Goal: Task Accomplishment & Management: Manage account settings

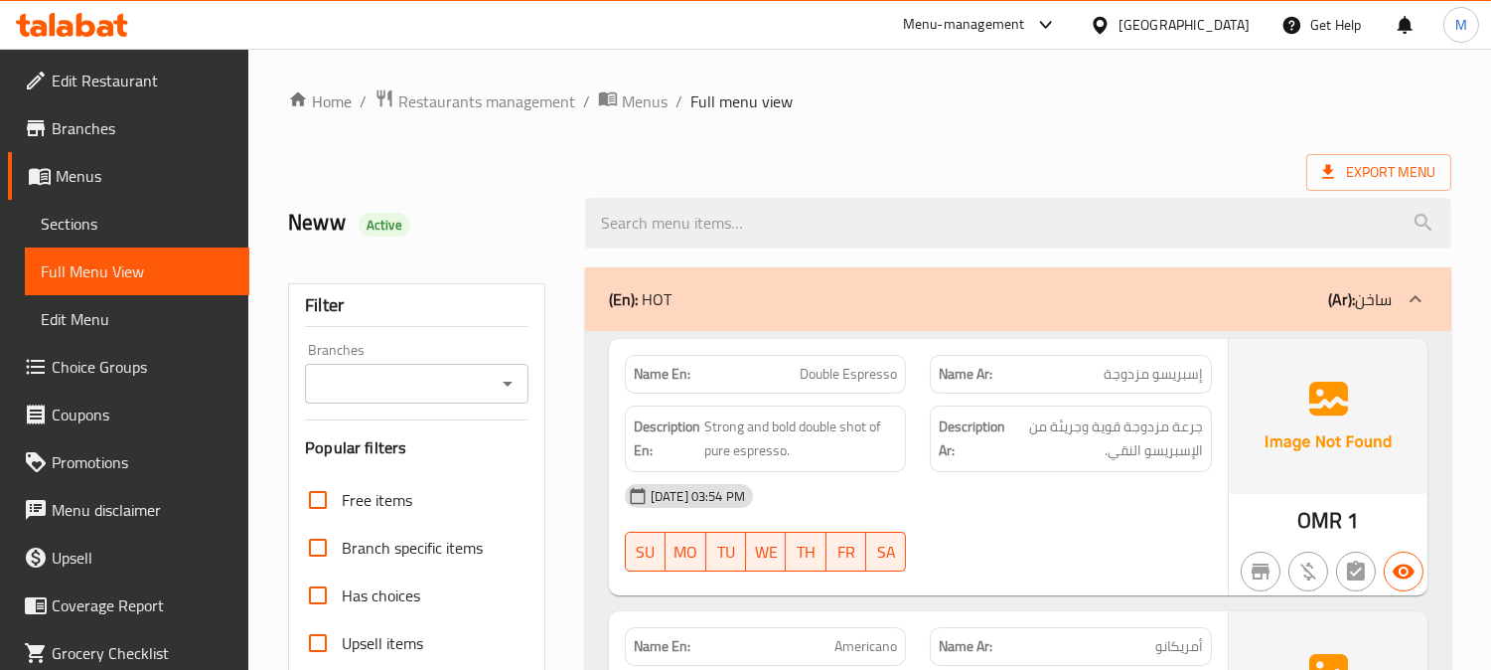
click at [79, 85] on span "Edit Restaurant" at bounding box center [143, 81] width 182 height 24
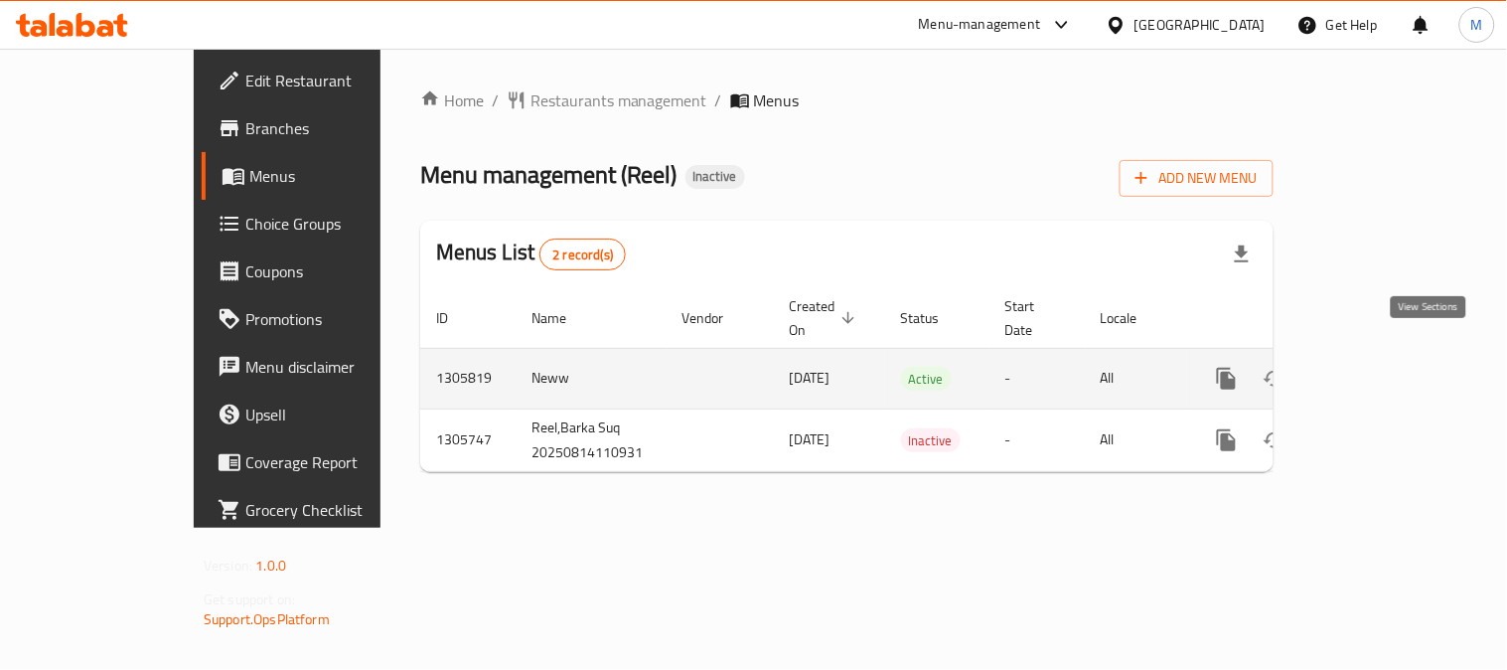
click at [1382, 367] on icon "enhanced table" at bounding box center [1370, 379] width 24 height 24
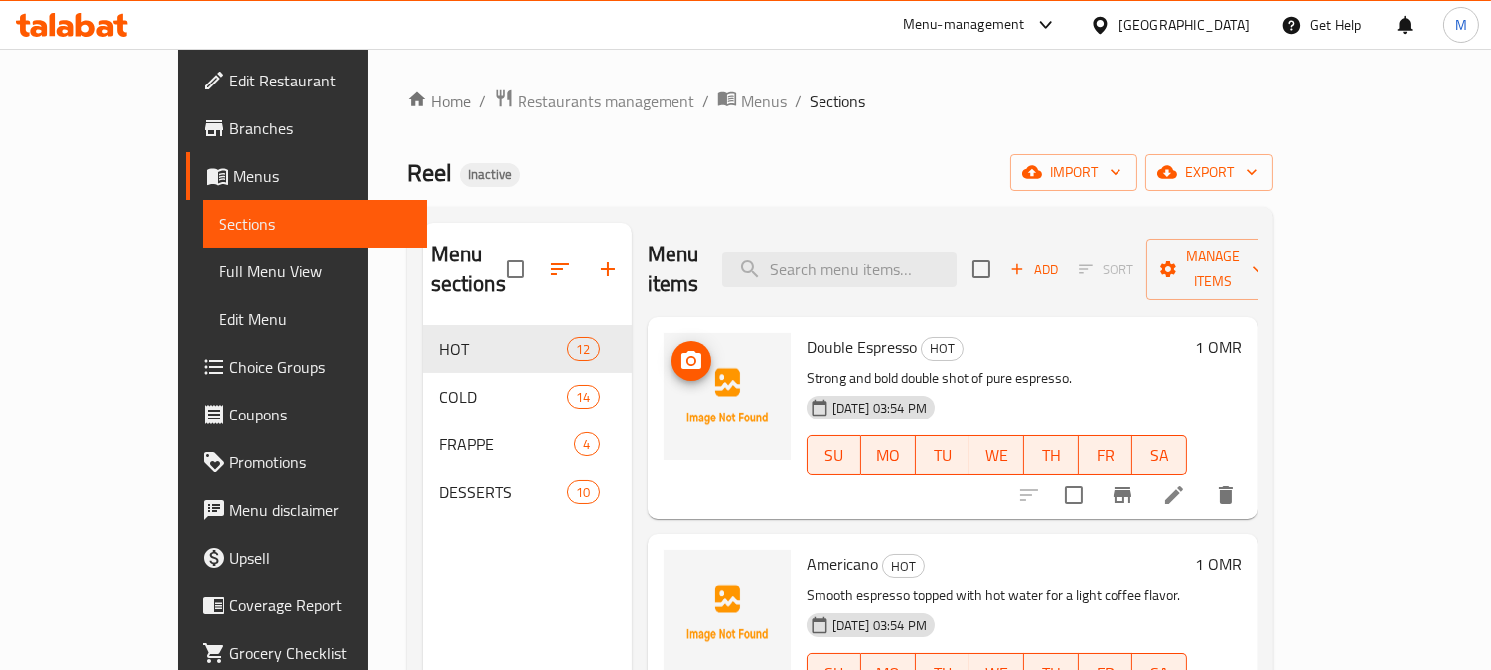
click at [944, 252] on input "search" at bounding box center [839, 269] width 234 height 35
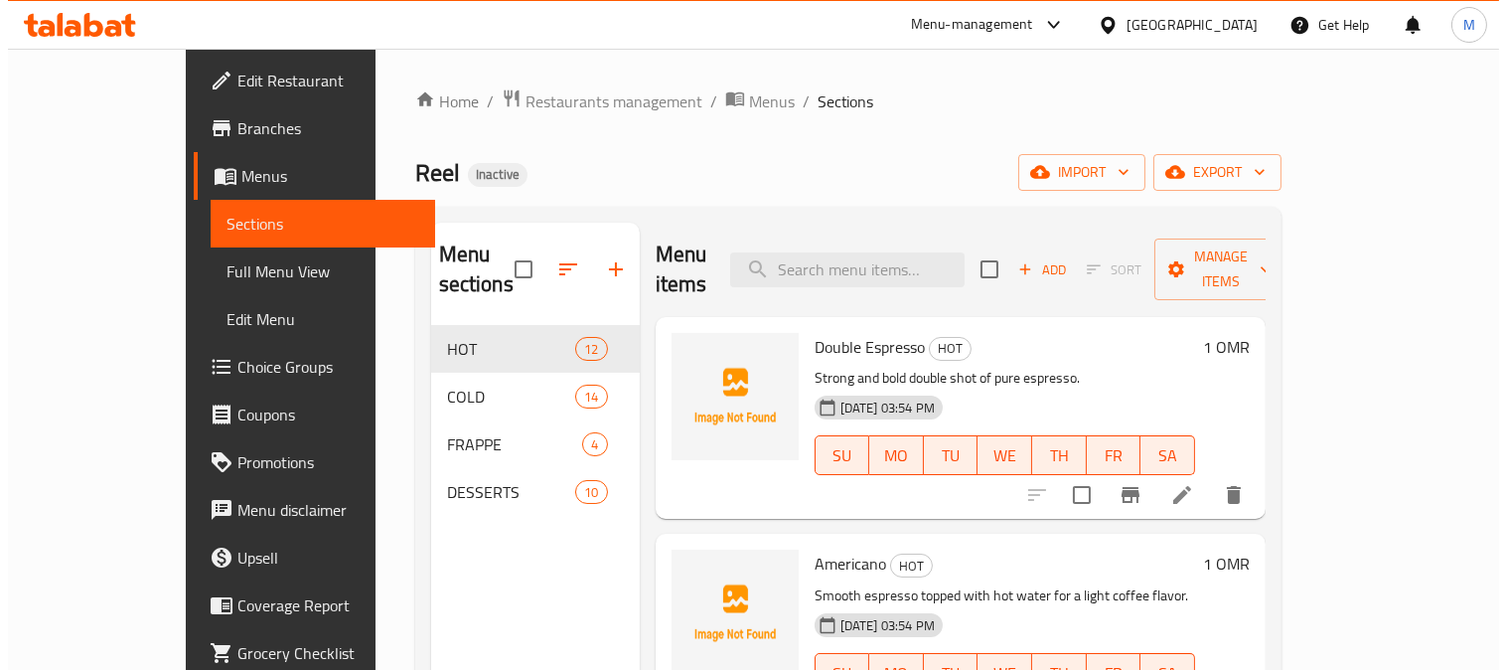
scroll to position [110, 0]
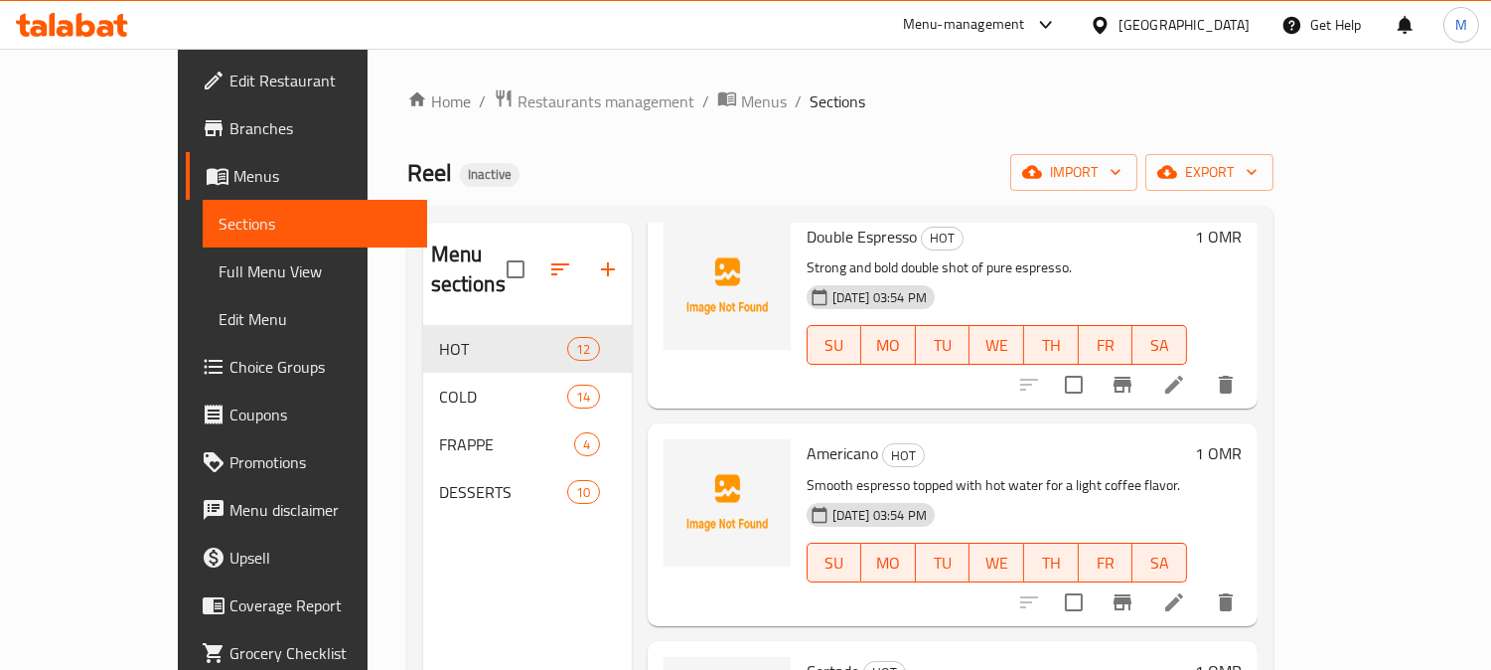
click at [1186, 590] on icon at bounding box center [1174, 602] width 24 height 24
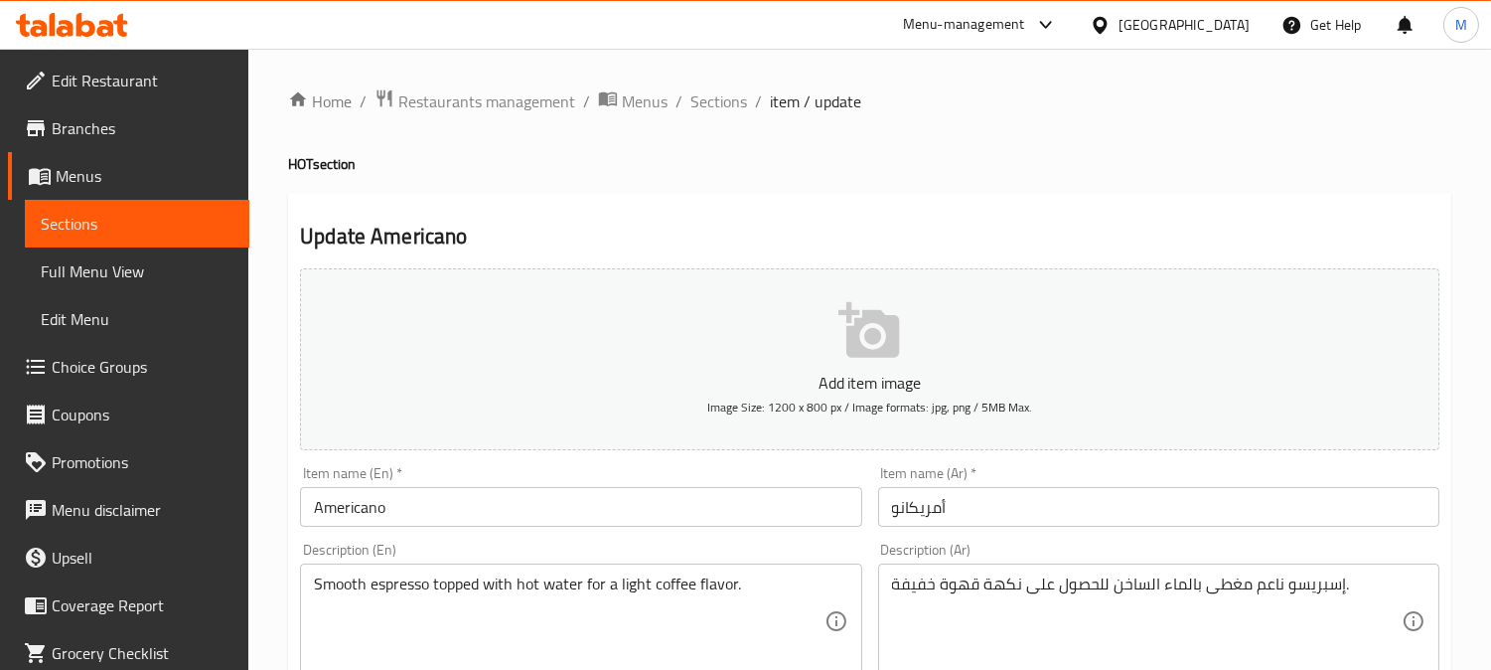
click at [1001, 576] on textarea "إسبريسو ناعم مغطى بالماء الساخن للحصول على نكهة قهوة خفيفة." at bounding box center [1147, 621] width 510 height 94
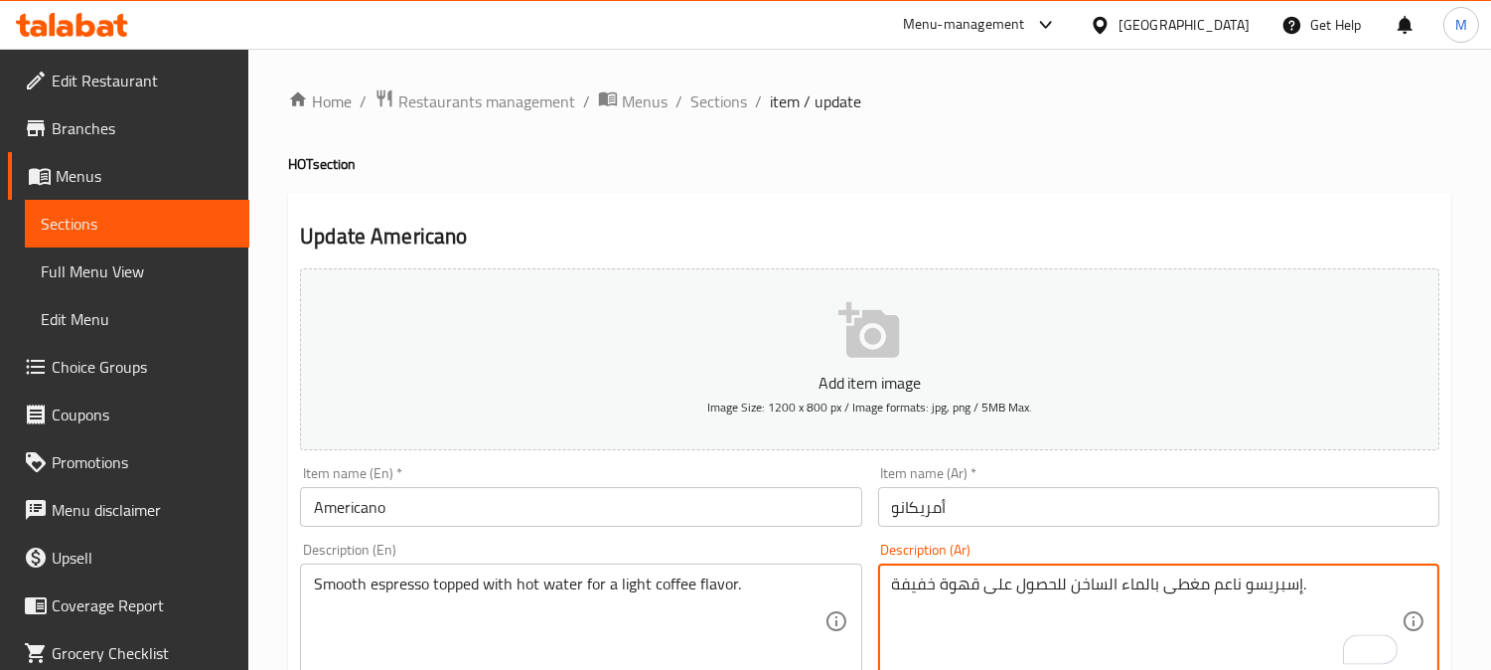
type textarea "إسبريسو ناعم مغطى بالماء الساخن للحصول على قهوة خفيفة."
click at [1076, 498] on input "أمريكانو" at bounding box center [1158, 507] width 561 height 40
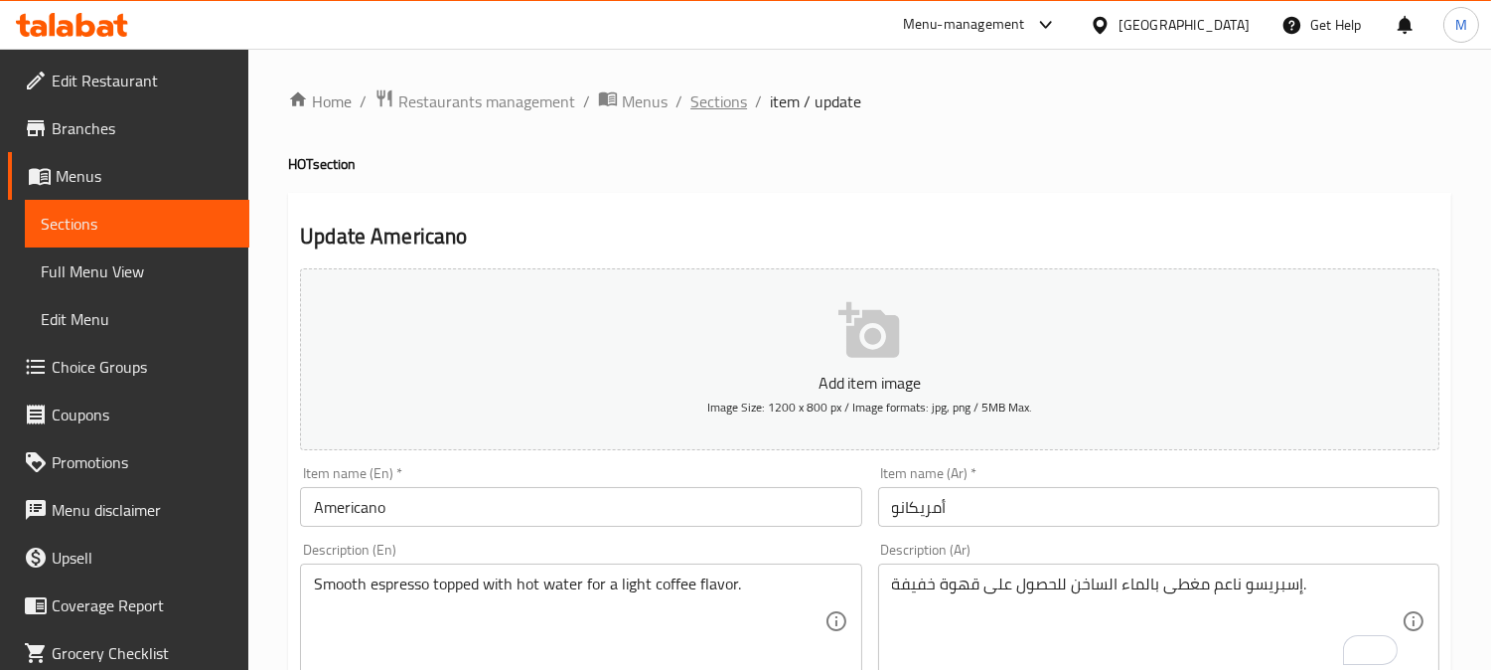
click at [709, 113] on span "Sections" at bounding box center [718, 101] width 57 height 24
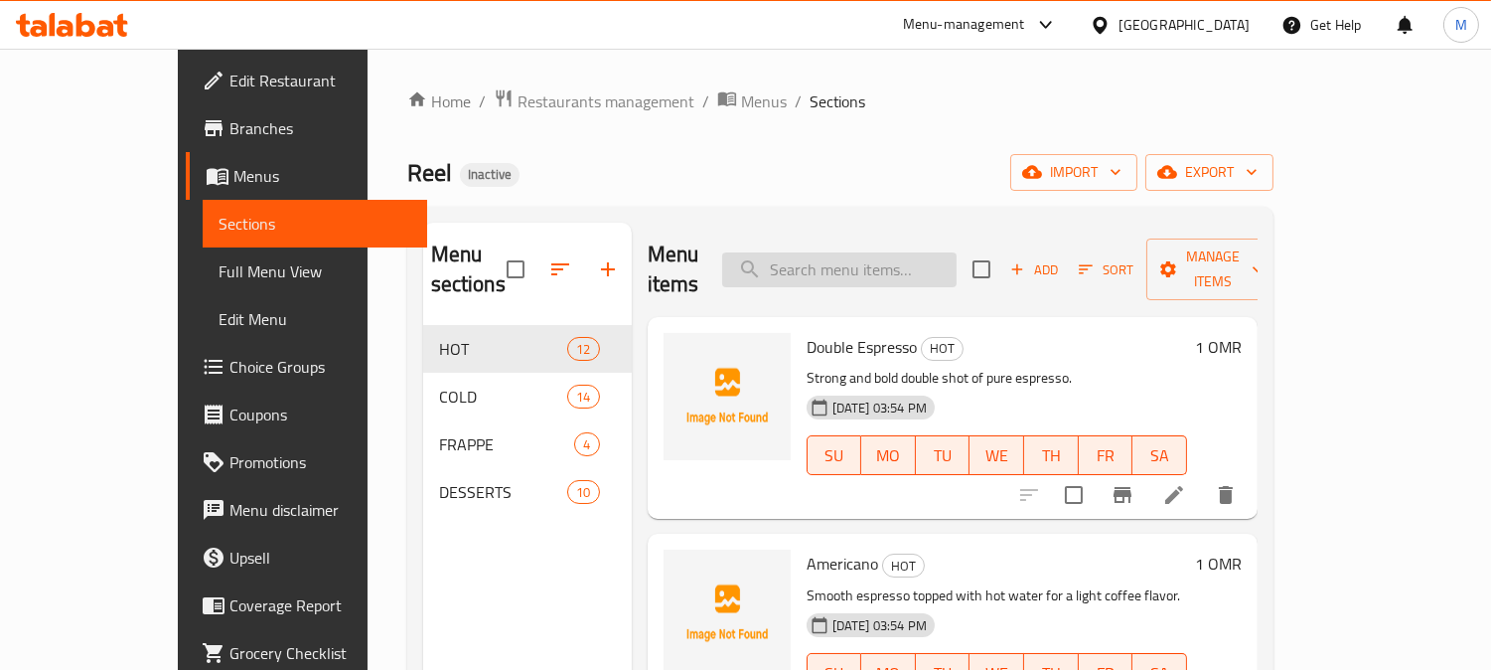
click at [900, 259] on input "search" at bounding box center [839, 269] width 234 height 35
paste input "Flat White"
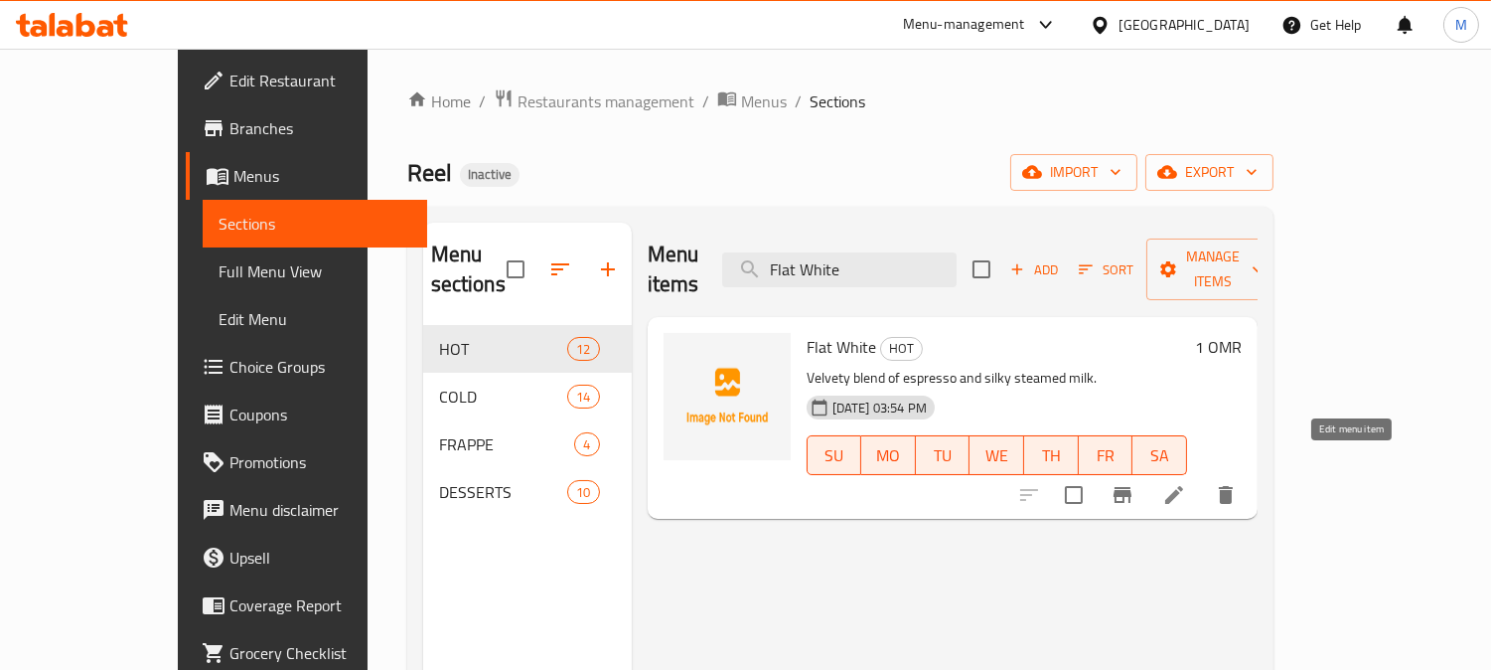
type input "Flat White"
click at [1186, 483] on icon at bounding box center [1174, 495] width 24 height 24
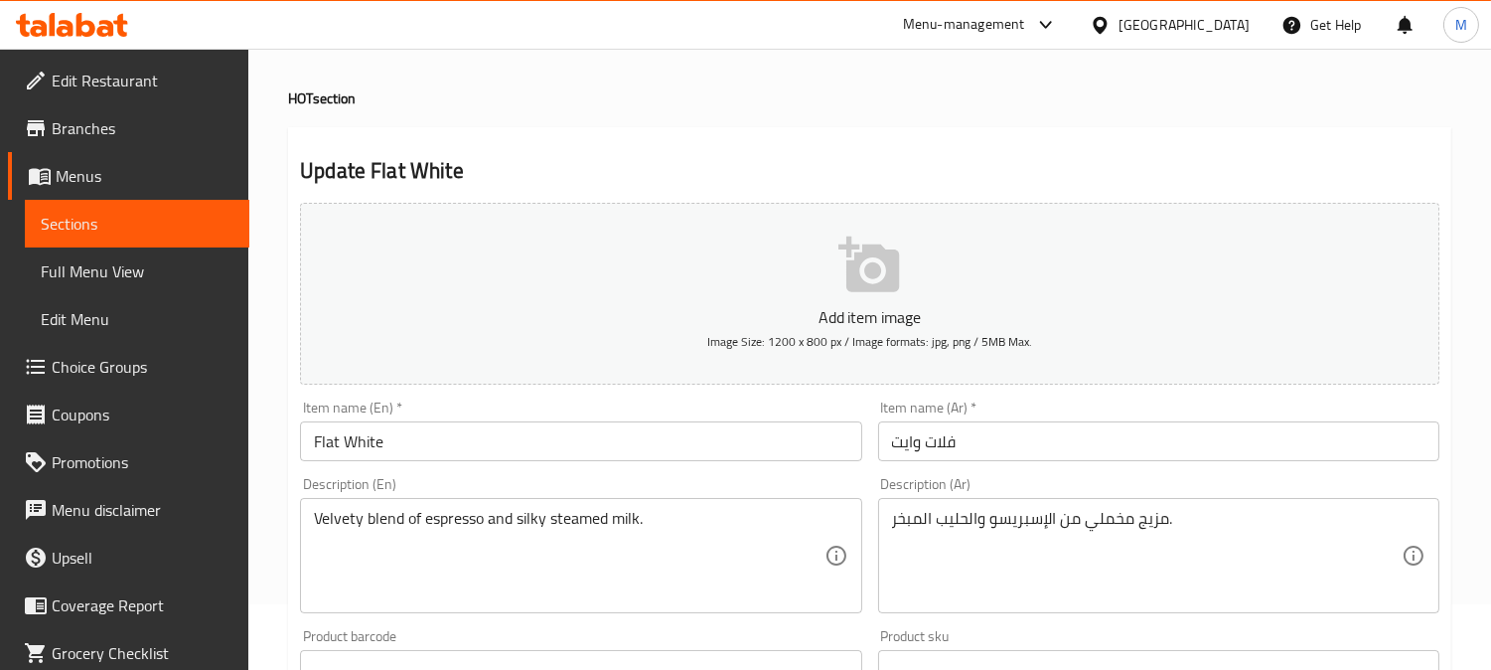
scroll to position [331, 0]
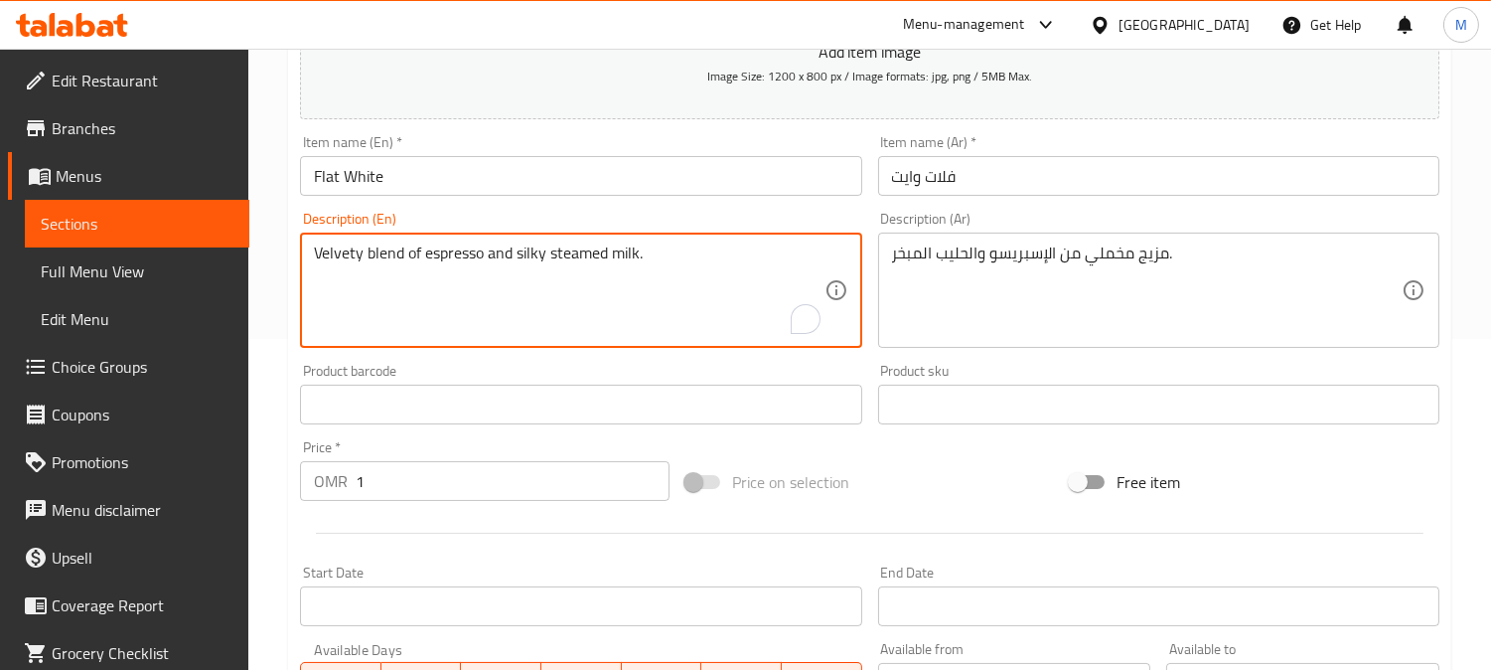
click at [536, 262] on textarea "Velvety blend of espresso and silky steamed milk." at bounding box center [569, 290] width 510 height 94
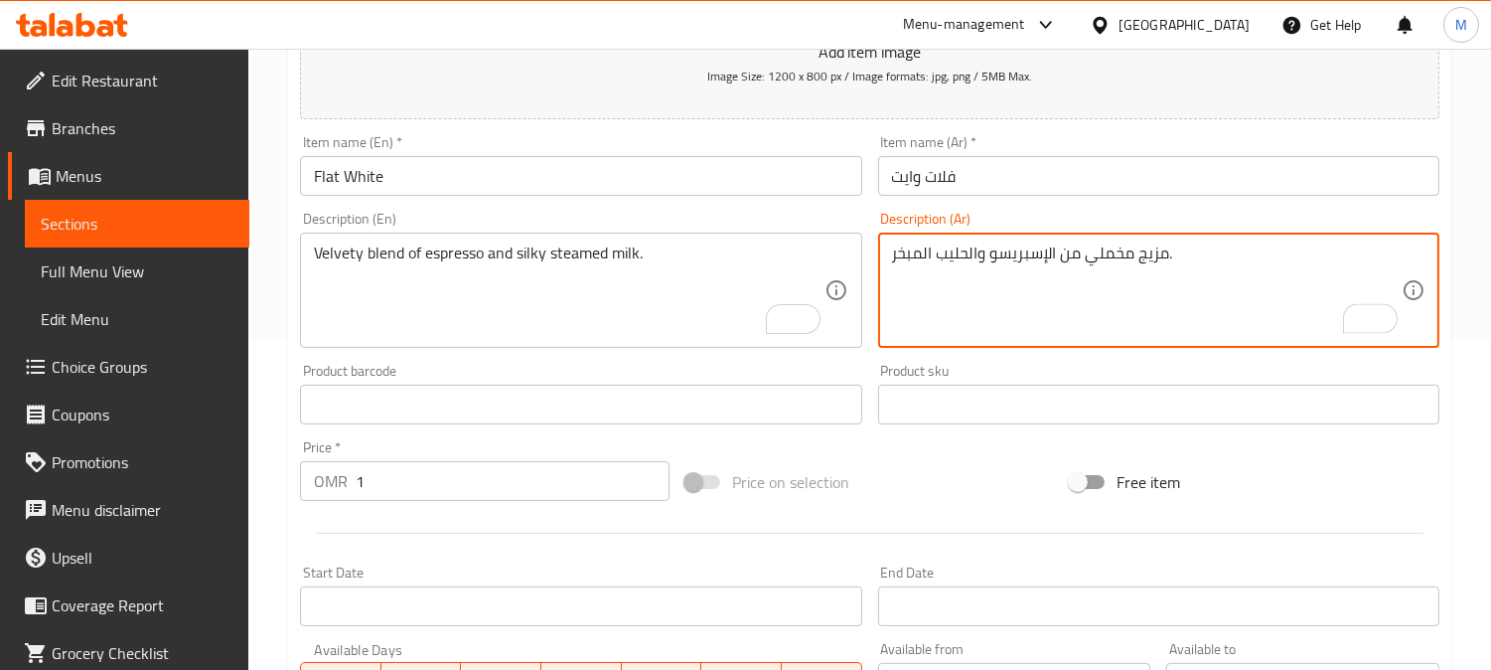
click at [1169, 251] on textarea "مزيج مخملي من الإسبريسو والحليب المبخر." at bounding box center [1147, 290] width 510 height 94
type textarea "مزيج مخملي من الإسبريسو والحليب المبخر الناعم."
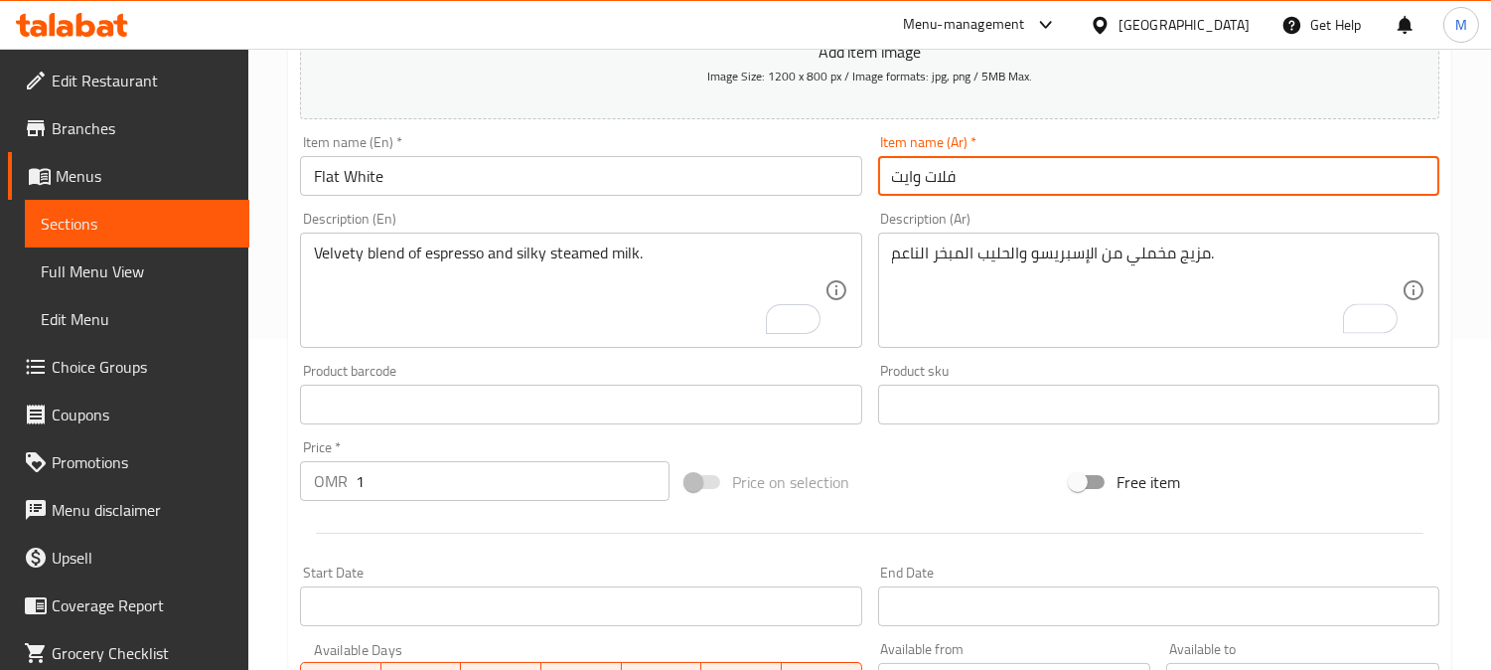
click at [997, 172] on input "فلات وايت" at bounding box center [1158, 176] width 561 height 40
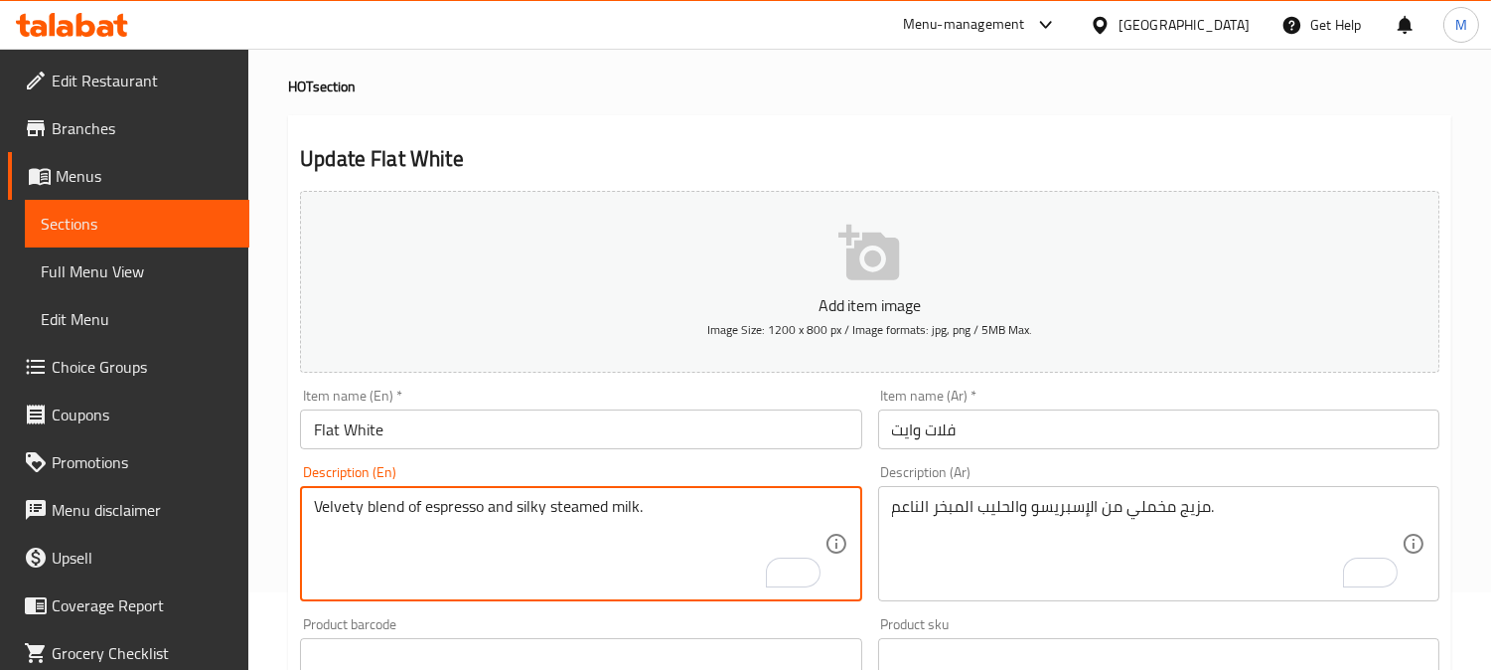
scroll to position [0, 0]
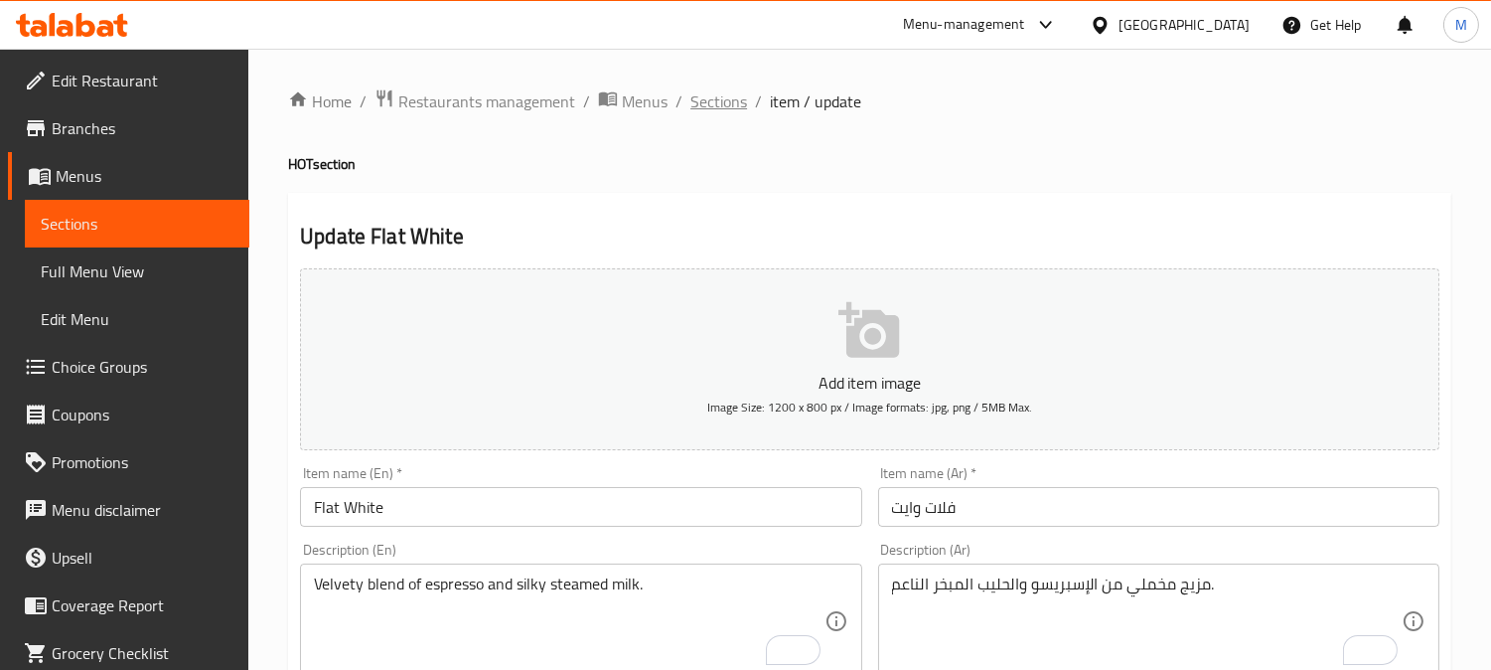
click at [711, 109] on span "Sections" at bounding box center [718, 101] width 57 height 24
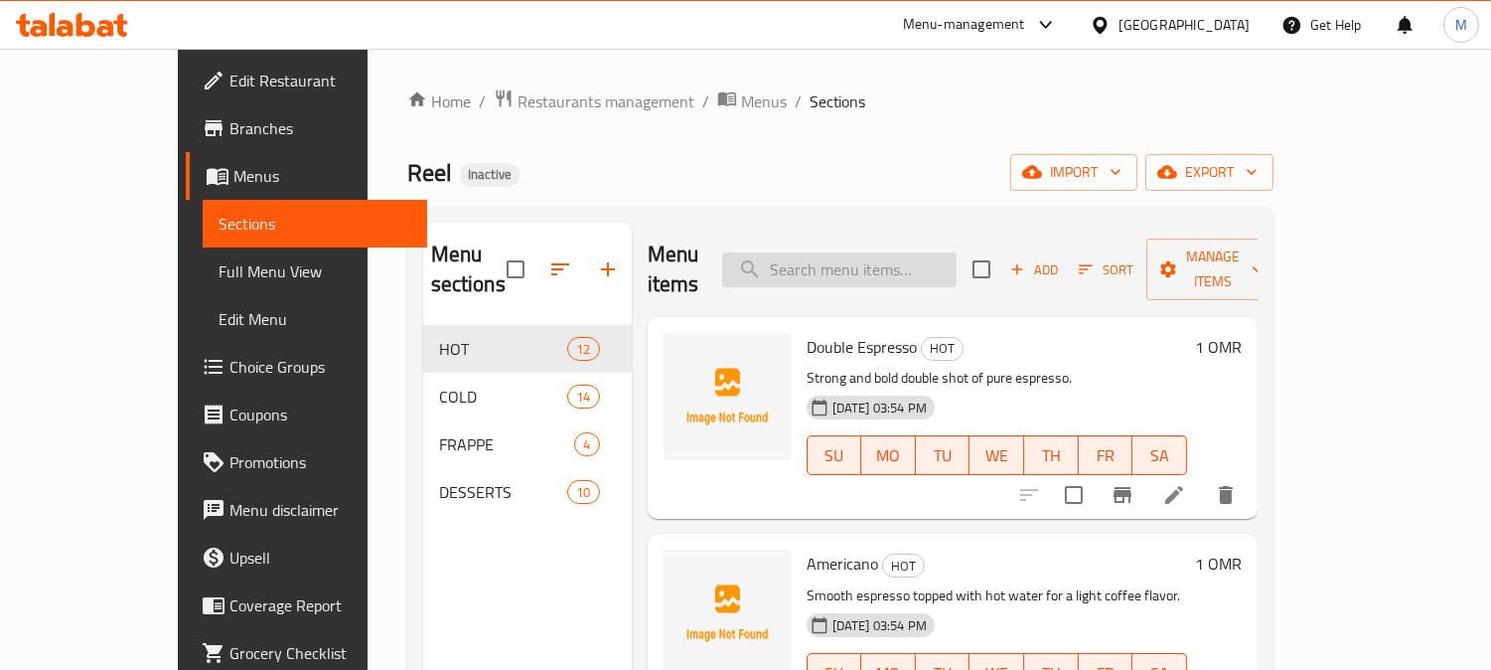
paste input "Caramel Frappuccino"
click at [899, 259] on input "search" at bounding box center [839, 269] width 234 height 35
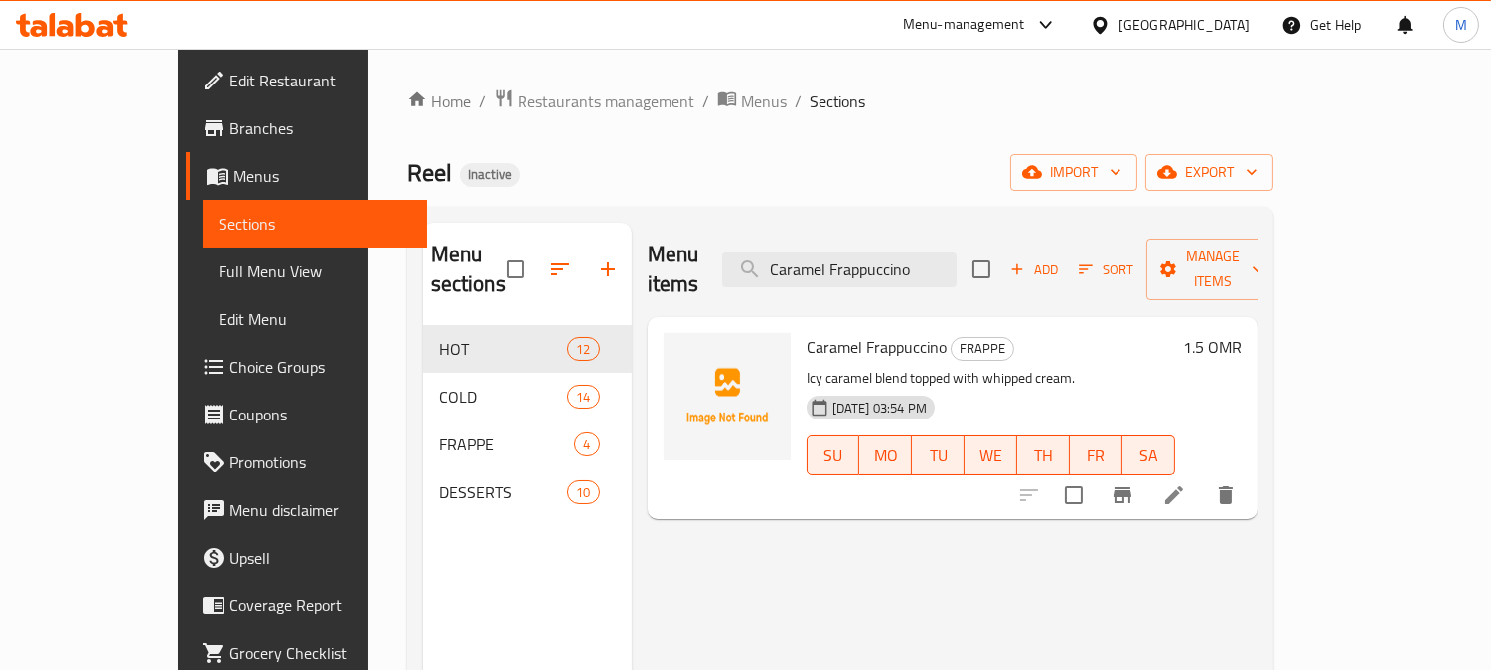
type input "Caramel Frappuccino"
click at [1250, 487] on div at bounding box center [1127, 495] width 244 height 48
click at [1183, 486] on icon at bounding box center [1174, 495] width 18 height 18
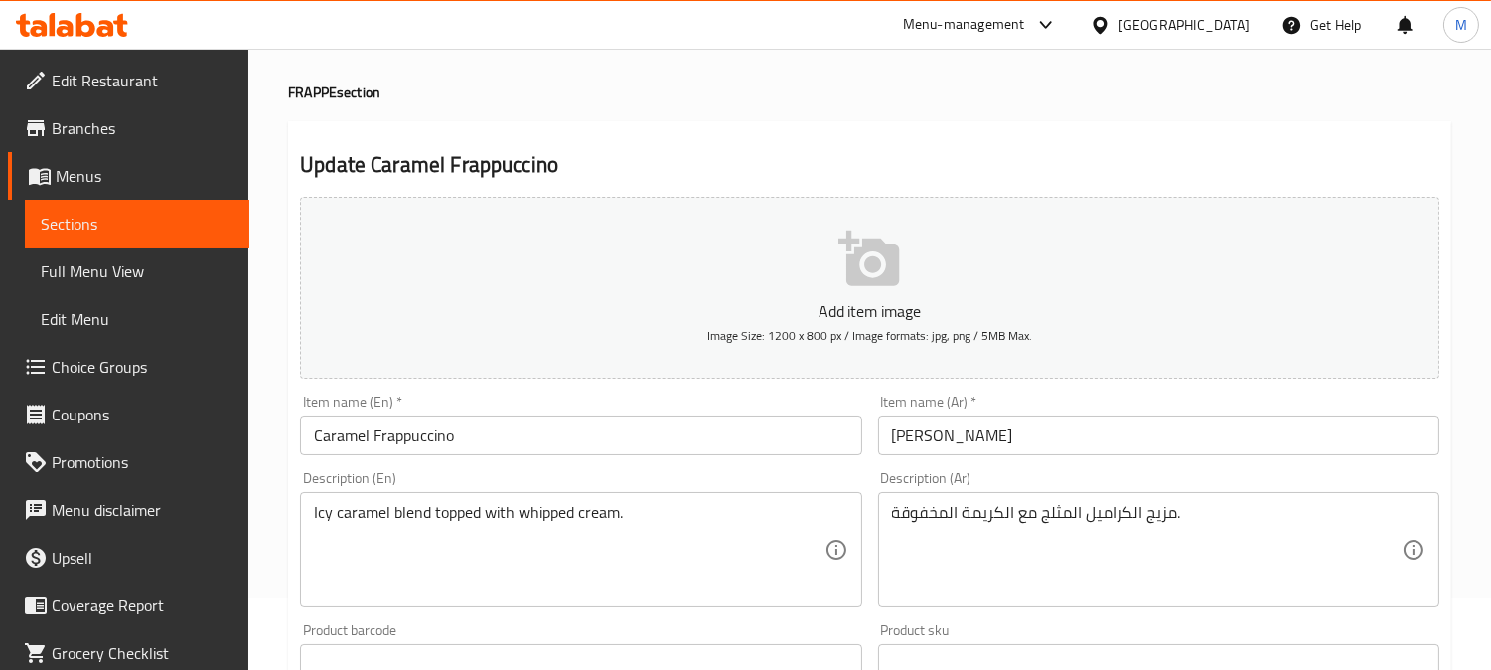
scroll to position [110, 0]
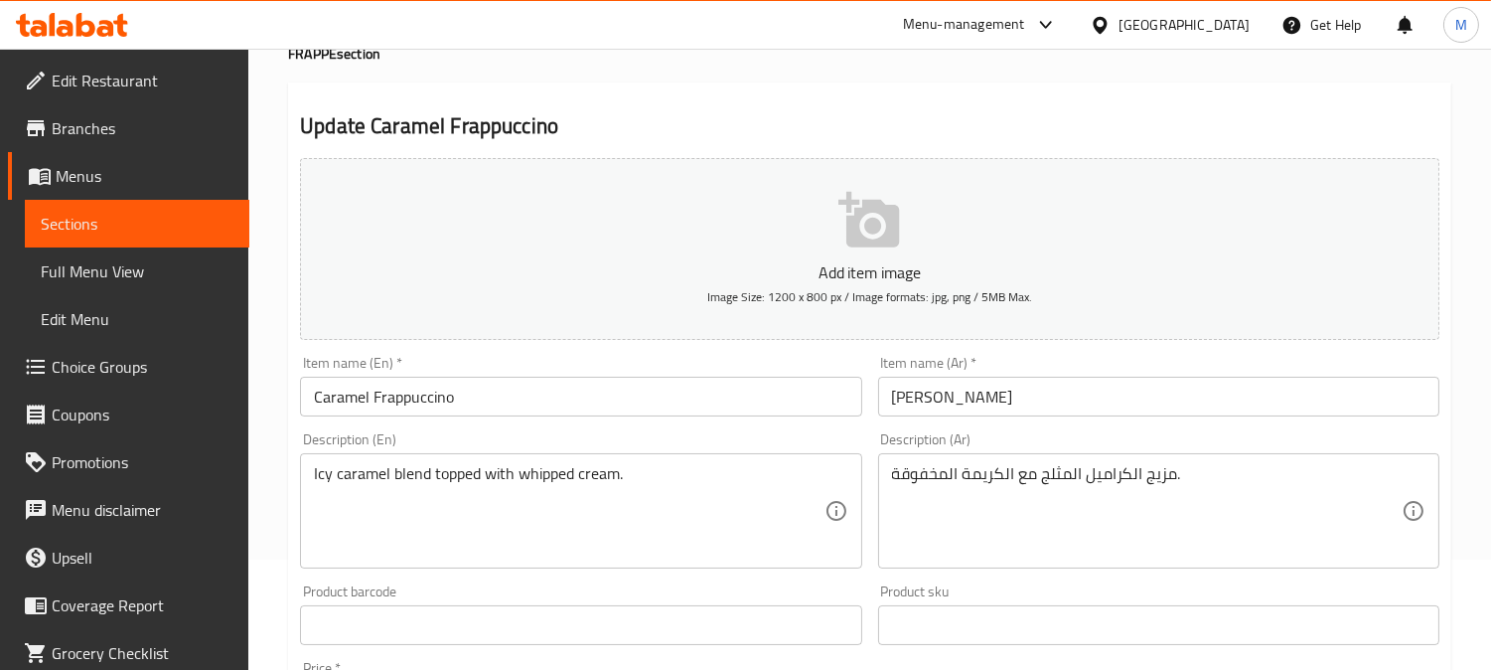
click at [1025, 467] on textarea "مزيج الكراميل المثلج مع الكريمة المخفوقة." at bounding box center [1147, 511] width 510 height 94
click at [1025, 477] on textarea "مزيج الكراميل المثلج مع الكريمة المخفوقة." at bounding box center [1147, 511] width 510 height 94
click at [1111, 511] on textarea "مزيج الكراميل المثلج مع الكريمة المخفوقة." at bounding box center [1147, 511] width 510 height 94
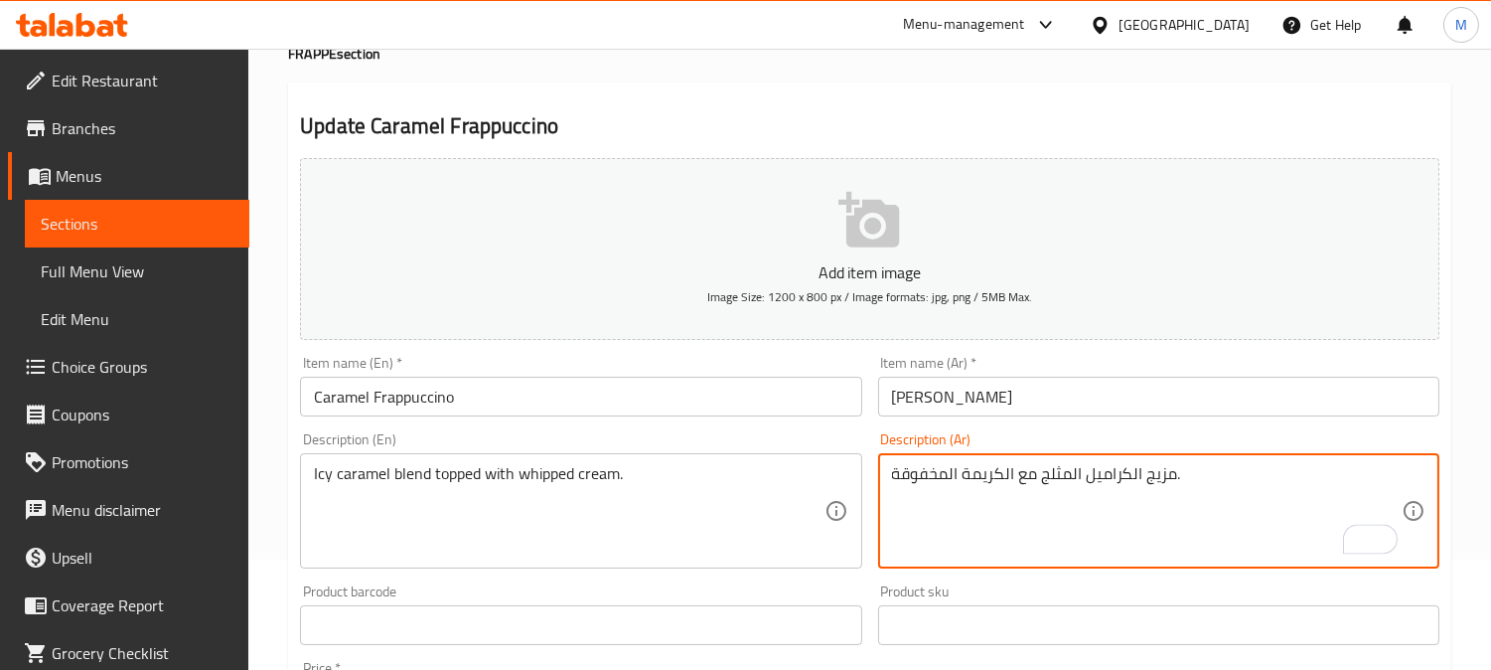
click at [1030, 479] on textarea "مزيج الكراميل المثلج مع الكريمة المخفوقة." at bounding box center [1147, 511] width 510 height 94
type textarea "مزيج الكراميل المثلج مغطي بالكريمة المخفوقة."
click at [1138, 387] on input "[PERSON_NAME]" at bounding box center [1158, 397] width 561 height 40
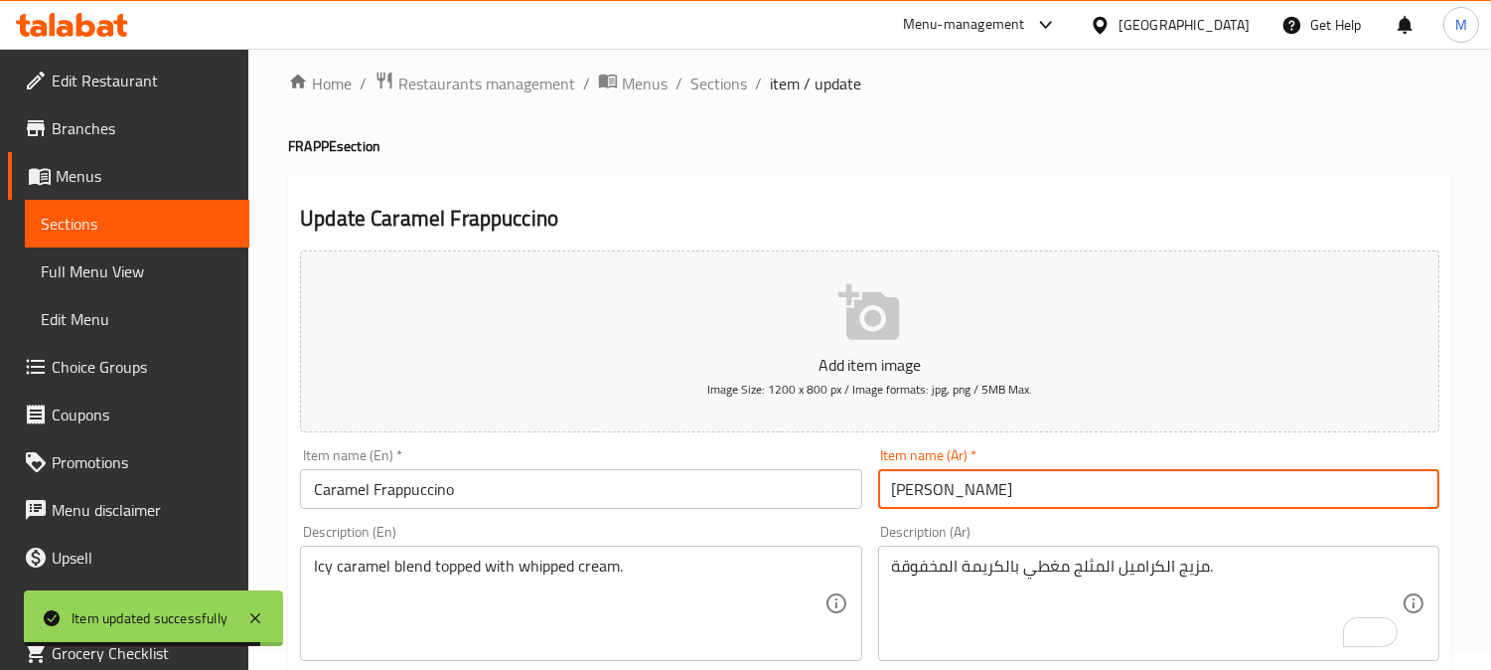
scroll to position [0, 0]
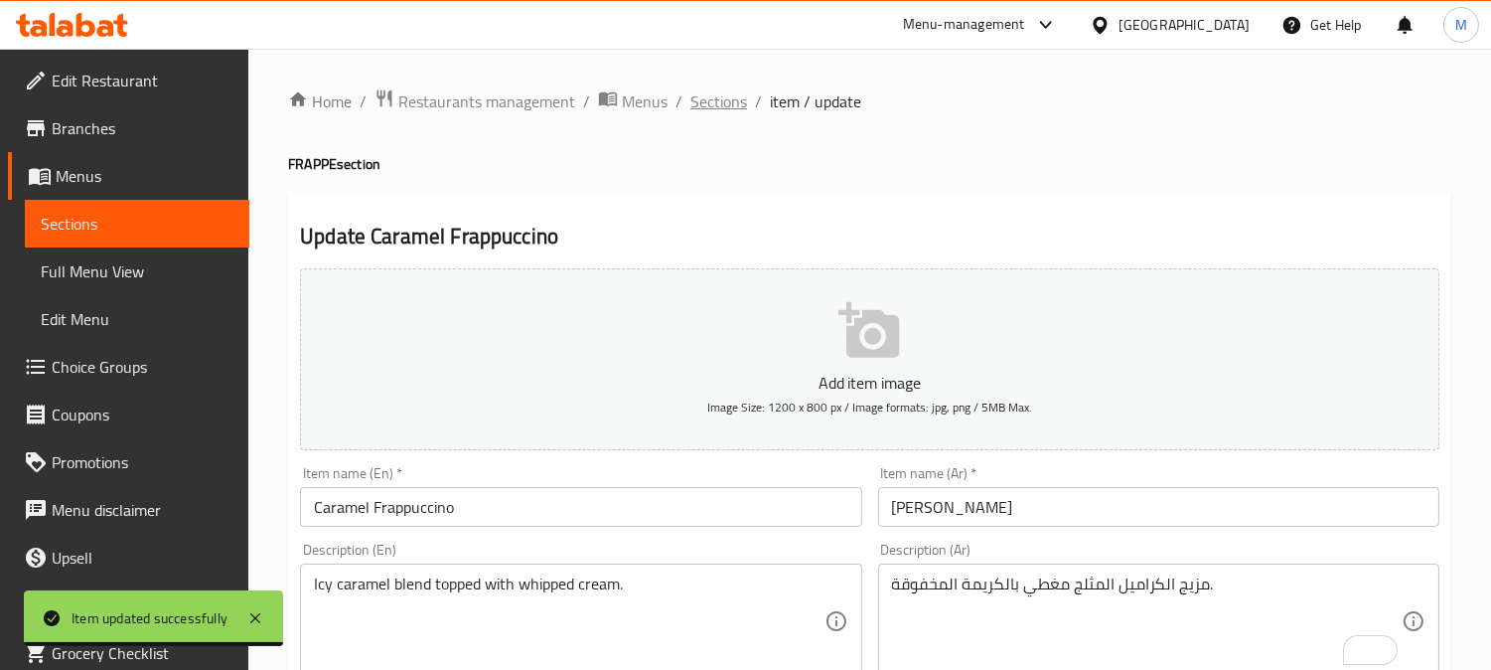
click at [731, 102] on span "Sections" at bounding box center [718, 101] width 57 height 24
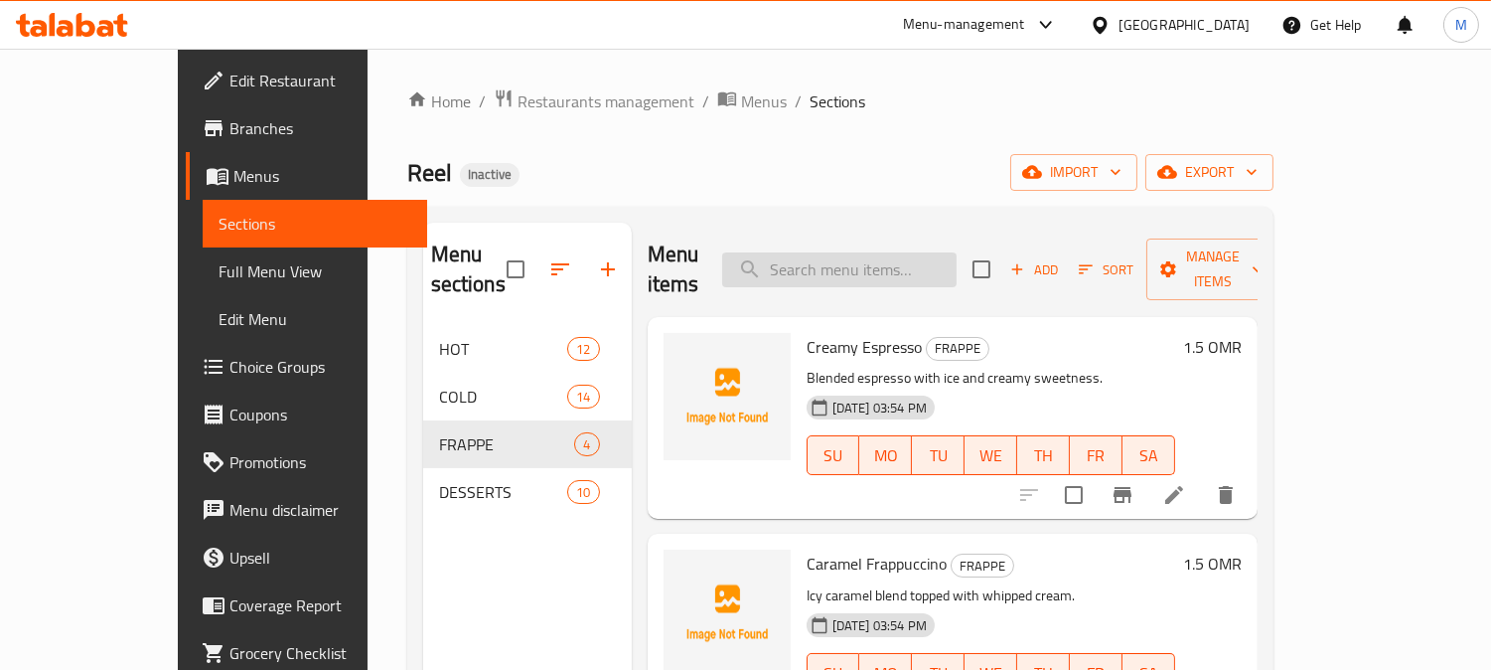
click at [957, 252] on input "search" at bounding box center [839, 269] width 234 height 35
paste input "Saffron Pistachio Frappuccino"
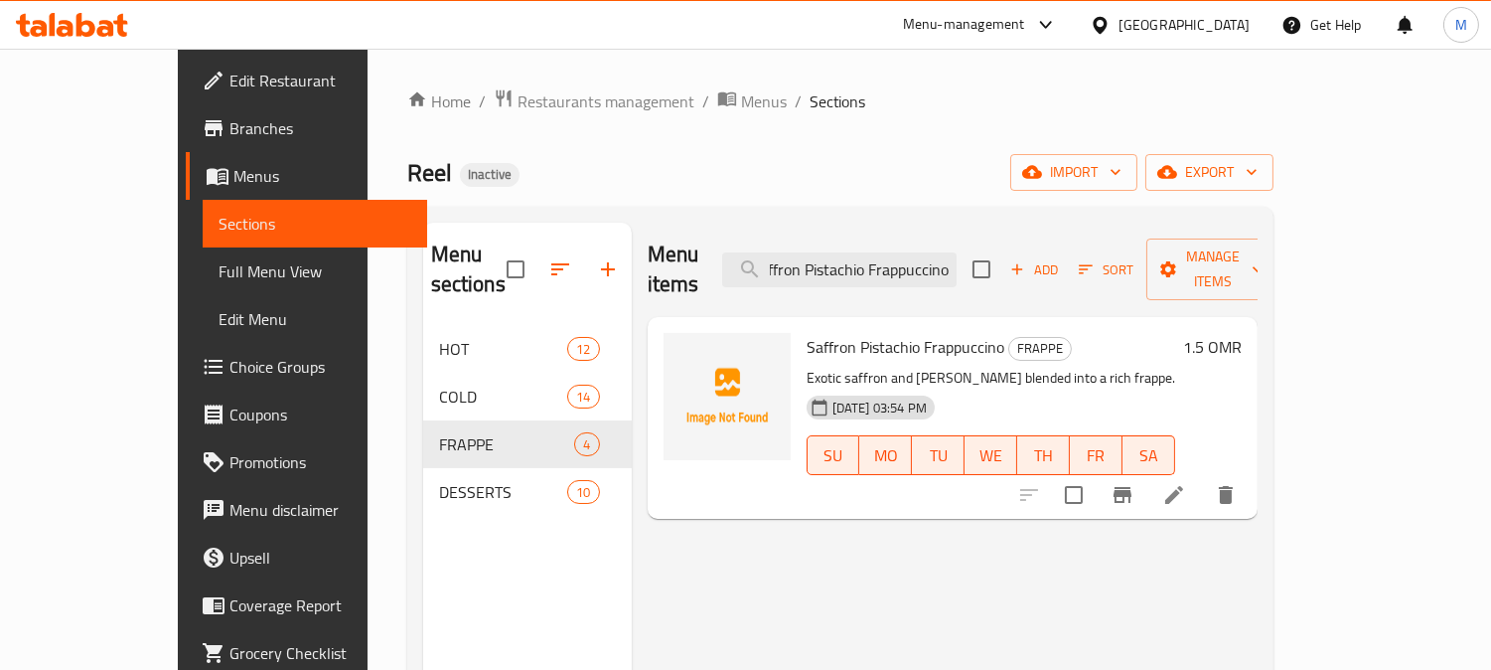
type input "Saffron Pistachio Frappuccino"
click at [1183, 486] on icon at bounding box center [1174, 495] width 18 height 18
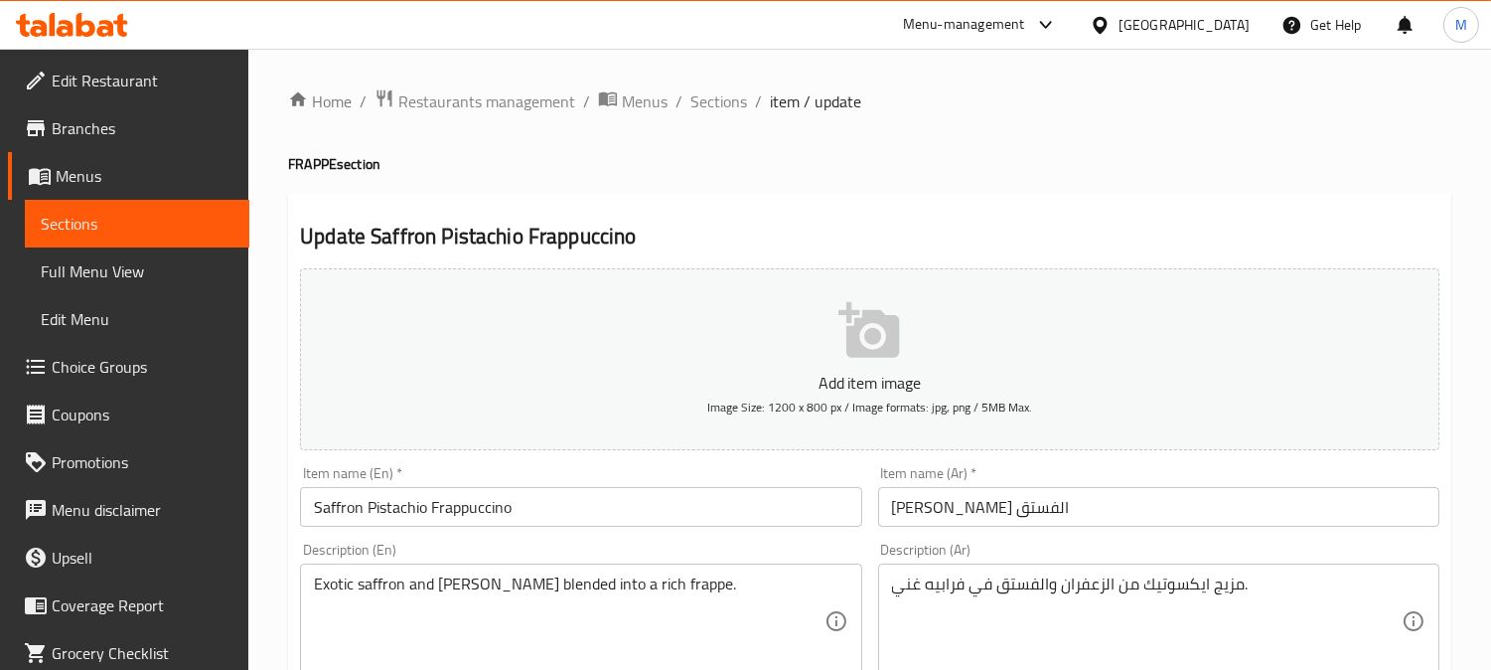
click at [934, 503] on input "فرابتشينو زعفران الفستق" at bounding box center [1158, 507] width 561 height 40
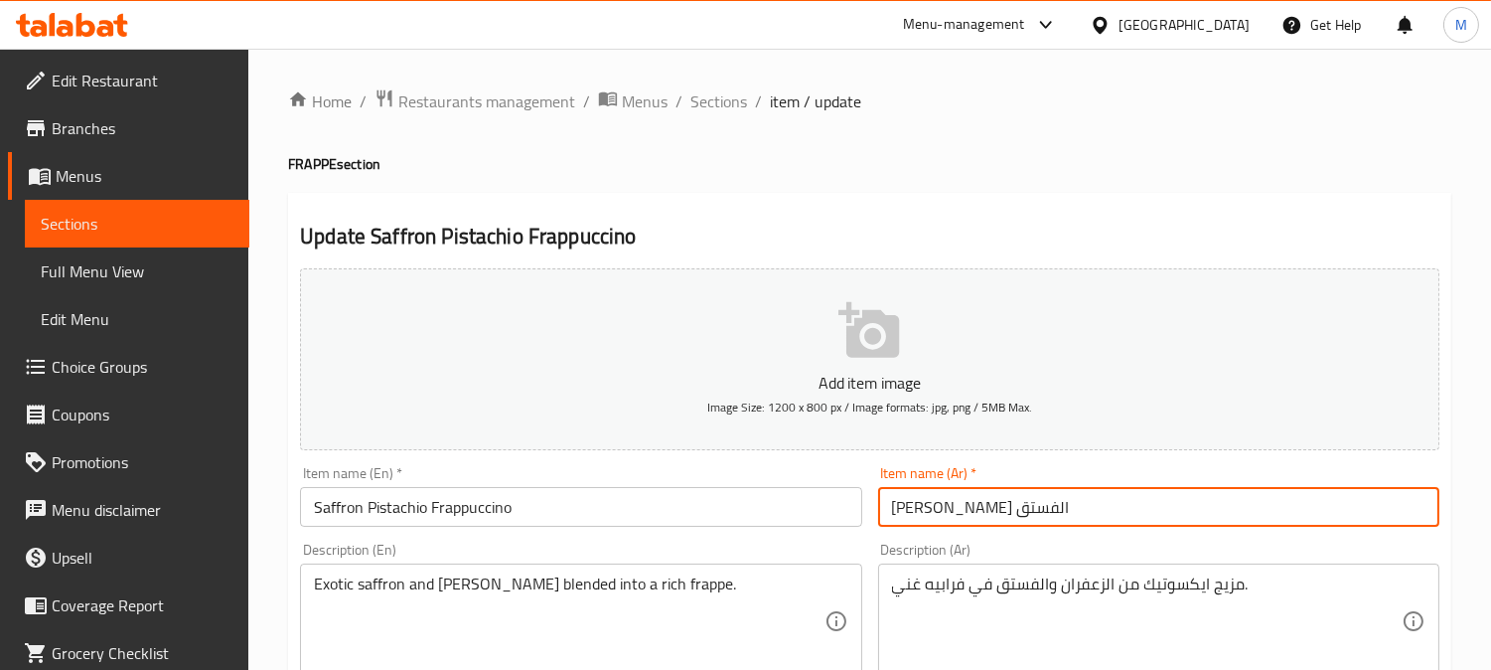
click at [924, 523] on input "فرابتشينو زعفران الفستق" at bounding box center [1158, 507] width 561 height 40
click at [936, 515] on input "فرابتشينو زعفران" at bounding box center [1158, 507] width 561 height 40
paste input "لفستق"
click at [998, 509] on input "فرابتشينو الفستق بالزعفران" at bounding box center [1158, 507] width 561 height 40
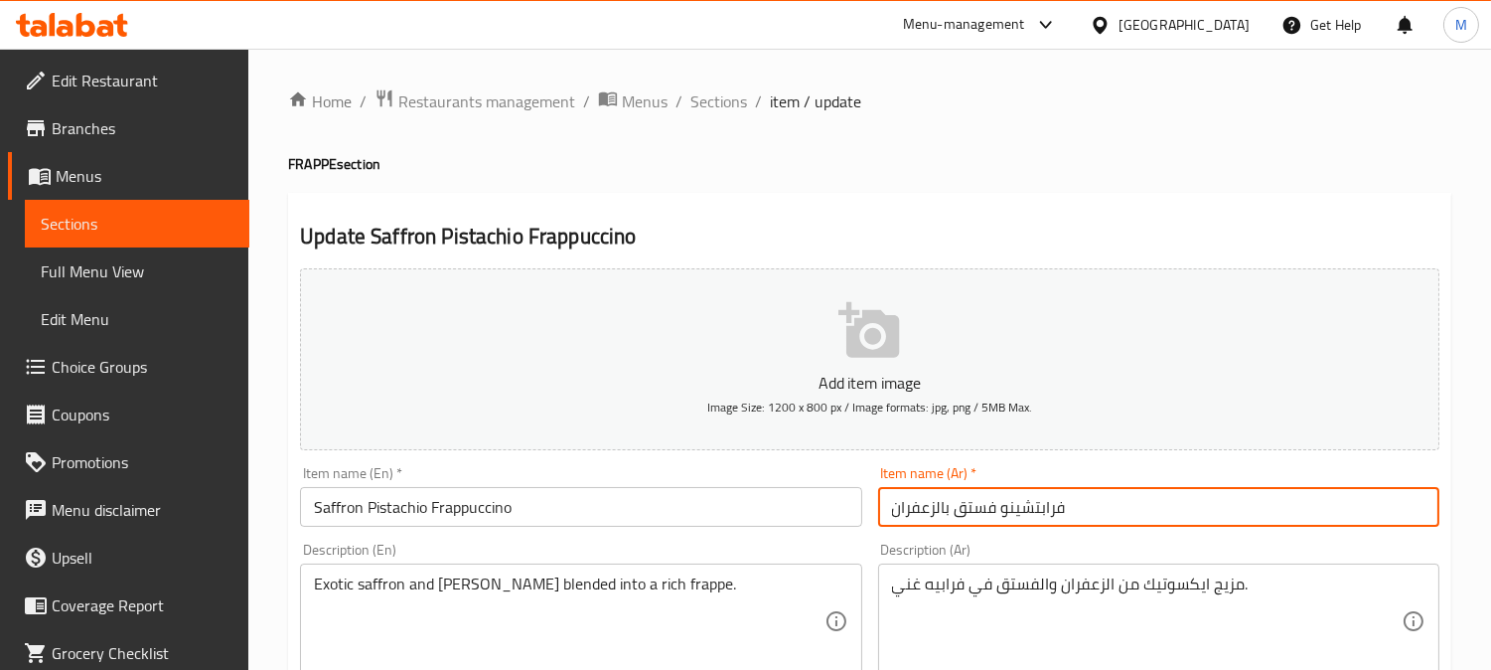
type input "فرابتشينو فستق بالزعفران"
click at [727, 106] on span "Sections" at bounding box center [718, 101] width 57 height 24
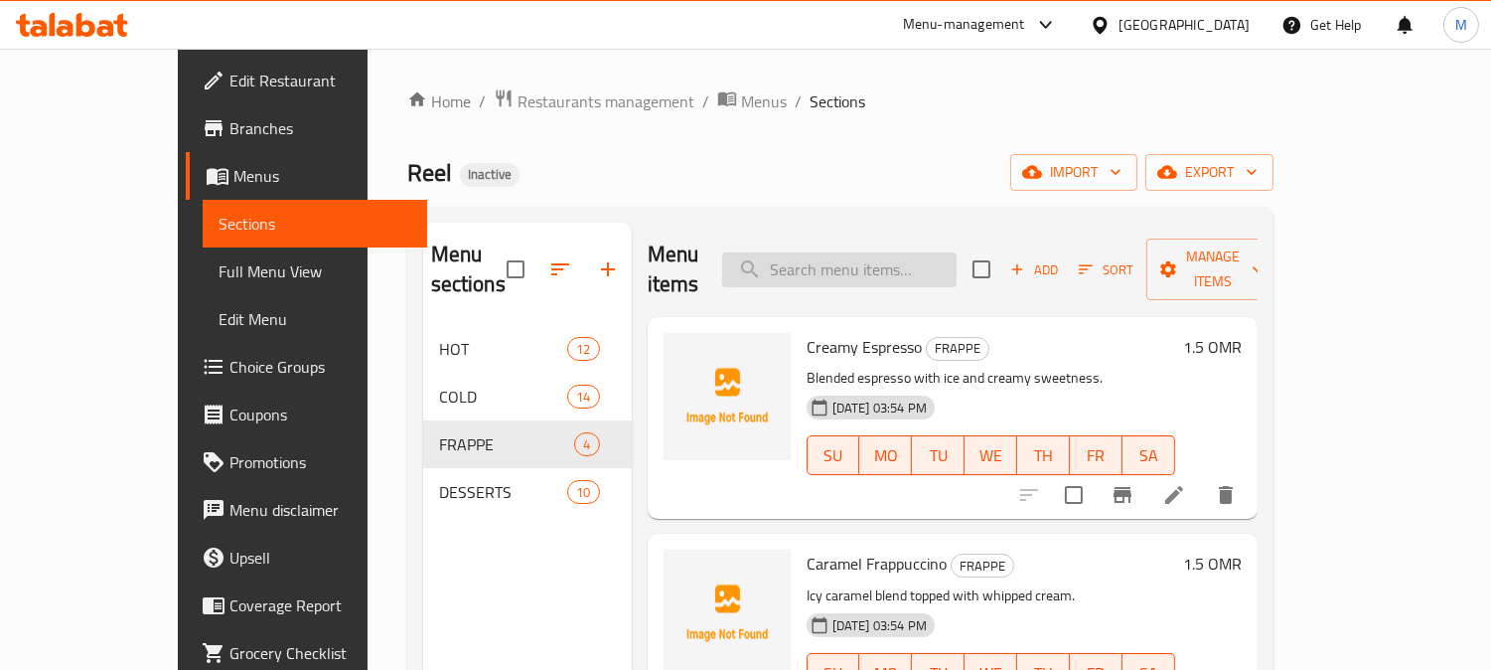
paste input "Reel Signature"
click at [919, 252] on input "search" at bounding box center [839, 269] width 234 height 35
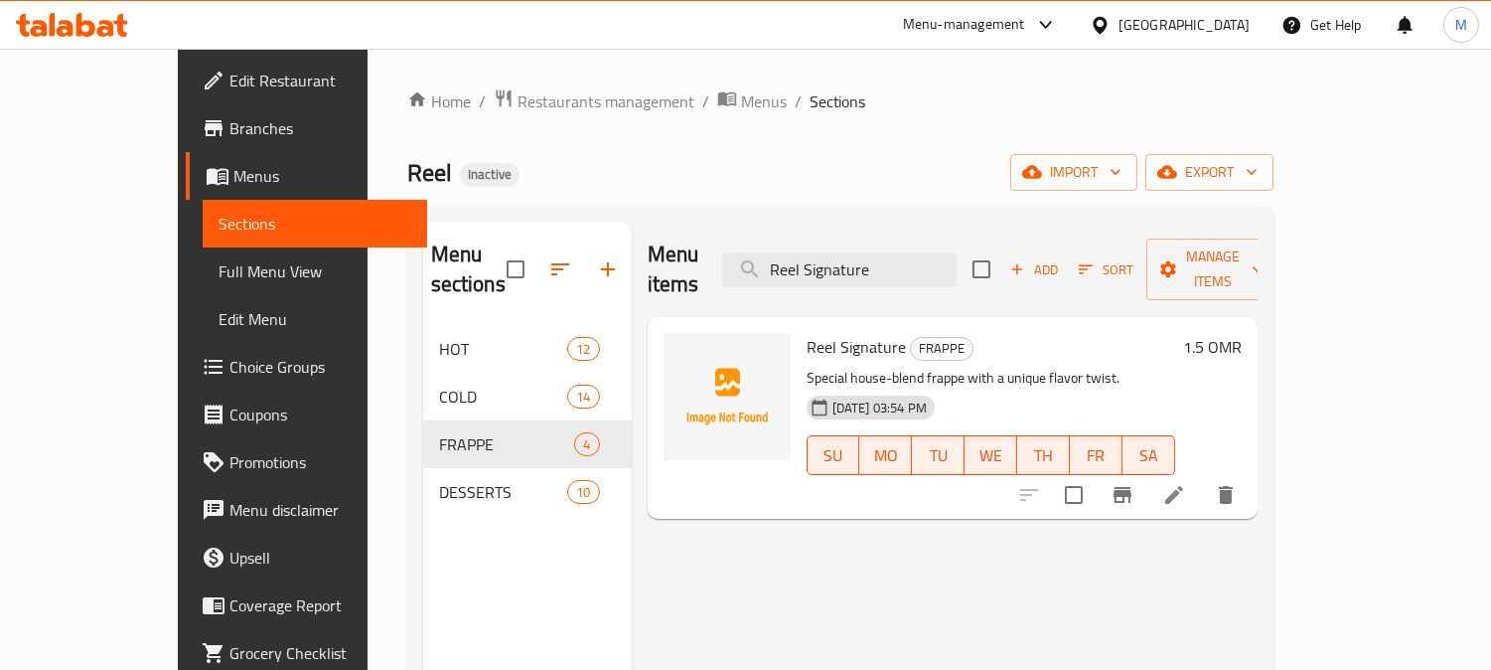
type input "Reel Signature"
click at [1186, 483] on icon at bounding box center [1174, 495] width 24 height 24
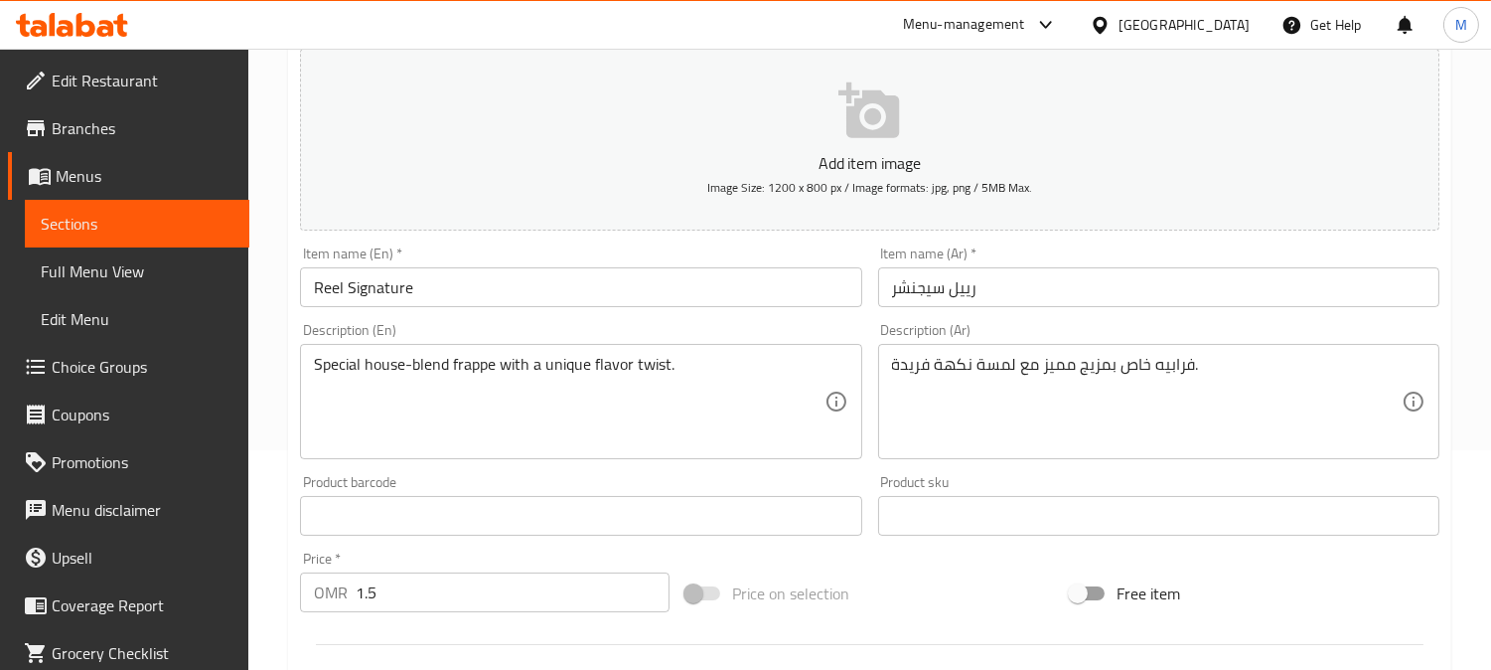
scroll to position [221, 0]
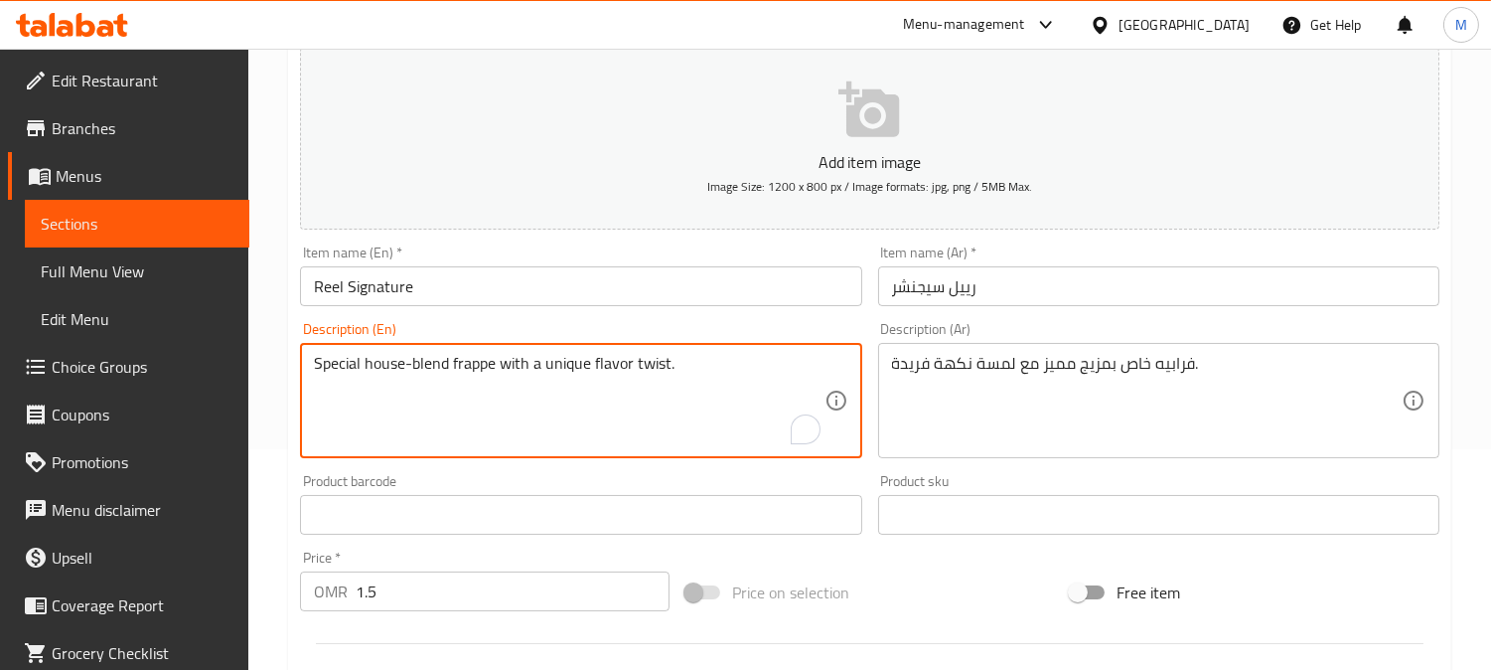
drag, startPoint x: 448, startPoint y: 365, endPoint x: 369, endPoint y: 369, distance: 79.6
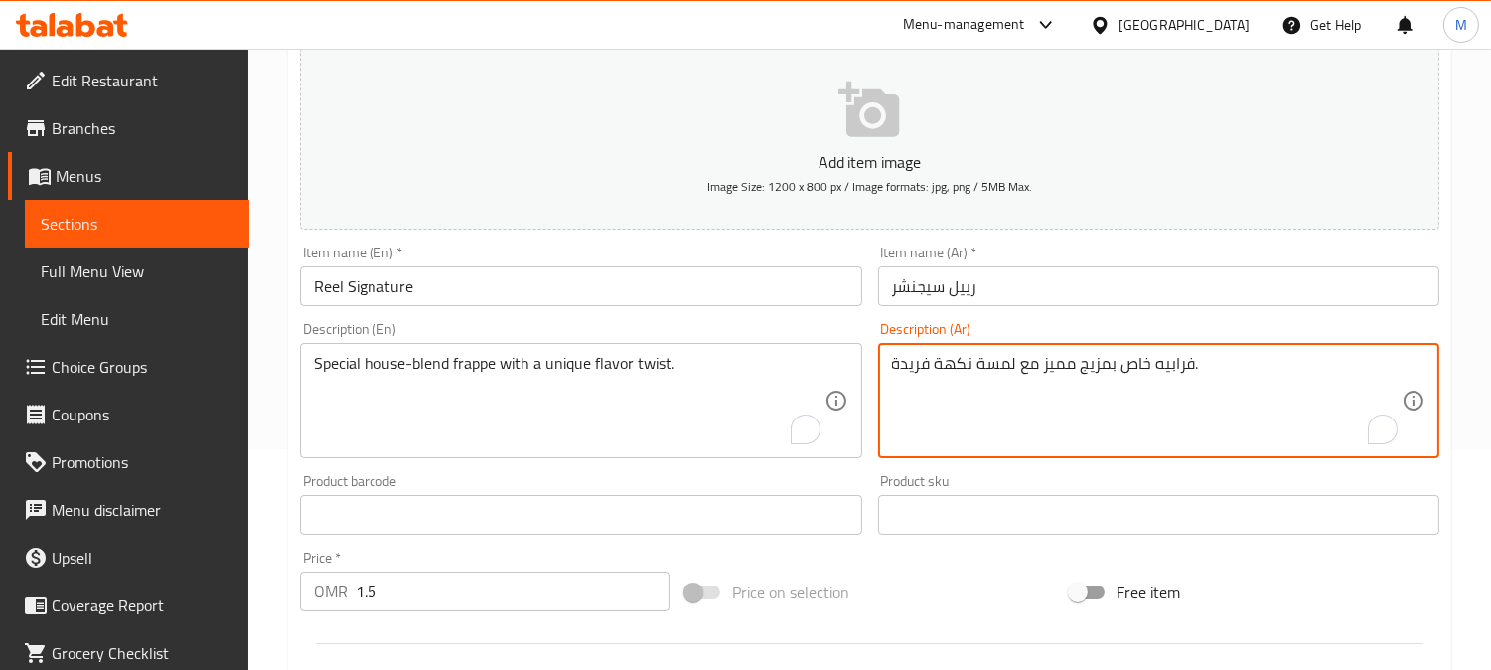
click at [1058, 358] on textarea "فرابيه خاص بمزيج مميز مع لمسة نكهة فريدة." at bounding box center [1147, 401] width 510 height 94
type textarea "فرابيه خاص بمزيج هاوس مع لمسة نكهة فريدة."
click at [1068, 298] on input "رييل سيجنشر" at bounding box center [1158, 286] width 561 height 40
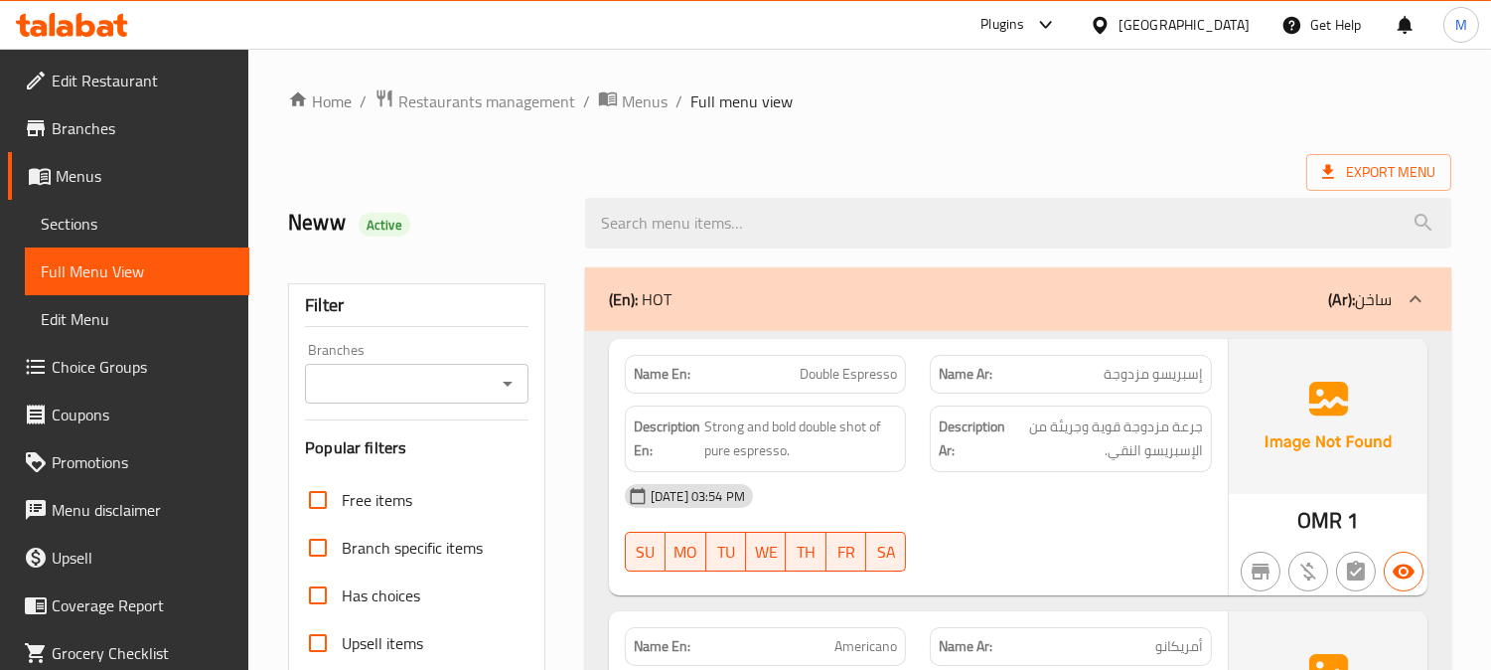
scroll to position [66, 0]
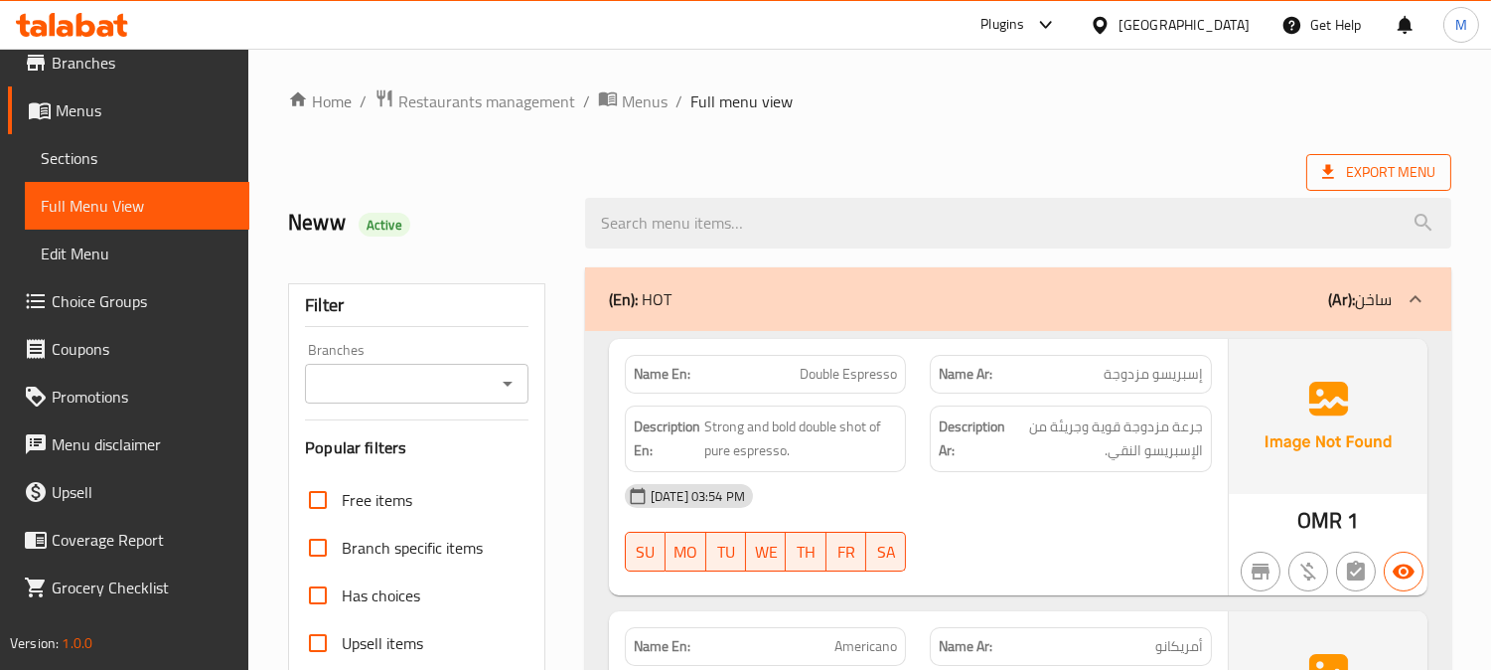
click at [1409, 175] on span "Export Menu" at bounding box center [1378, 172] width 113 height 25
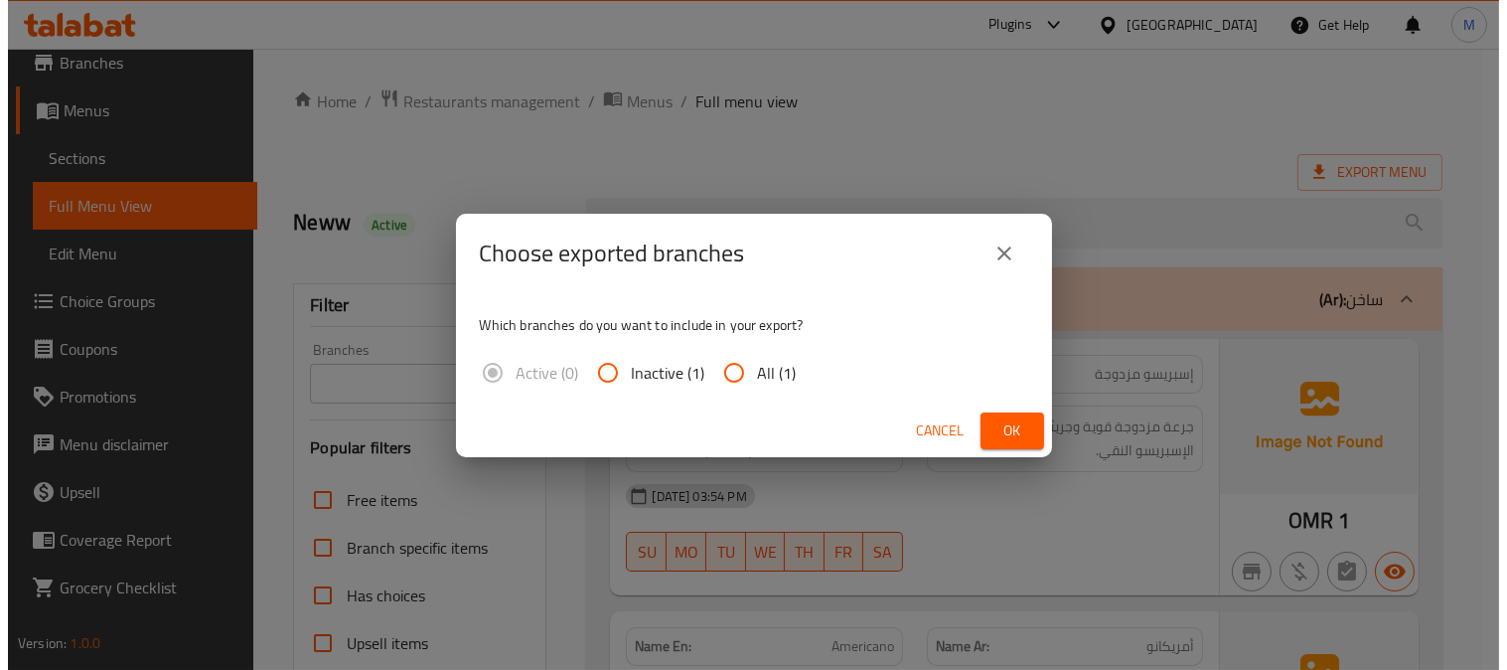
scroll to position [331, 0]
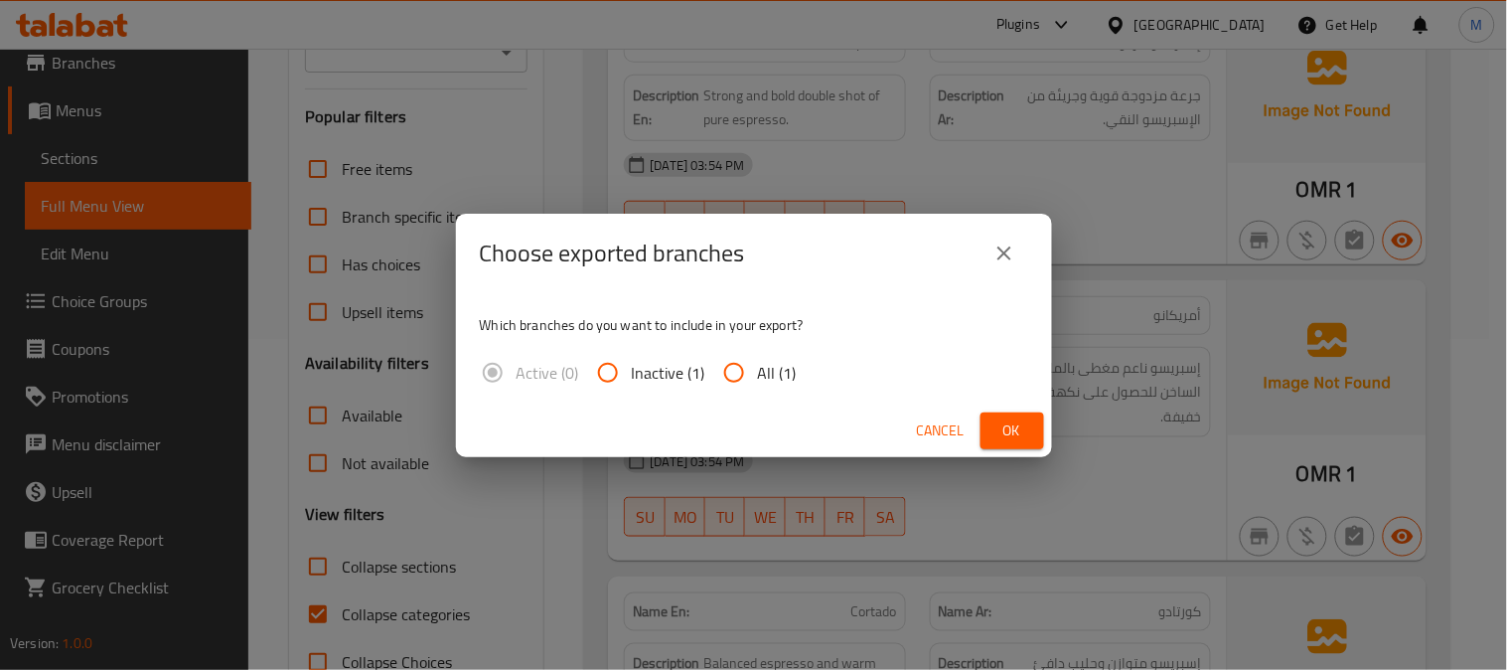
click at [1000, 259] on icon "close" at bounding box center [1004, 253] width 24 height 24
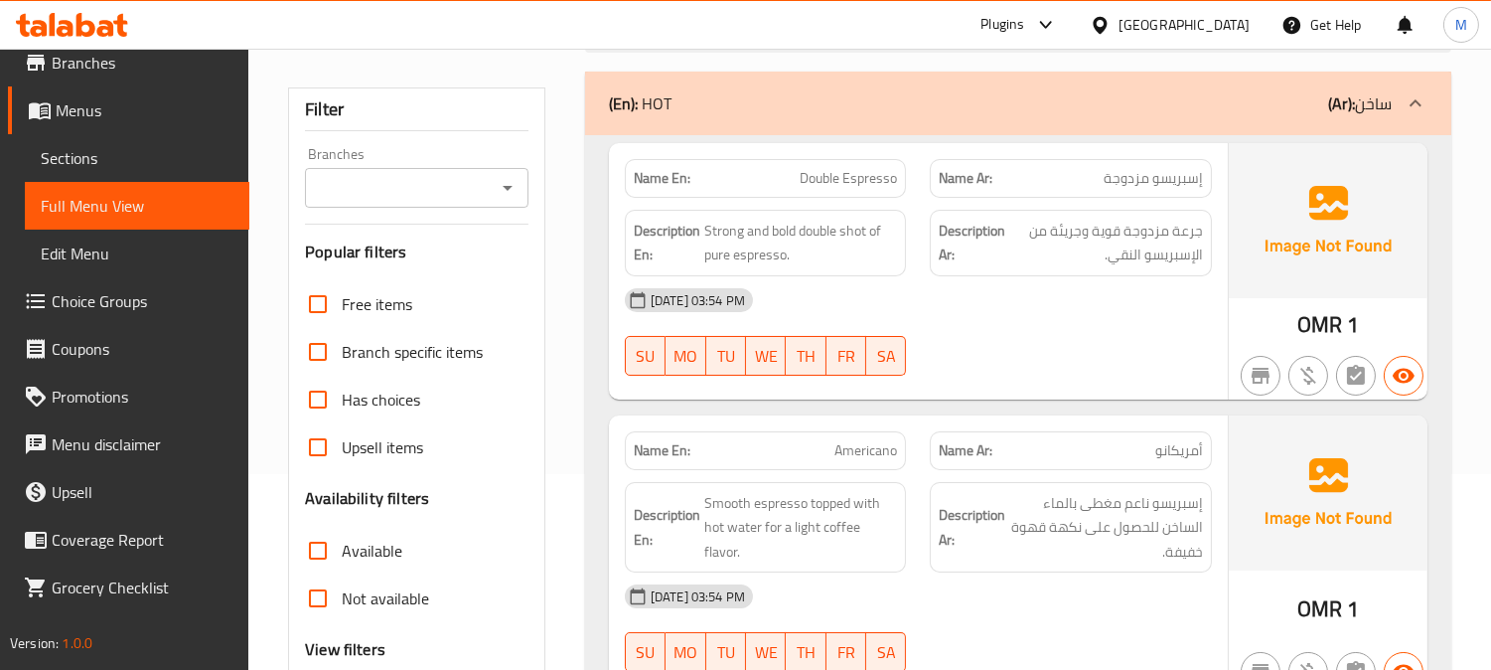
scroll to position [0, 0]
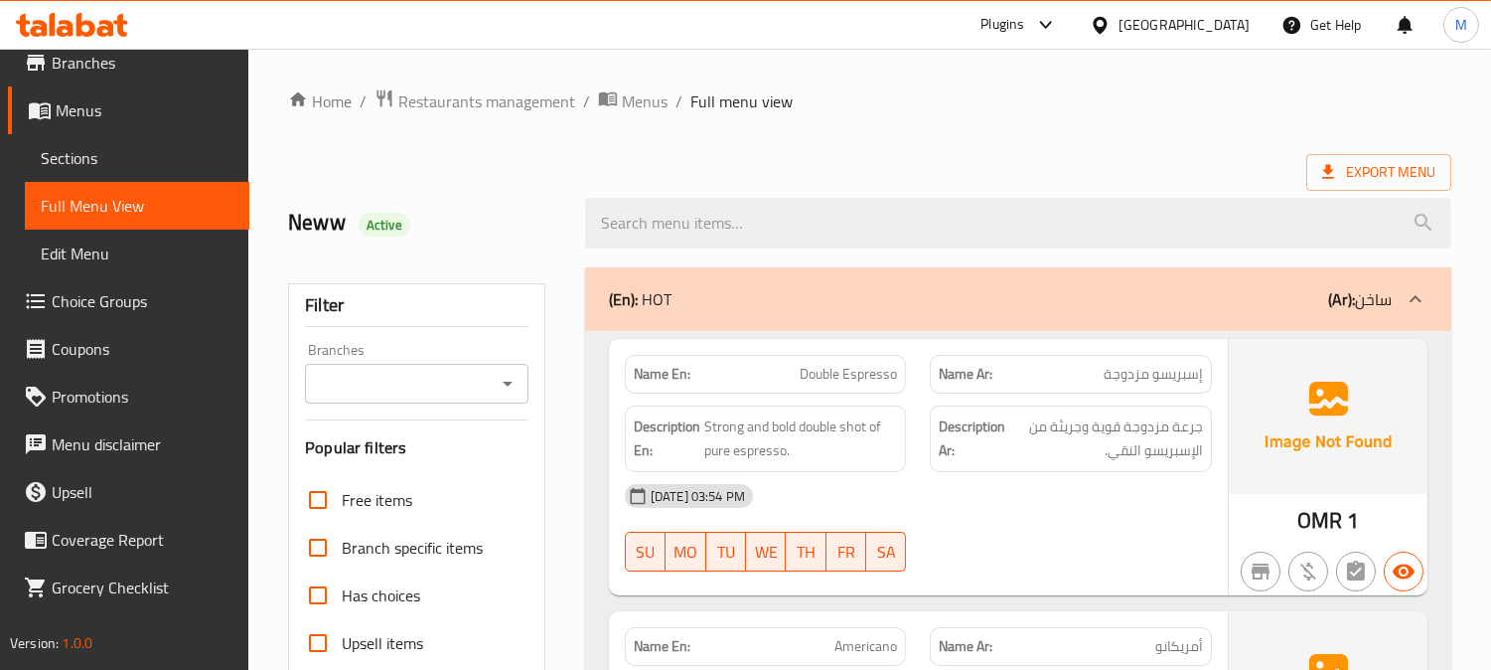
click at [1146, 368] on span "إسبريسو مزدوجة" at bounding box center [1153, 374] width 99 height 21
click at [786, 370] on p "Name En: Double Espresso" at bounding box center [766, 374] width 264 height 21
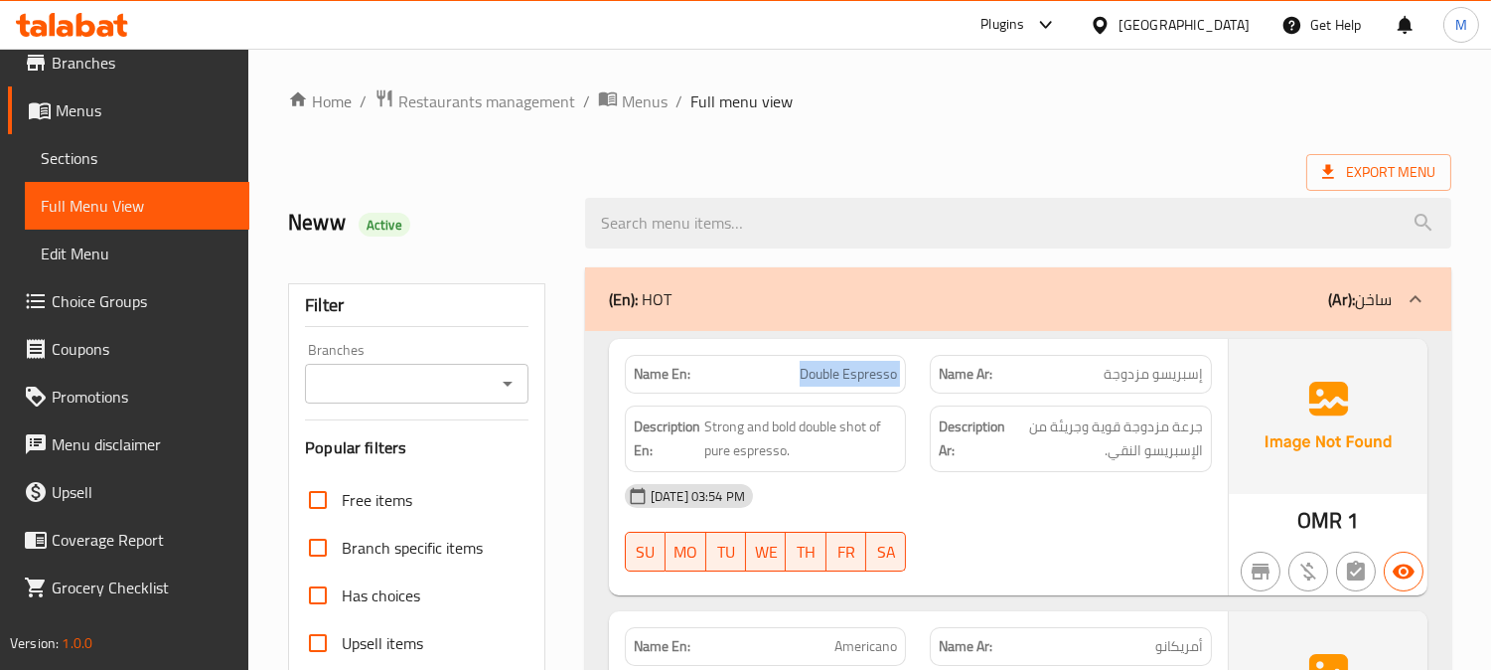
click at [786, 370] on p "Name En: Double Espresso" at bounding box center [766, 374] width 264 height 21
click at [1186, 434] on span "جرعة مزدوجة قوية وجريئة من الإسبريسو النقي." at bounding box center [1106, 438] width 194 height 49
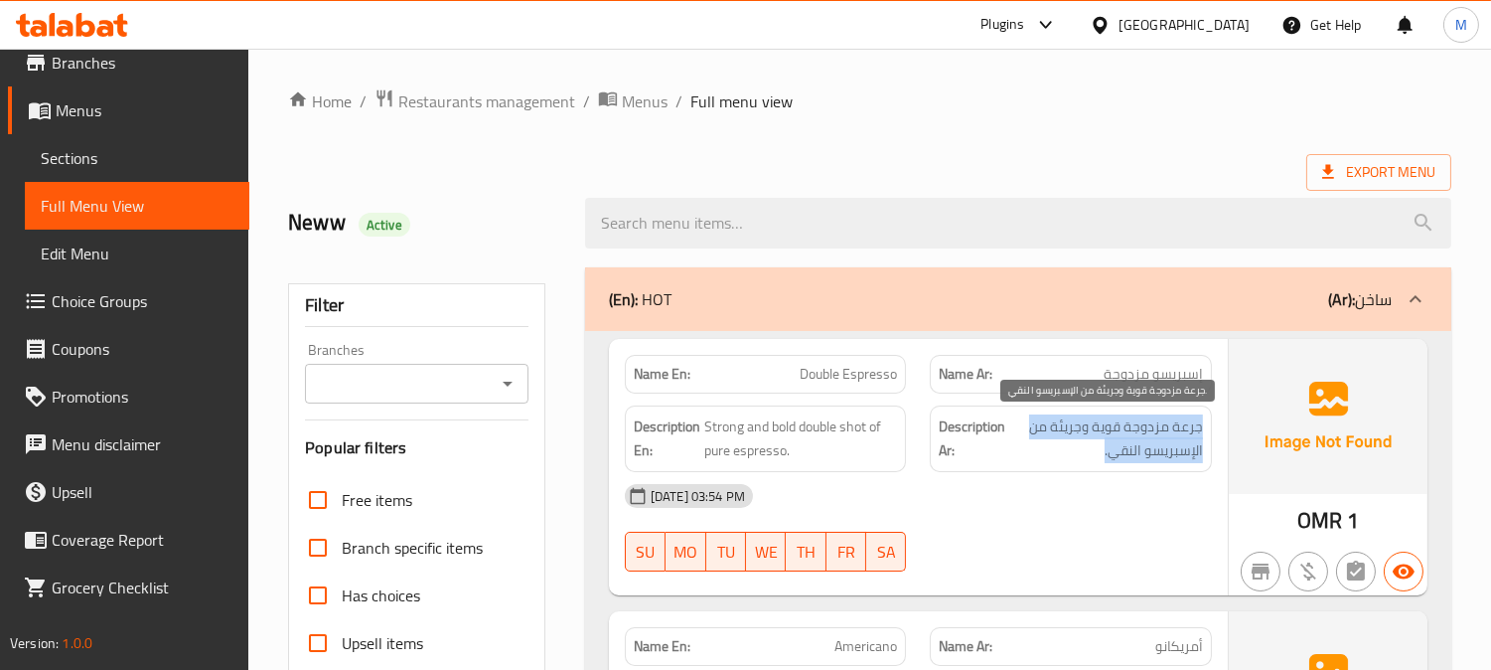
click at [1186, 434] on span "جرعة مزدوجة قوية وجريئة من الإسبريسو النقي." at bounding box center [1106, 438] width 194 height 49
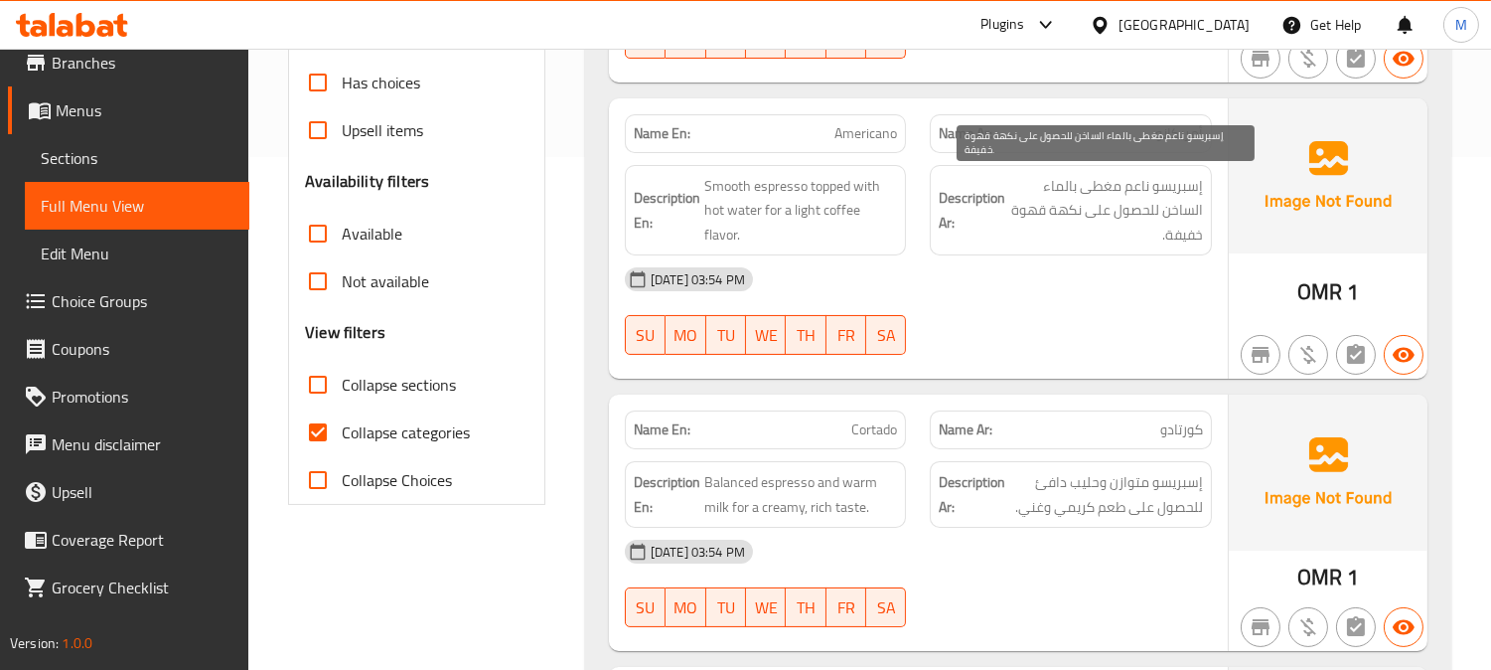
scroll to position [551, 0]
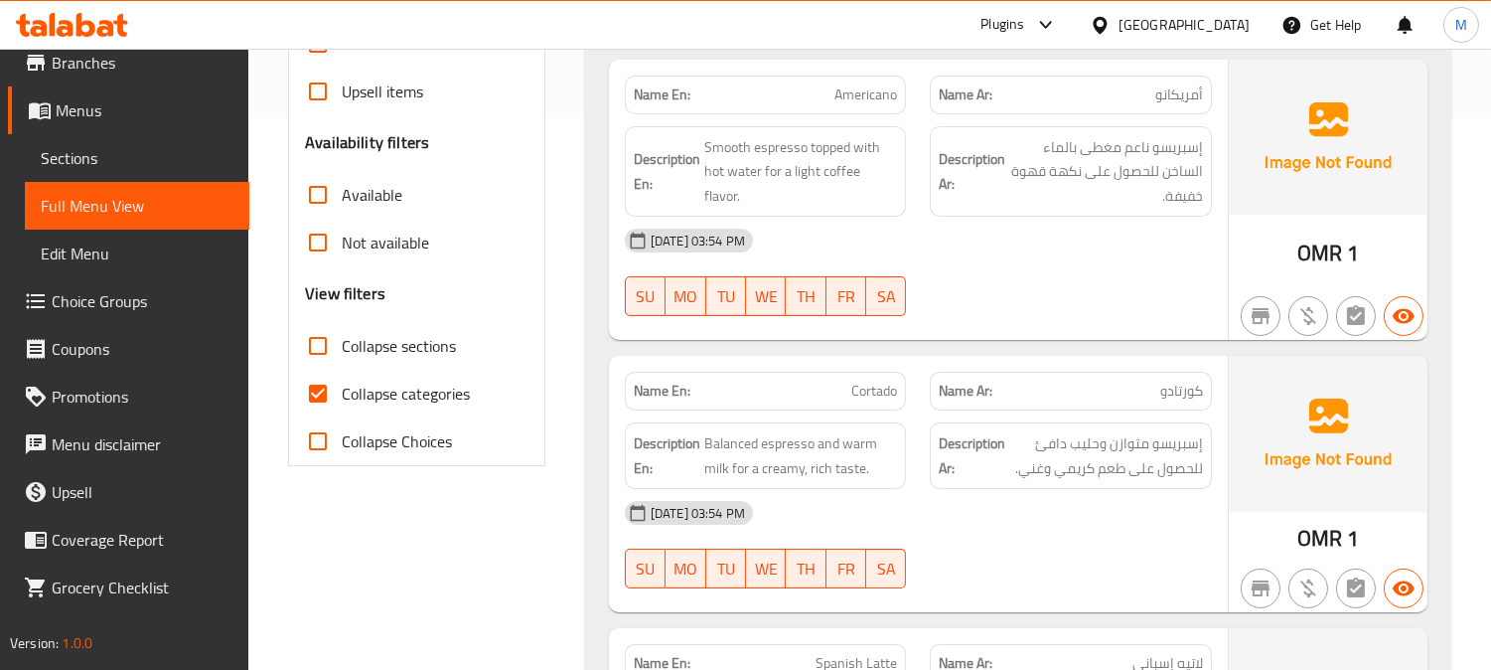
click at [826, 86] on p "Name En: Americano" at bounding box center [766, 94] width 264 height 21
copy span "Americano"
click at [827, 85] on p "Name En: Americano" at bounding box center [766, 94] width 264 height 21
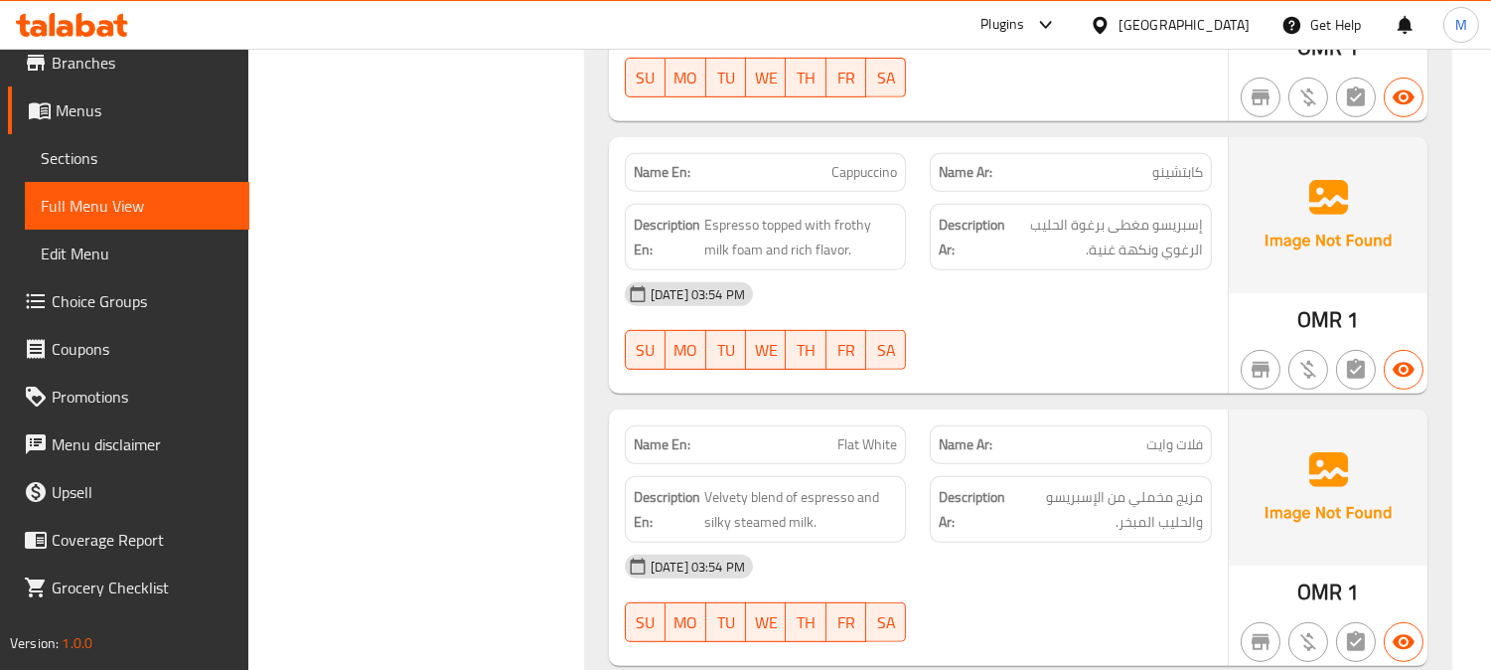
scroll to position [1655, 0]
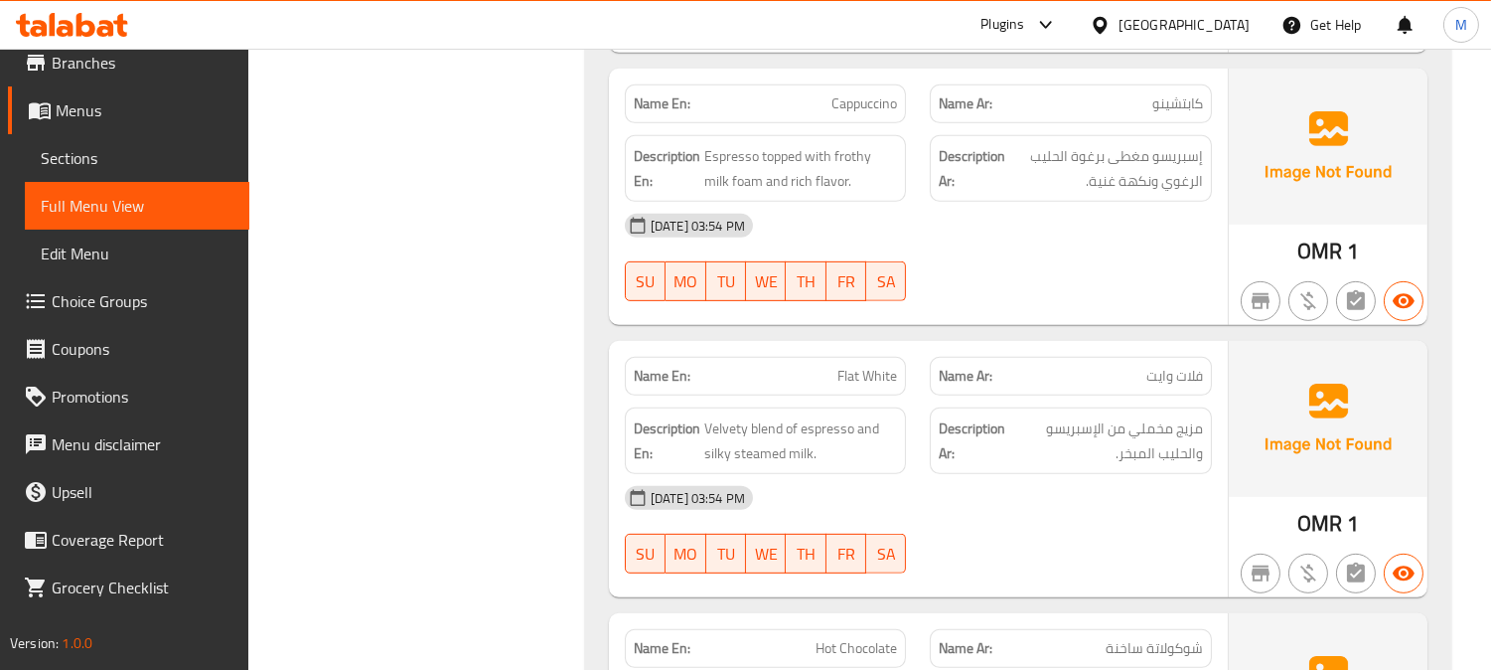
click at [868, 370] on span "Flat White" at bounding box center [867, 376] width 60 height 21
click at [868, 369] on span "Flat White" at bounding box center [867, 376] width 60 height 21
copy span "Flat White"
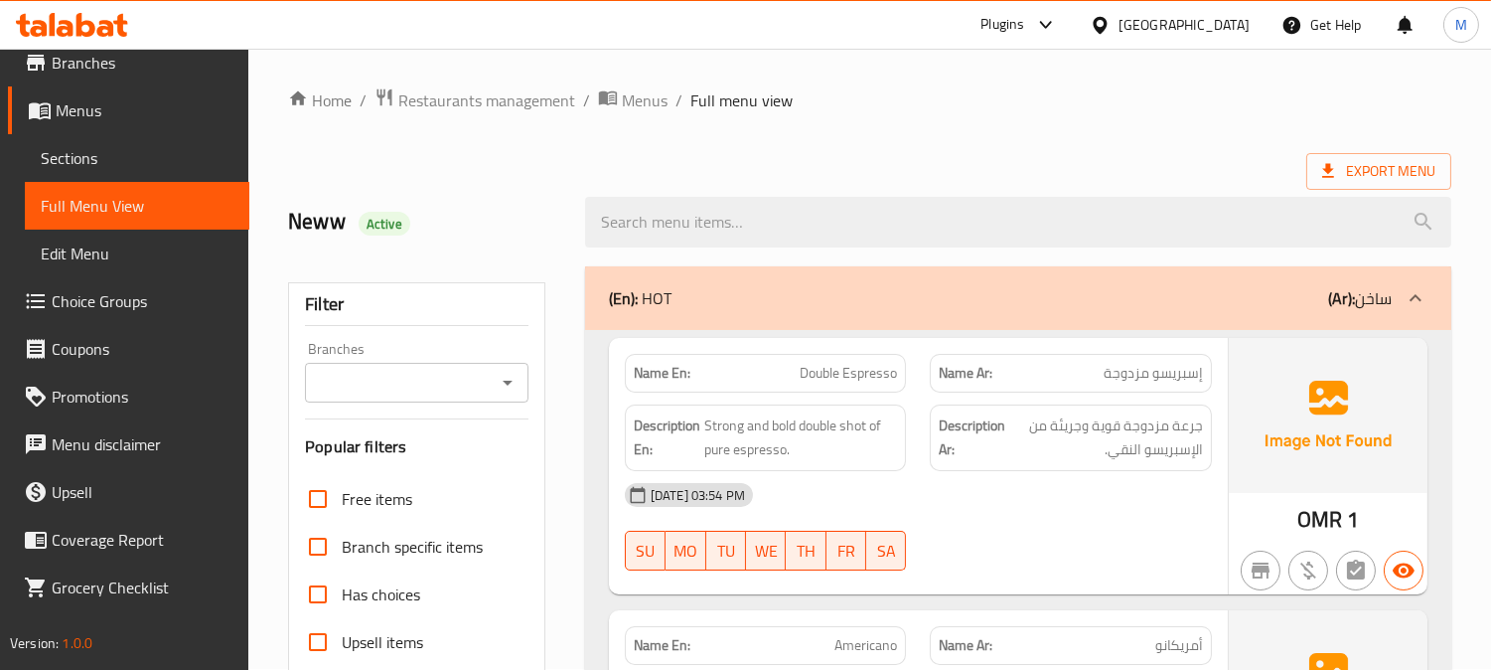
scroll to position [0, 0]
click at [1402, 292] on div at bounding box center [1416, 299] width 48 height 48
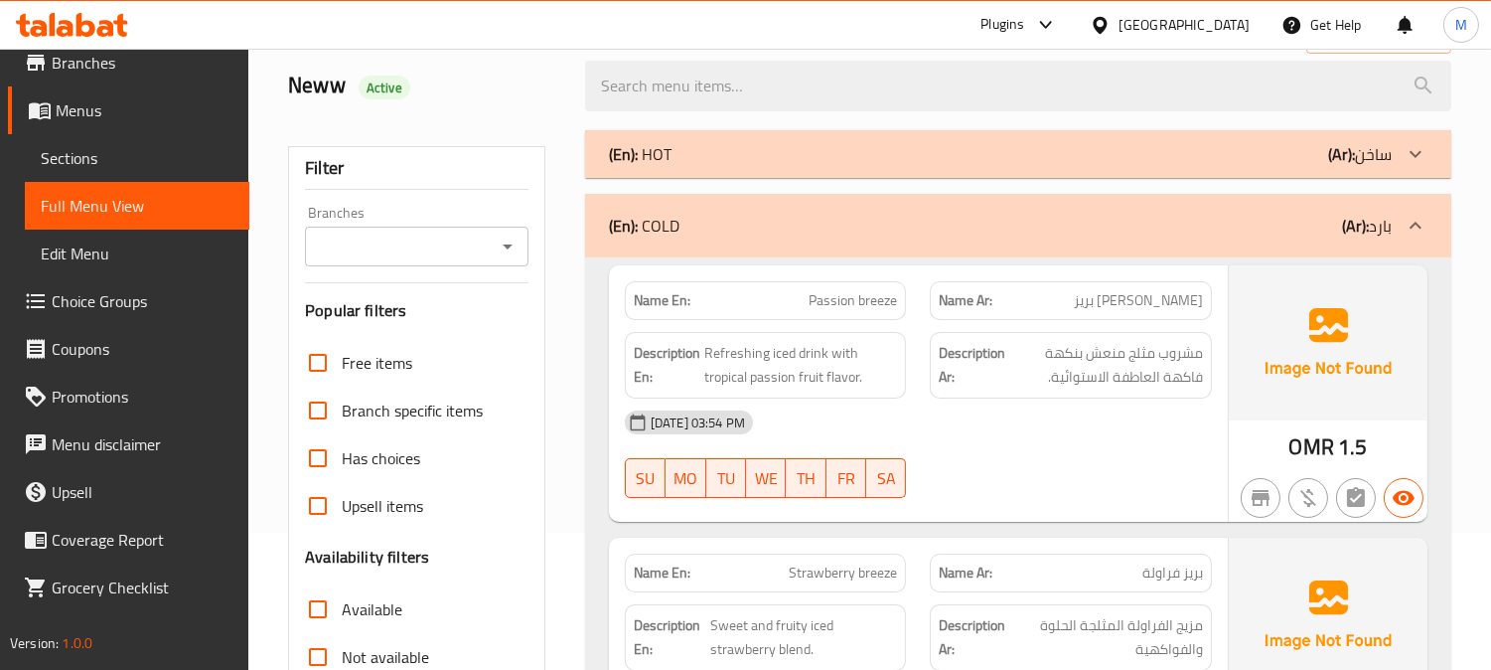
scroll to position [221, 0]
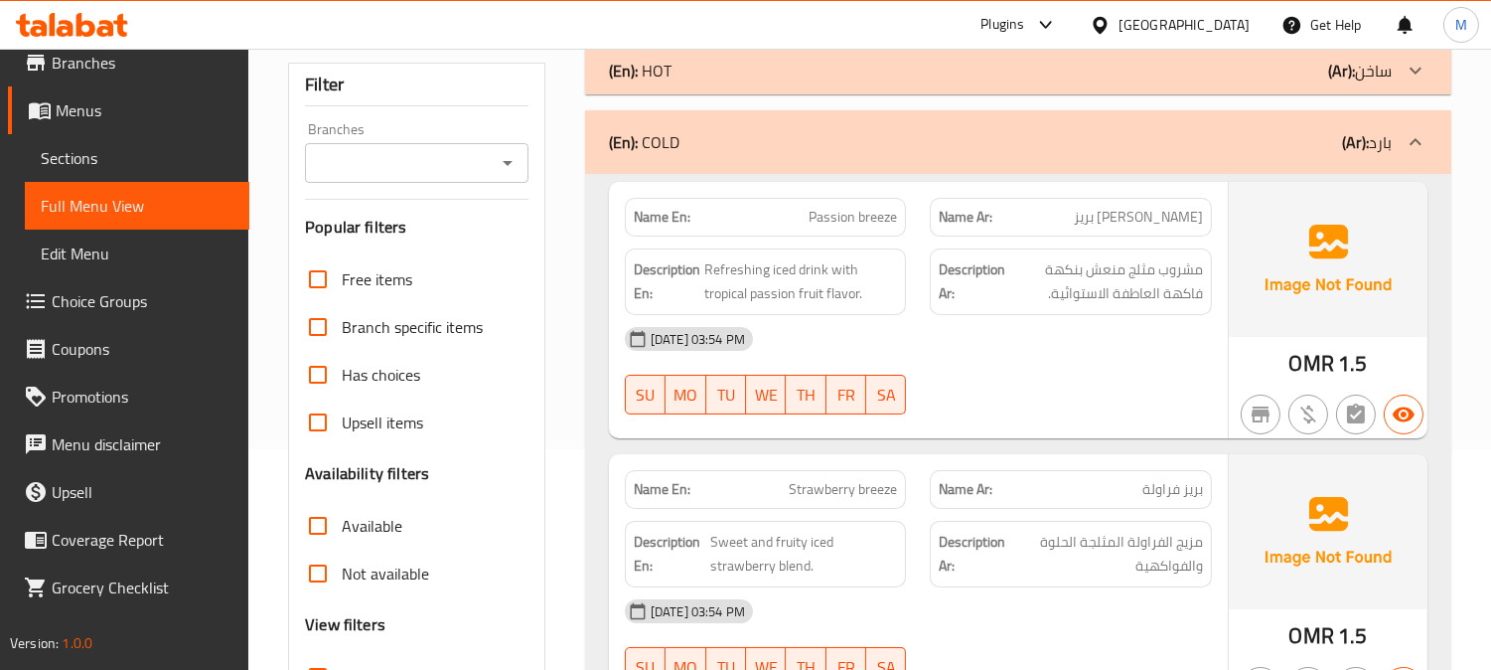
click at [1396, 125] on div "(En): COLD (Ar): بارد" at bounding box center [1018, 142] width 866 height 64
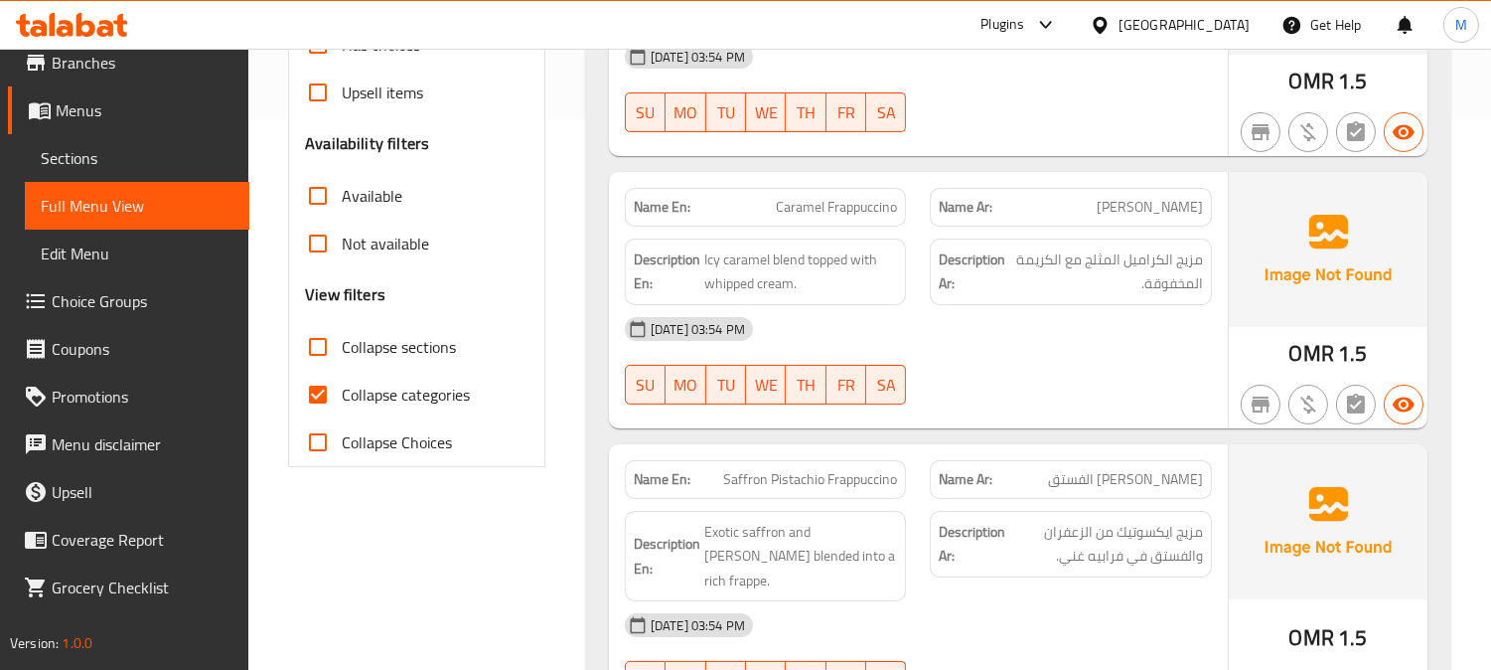
scroll to position [551, 0]
click at [872, 196] on span "Caramel Frappuccino" at bounding box center [836, 206] width 121 height 21
copy span "Caramel Frappuccino"
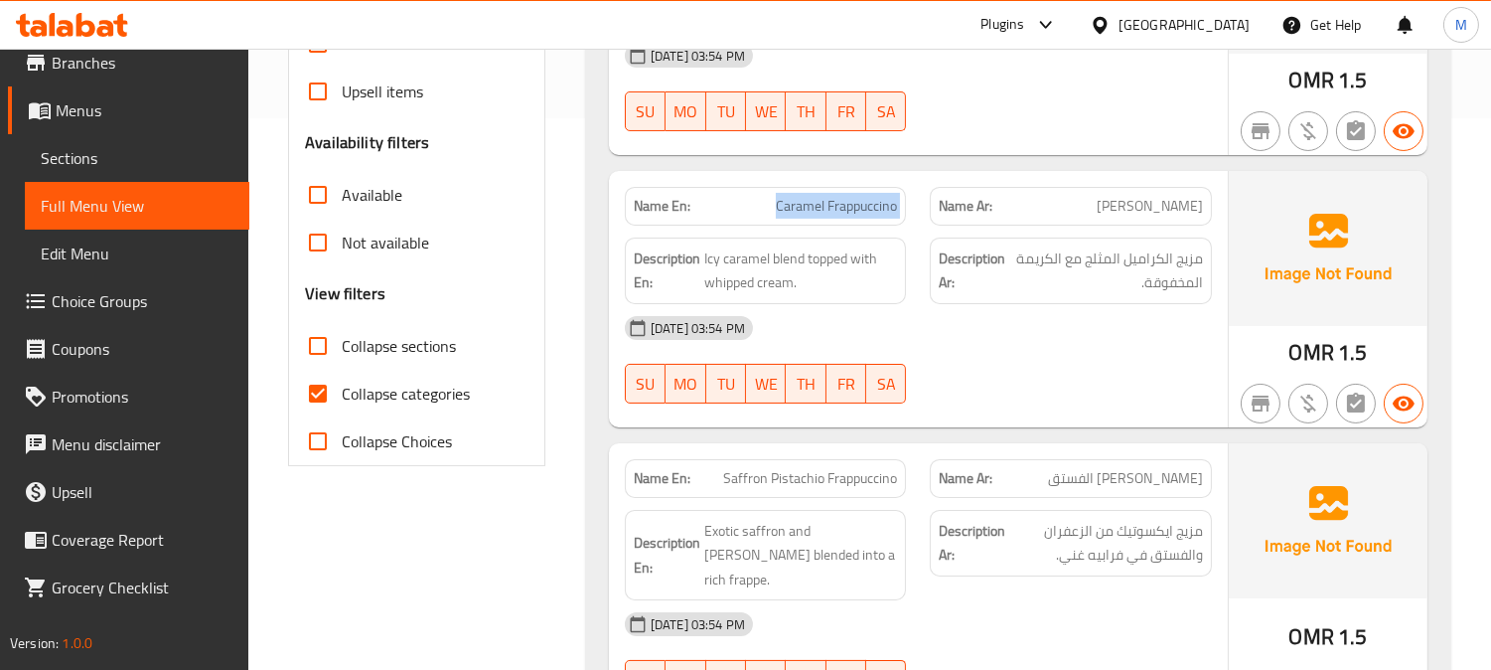
click at [872, 196] on span "Caramel Frappuccino" at bounding box center [836, 206] width 121 height 21
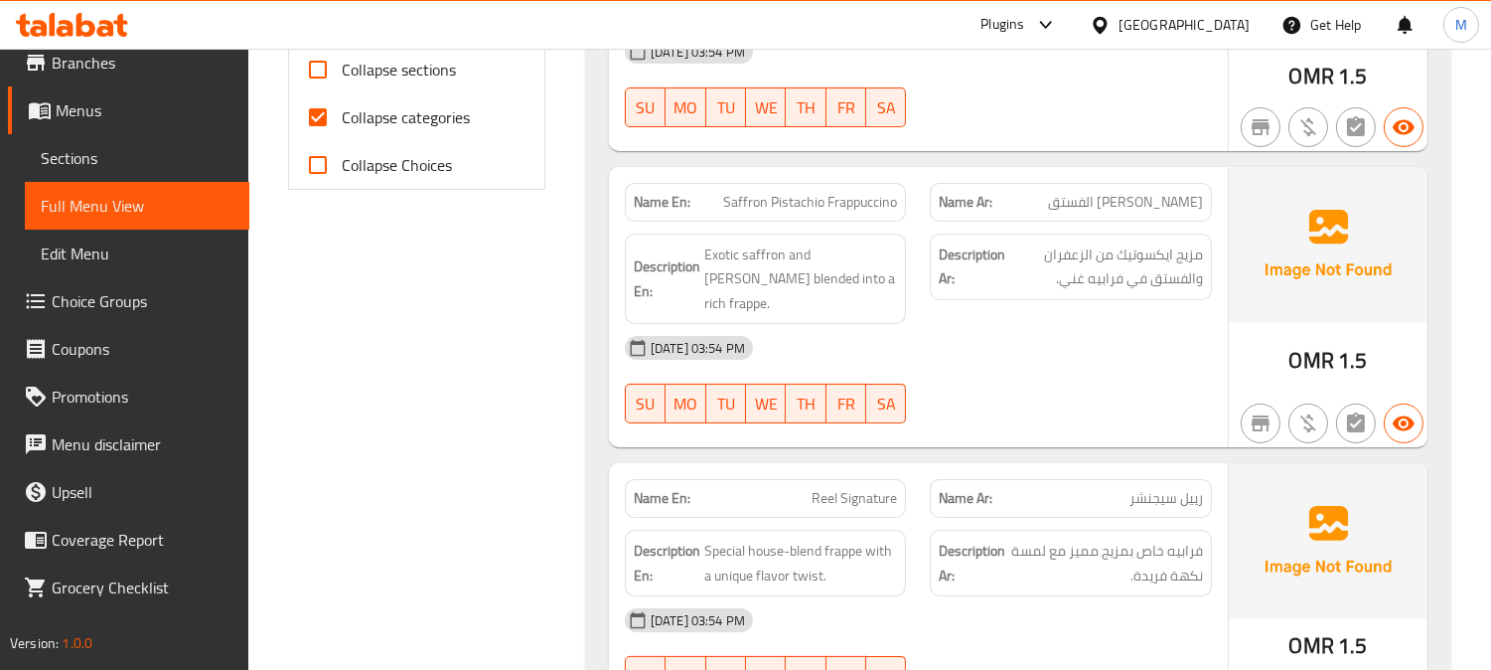
scroll to position [882, 0]
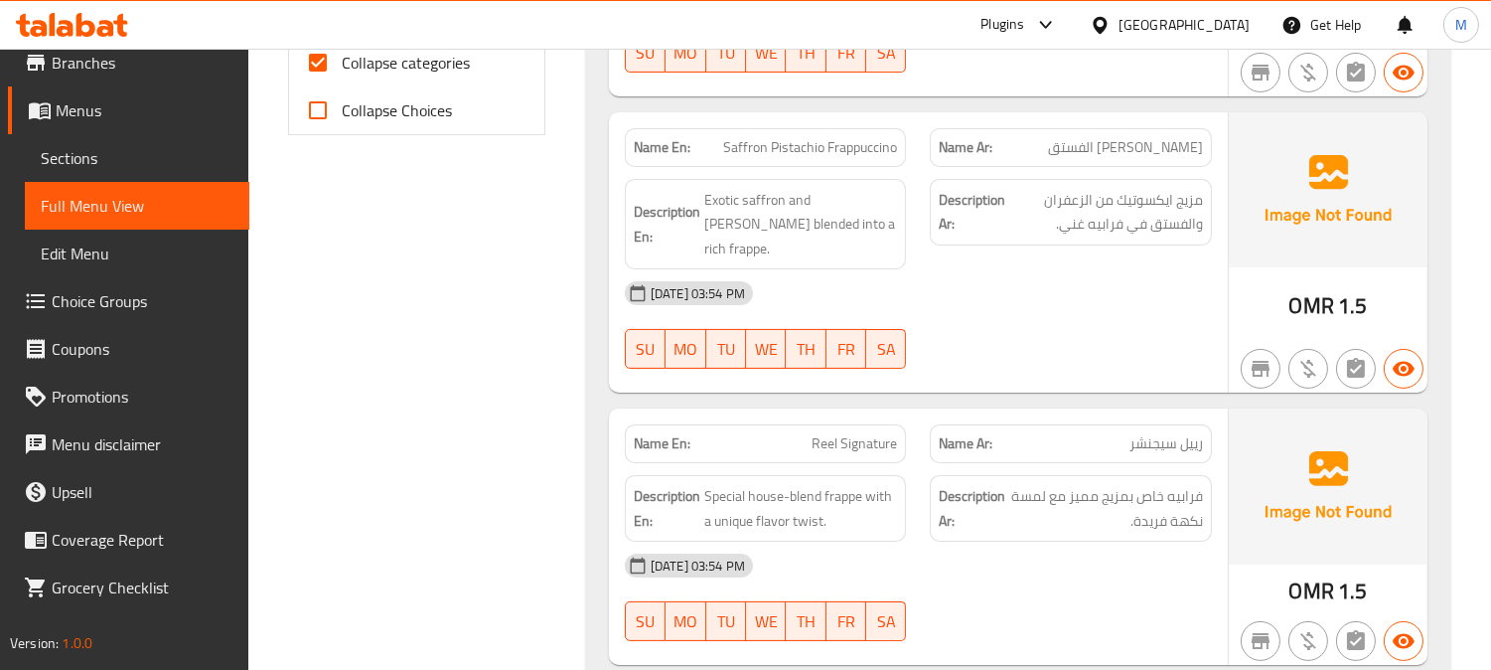
click at [826, 142] on span "Saffron Pistachio Frappuccino" at bounding box center [810, 147] width 174 height 21
copy span "Saffron Pistachio Frappuccino"
click at [827, 222] on span "Exotic saffron and pistachio blended into a rich frappe." at bounding box center [801, 225] width 194 height 74
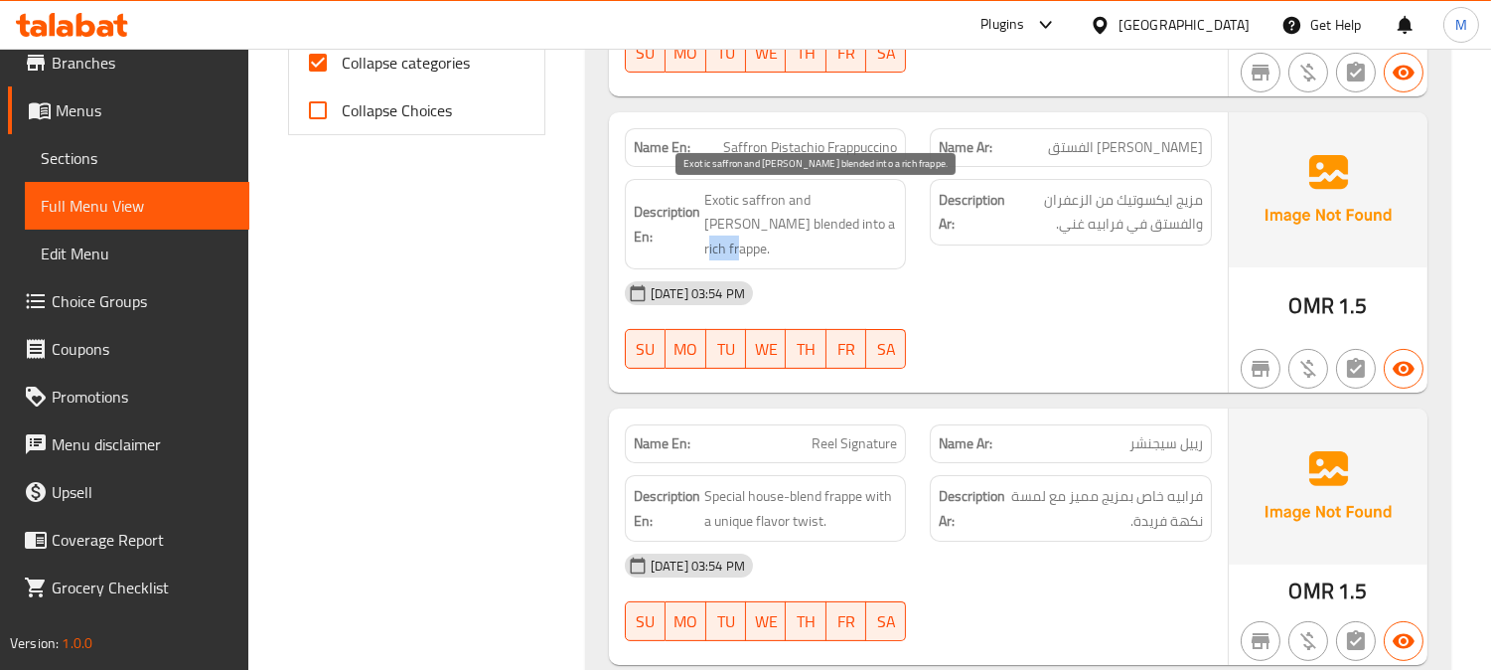
click at [827, 222] on span "Exotic saffron and pistachio blended into a rich frappe." at bounding box center [801, 225] width 194 height 74
click at [775, 228] on span "Exotic saffron and pistachio blended into a rich frappe." at bounding box center [801, 225] width 194 height 74
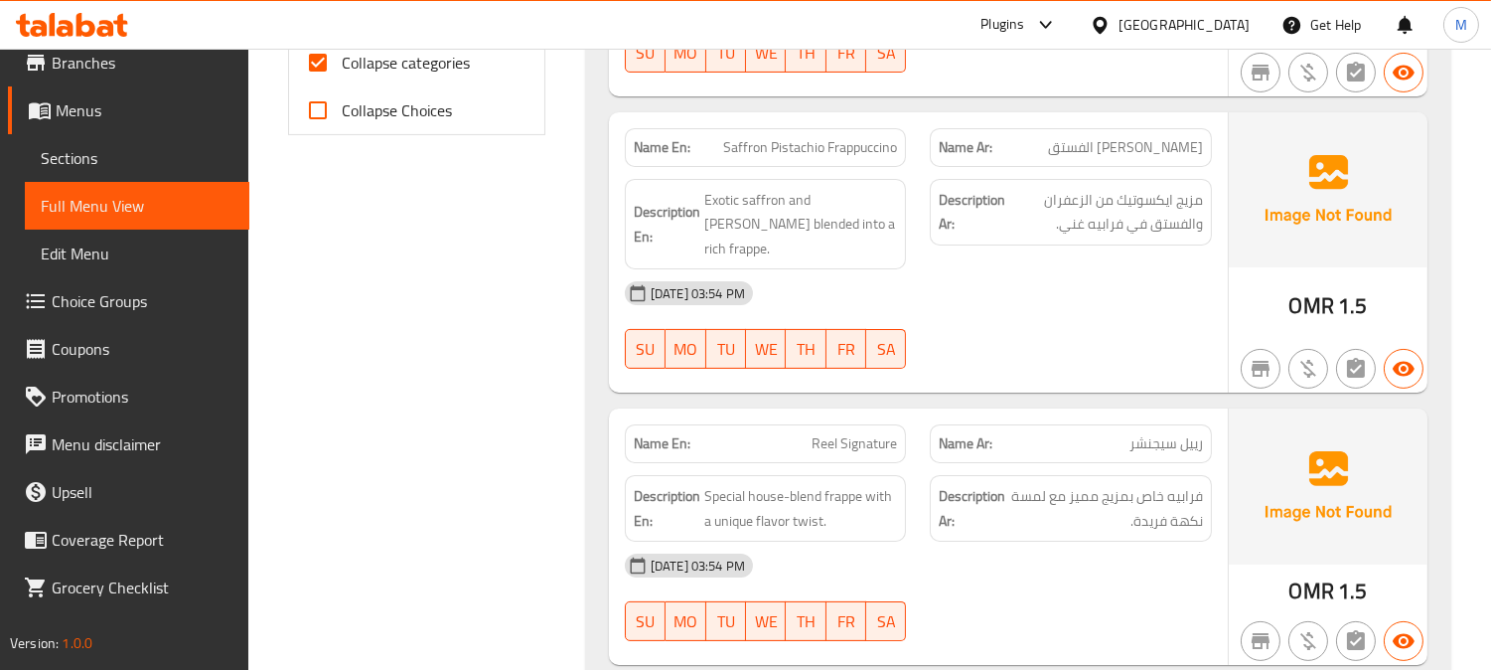
click at [857, 144] on span "Saffron Pistachio Frappuccino" at bounding box center [810, 147] width 174 height 21
copy span "Frappuccino"
click at [1089, 273] on div "14-08-2025 03:54 PM" at bounding box center [918, 293] width 611 height 48
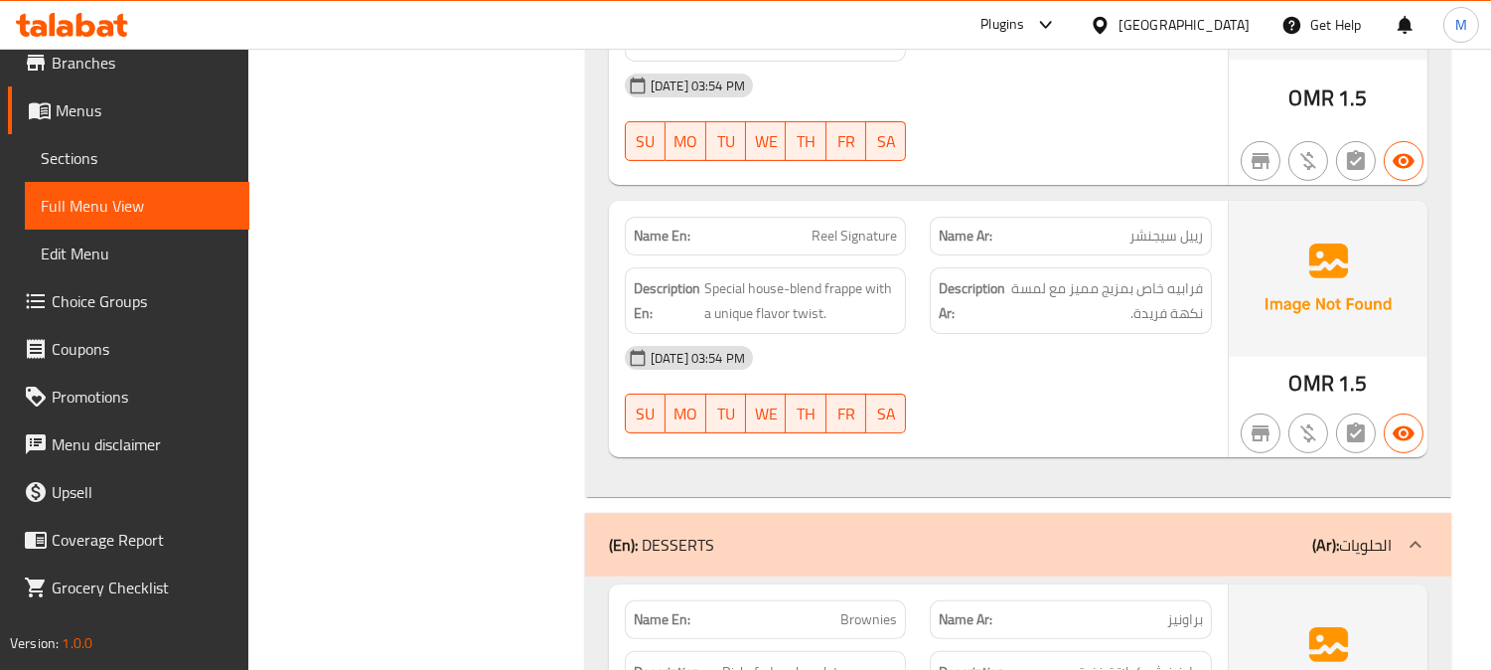
scroll to position [1104, 0]
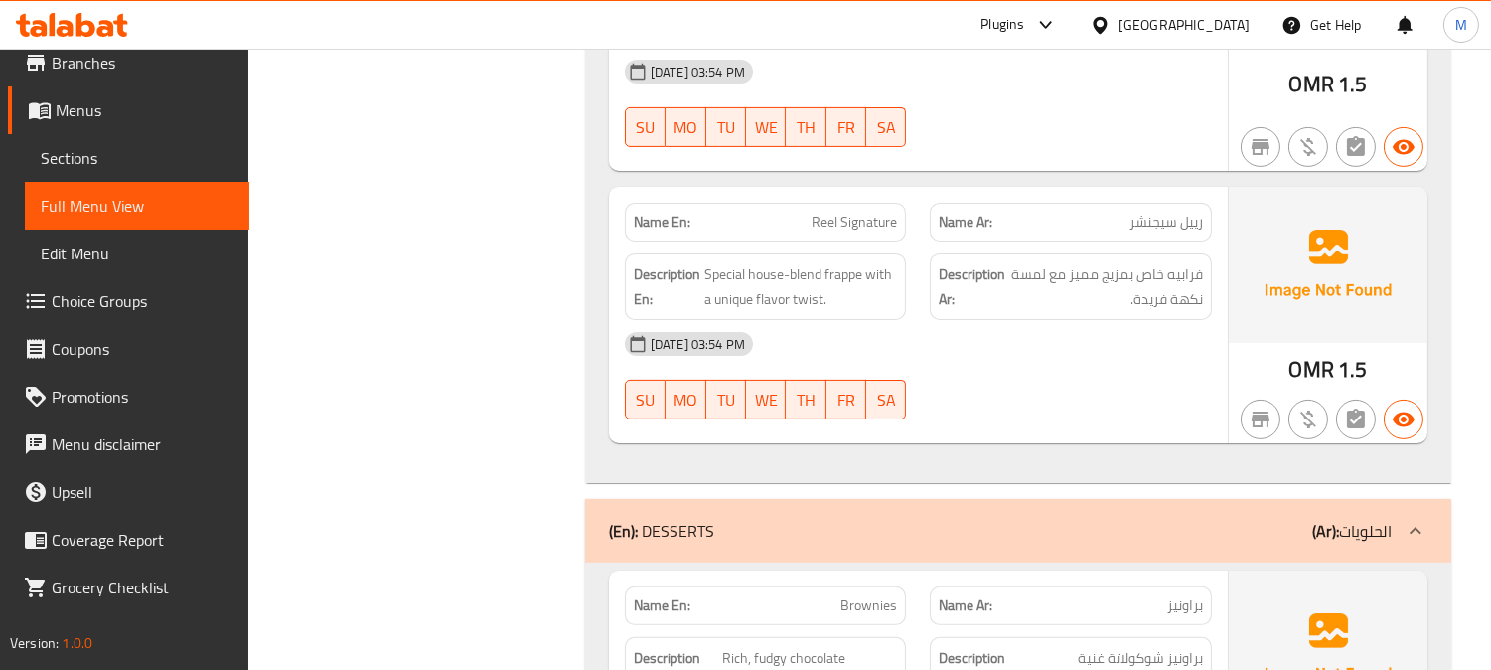
click at [860, 212] on span "Reel Signature" at bounding box center [854, 222] width 85 height 21
click at [854, 212] on span "Reel Signature" at bounding box center [854, 222] width 85 height 21
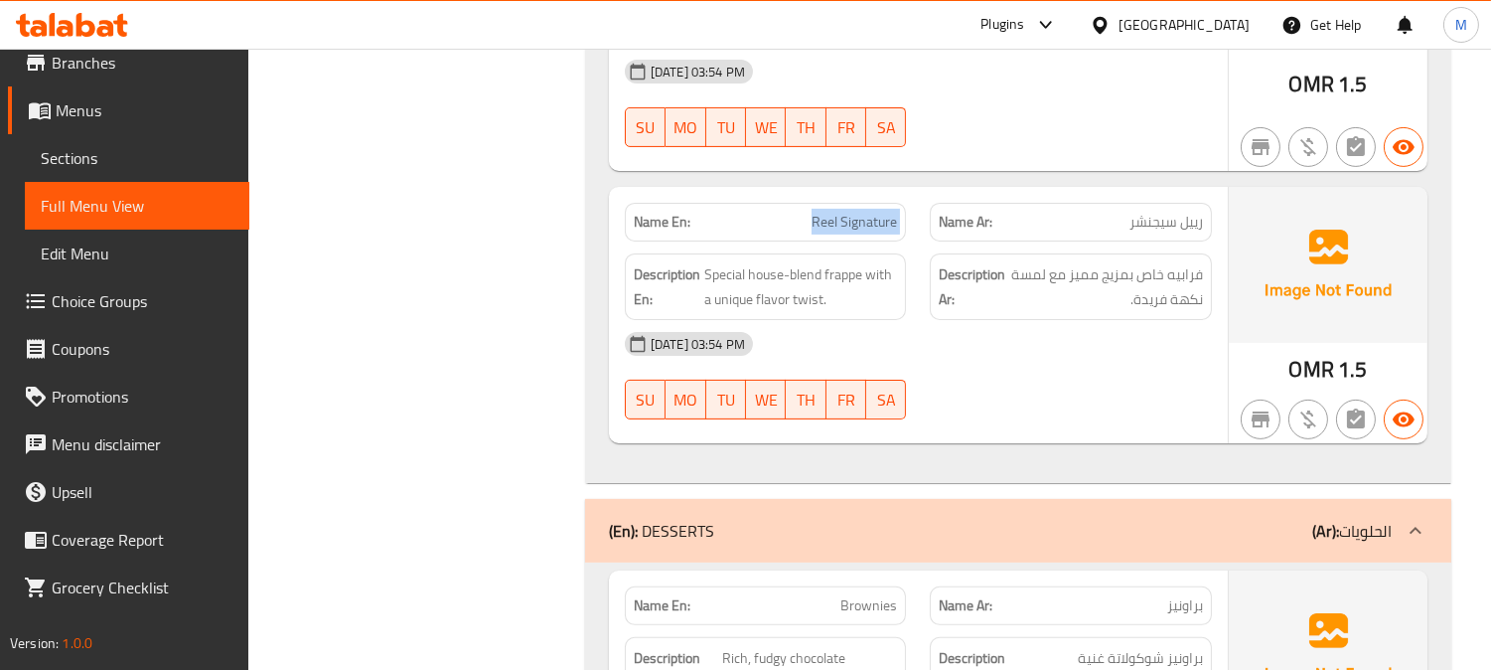
click at [854, 212] on span "Reel Signature" at bounding box center [854, 222] width 85 height 21
copy span "Reel Signature"
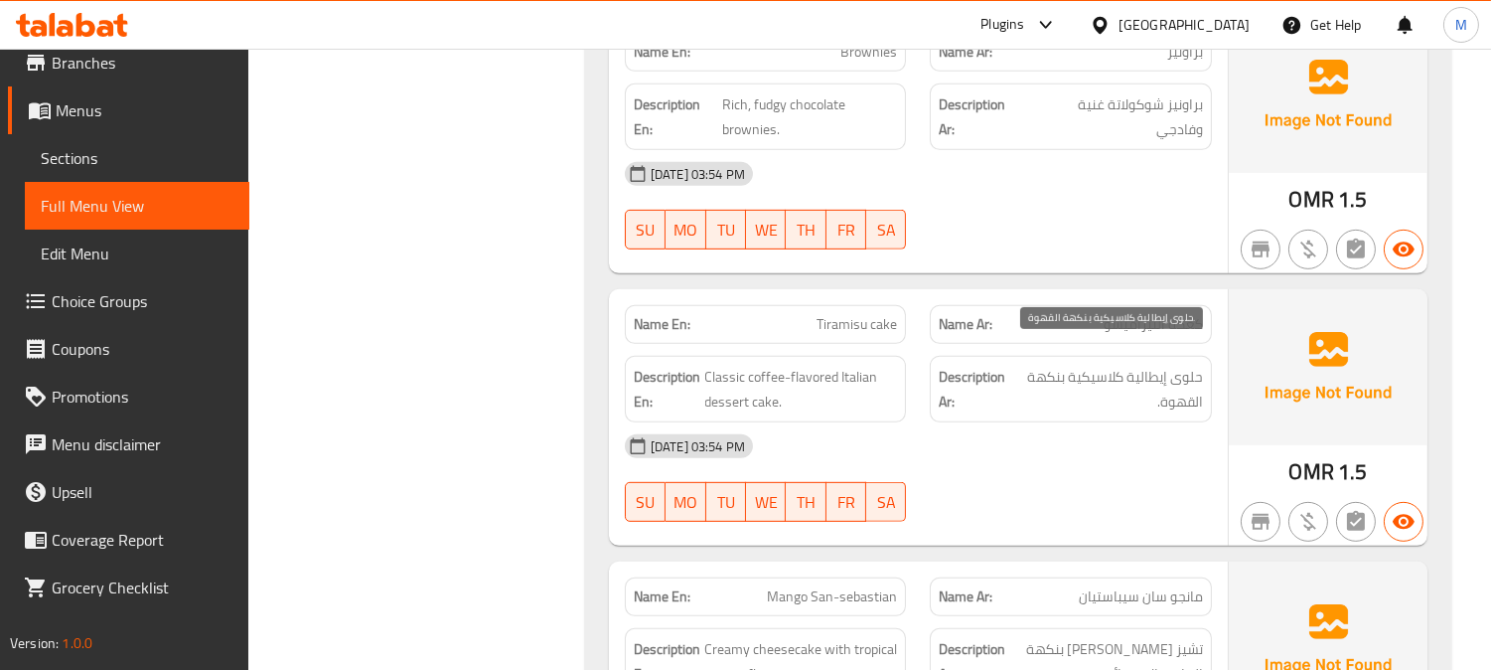
scroll to position [1765, 0]
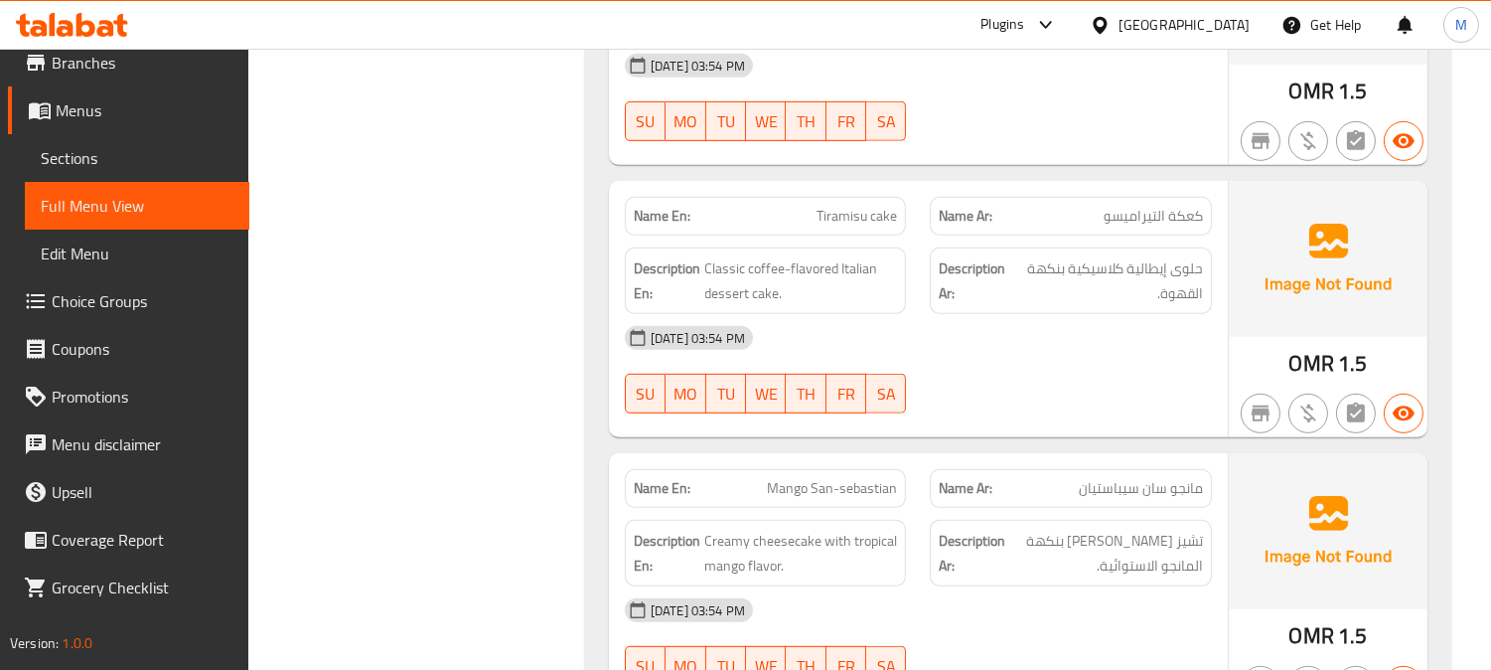
copy span "Tiramisu cake"
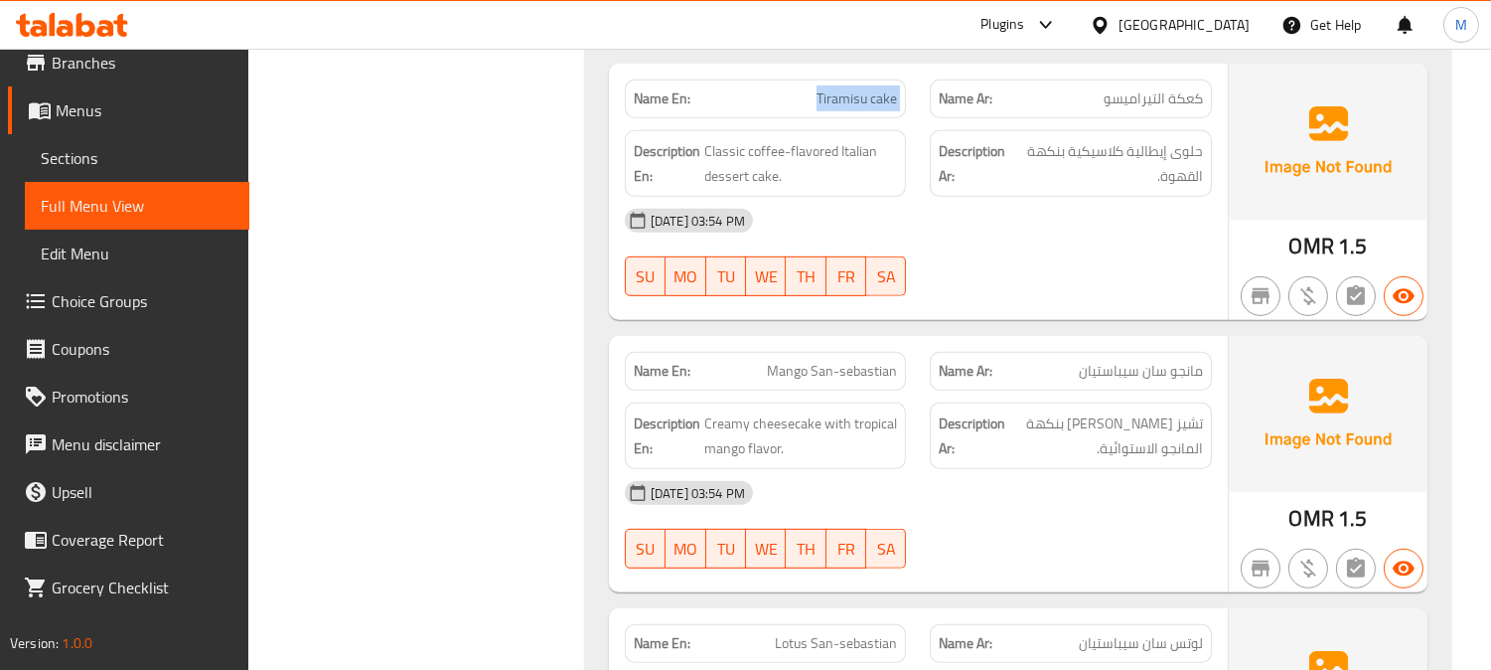
scroll to position [1987, 0]
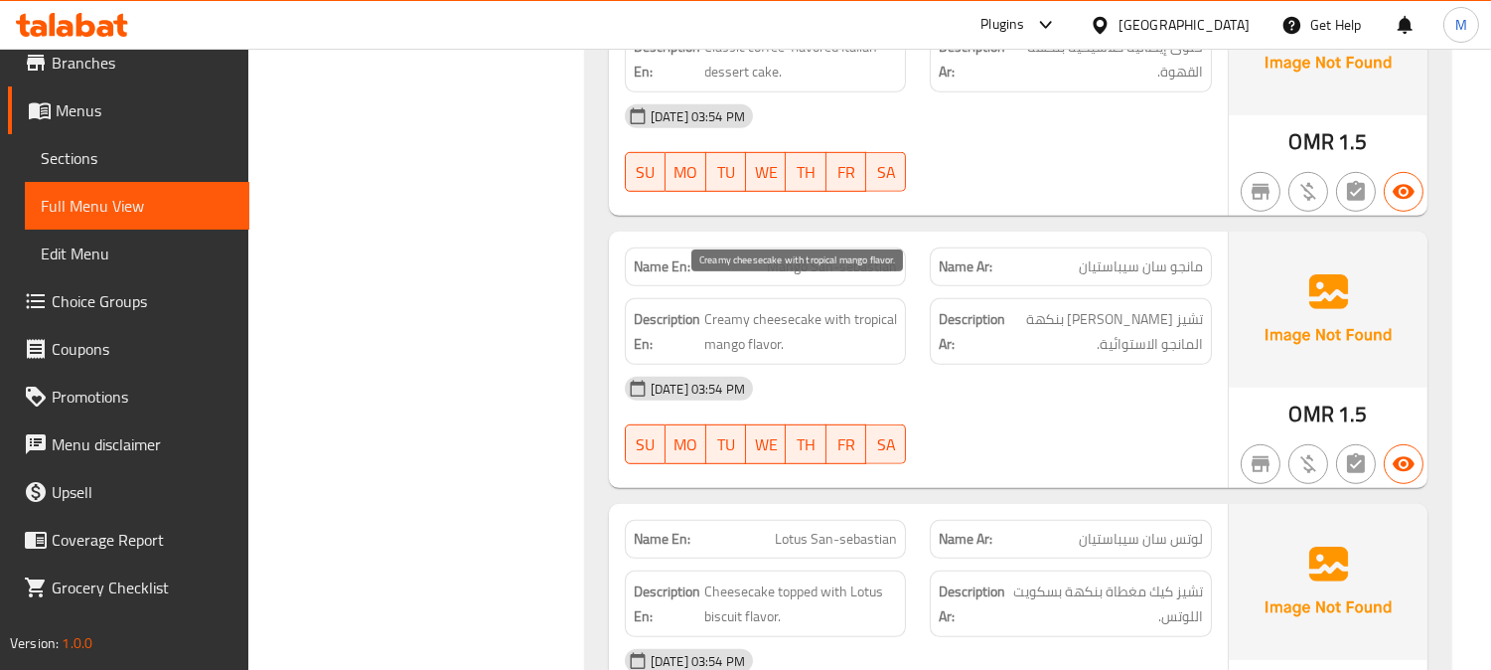
click at [736, 307] on span "Creamy cheesecake with tropical mango flavor." at bounding box center [801, 331] width 194 height 49
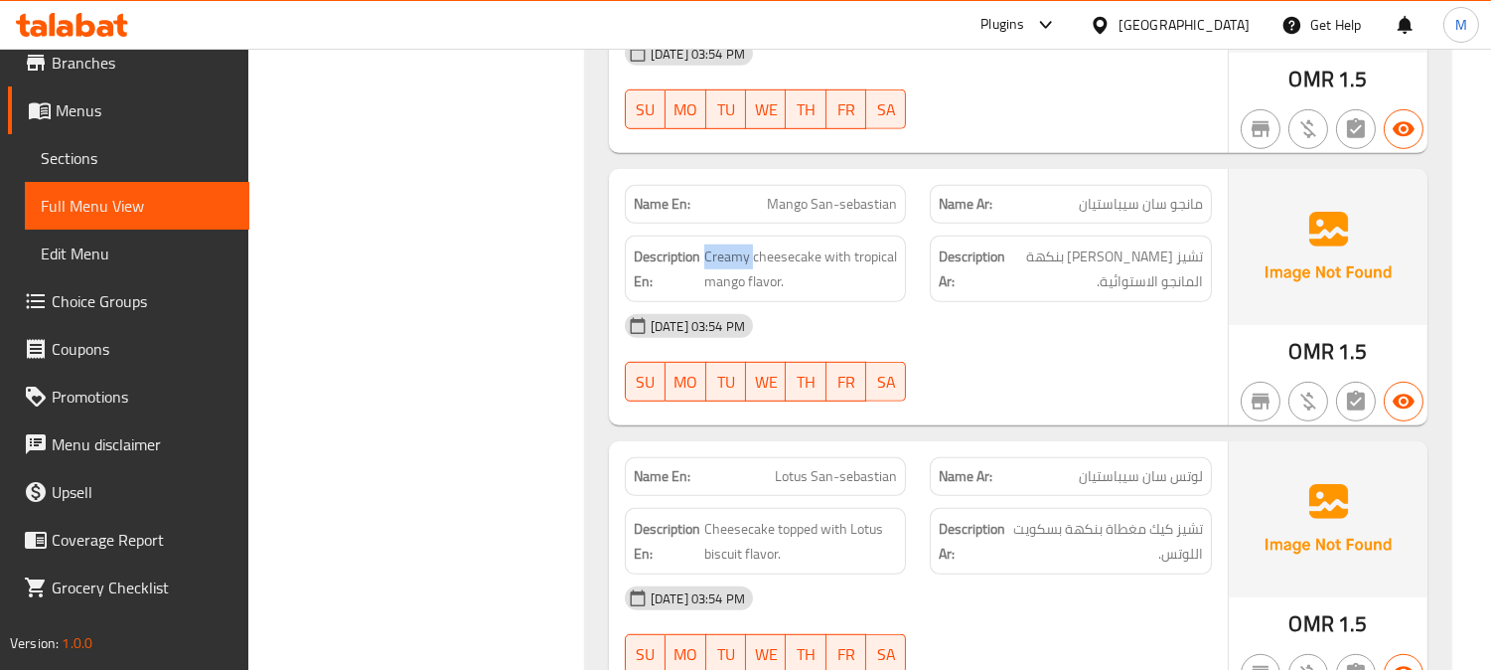
scroll to position [2207, 0]
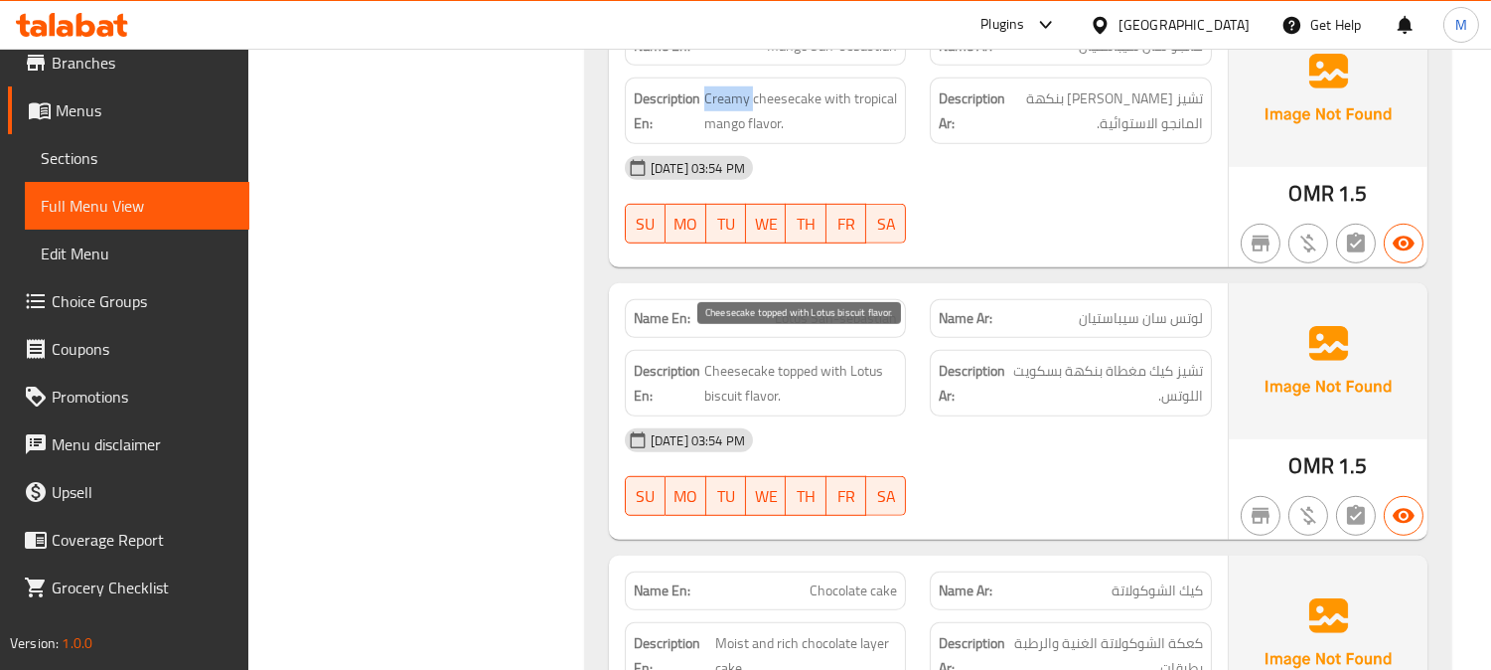
click at [761, 378] on span "Cheesecake topped with Lotus biscuit flavor." at bounding box center [801, 383] width 194 height 49
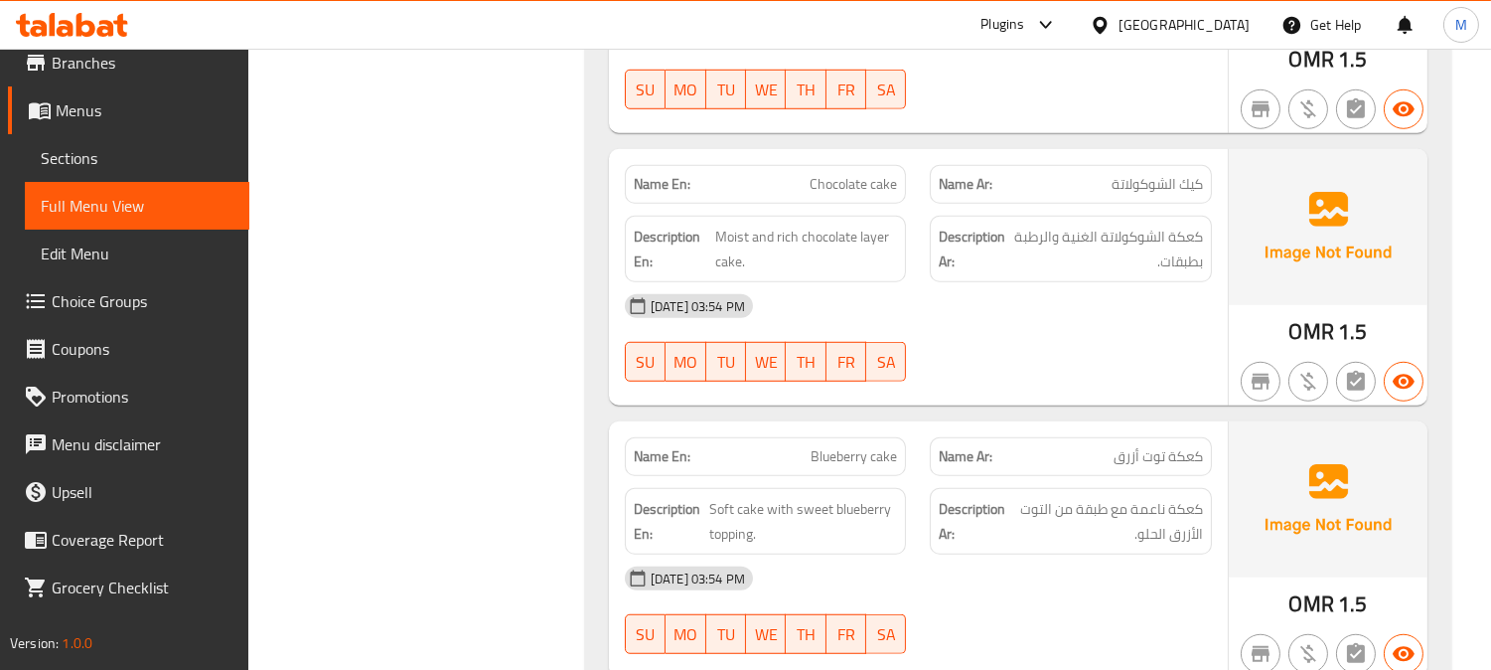
scroll to position [2649, 0]
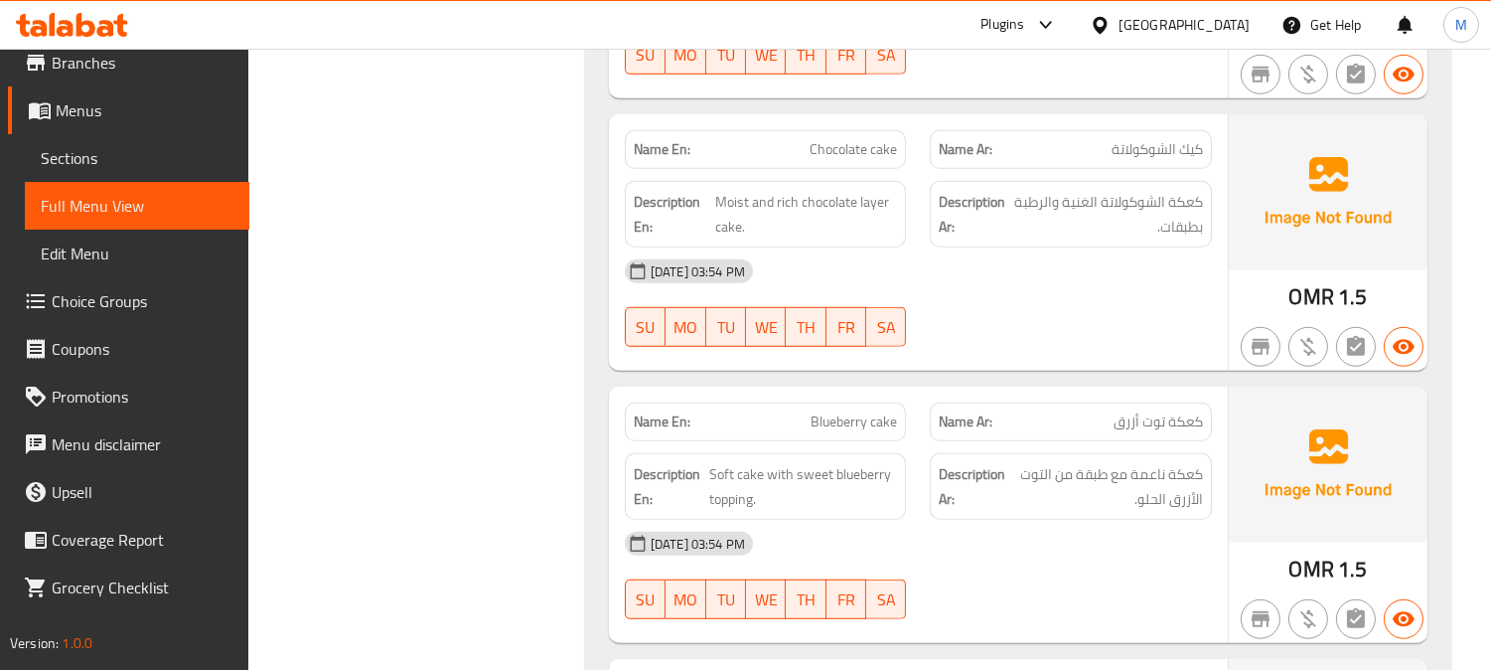
click at [874, 411] on span "Blueberry cake" at bounding box center [854, 421] width 86 height 21
click at [875, 411] on span "Blueberry cake" at bounding box center [854, 421] width 86 height 21
copy span "Blueberry cake"
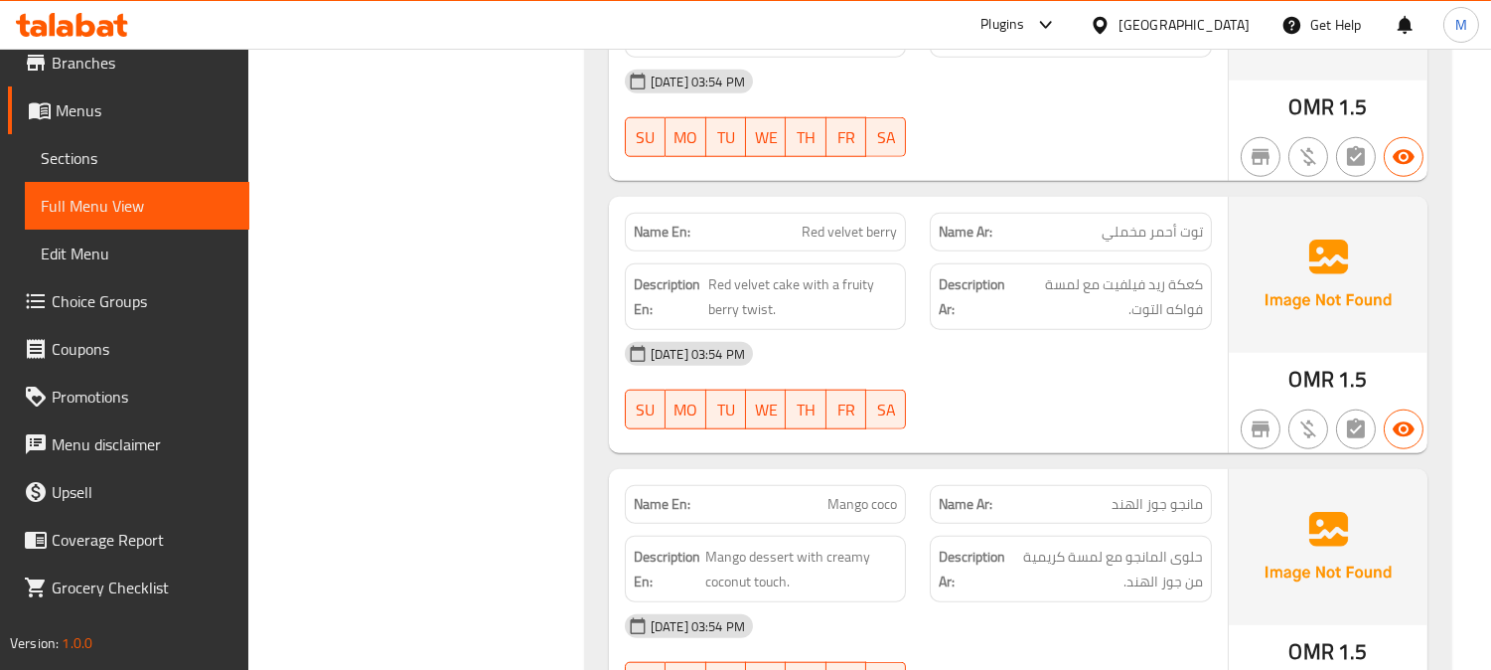
scroll to position [3421, 0]
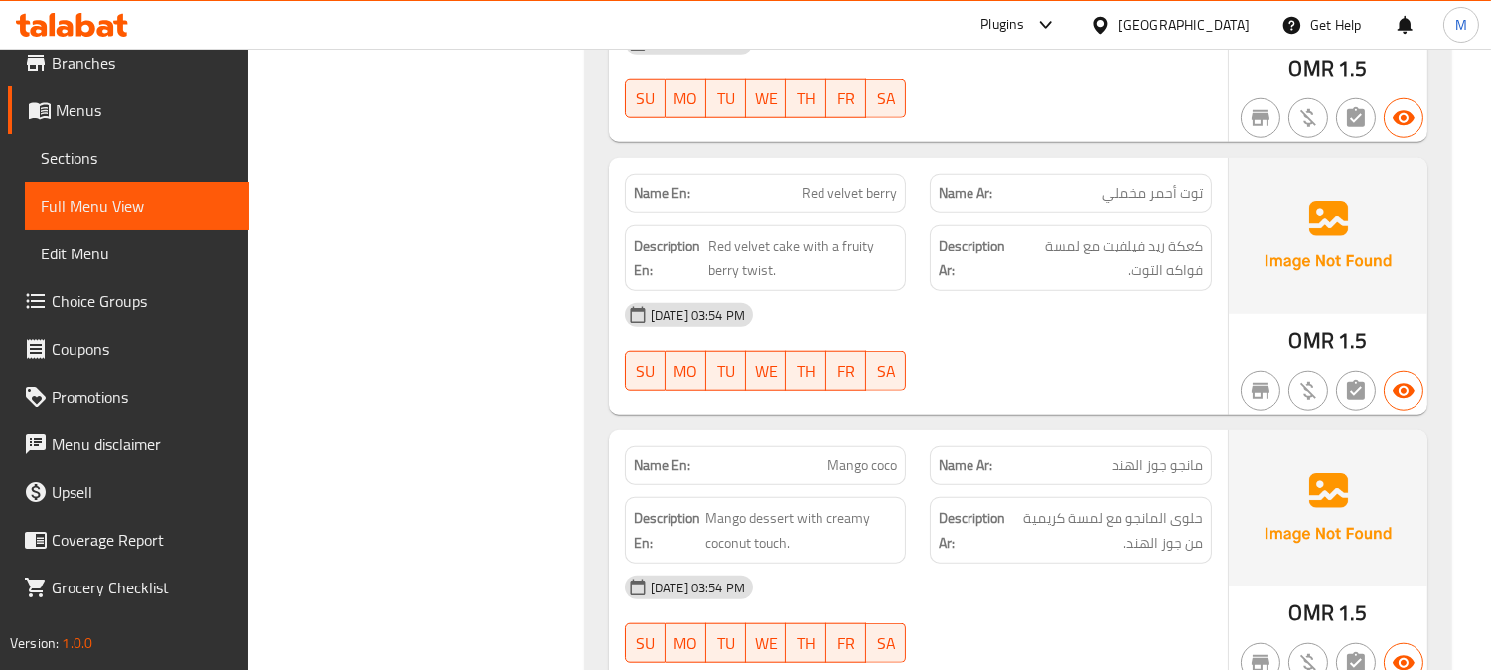
click at [842, 455] on span "Mango coco" at bounding box center [863, 465] width 70 height 21
copy span "Mango coco"
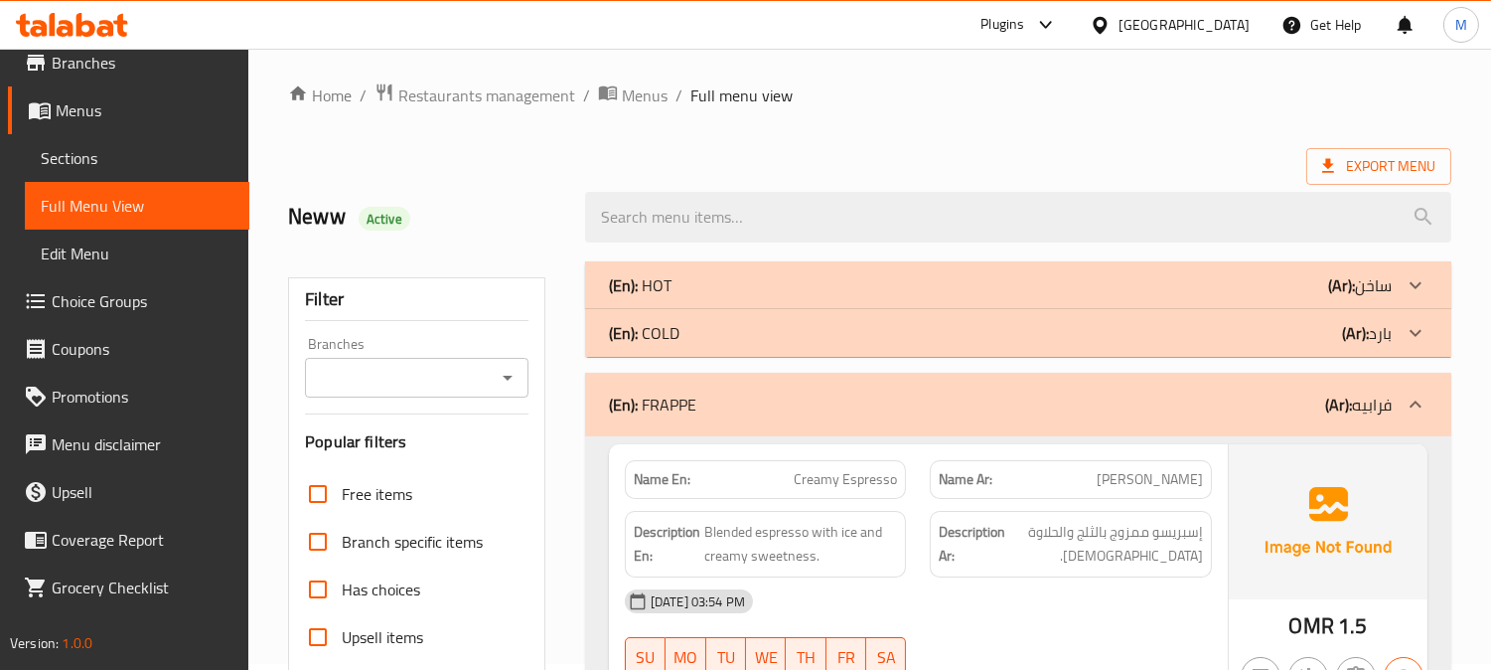
scroll to position [0, 0]
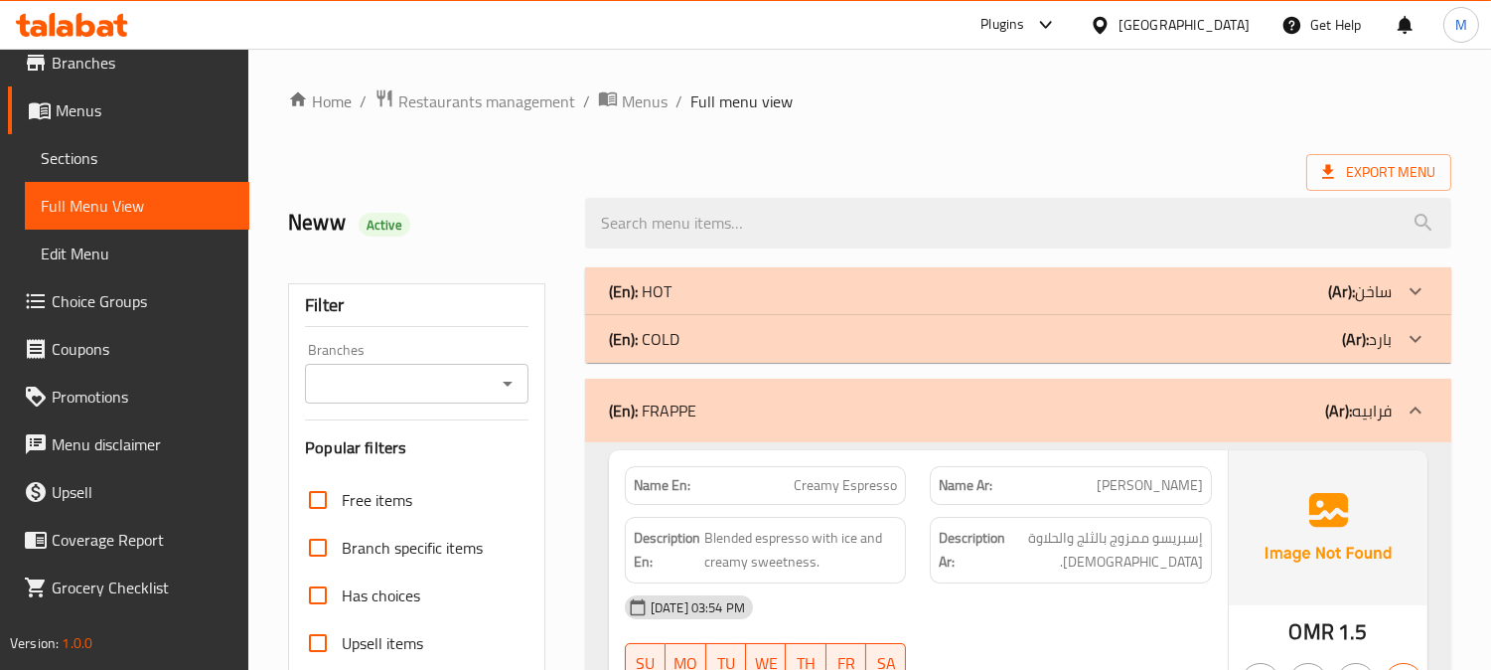
click at [1396, 315] on div at bounding box center [1416, 291] width 48 height 48
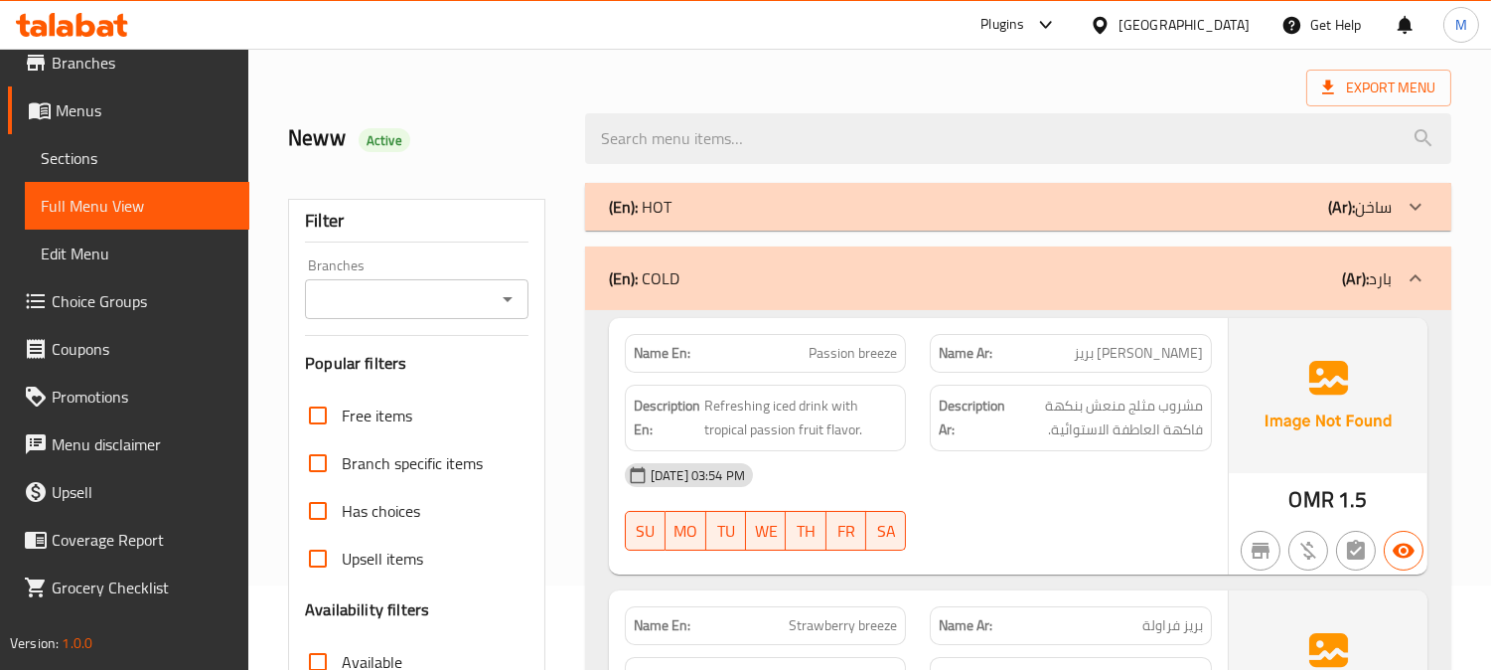
scroll to position [221, 0]
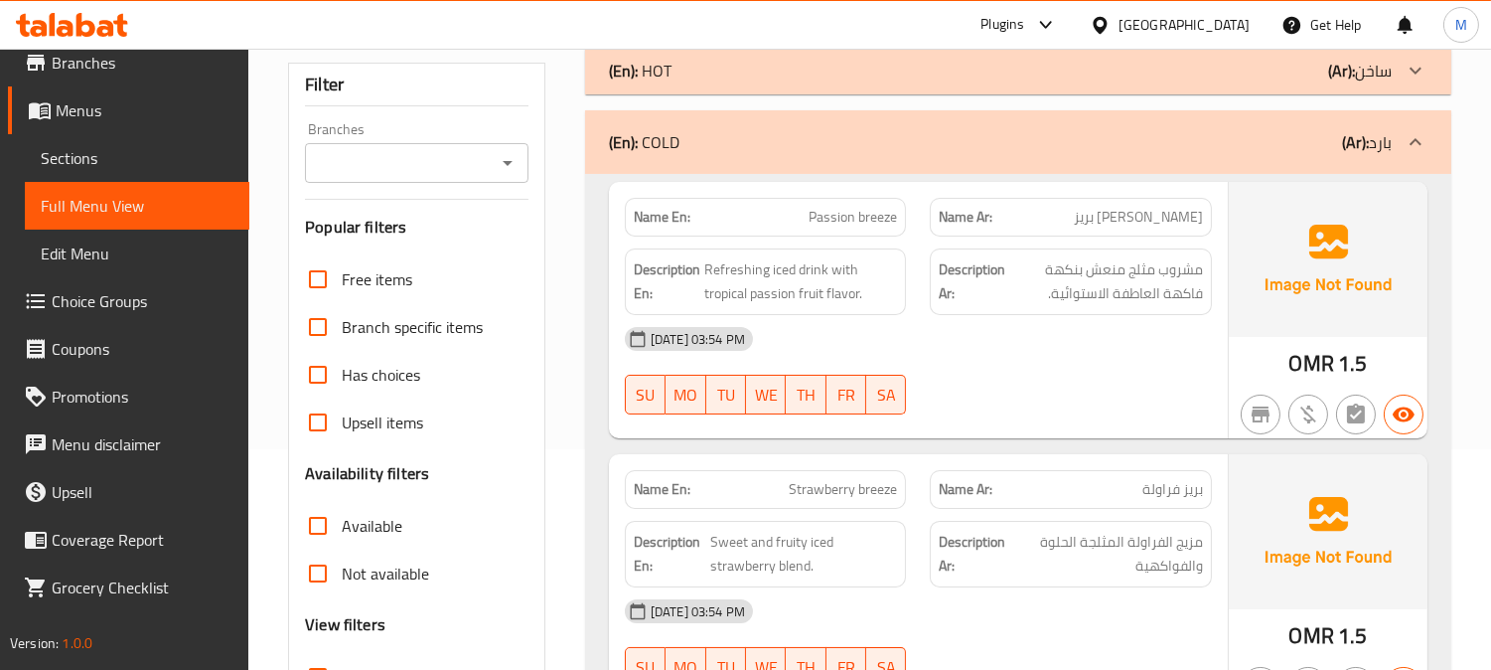
click at [854, 222] on span "Passion breeze" at bounding box center [853, 217] width 88 height 21
copy span "Passion breeze"
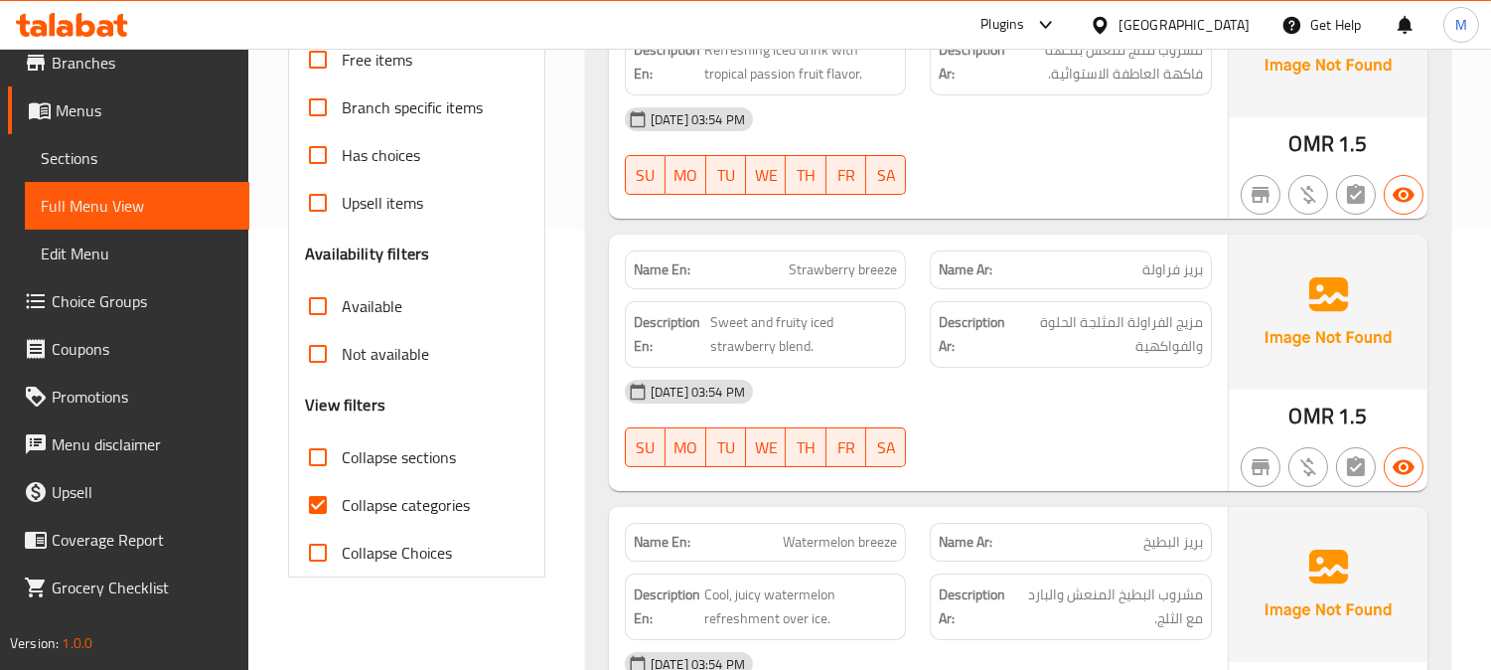
scroll to position [441, 0]
click at [825, 313] on span "Sweet and fruity iced strawberry blend." at bounding box center [804, 333] width 188 height 49
click at [849, 274] on span "Strawberry breeze" at bounding box center [843, 268] width 108 height 21
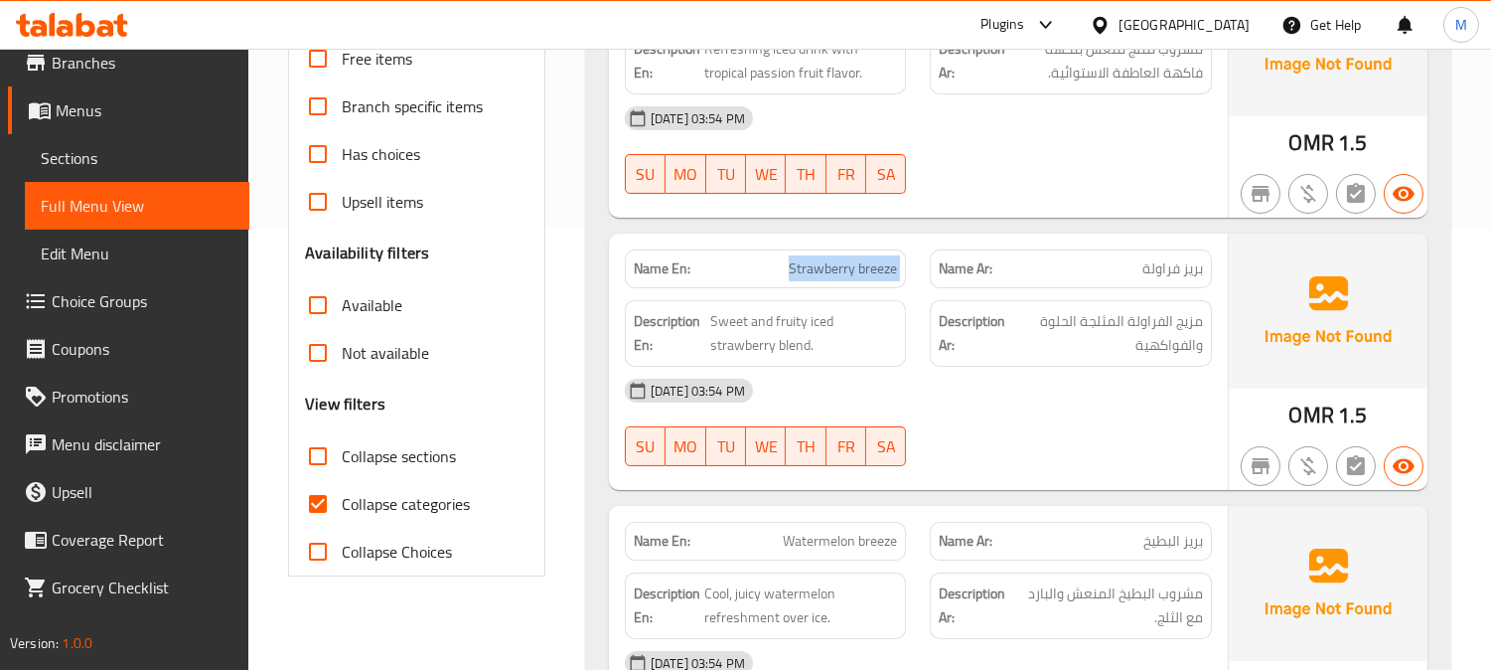
click at [849, 274] on span "Strawberry breeze" at bounding box center [843, 268] width 108 height 21
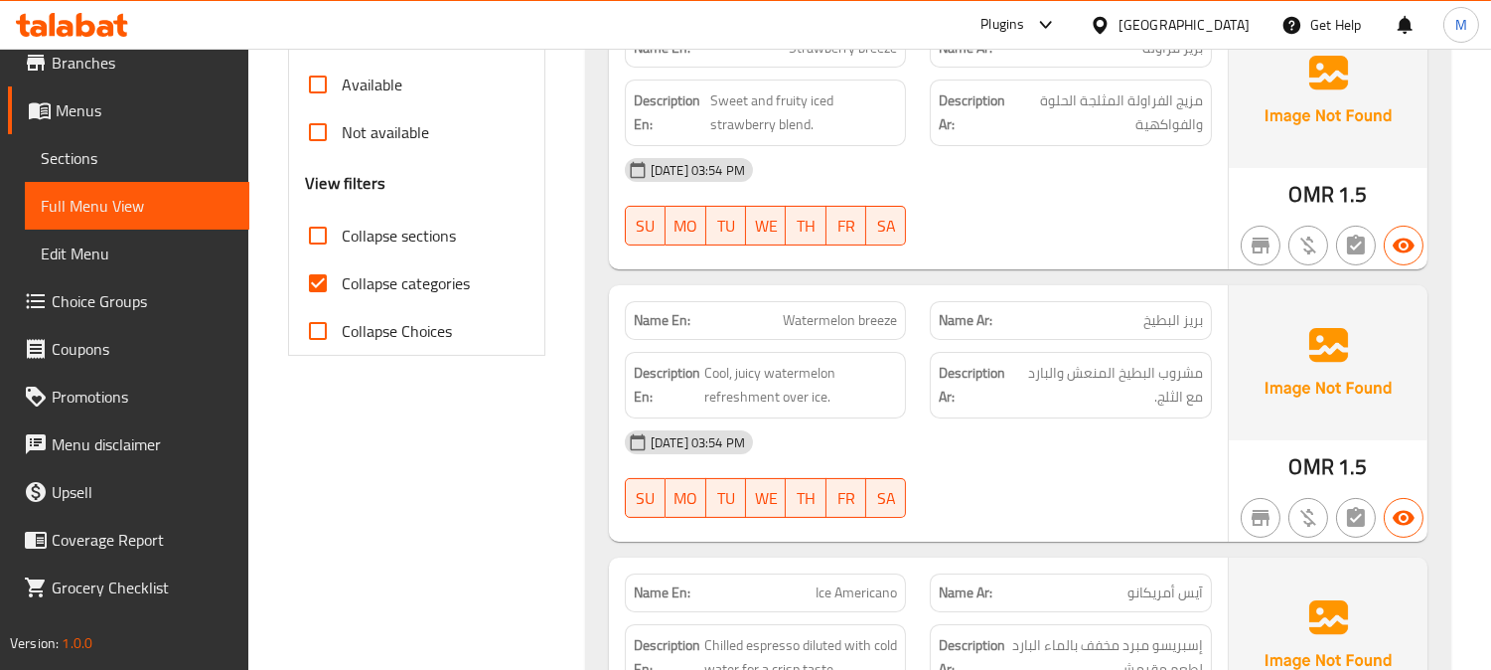
click at [877, 323] on span "Watermelon breeze" at bounding box center [840, 320] width 114 height 21
click at [878, 324] on span "Watermelon breeze" at bounding box center [840, 320] width 114 height 21
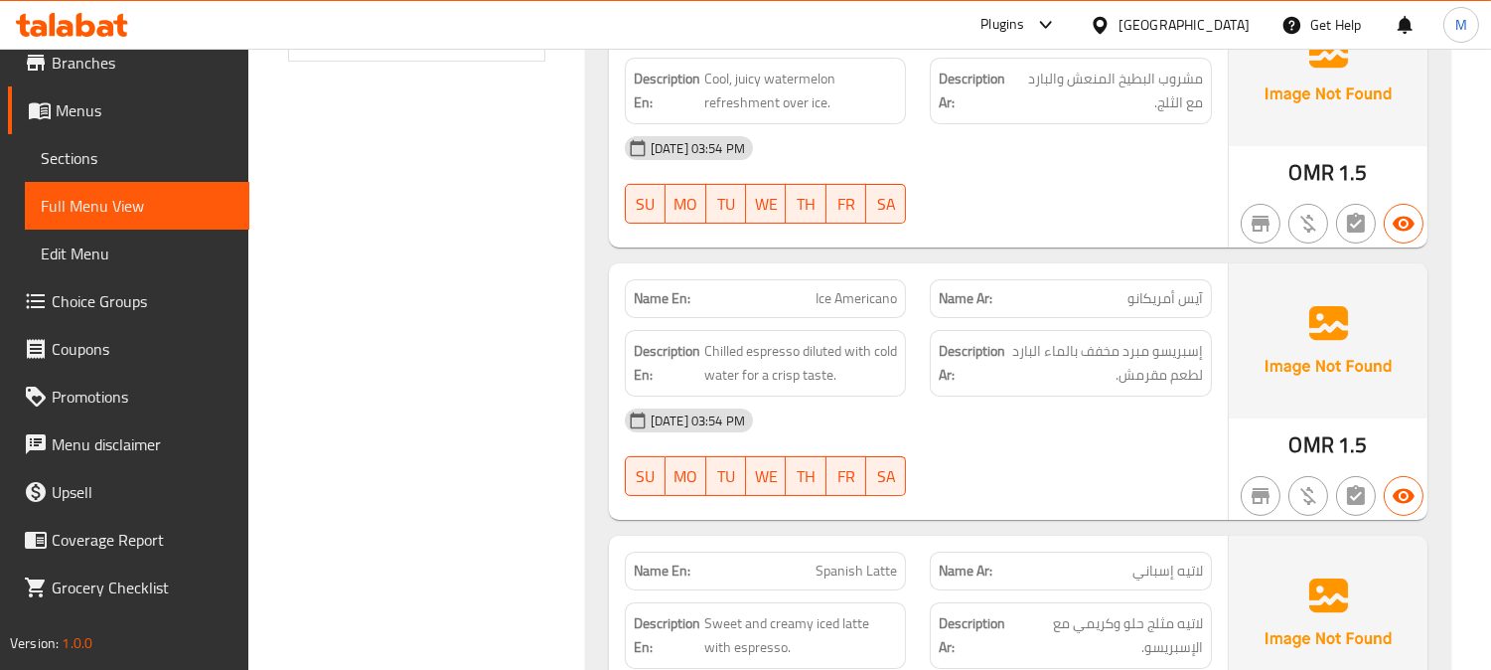
scroll to position [993, 0]
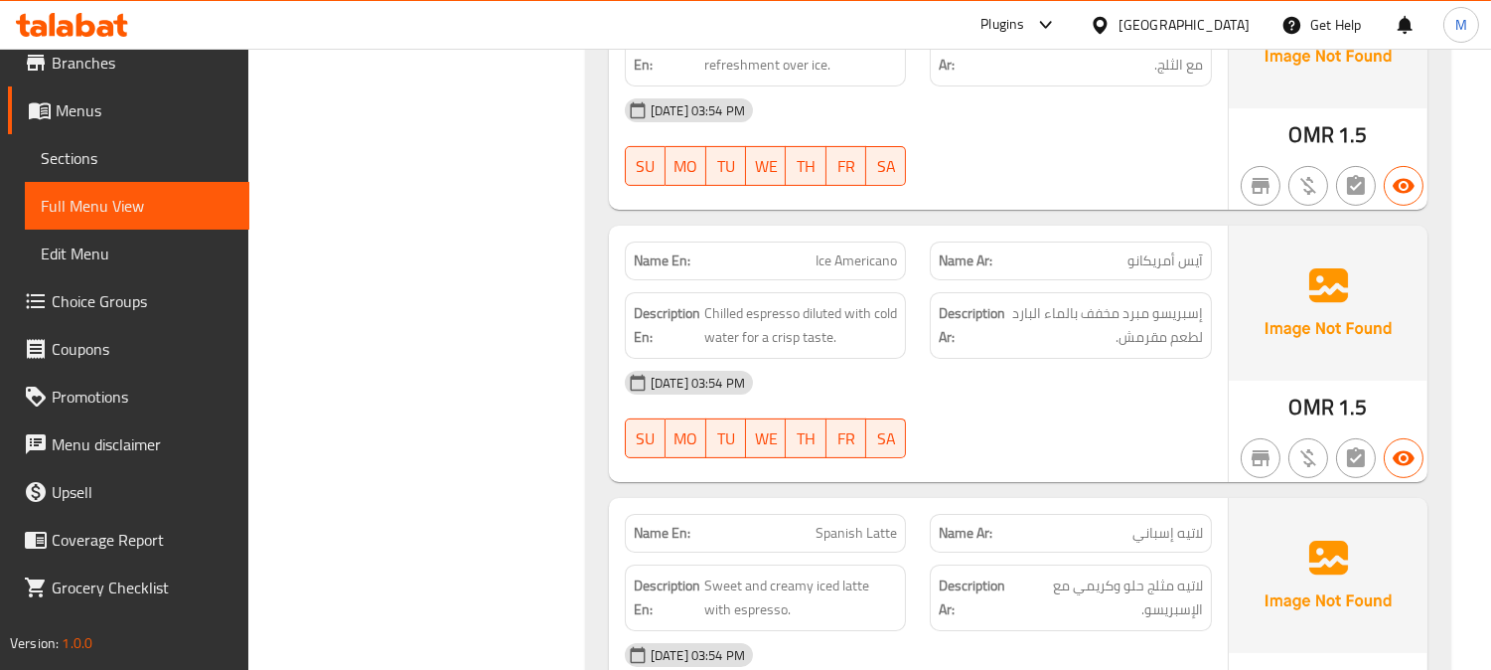
click at [854, 261] on span "Ice Americano" at bounding box center [856, 260] width 81 height 21
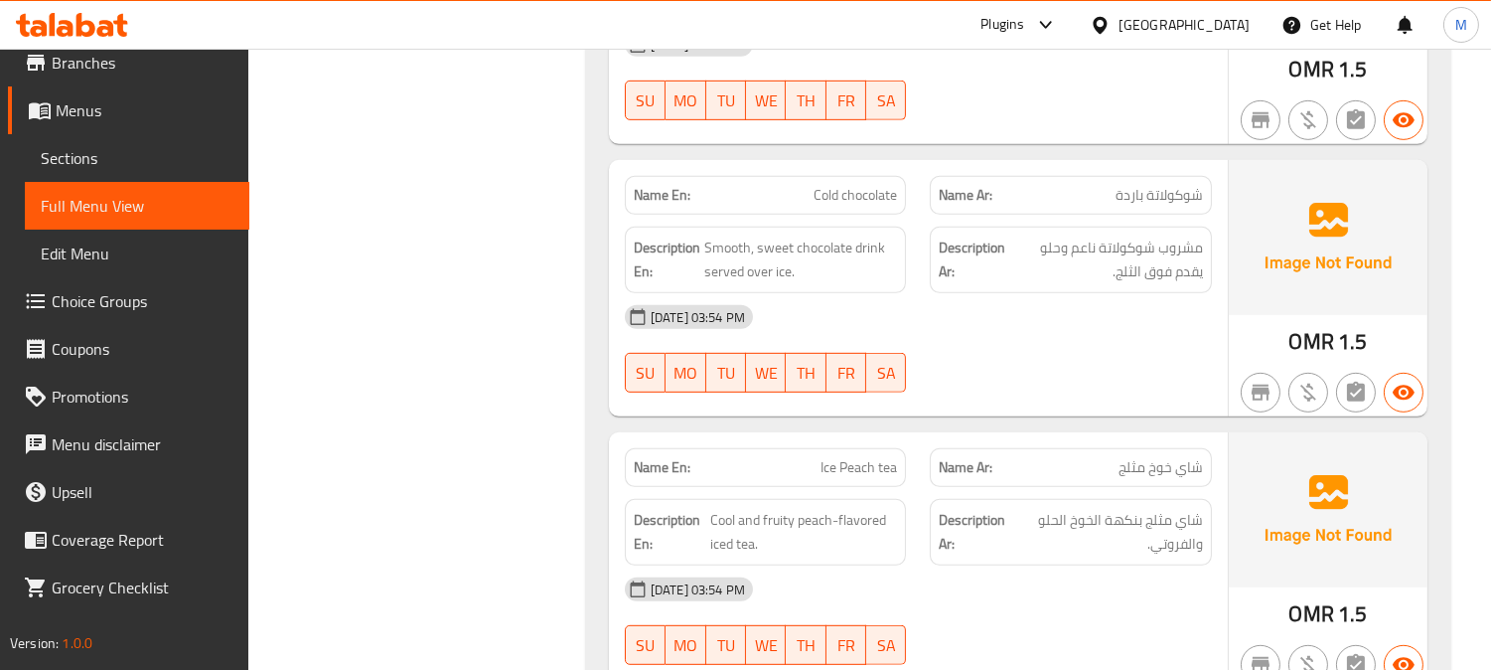
scroll to position [2097, 0]
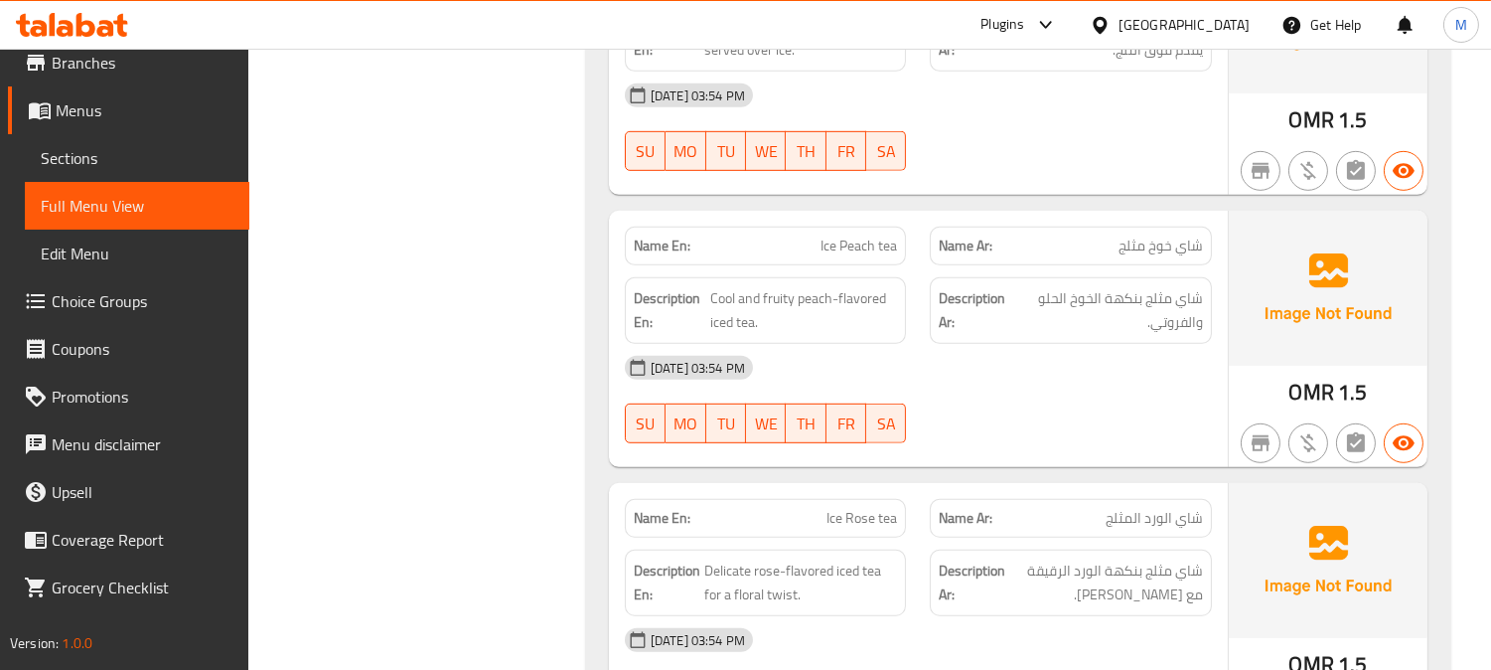
click at [846, 243] on span "Ice Peach tea" at bounding box center [859, 245] width 76 height 21
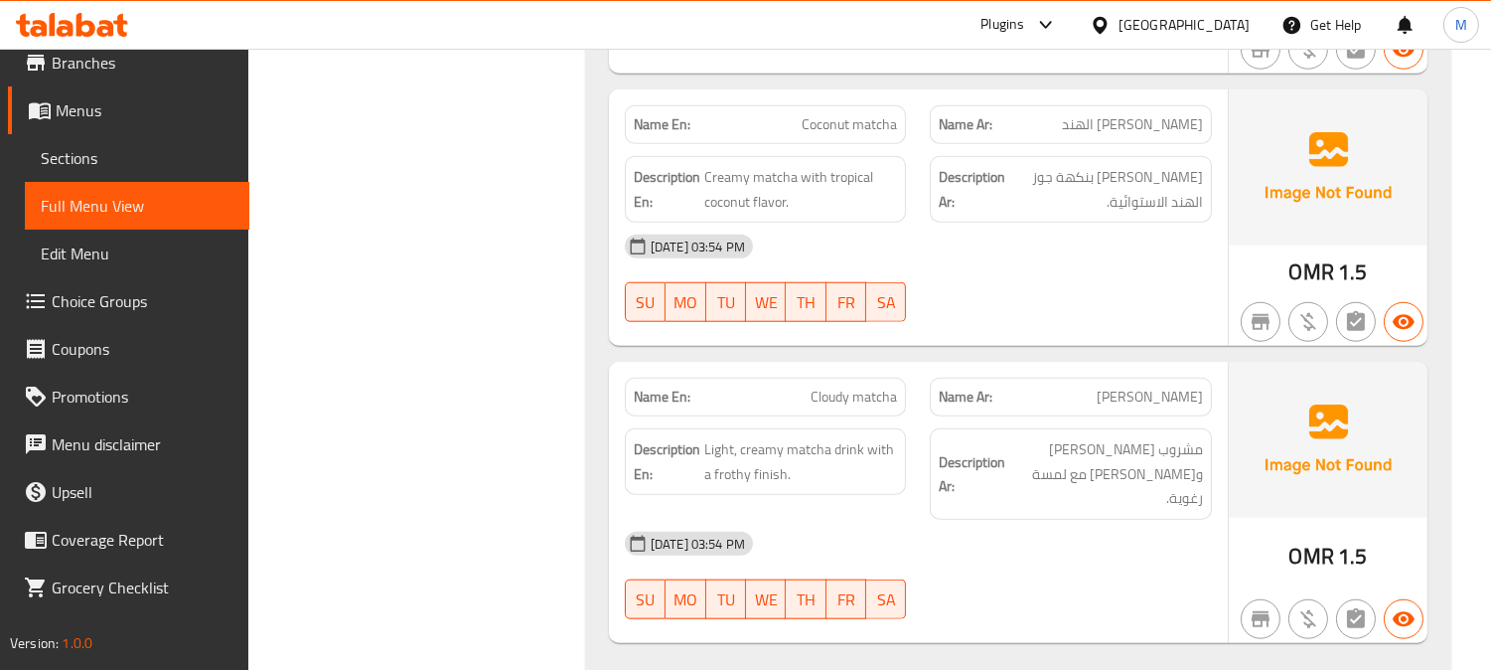
scroll to position [3642, 0]
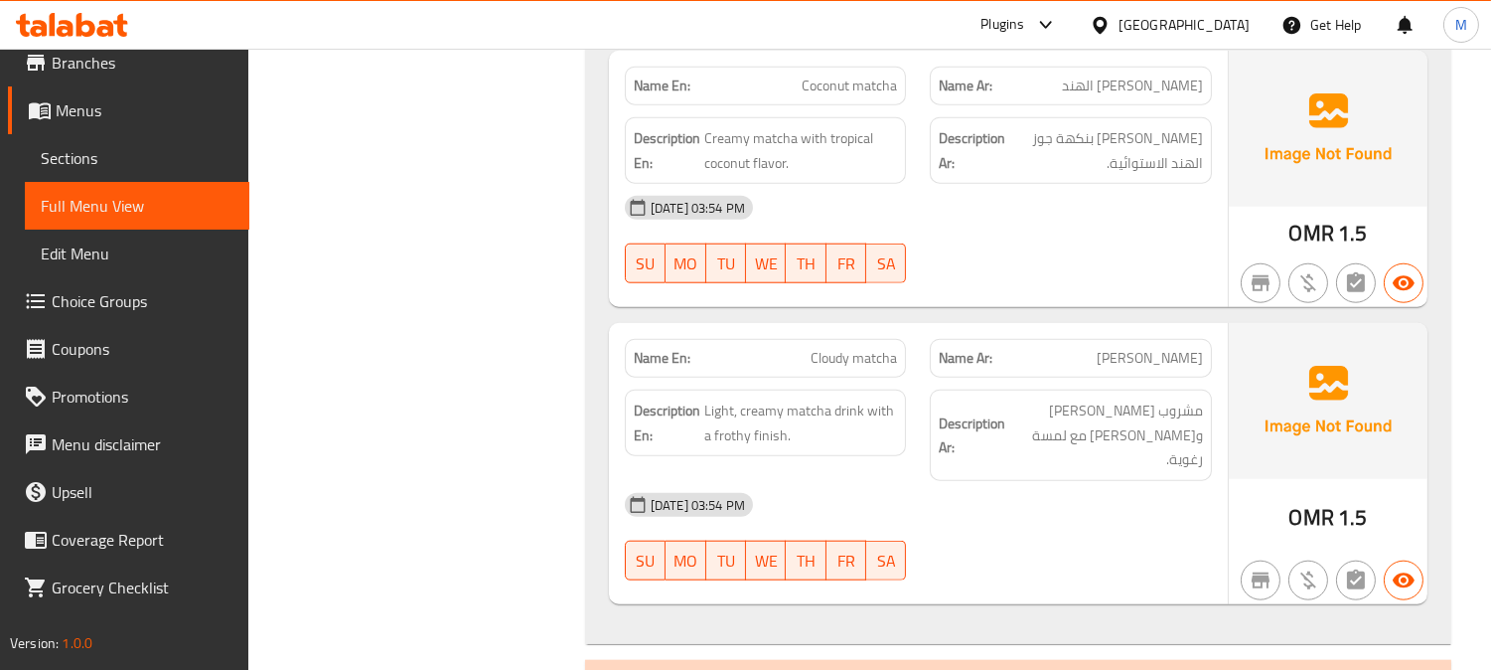
click at [850, 348] on span "Cloudy matcha" at bounding box center [854, 358] width 86 height 21
click at [1146, 490] on div "14-08-2025 03:54 PM SU MO TU WE TH FR SA" at bounding box center [918, 536] width 611 height 111
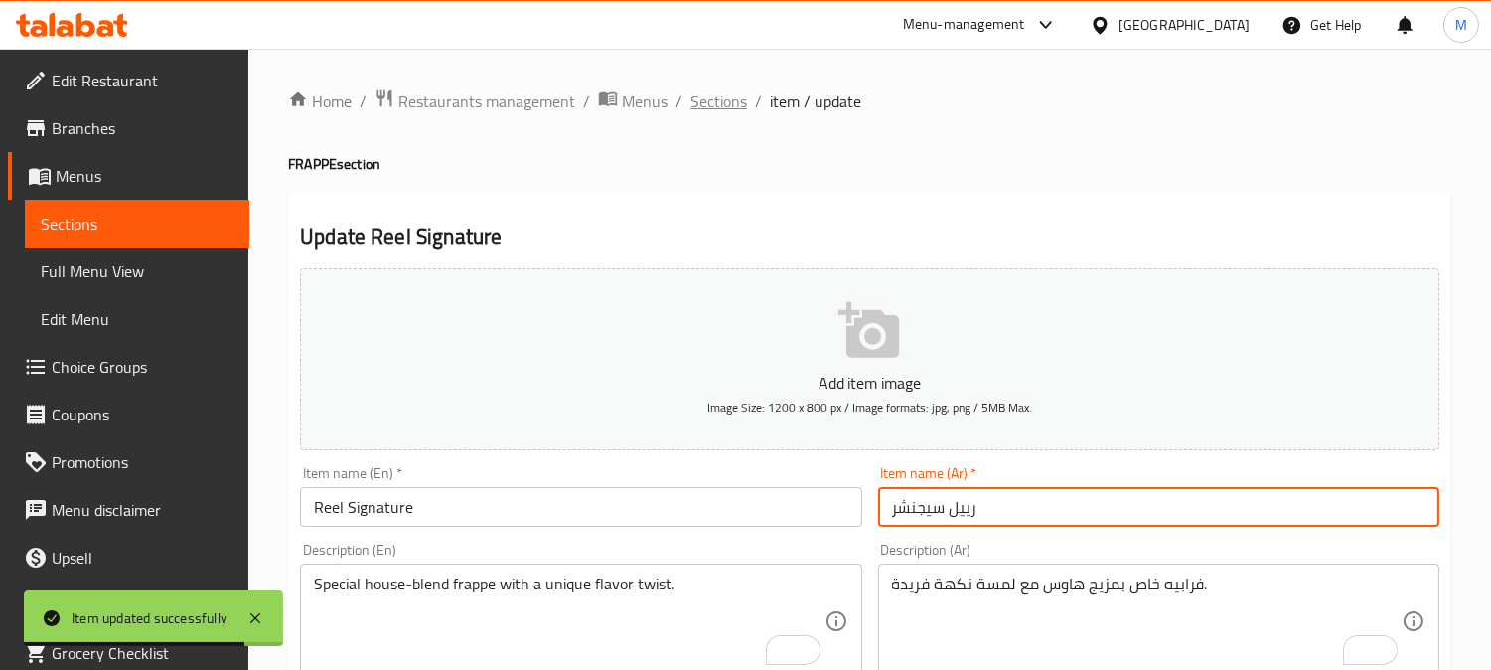
click at [729, 99] on span "Sections" at bounding box center [718, 101] width 57 height 24
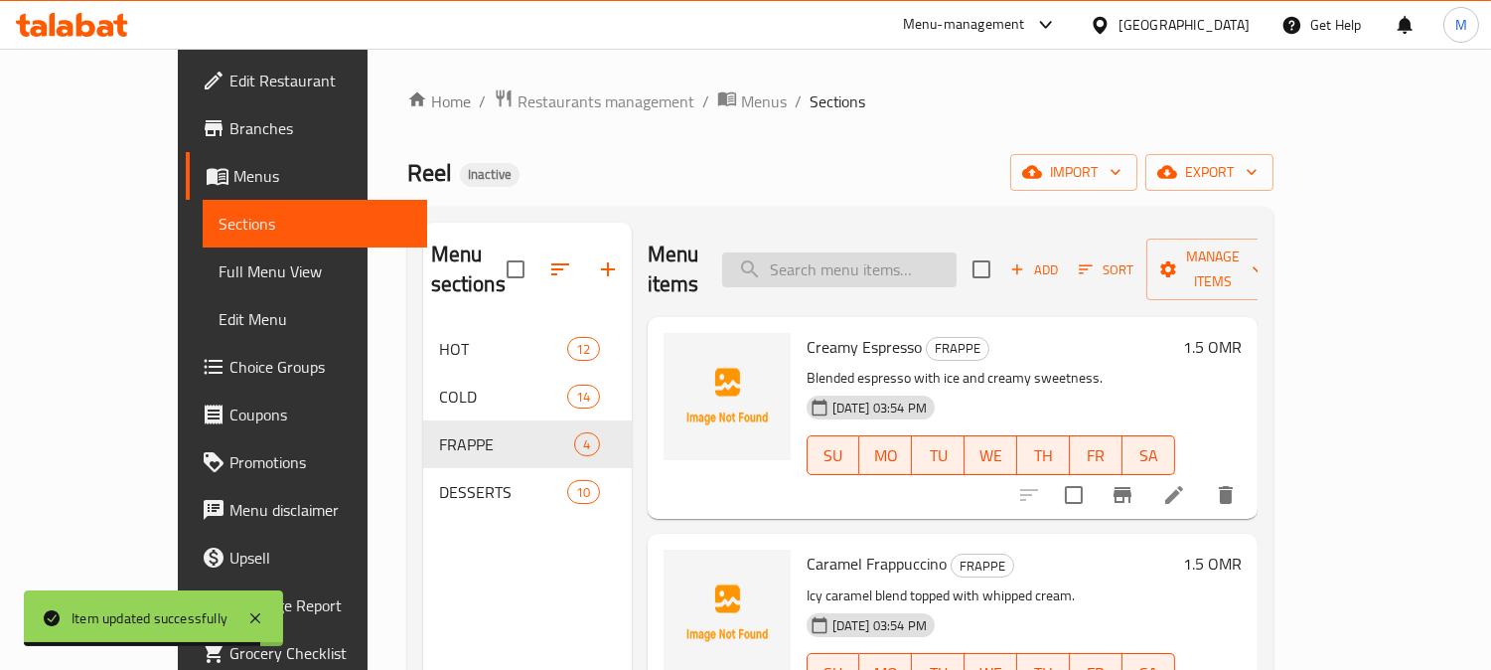
click at [885, 254] on input "search" at bounding box center [839, 269] width 234 height 35
paste input "Tiramisu cake"
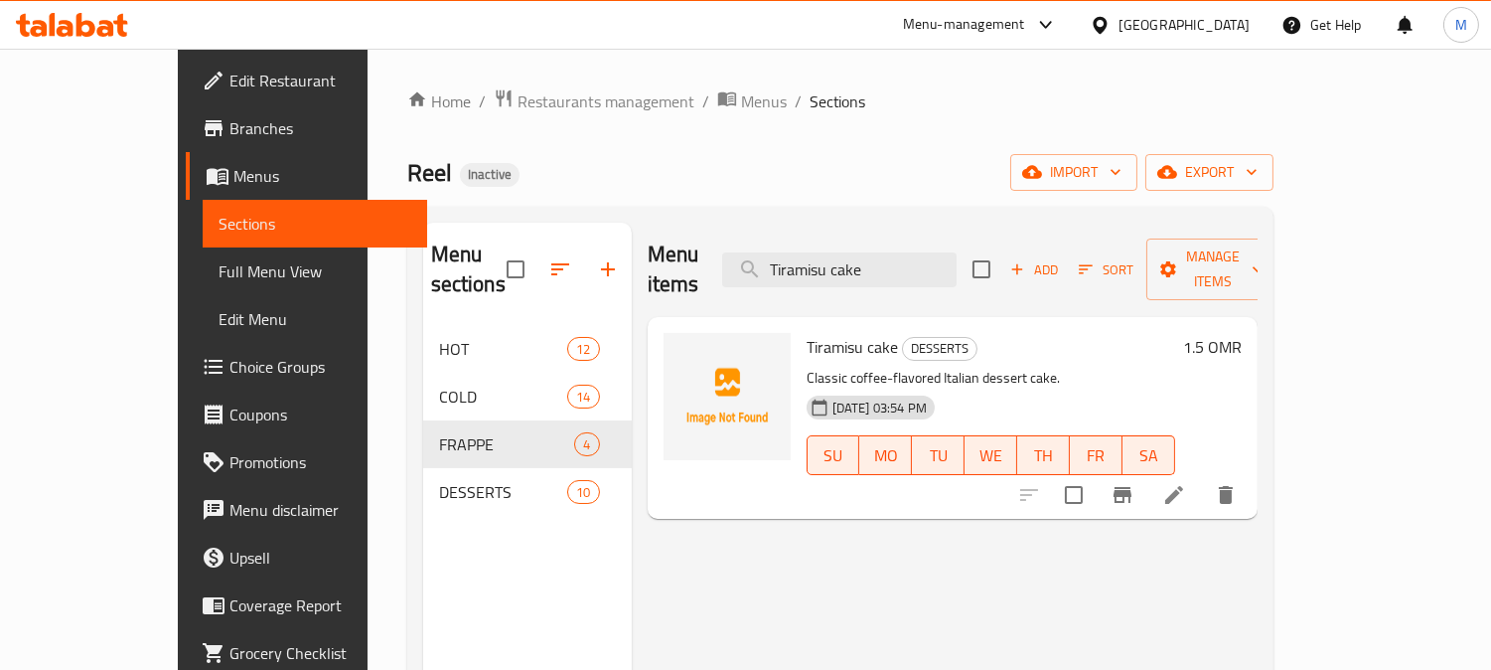
type input "Tiramisu cake"
click at [1183, 486] on icon at bounding box center [1174, 495] width 18 height 18
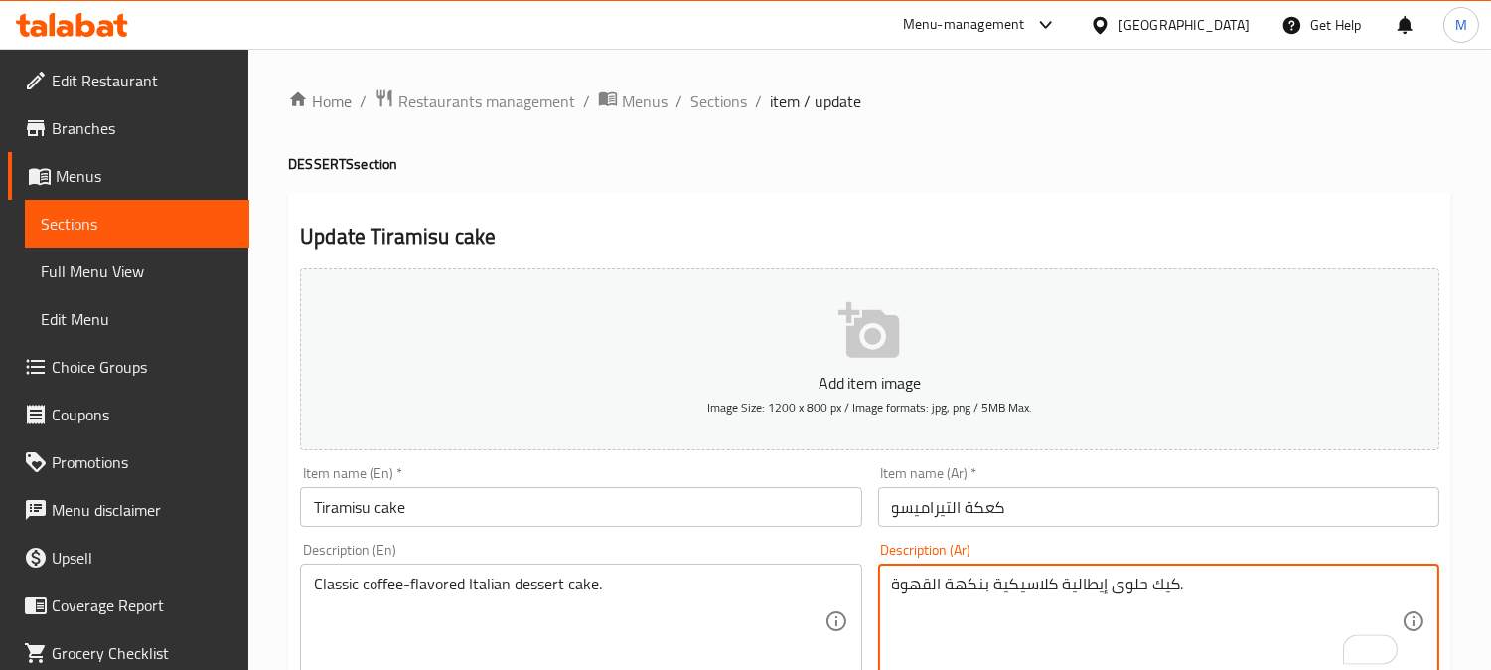
type textarea "كيك حلوى إيطالية كلاسيكية بنكهة القهوة."
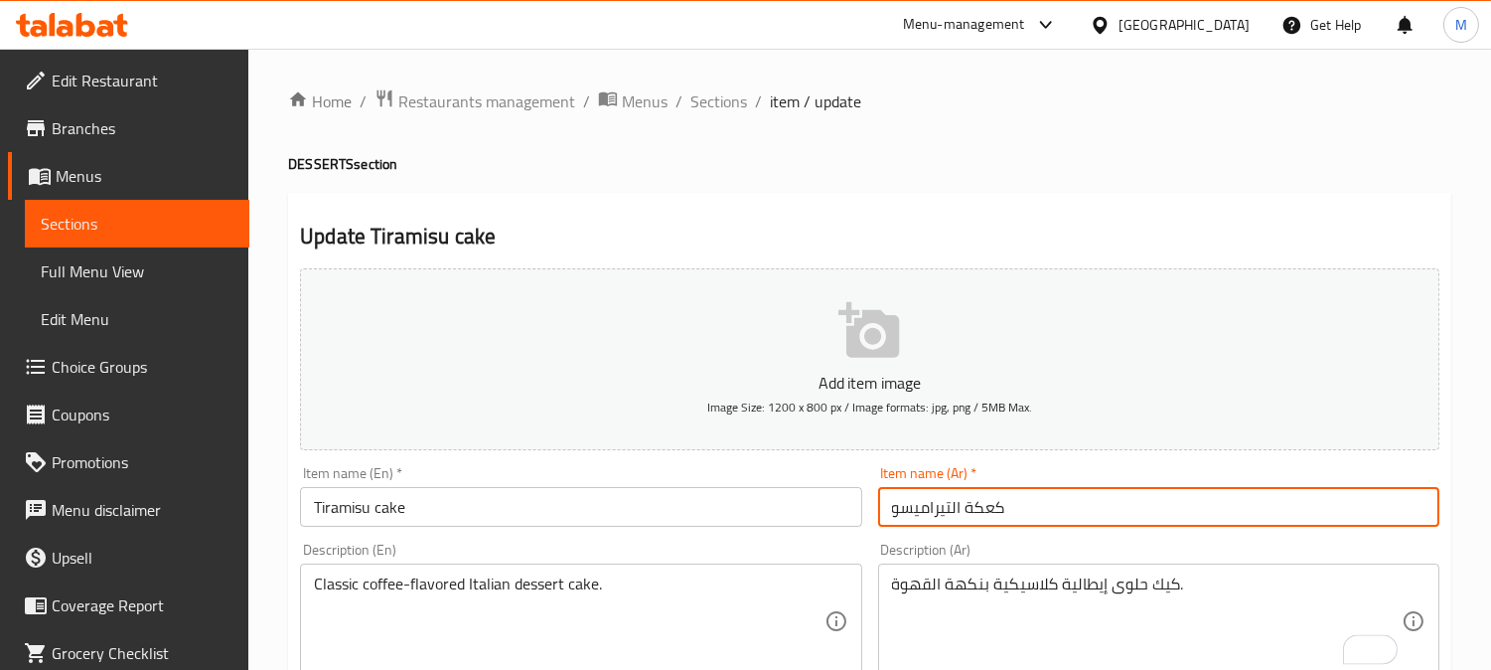
click at [1110, 498] on input "كعكة التيراميسو" at bounding box center [1158, 507] width 561 height 40
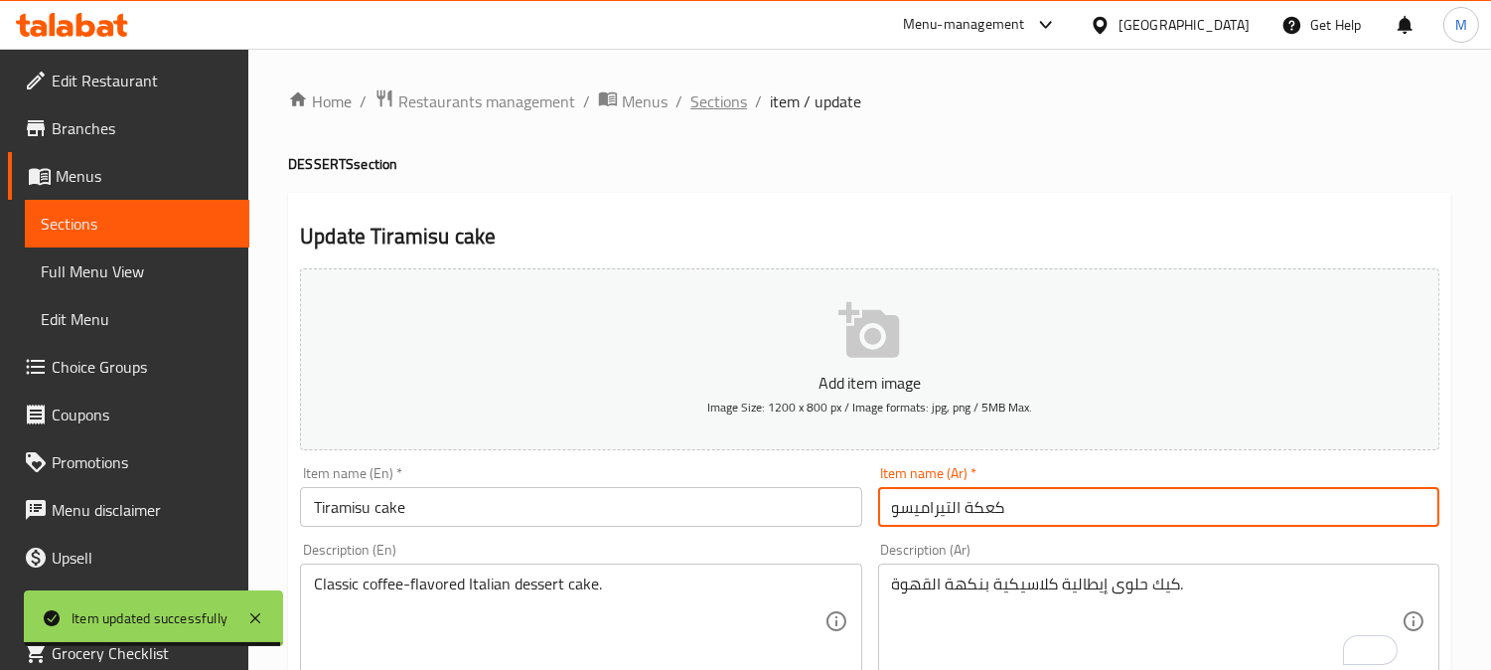
click at [737, 107] on span "Sections" at bounding box center [718, 101] width 57 height 24
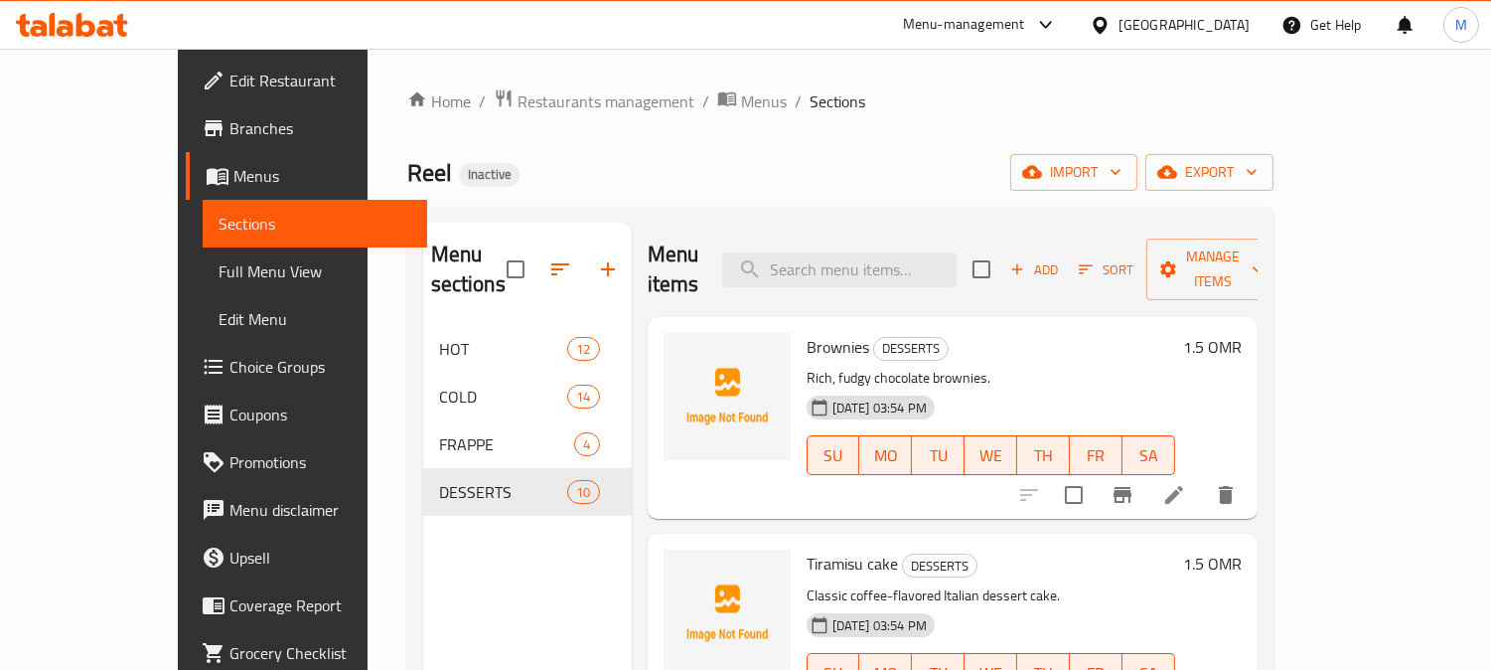
click at [917, 230] on div "Menu items Add Sort Manage items" at bounding box center [953, 270] width 610 height 94
click at [922, 252] on input "search" at bounding box center [839, 269] width 234 height 35
paste input "Blueberry cake"
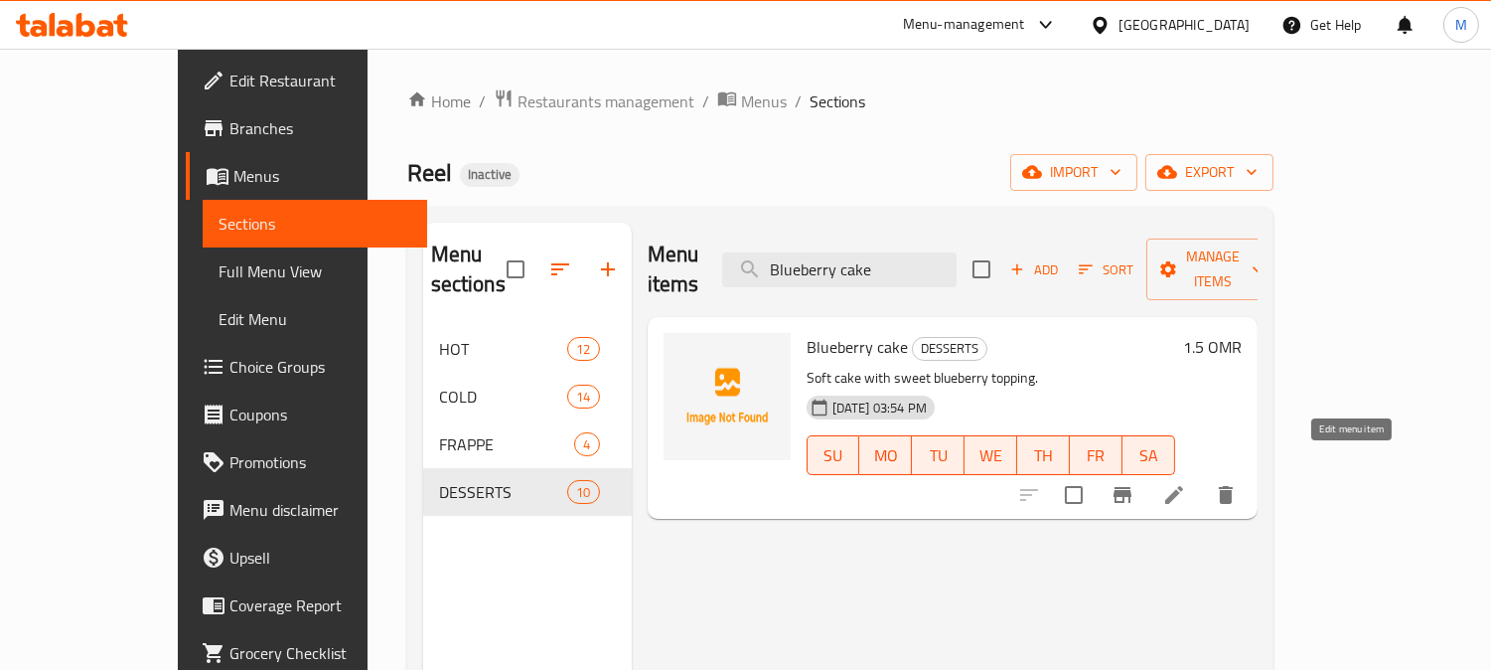
type input "Blueberry cake"
click at [1186, 483] on icon at bounding box center [1174, 495] width 24 height 24
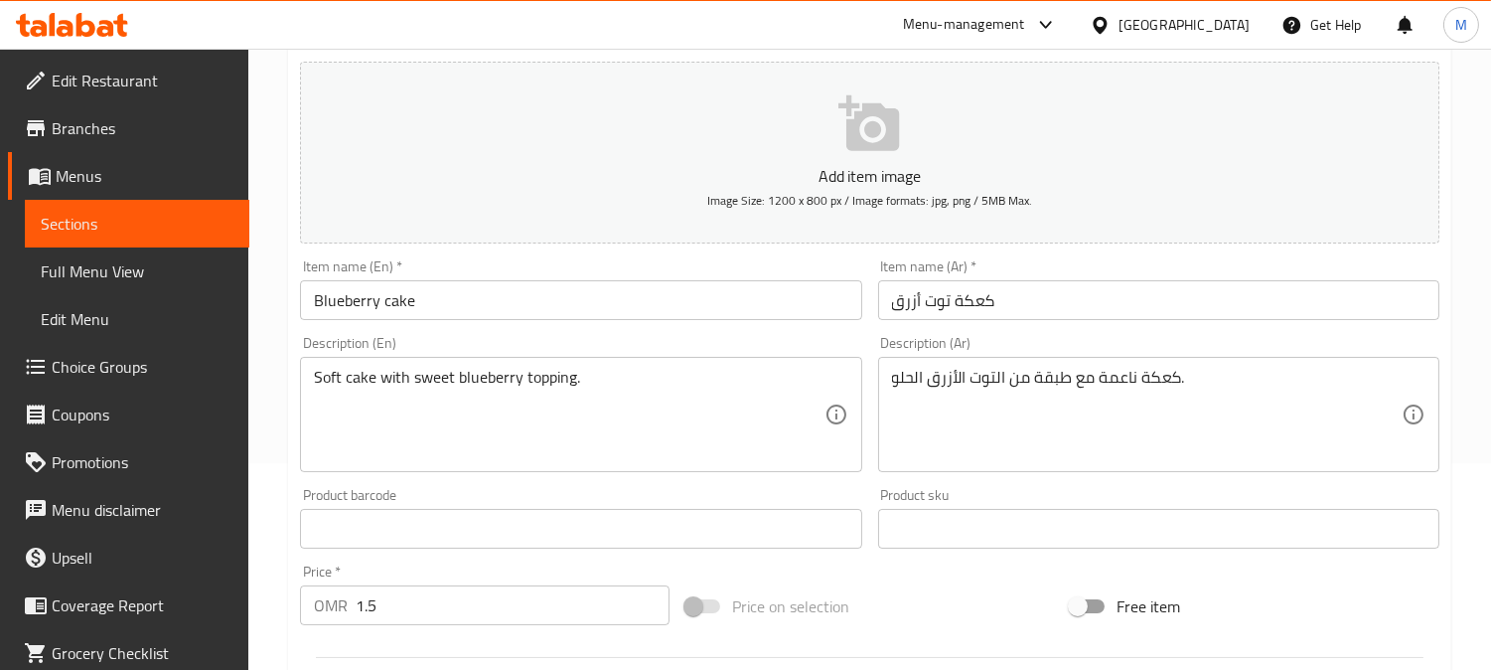
scroll to position [221, 0]
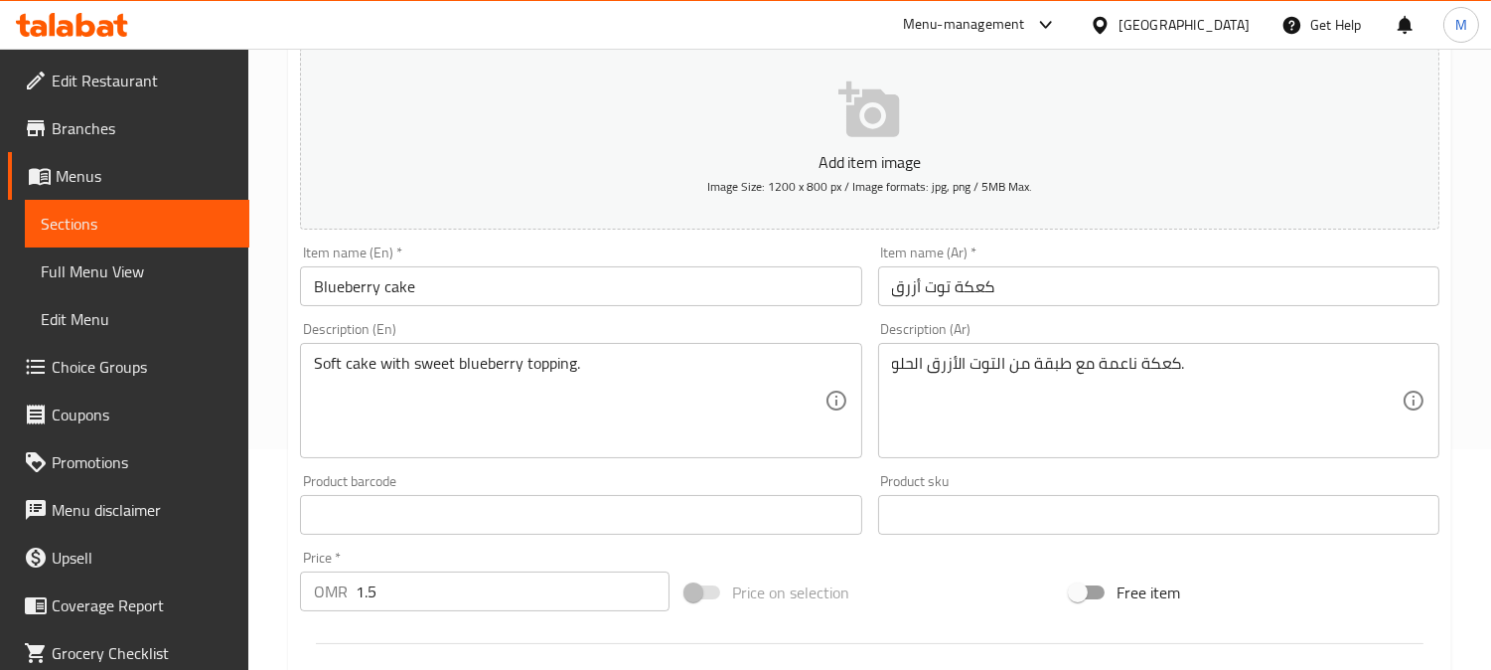
click at [1057, 370] on textarea "كعكة ناعمة مع طبقة من التوت الأزرق الحلو." at bounding box center [1147, 401] width 510 height 94
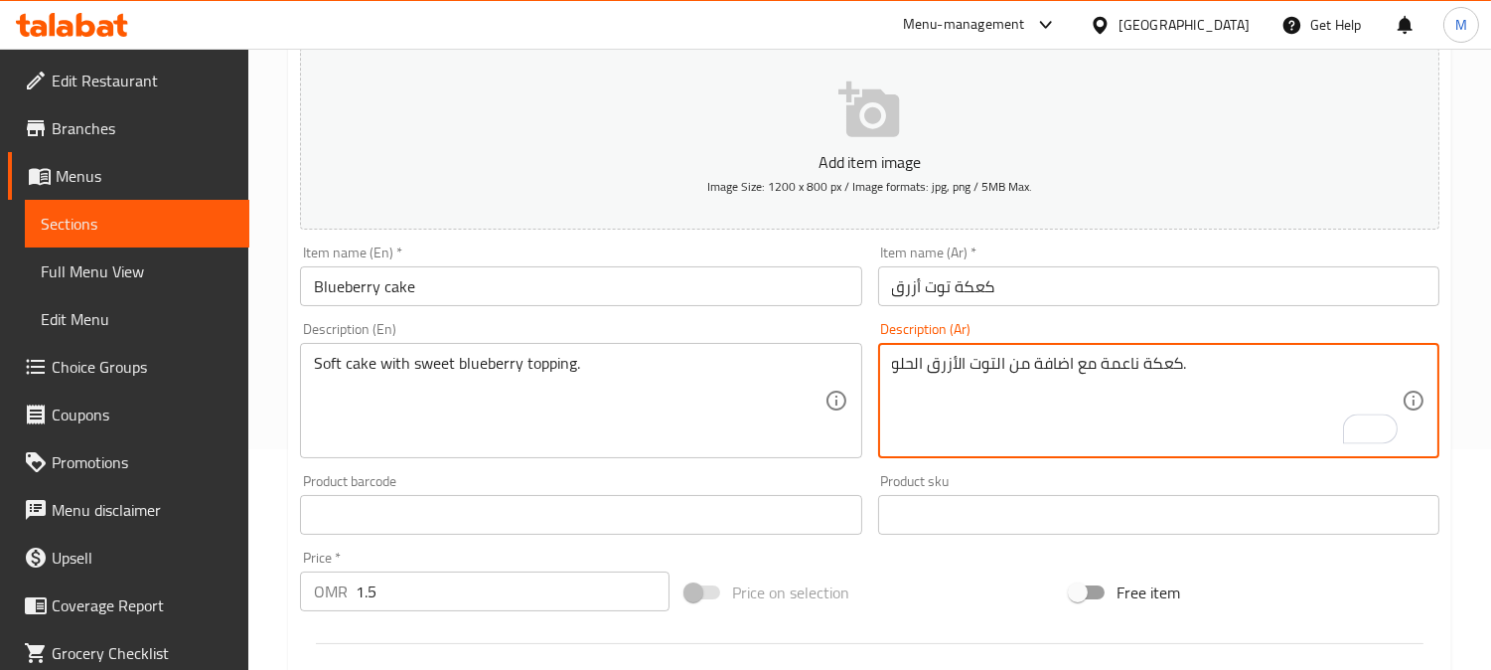
type textarea "كعكة ناعمة مع اضافة من التوت الأزرق الحلو."
click at [1106, 288] on input "كعكة توت أزرق" at bounding box center [1158, 286] width 561 height 40
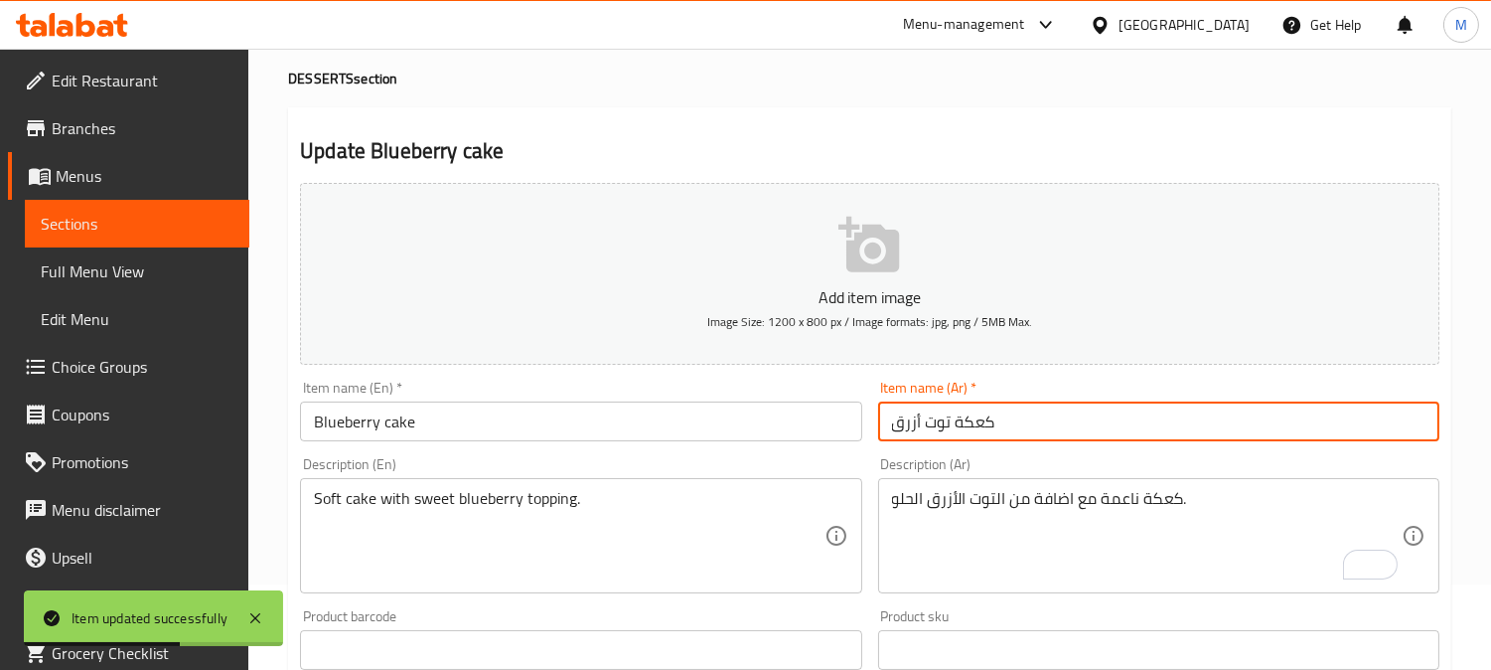
scroll to position [0, 0]
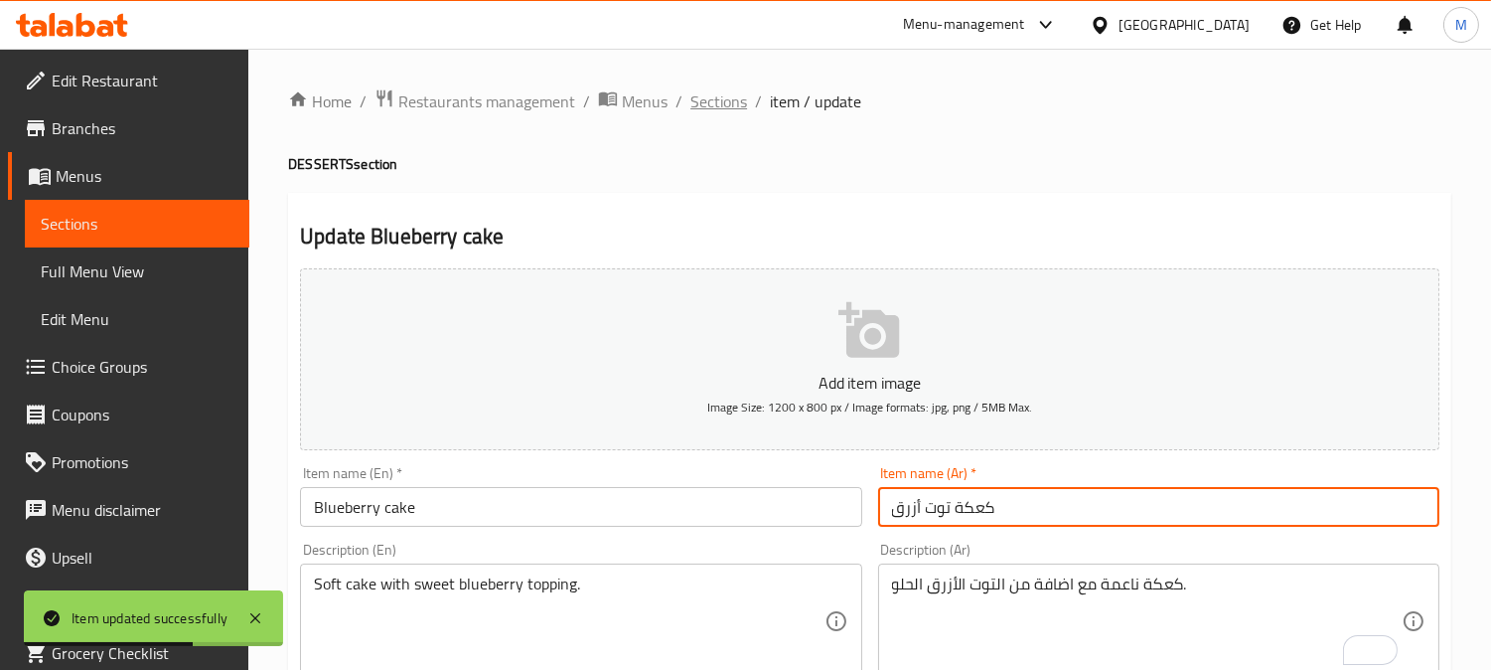
click at [733, 110] on span "Sections" at bounding box center [718, 101] width 57 height 24
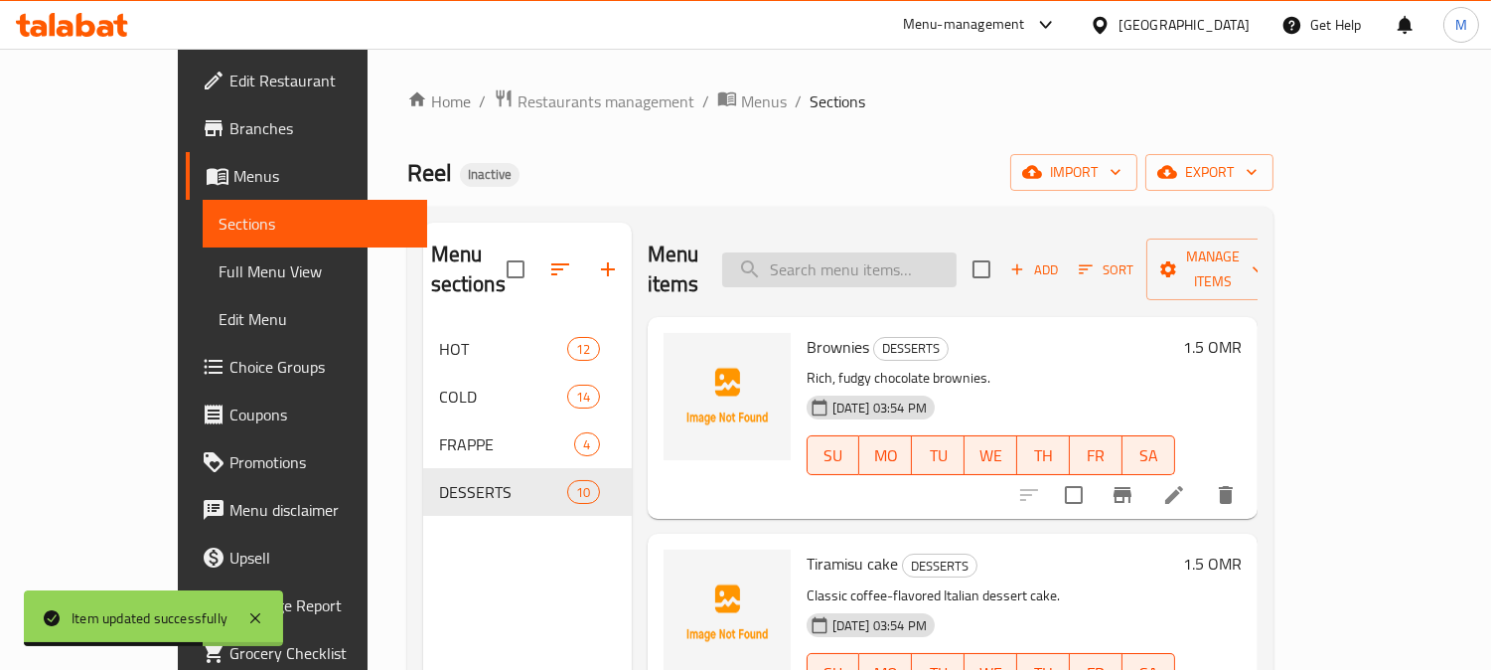
click at [852, 252] on input "search" at bounding box center [839, 269] width 234 height 35
paste input "Mango coco"
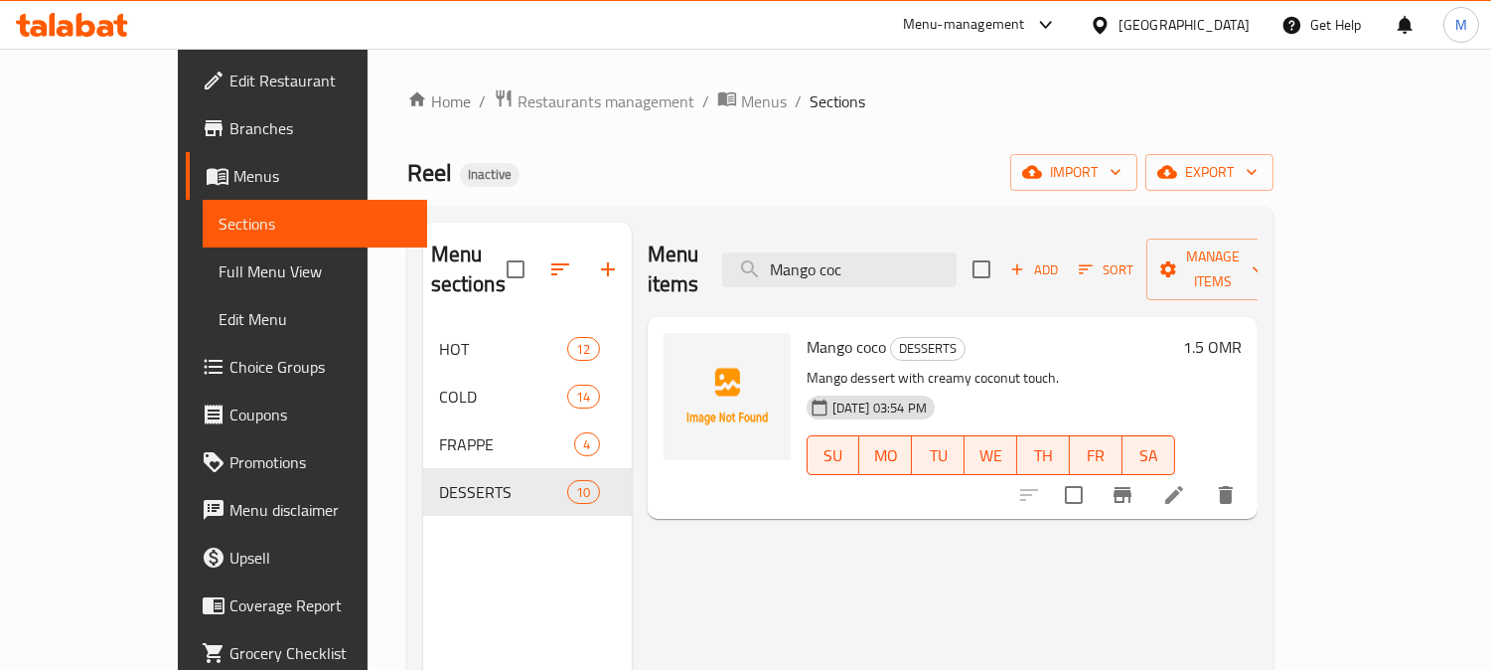
type input "Mango coc"
click at [1202, 481] on li at bounding box center [1174, 495] width 56 height 36
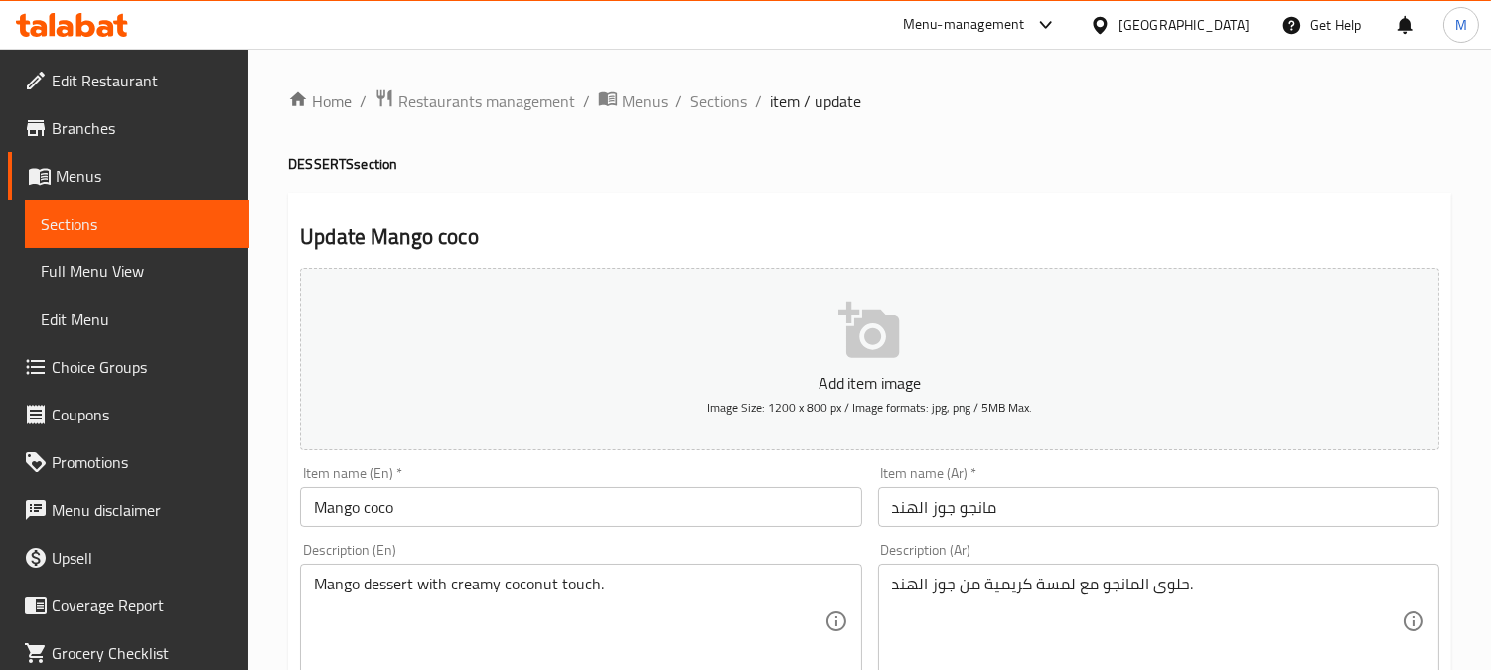
click at [611, 500] on input "Mango coco" at bounding box center [580, 507] width 561 height 40
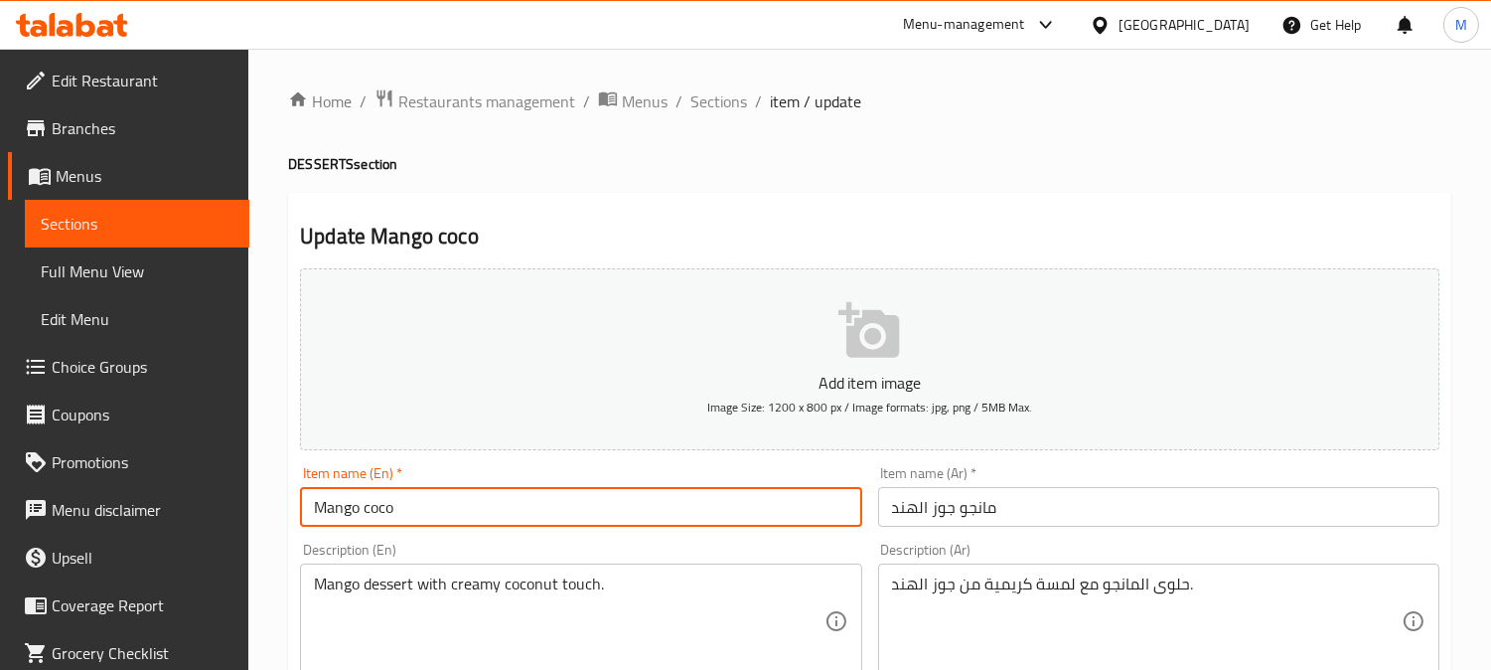
click at [611, 500] on input "Mango coco" at bounding box center [580, 507] width 561 height 40
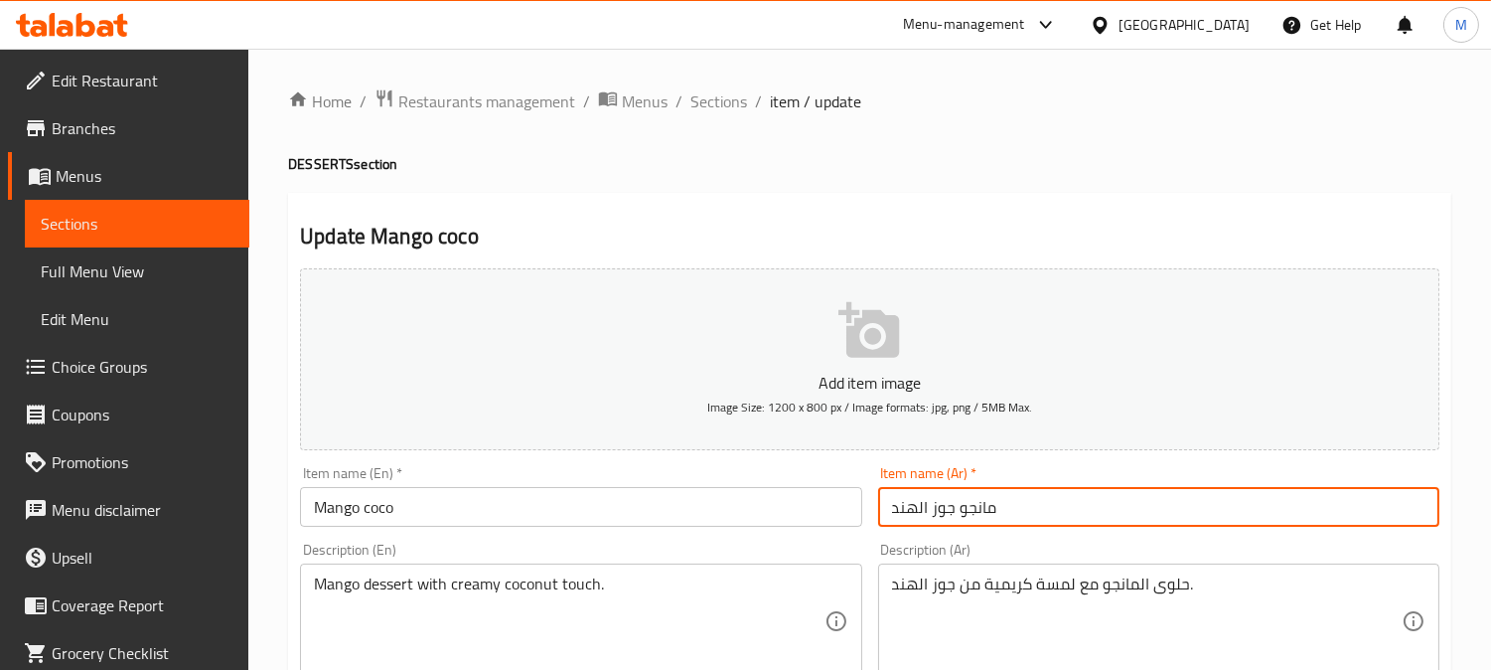
click at [985, 513] on input "مانجو جوز الهند" at bounding box center [1158, 507] width 561 height 40
paste input "كوكو"
click at [1093, 505] on input "[PERSON_NAME]" at bounding box center [1158, 507] width 561 height 40
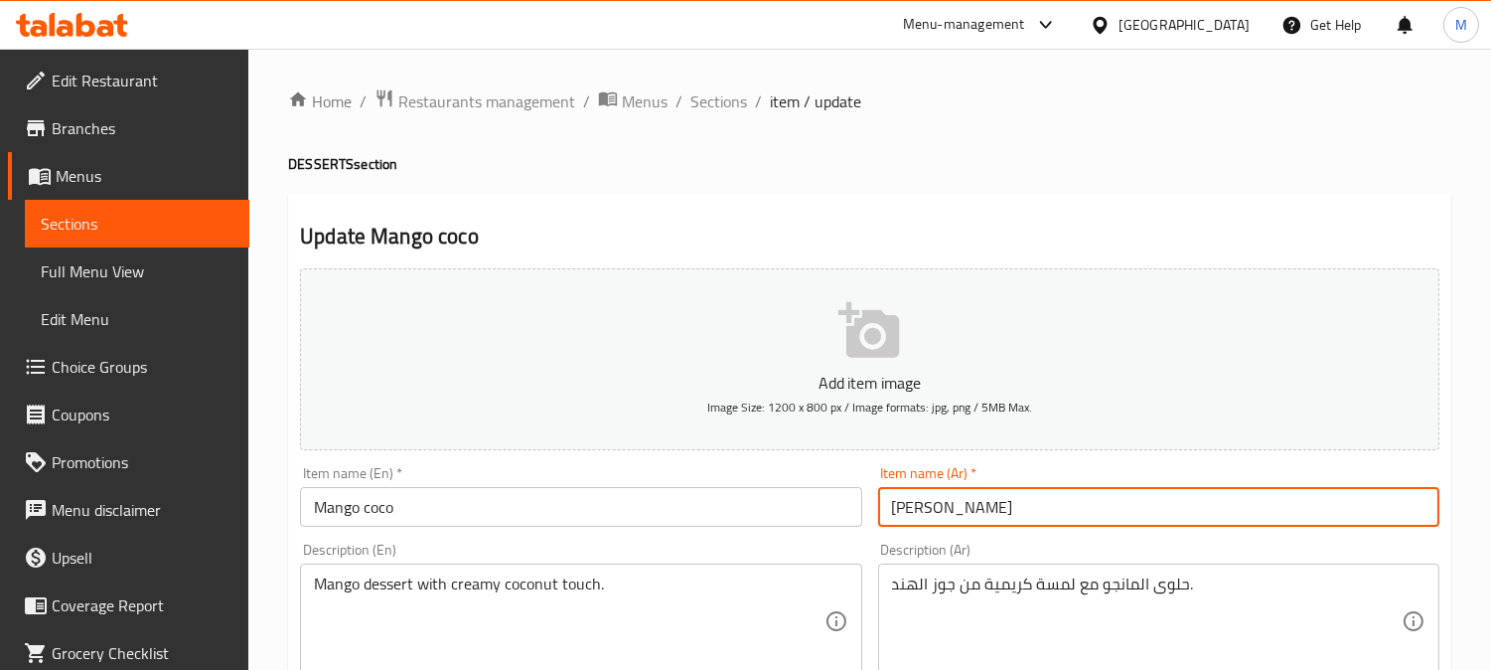
type input "[PERSON_NAME]"
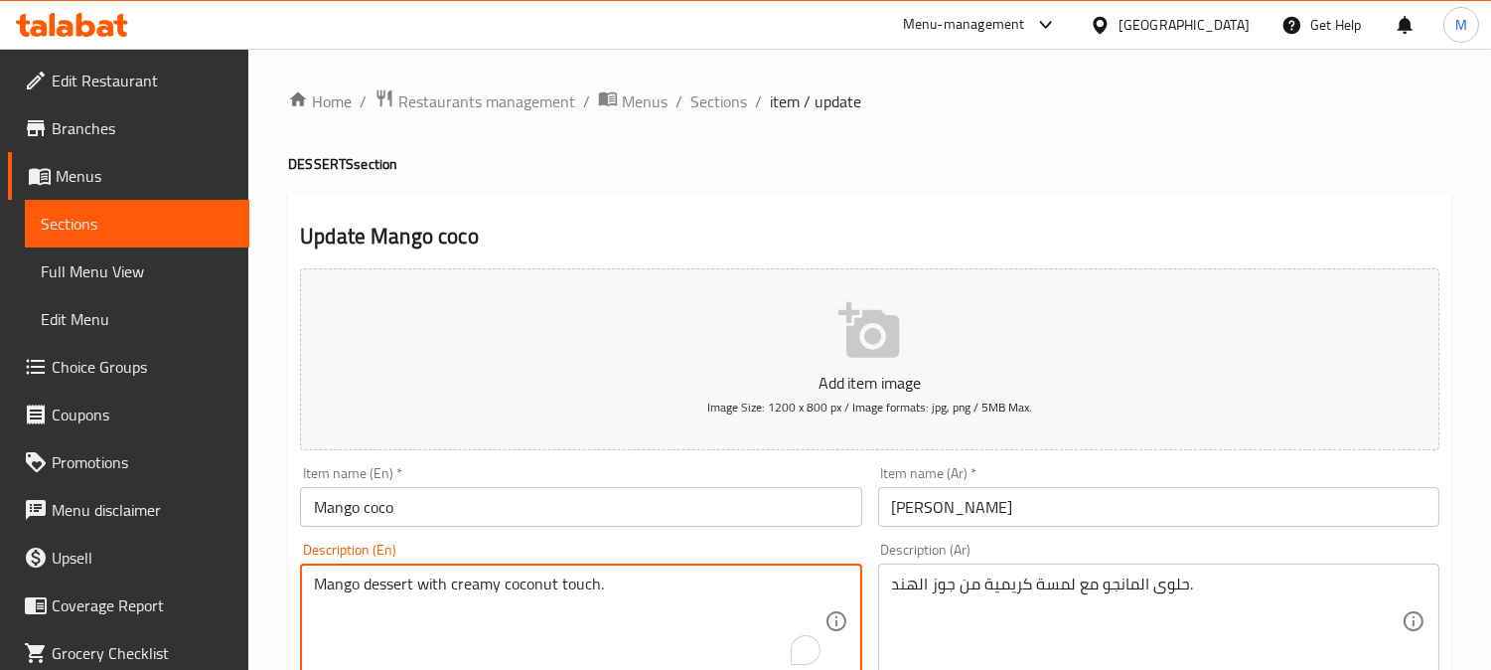
drag, startPoint x: 418, startPoint y: 580, endPoint x: 676, endPoint y: 582, distance: 257.3
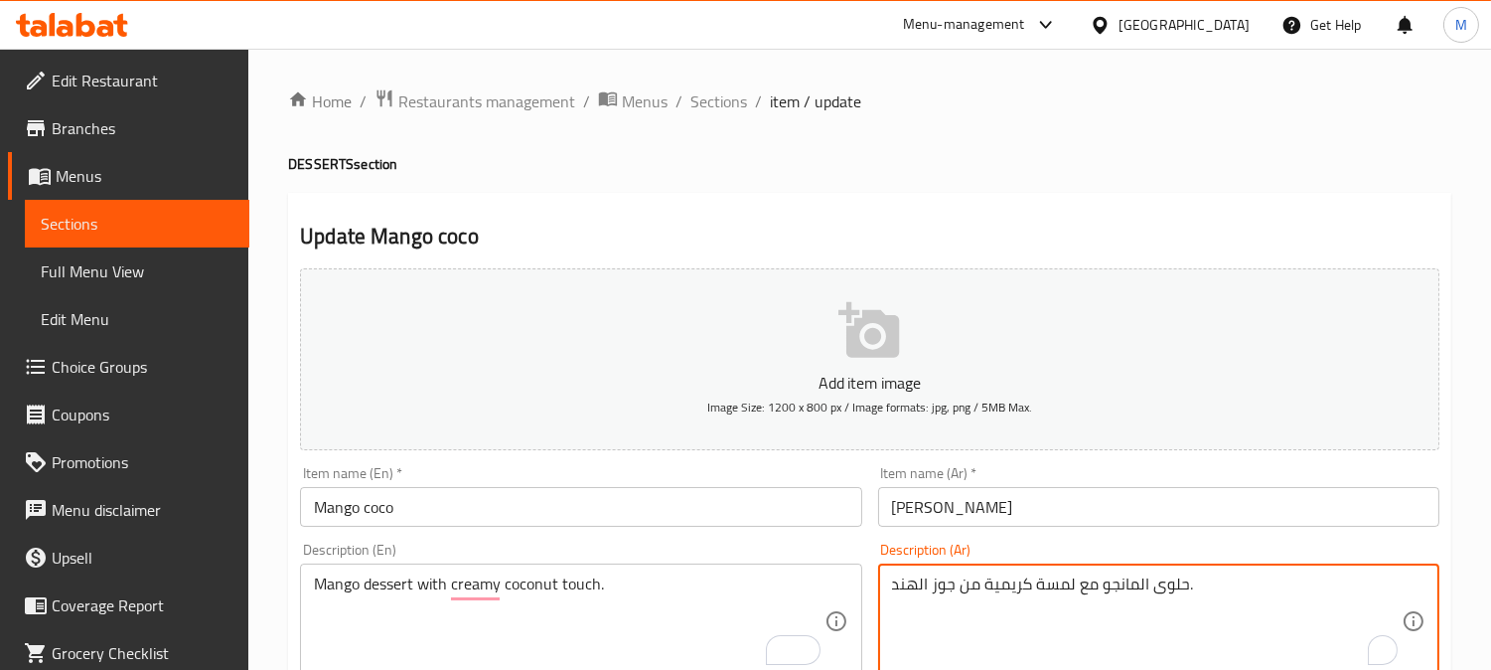
drag, startPoint x: 1029, startPoint y: 586, endPoint x: 869, endPoint y: 590, distance: 160.0
paste textarea "جوز الهند الكريمية."
click at [976, 578] on textarea "حلوى المانجو مع لمسة جوز الهند الكريمية.." at bounding box center [1147, 621] width 510 height 94
click at [940, 590] on textarea "حلوى المانجو مع لمسة جوز هند الكريمية.." at bounding box center [1147, 621] width 510 height 94
type textarea "حلوى المانجو مع لمسة جوز هند كريمية.."
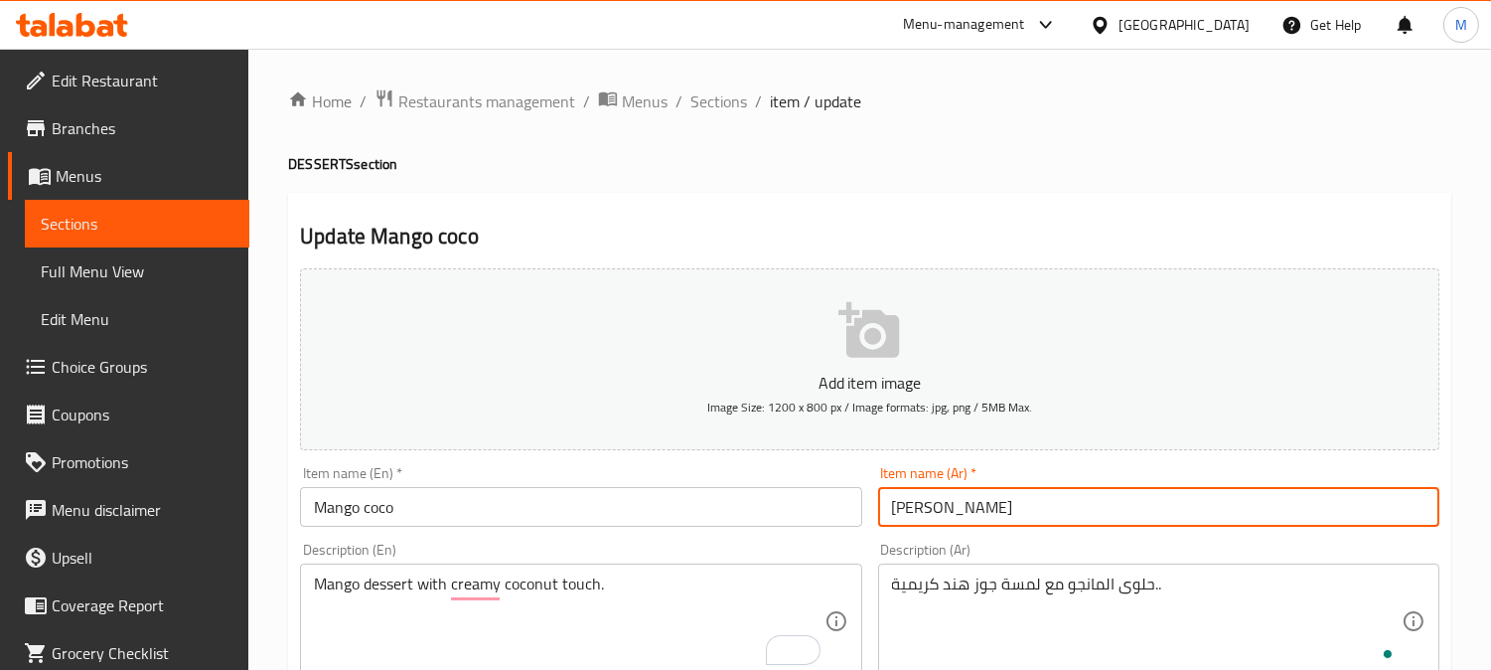
click at [1065, 511] on input "[PERSON_NAME]" at bounding box center [1158, 507] width 561 height 40
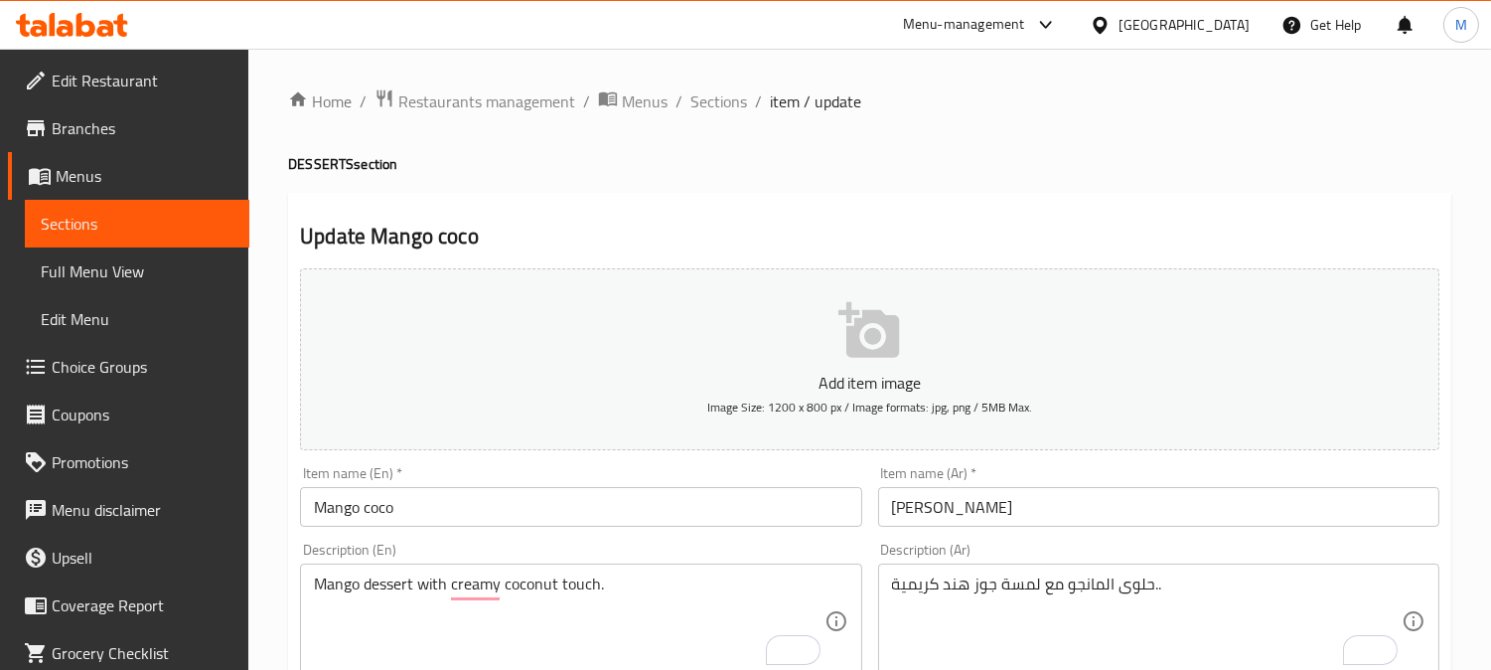
click at [722, 101] on span "Sections" at bounding box center [718, 101] width 57 height 24
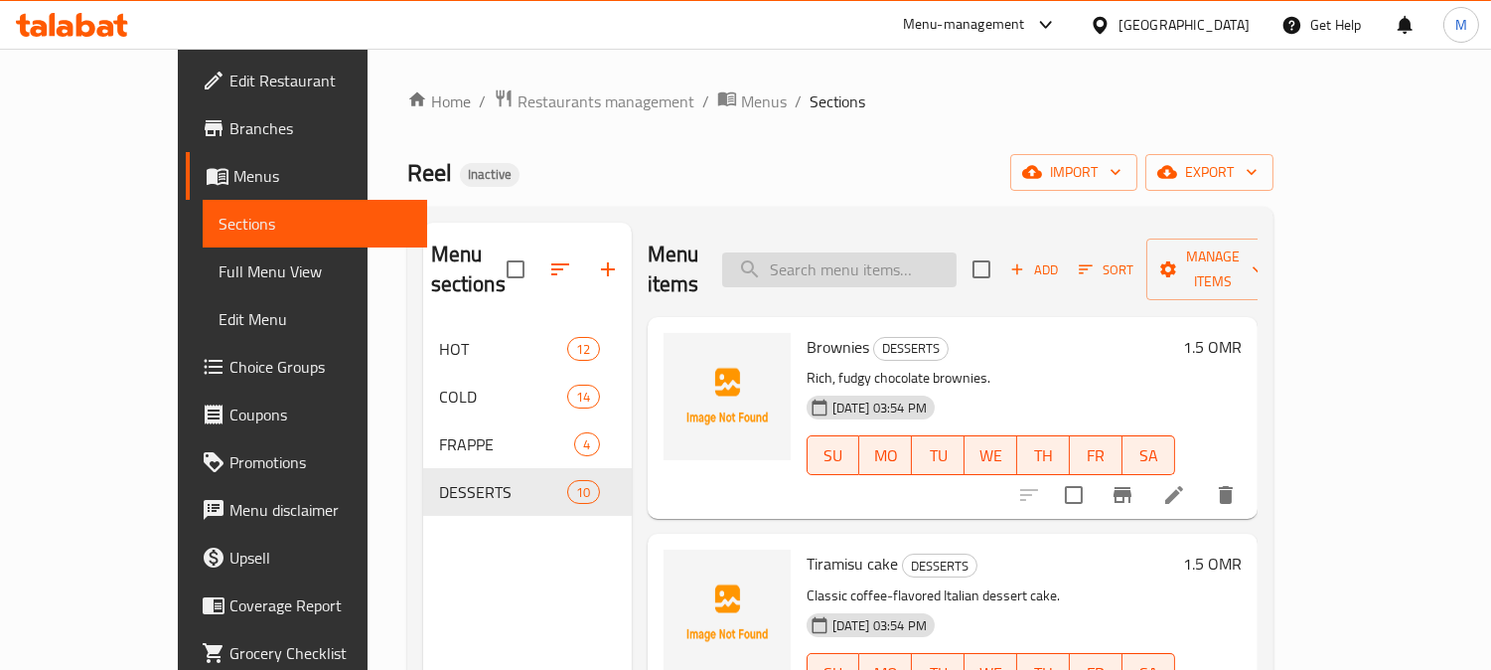
click at [901, 252] on input "search" at bounding box center [839, 269] width 234 height 35
paste input "Passion breeze"
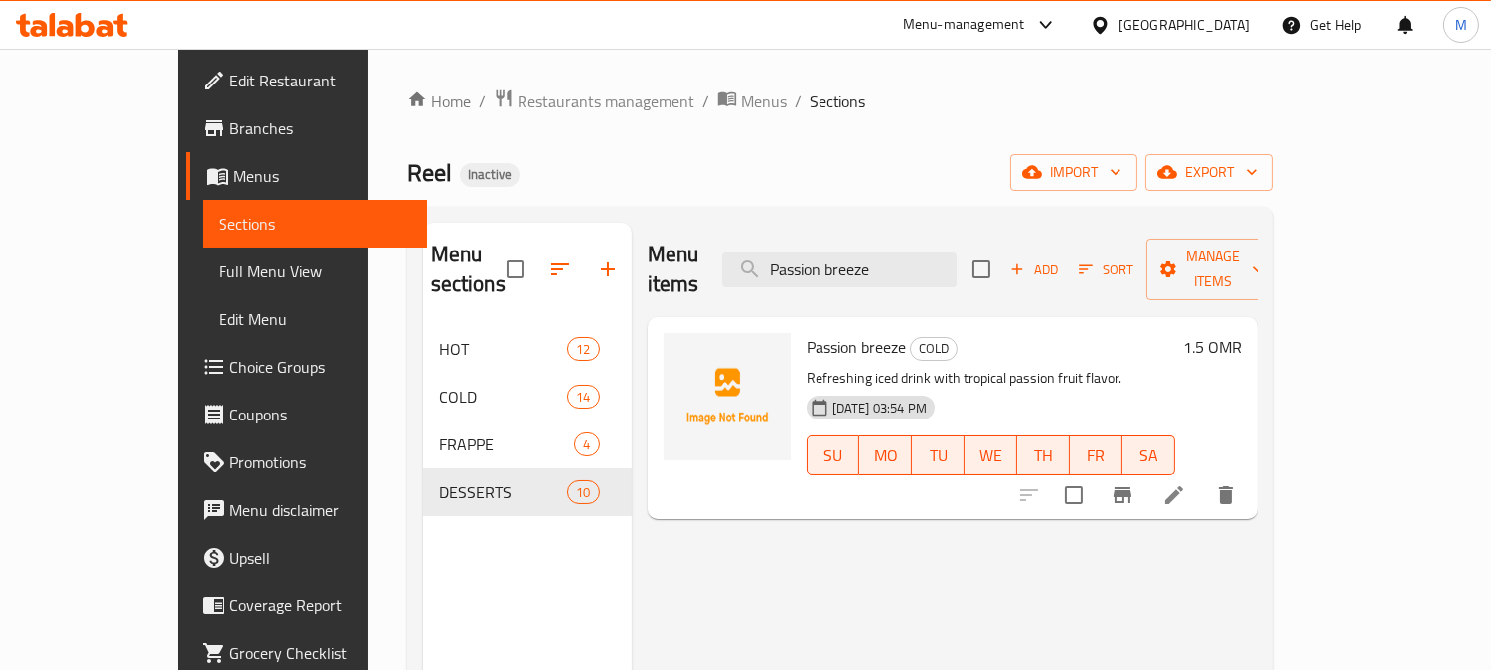
type input "Passion breeze"
click at [1186, 483] on icon at bounding box center [1174, 495] width 24 height 24
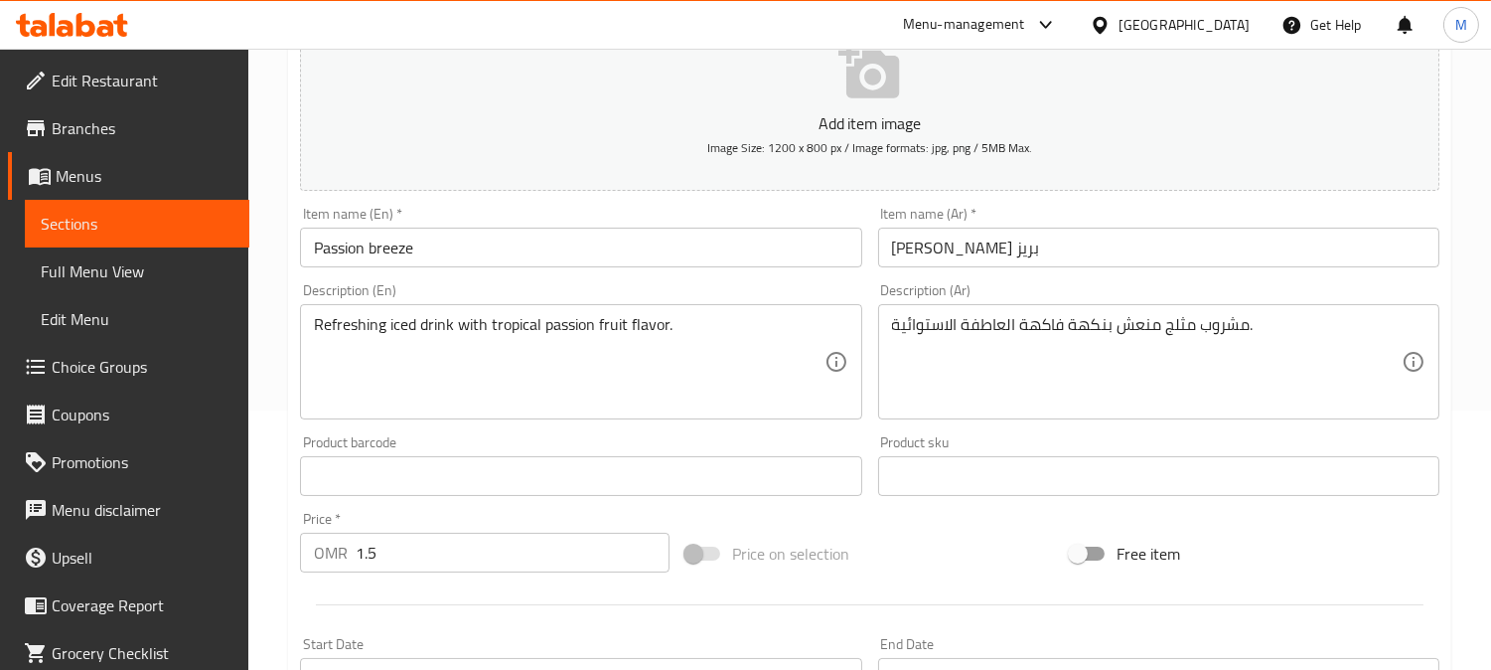
scroll to position [331, 0]
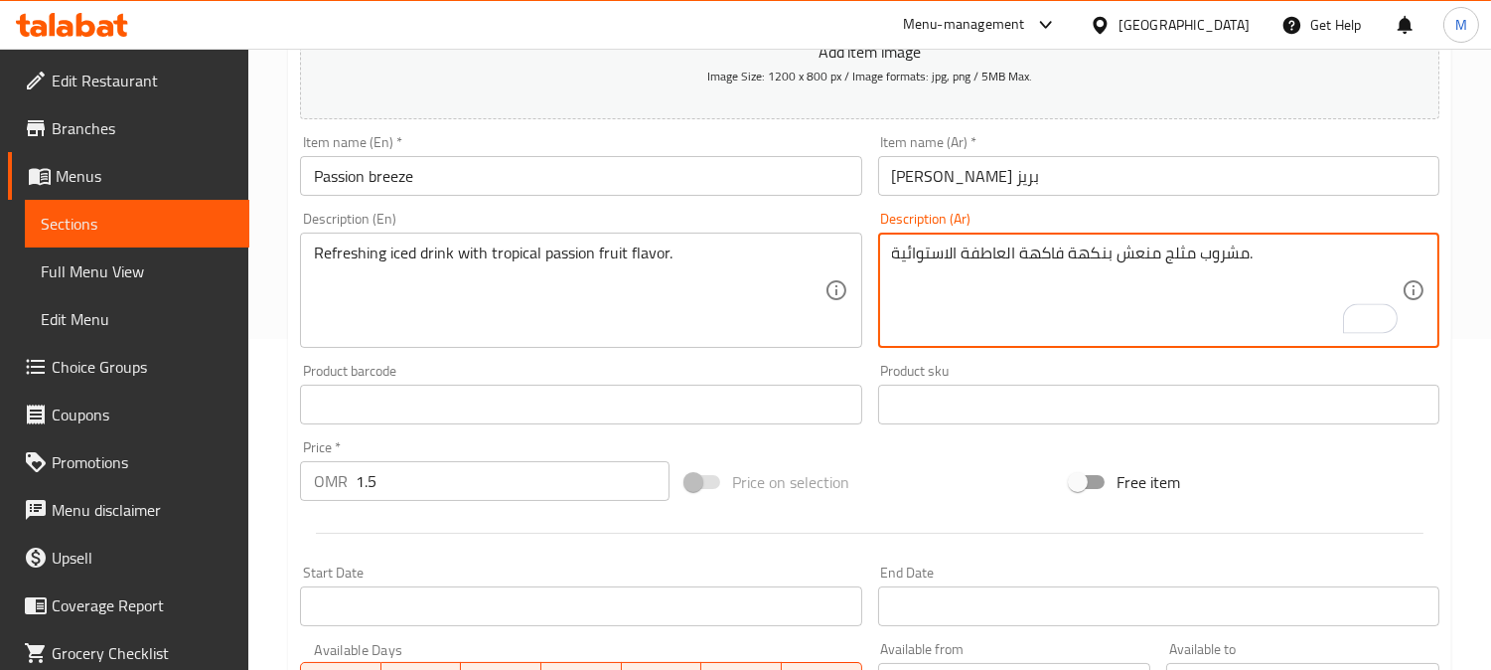
drag, startPoint x: 1059, startPoint y: 252, endPoint x: 961, endPoint y: 249, distance: 98.4
type textarea "مشروب مثلج منعش بنكهة باشون فروت الاستوائية."
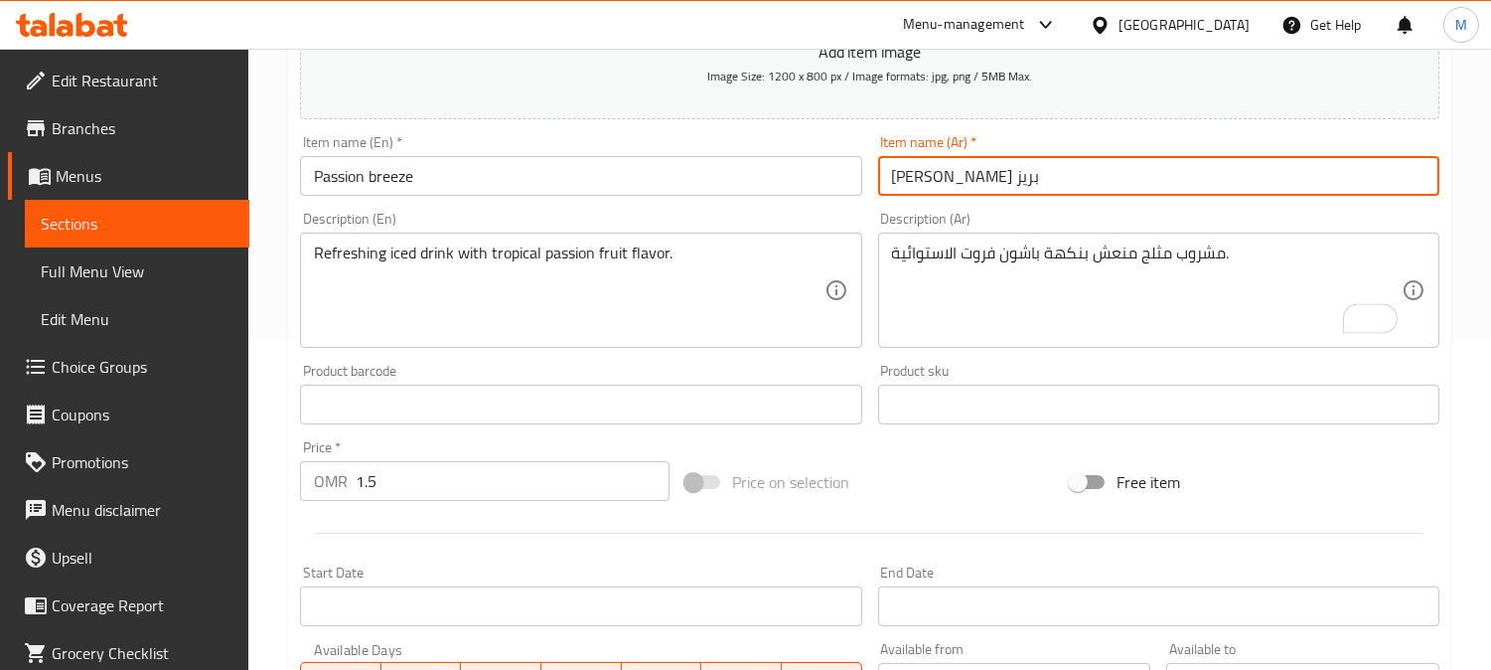
click at [1025, 176] on input "[PERSON_NAME] بريز" at bounding box center [1158, 176] width 561 height 40
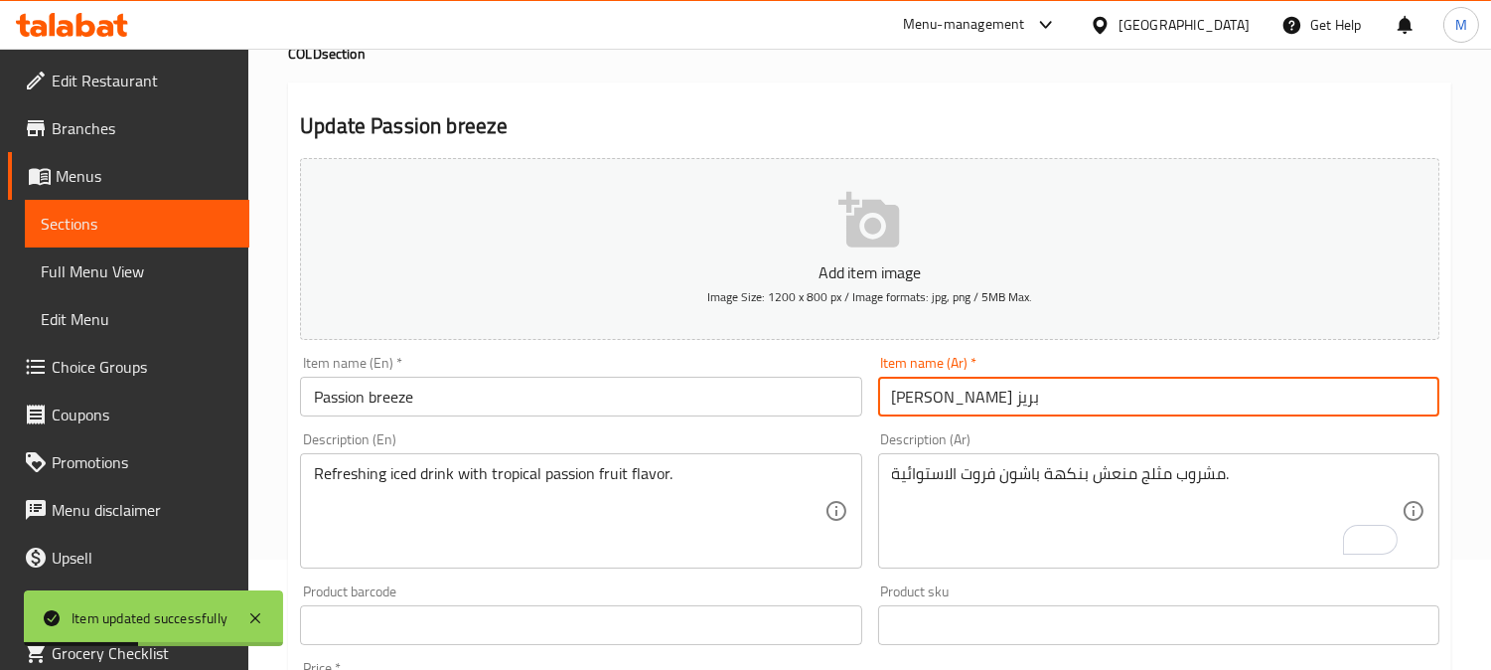
scroll to position [0, 0]
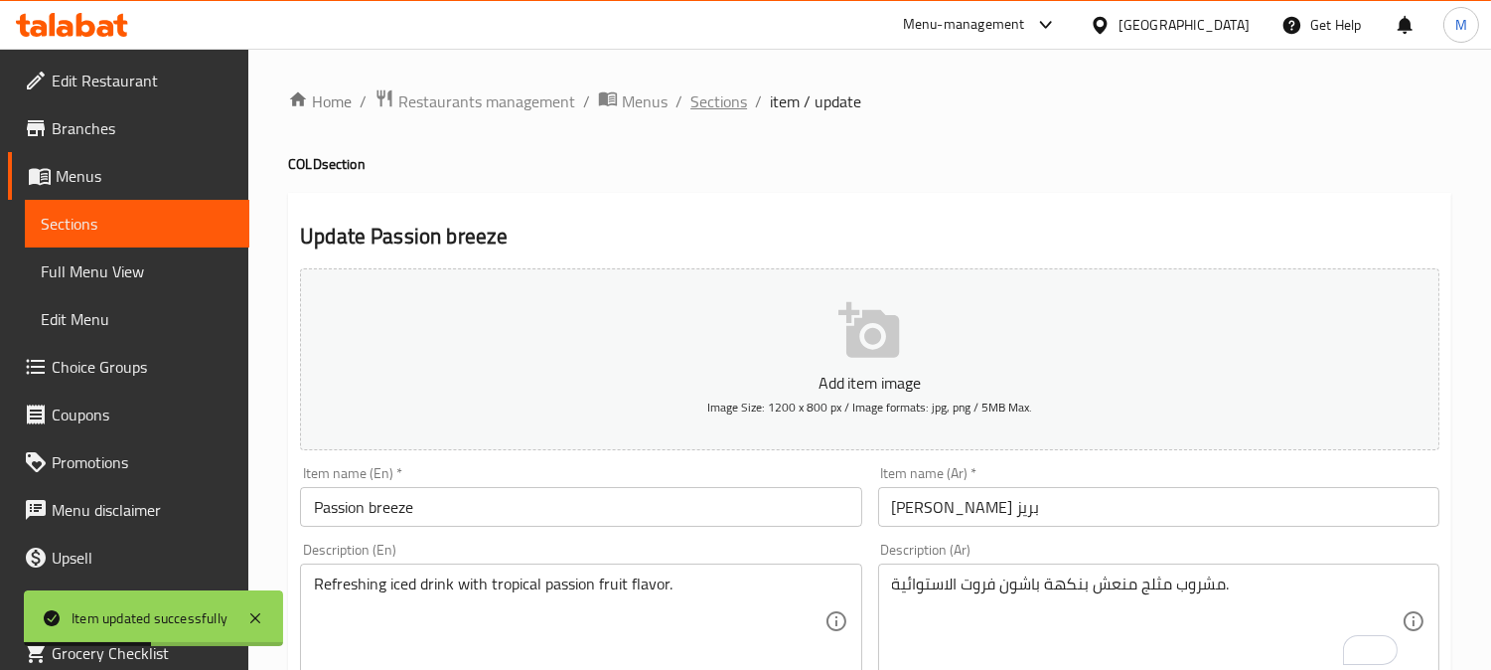
click at [732, 96] on span "Sections" at bounding box center [718, 101] width 57 height 24
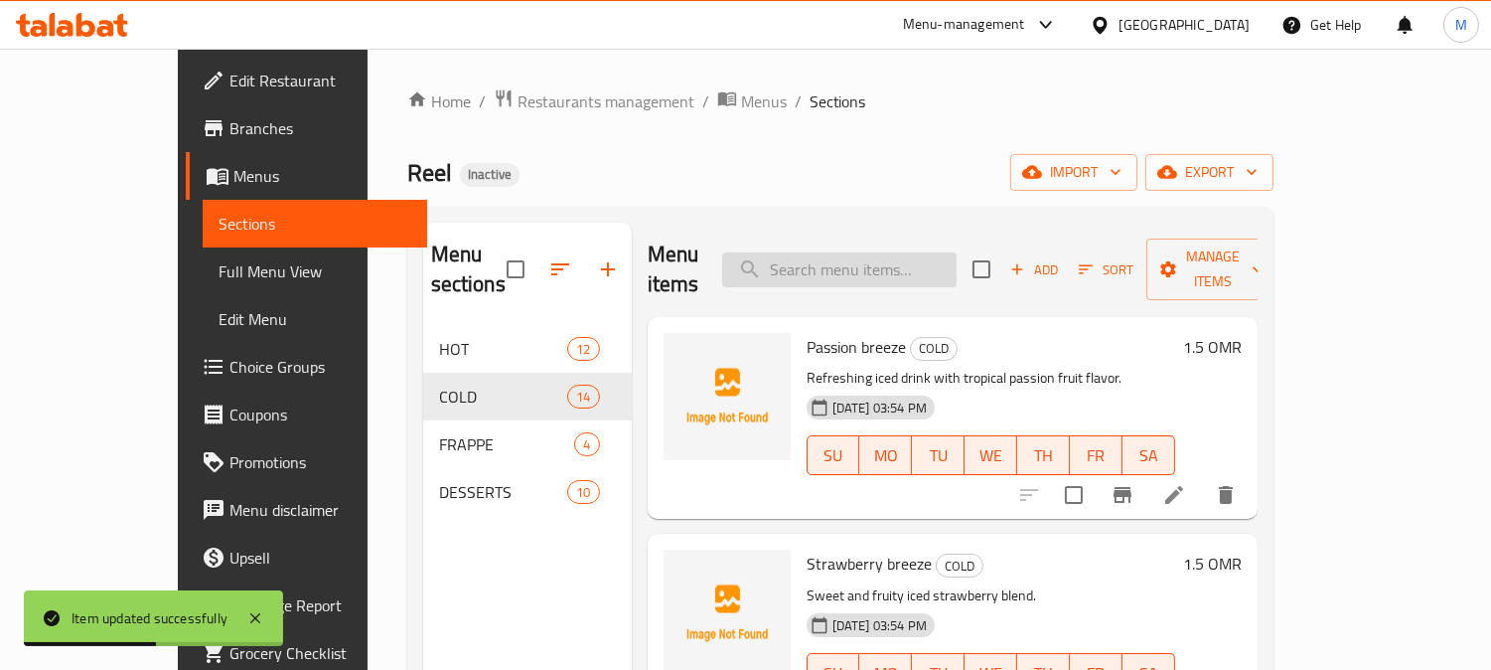
paste input "Strawberry breeze"
click at [888, 253] on input "search" at bounding box center [839, 269] width 234 height 35
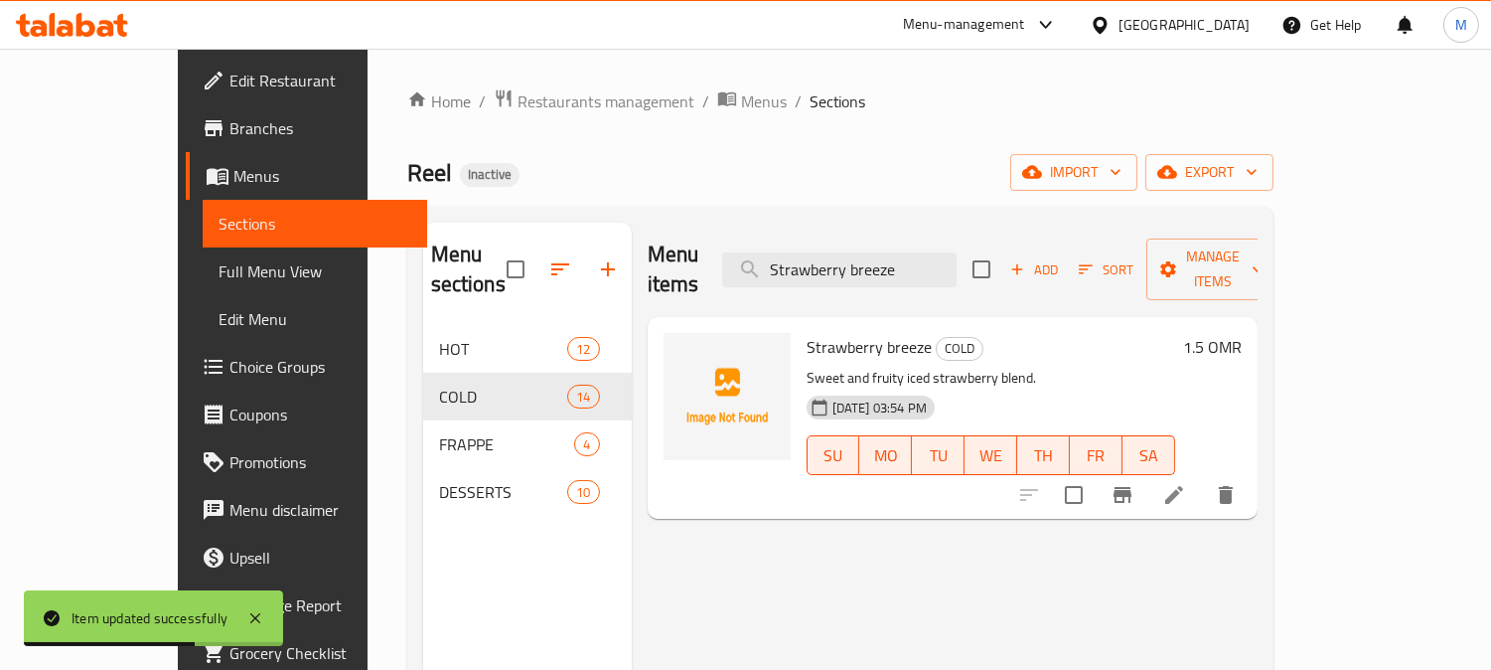
type input "Strawberry breeze"
click at [1183, 486] on icon at bounding box center [1174, 495] width 18 height 18
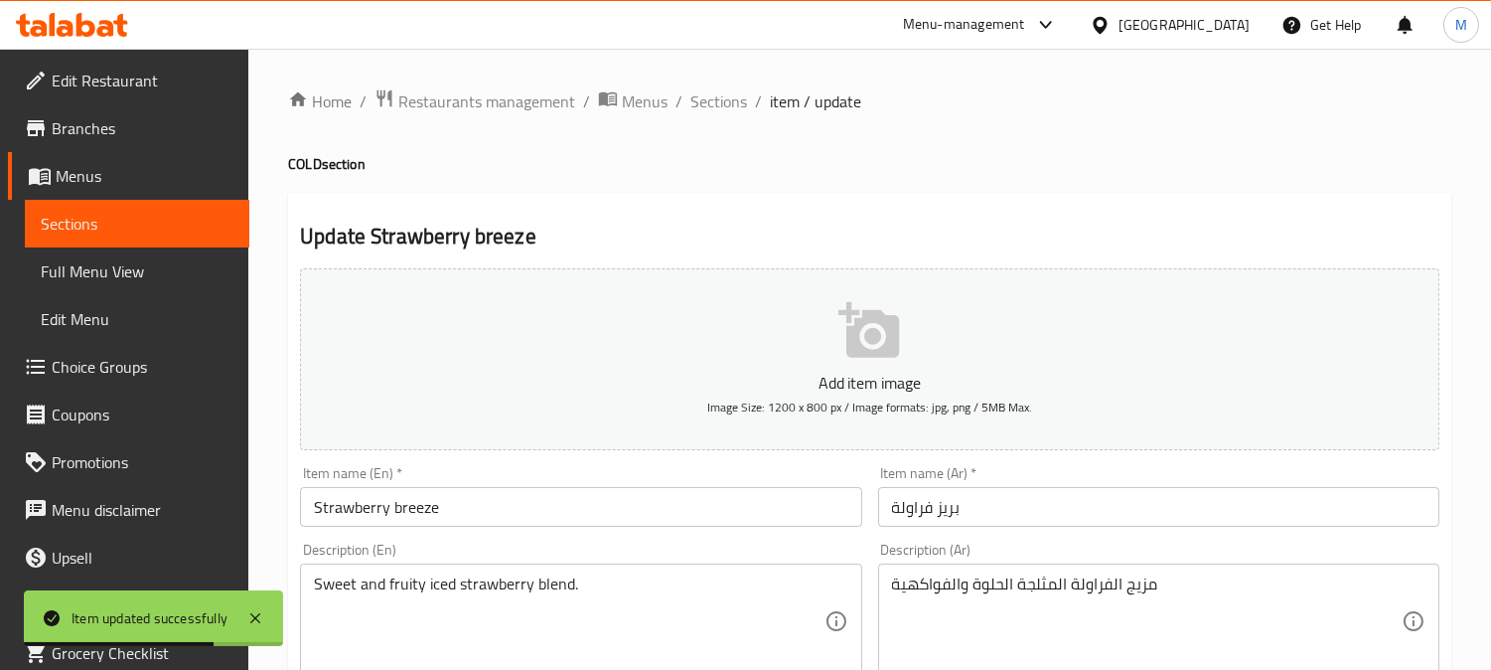
scroll to position [110, 0]
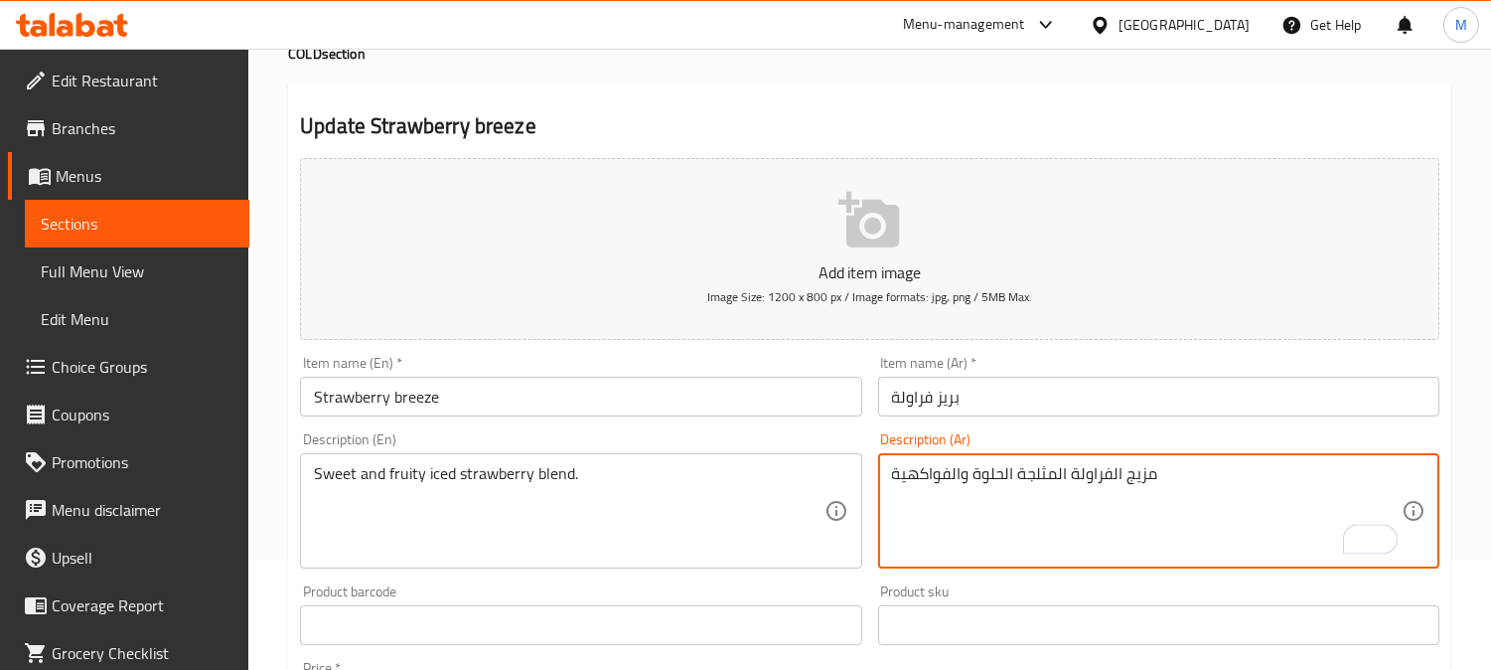
drag, startPoint x: 945, startPoint y: 473, endPoint x: 934, endPoint y: 478, distance: 12.0
click at [934, 478] on textarea "مزيج الفراولة المثلجة الحلوة والفواكهية" at bounding box center [1147, 511] width 510 height 94
type textarea "مزيج الفراولة المثلجة الحلوة والفاكهية"
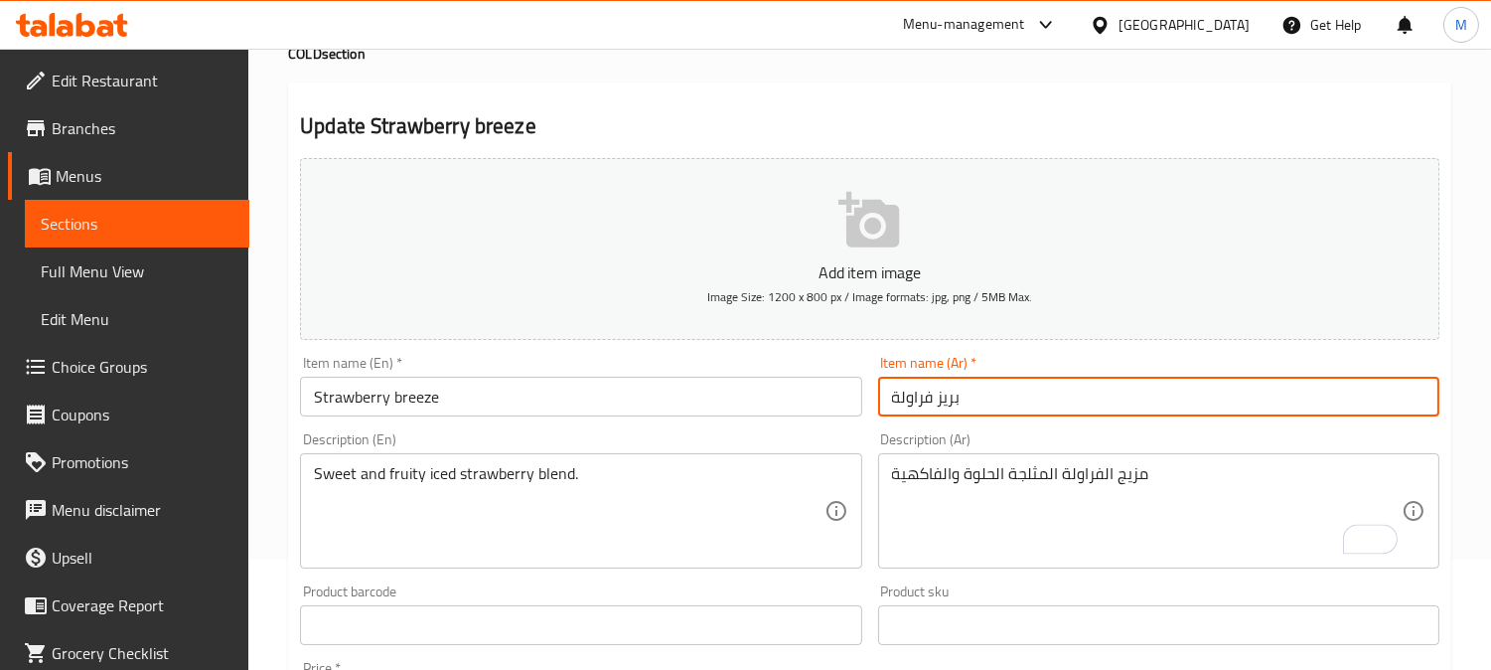
click at [1055, 408] on input "بريز فراولة" at bounding box center [1158, 397] width 561 height 40
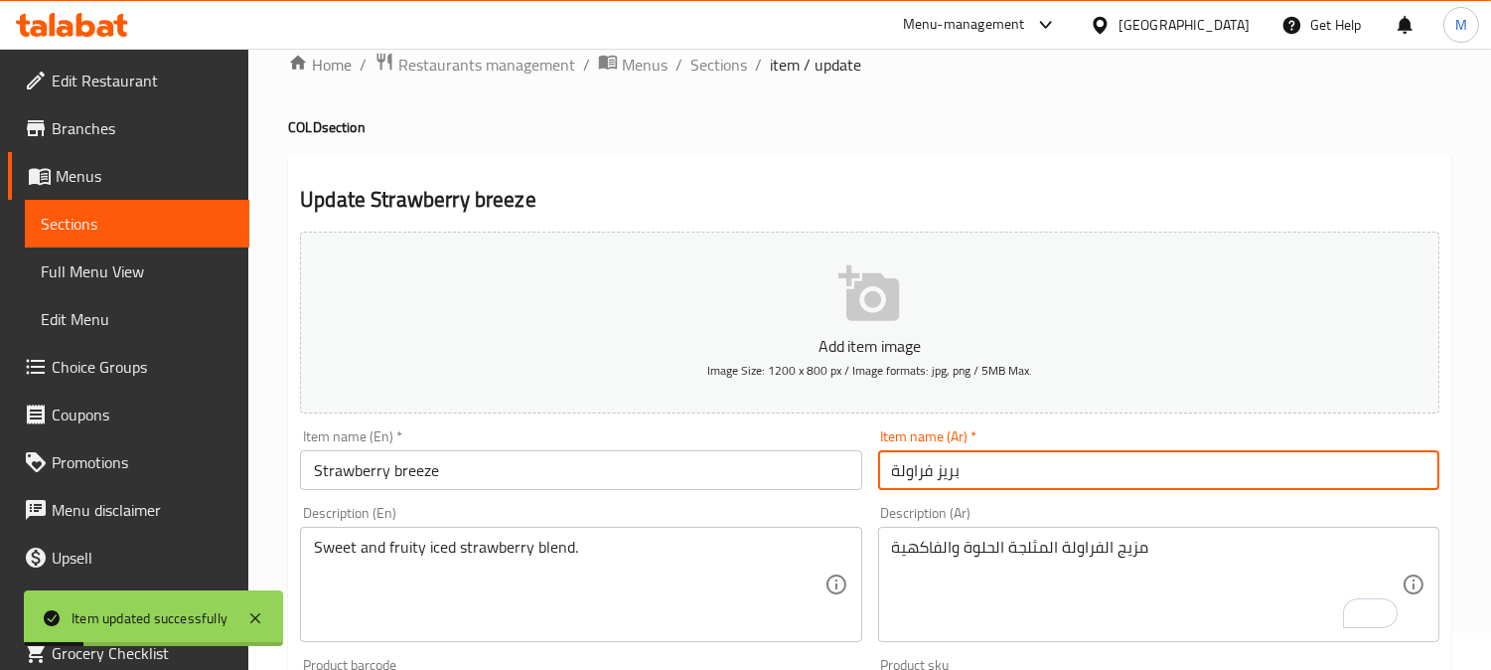
scroll to position [0, 0]
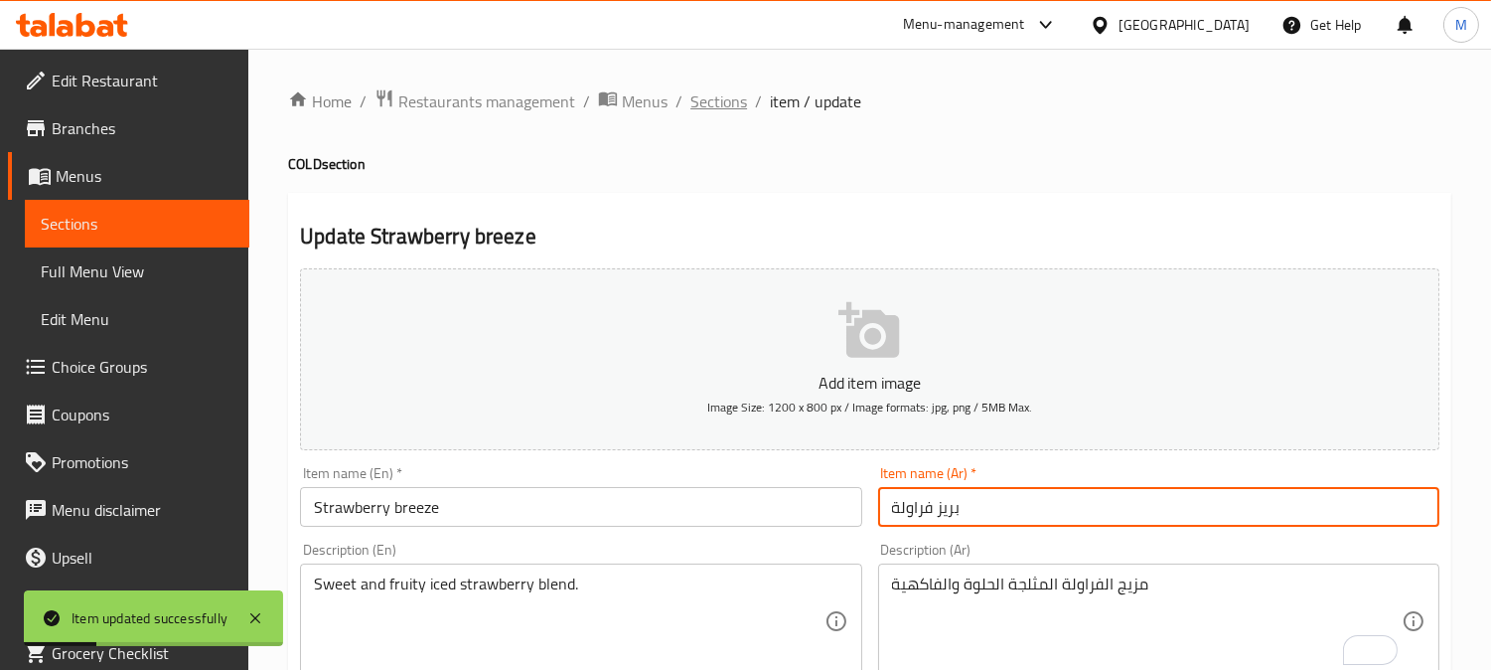
click at [729, 99] on span "Sections" at bounding box center [718, 101] width 57 height 24
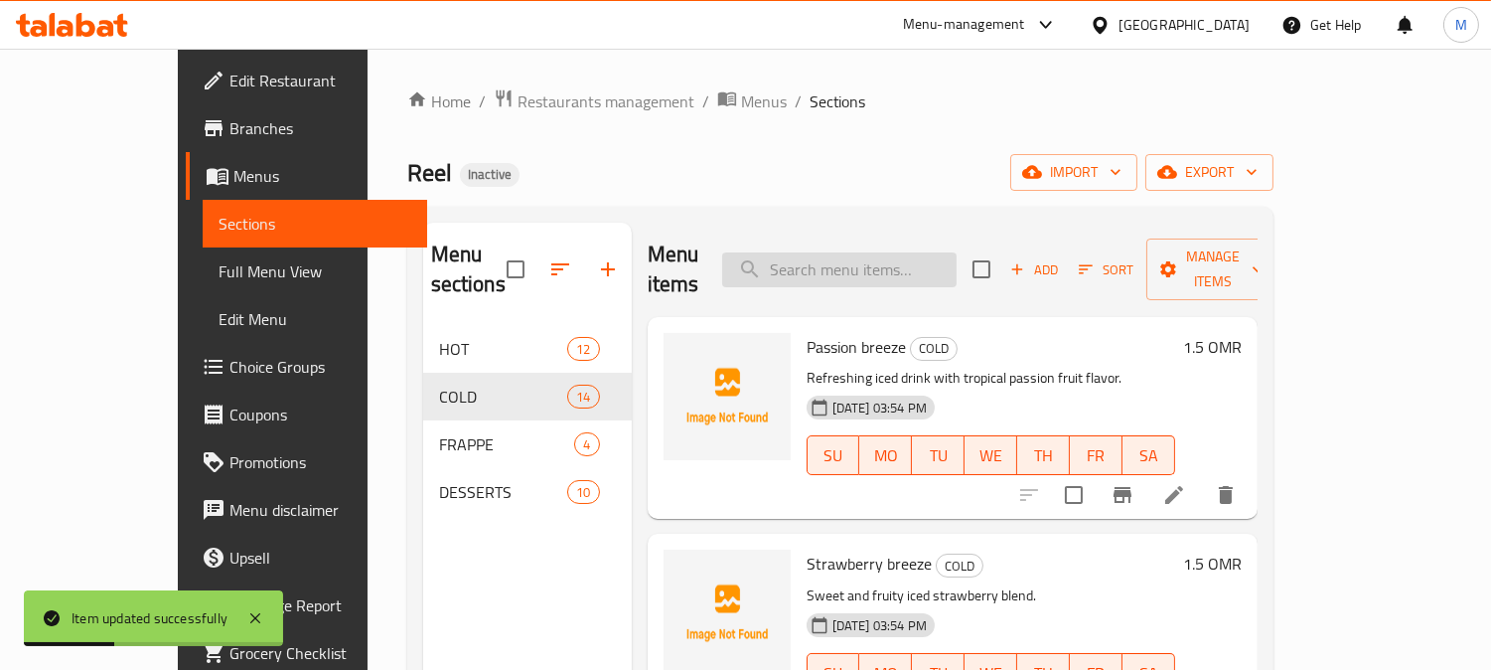
click at [937, 265] on input "search" at bounding box center [839, 269] width 234 height 35
paste input "Watermelon breeze"
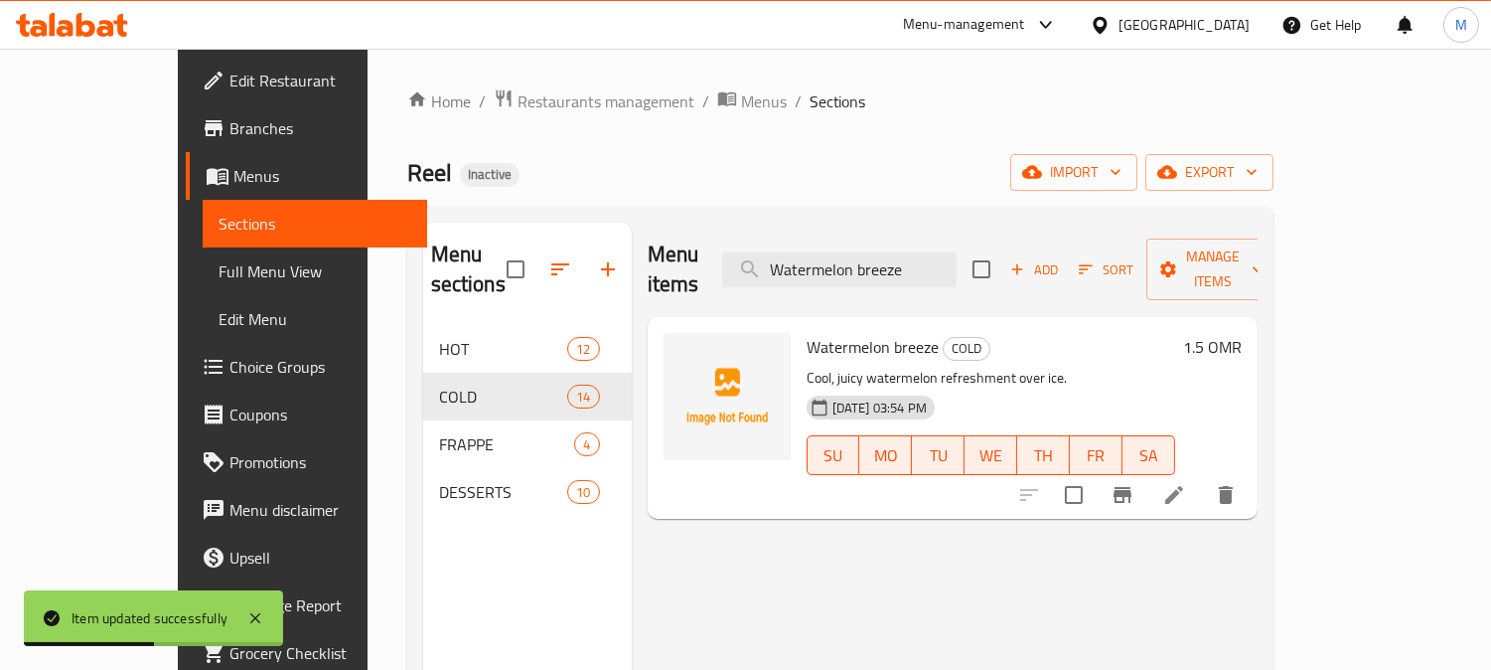
type input "Watermelon breeze"
click at [1202, 477] on li at bounding box center [1174, 495] width 56 height 36
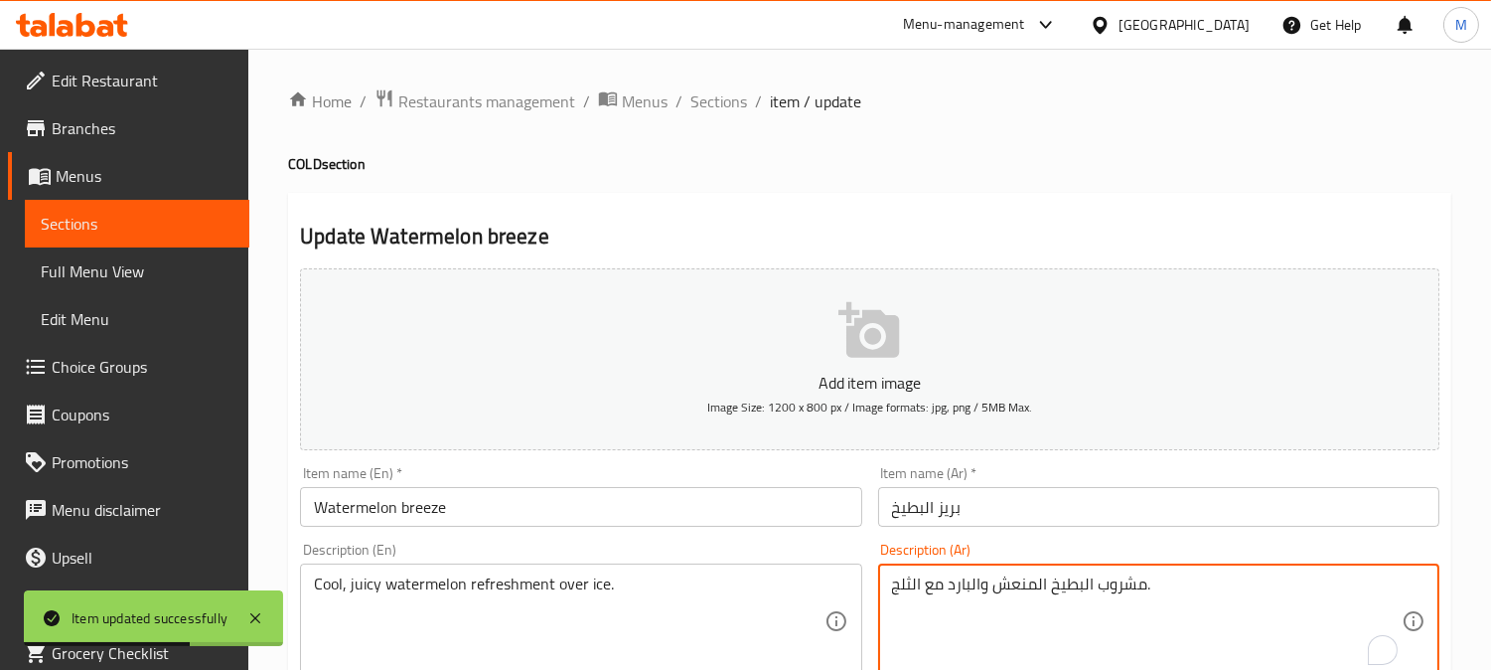
click at [1125, 587] on textarea "مشروب البطيخ المنعش والبارد مع الثلج." at bounding box center [1147, 621] width 510 height 94
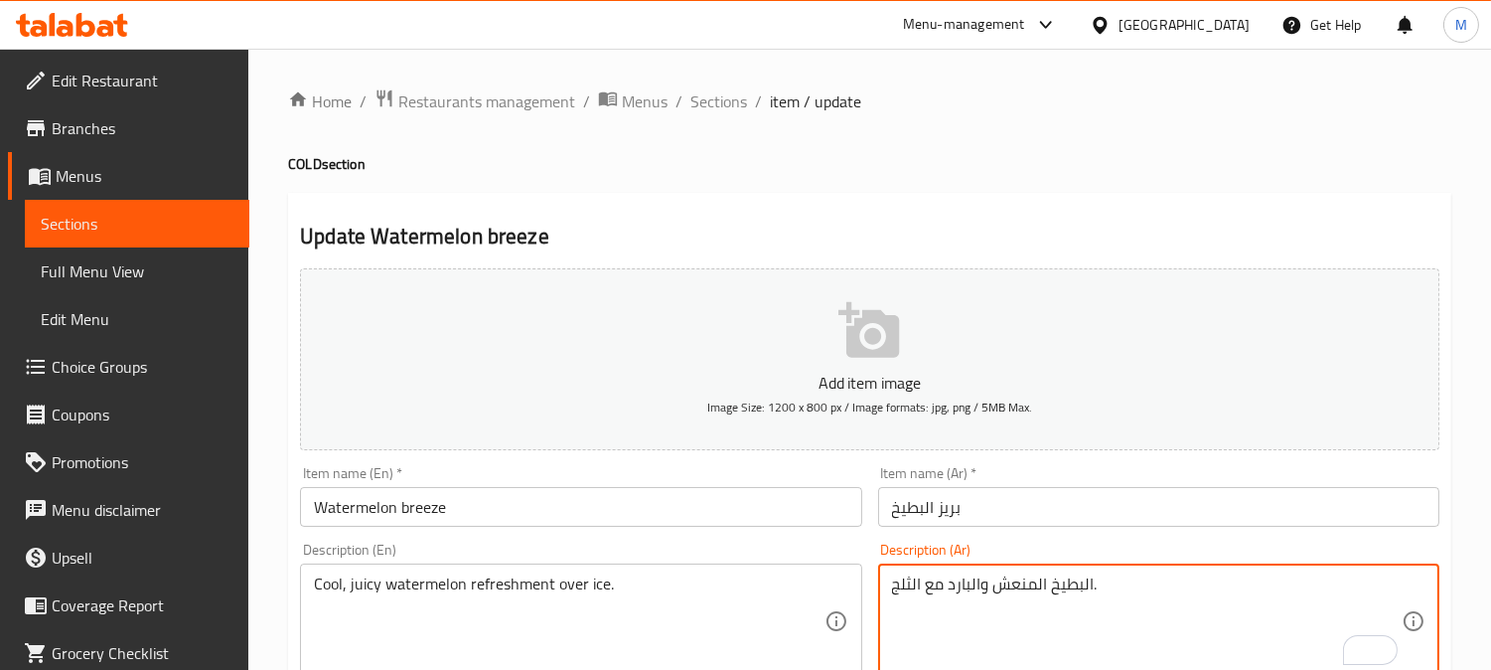
click at [1086, 581] on textarea "البطيخ المنعش والبارد مع الثلج." at bounding box center [1147, 621] width 510 height 94
click at [1048, 589] on textarea "بطيخ المنعش والبارد مع الثلج." at bounding box center [1147, 621] width 510 height 94
click at [1035, 586] on textarea "بطيخ [PERSON_NAME] والبارد مع الثلج." at bounding box center [1147, 621] width 510 height 94
click at [974, 586] on textarea "بطيخ [PERSON_NAME] والبارد مع الثلج." at bounding box center [1147, 621] width 510 height 94
click at [934, 590] on textarea "بطيخ [PERSON_NAME] و بارد مع الثلج." at bounding box center [1147, 621] width 510 height 94
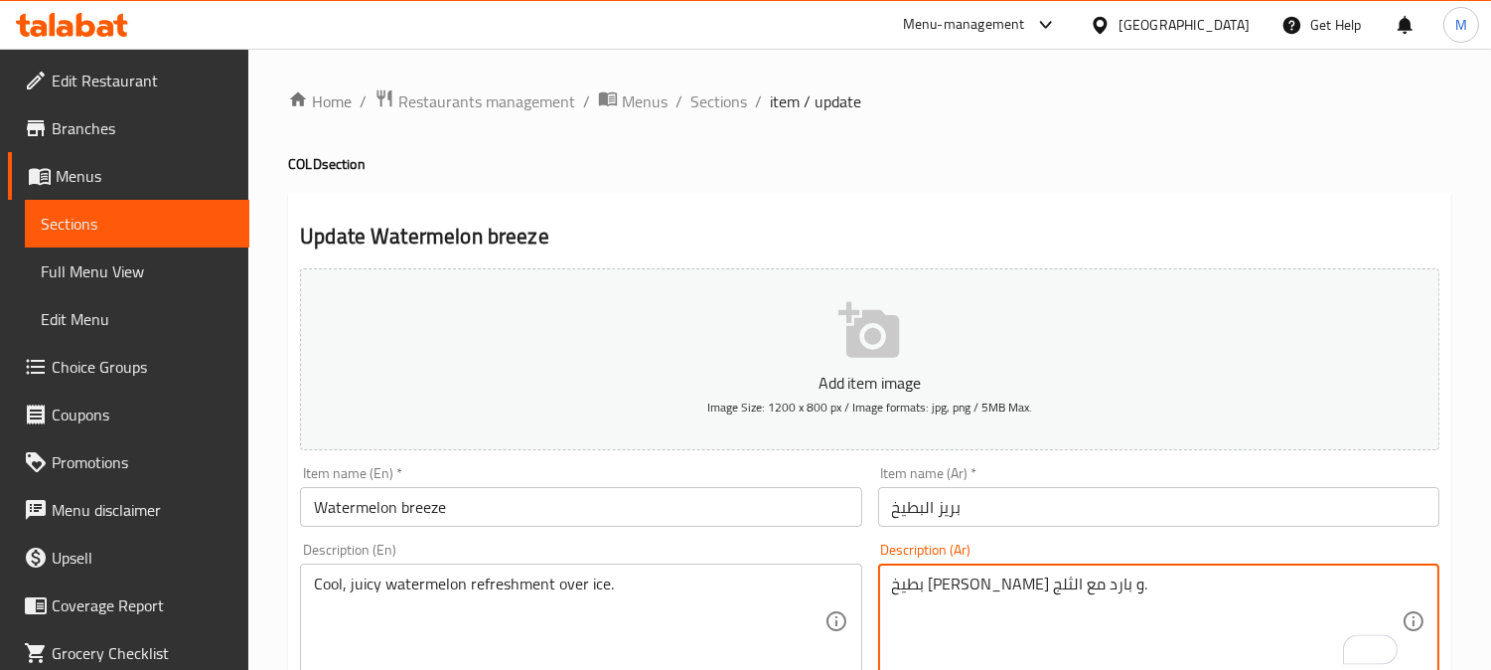
click at [934, 590] on textarea "بطيخ [PERSON_NAME] و بارد مع الثلج." at bounding box center [1147, 621] width 510 height 94
type textarea "بطيخ [PERSON_NAME] و بارد فوق الثلج."
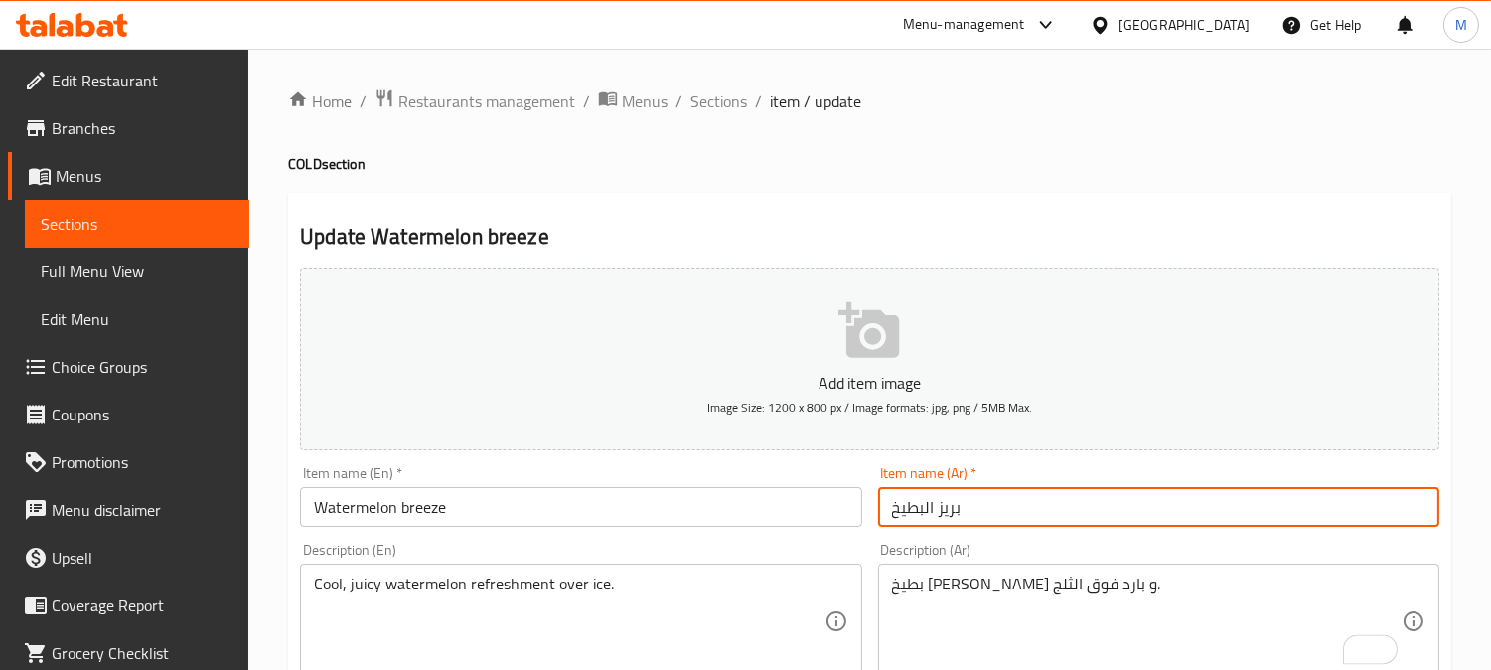
click at [1016, 510] on input "بريز البطيخ" at bounding box center [1158, 507] width 561 height 40
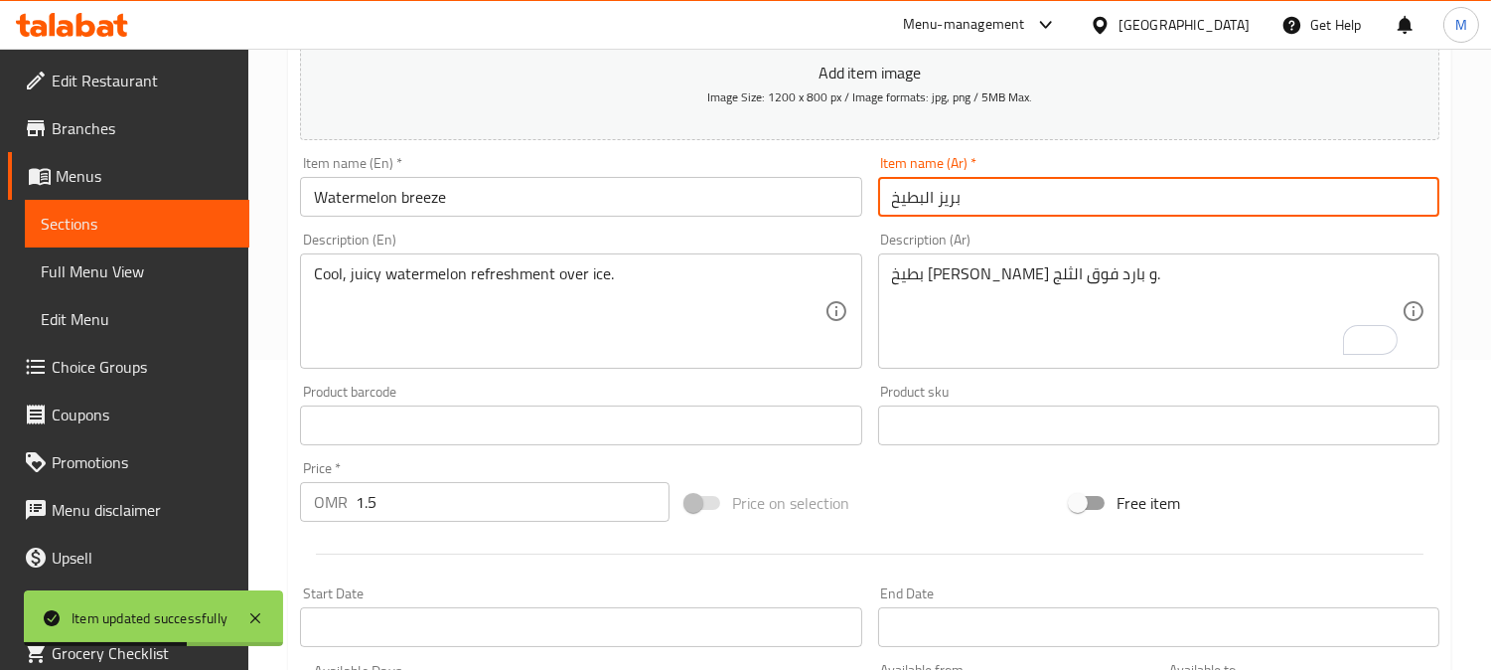
scroll to position [441, 0]
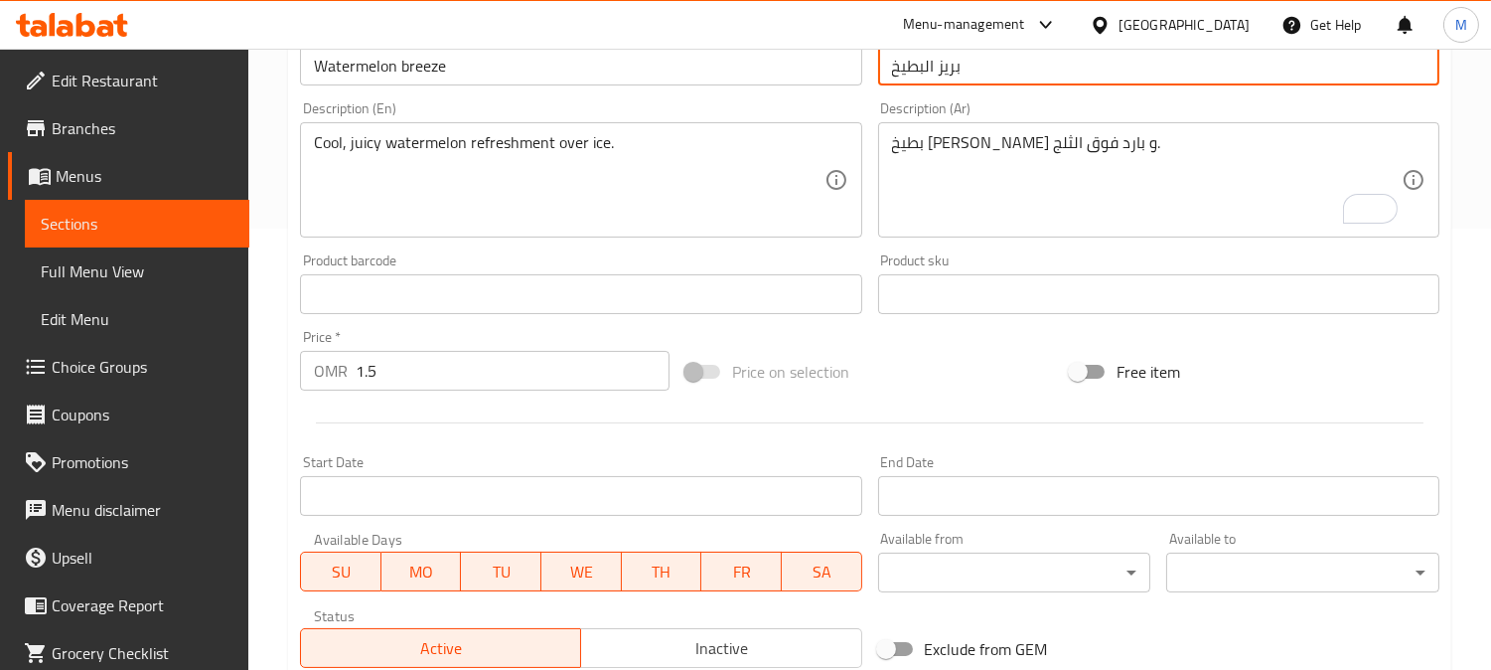
click at [1096, 72] on input "بريز البطيخ" at bounding box center [1158, 66] width 561 height 40
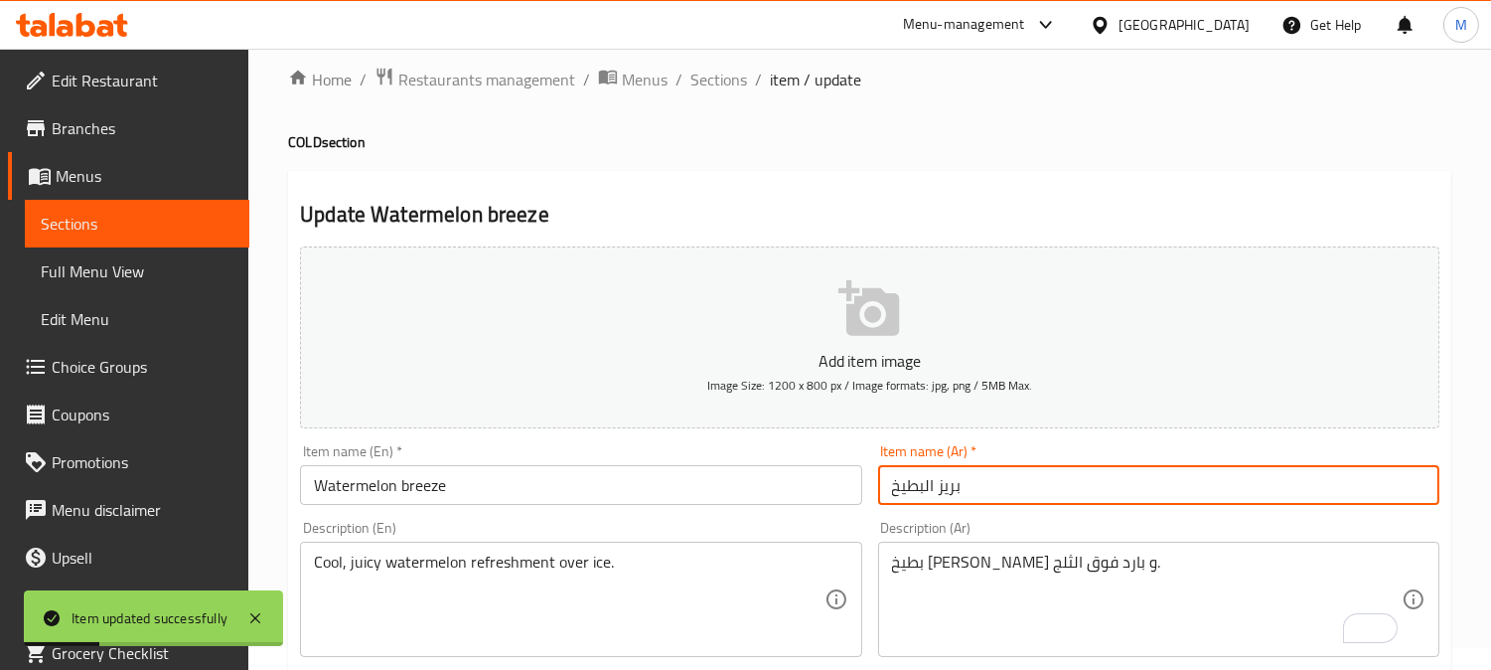
scroll to position [0, 0]
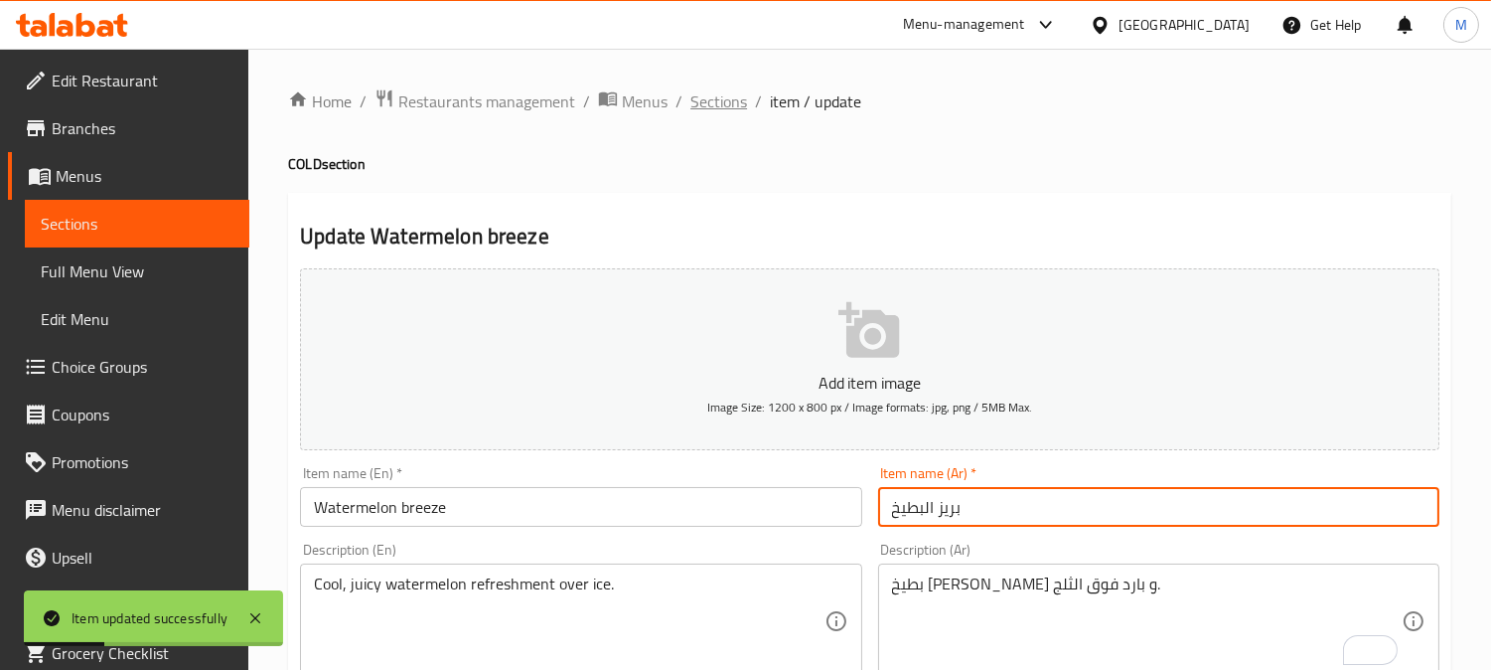
click at [719, 103] on span "Sections" at bounding box center [718, 101] width 57 height 24
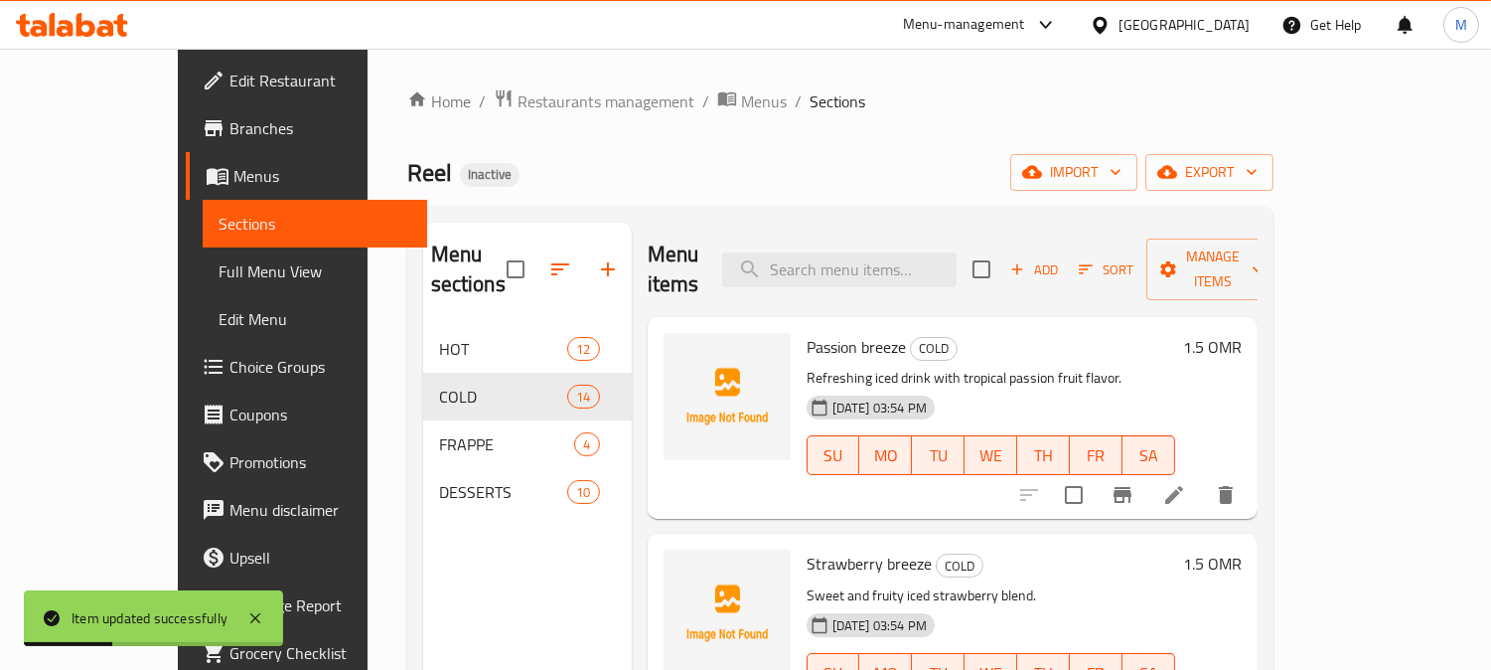
paste input "Ice Americano"
click at [849, 255] on input "search" at bounding box center [839, 269] width 234 height 35
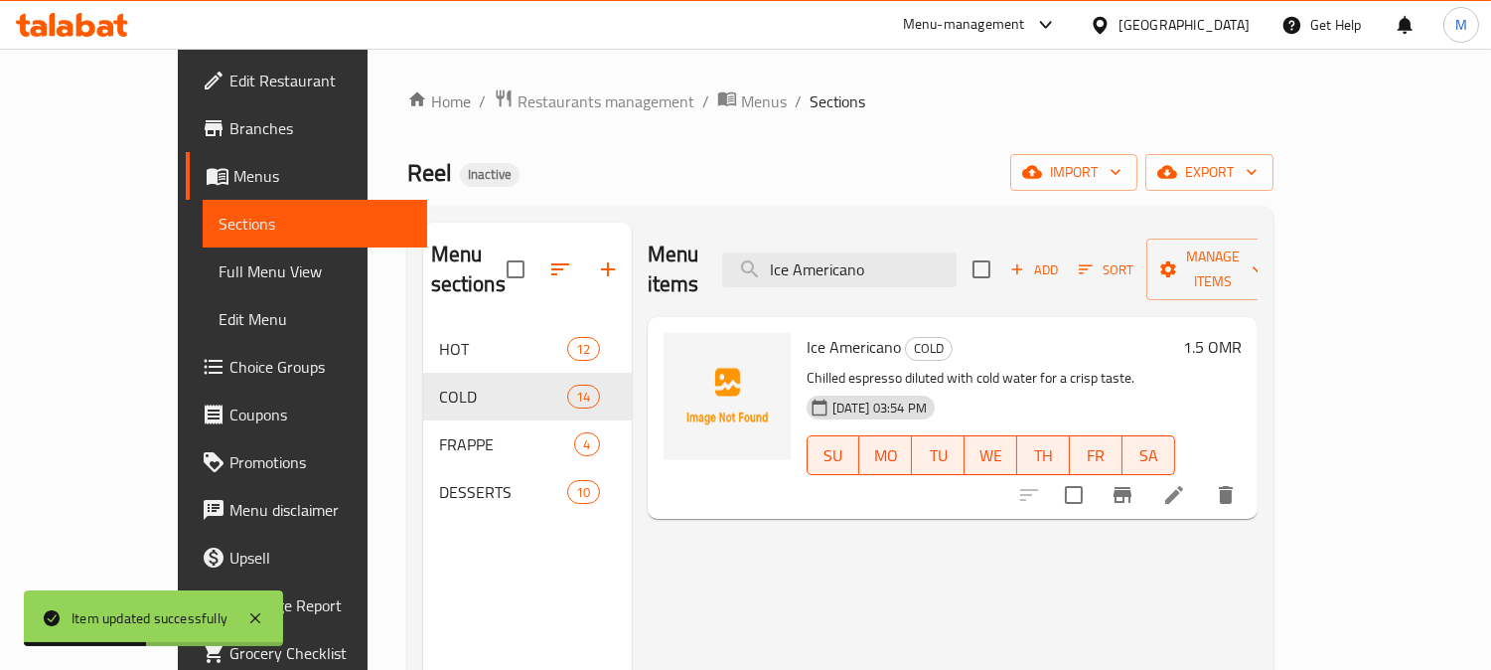
type input "Ice Americano"
click at [1183, 486] on icon at bounding box center [1174, 495] width 18 height 18
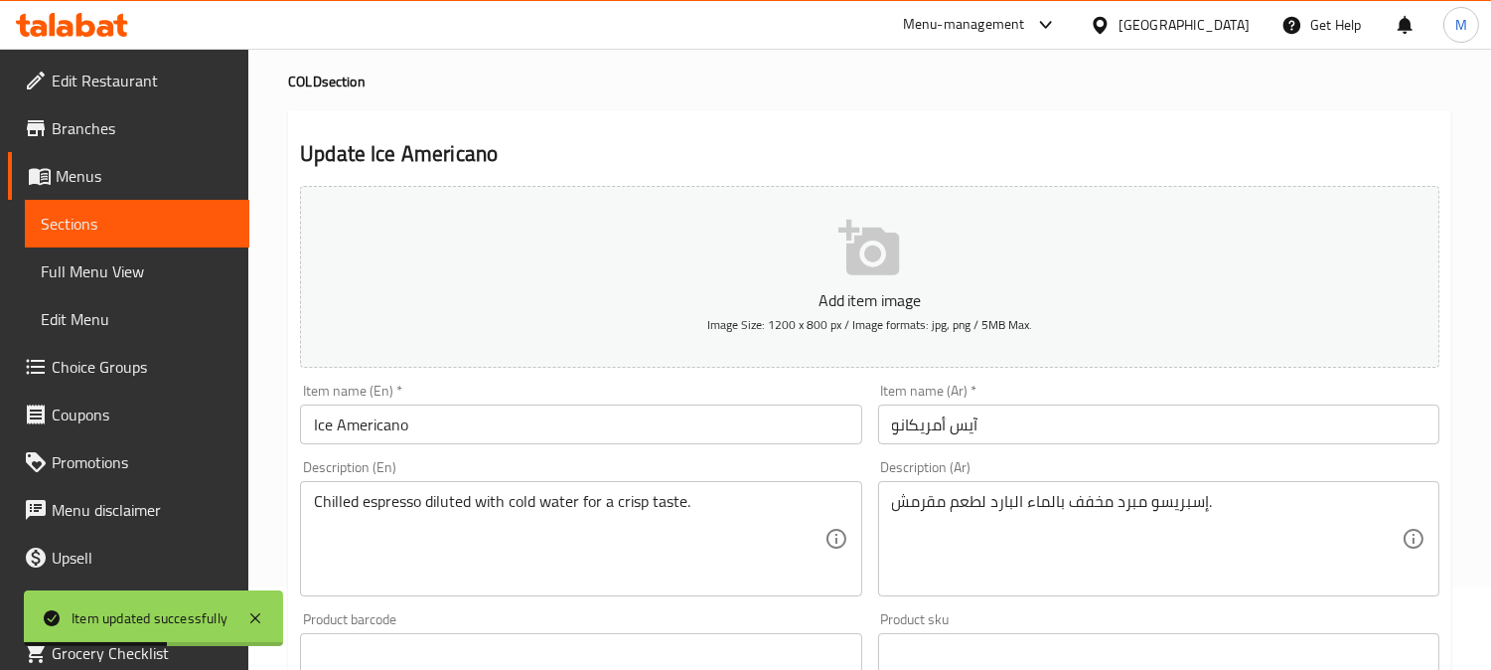
scroll to position [221, 0]
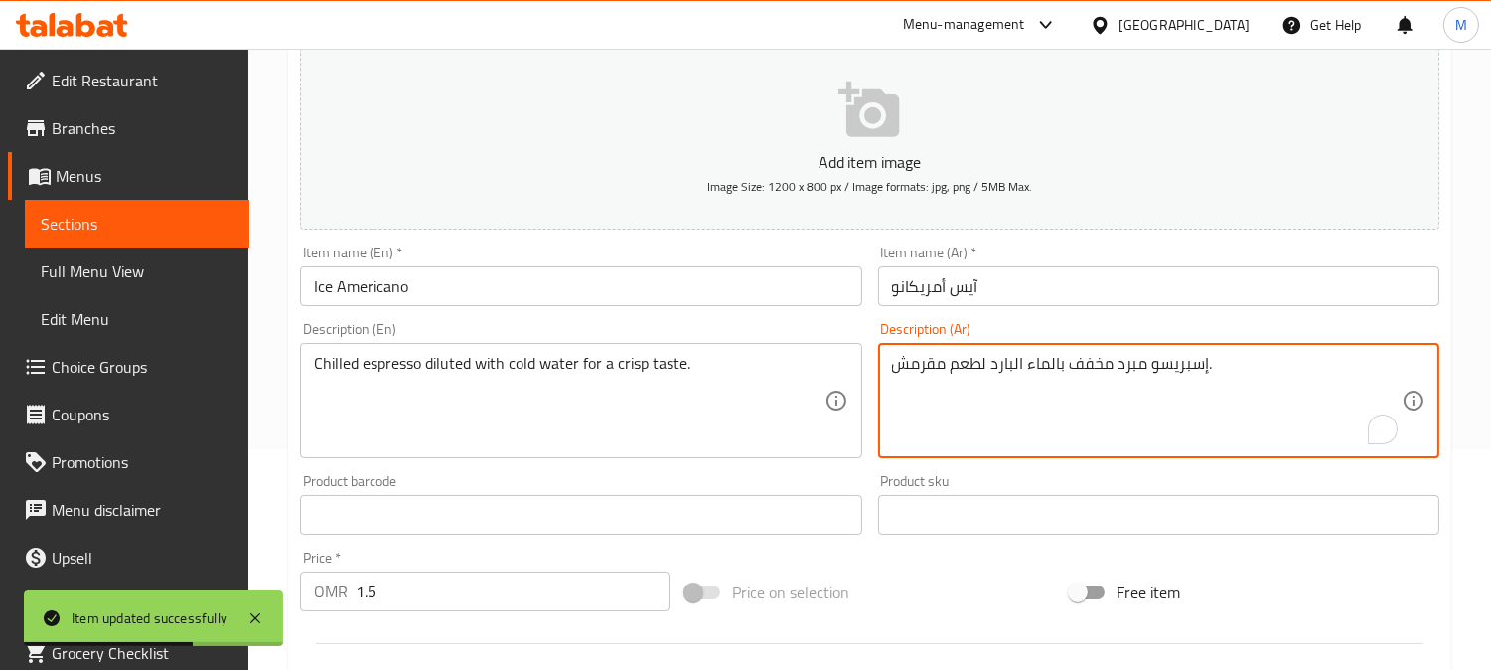
click at [941, 363] on textarea "إسبريسو مبرد مخفف بالماء البارد لطعم مقرمش." at bounding box center [1147, 401] width 510 height 94
type textarea "إسبريسو مبرد مخفف بالماء البارد لطعم كريسب."
click at [1010, 276] on input "آيس أمريكانو" at bounding box center [1158, 286] width 561 height 40
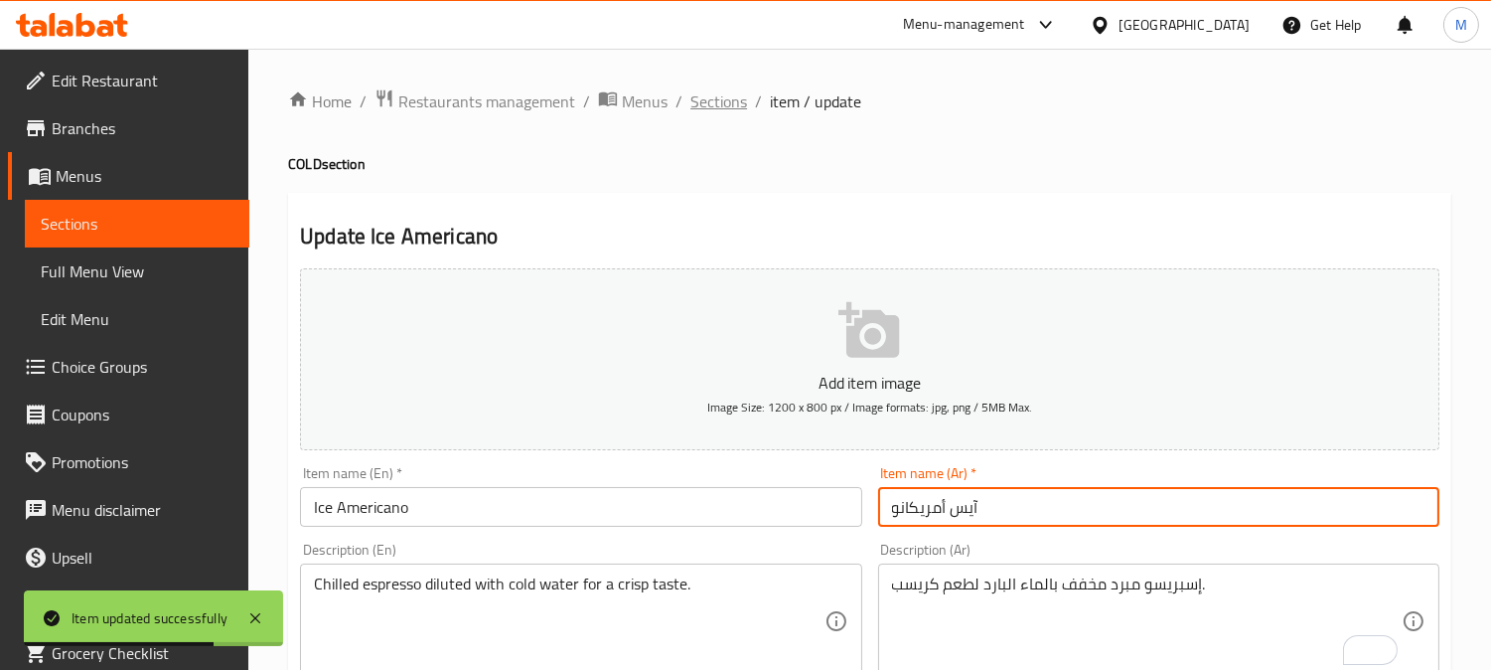
click at [706, 107] on span "Sections" at bounding box center [718, 101] width 57 height 24
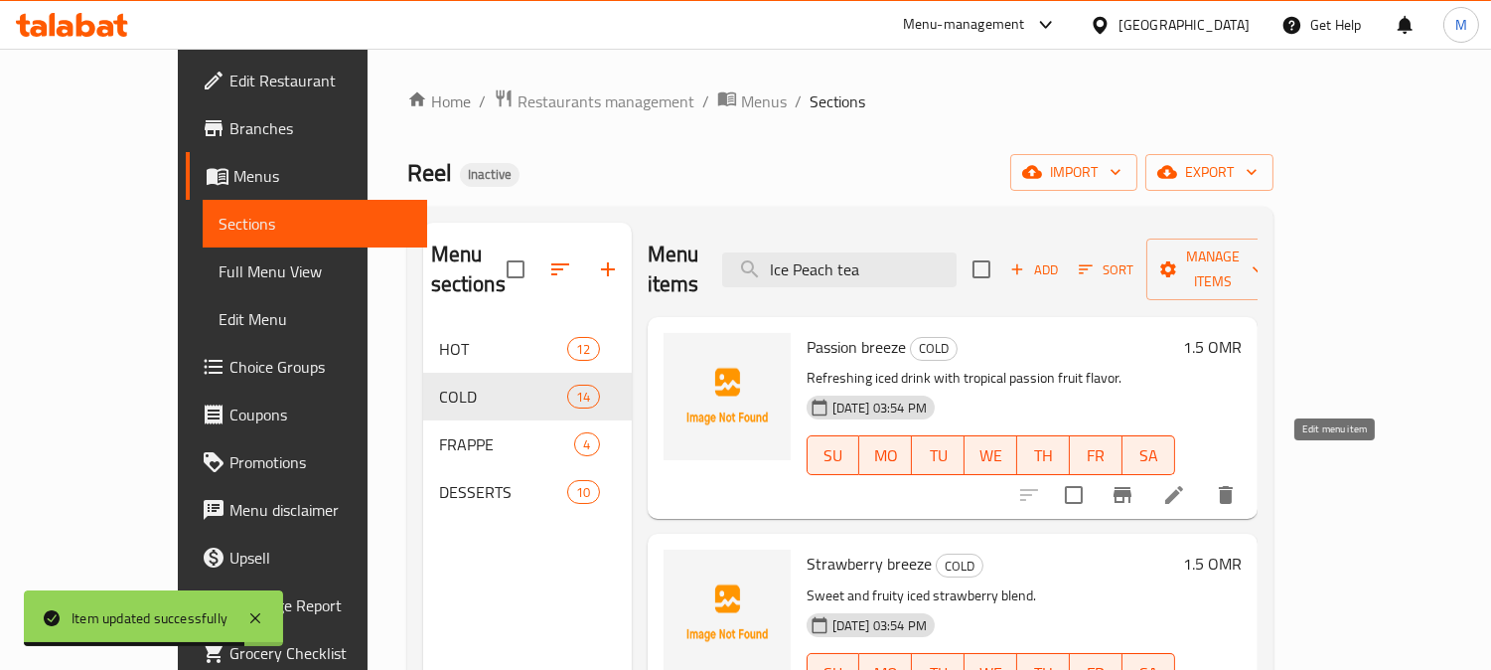
type input "Ice Peach te"
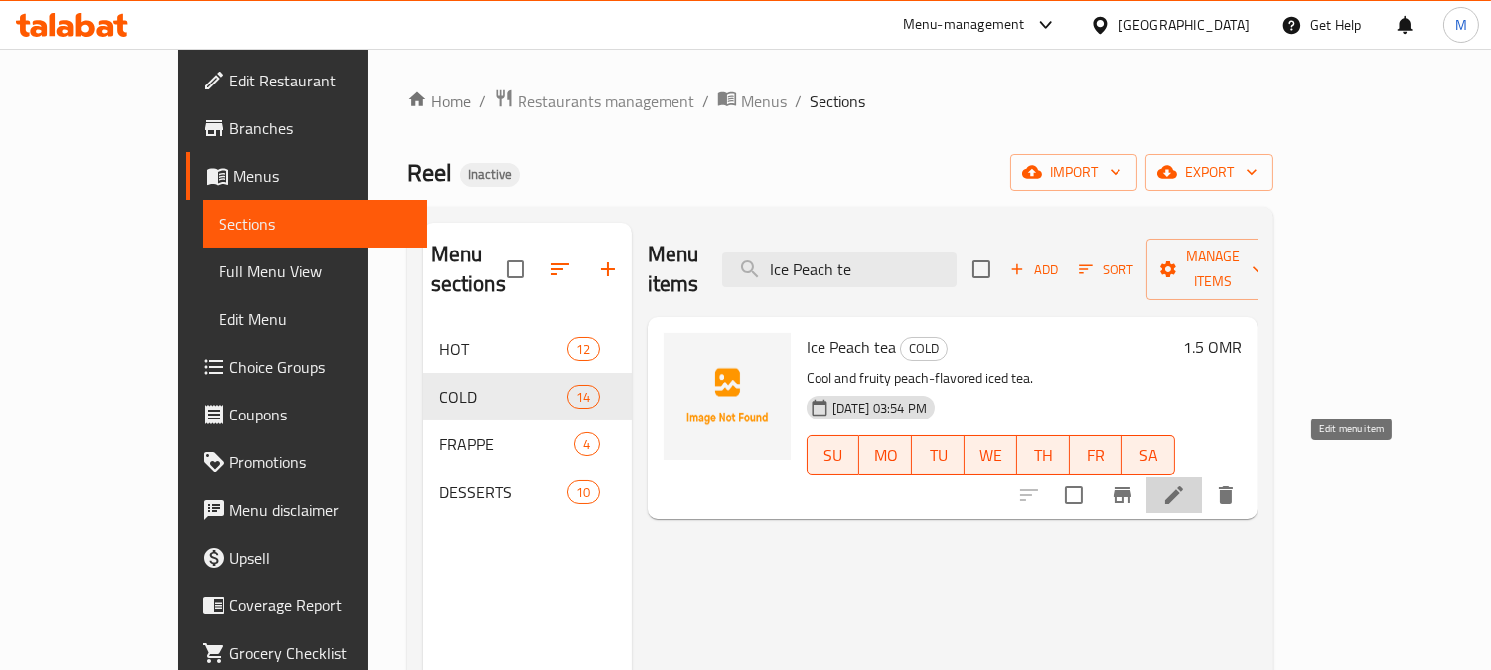
click at [1183, 486] on icon at bounding box center [1174, 495] width 18 height 18
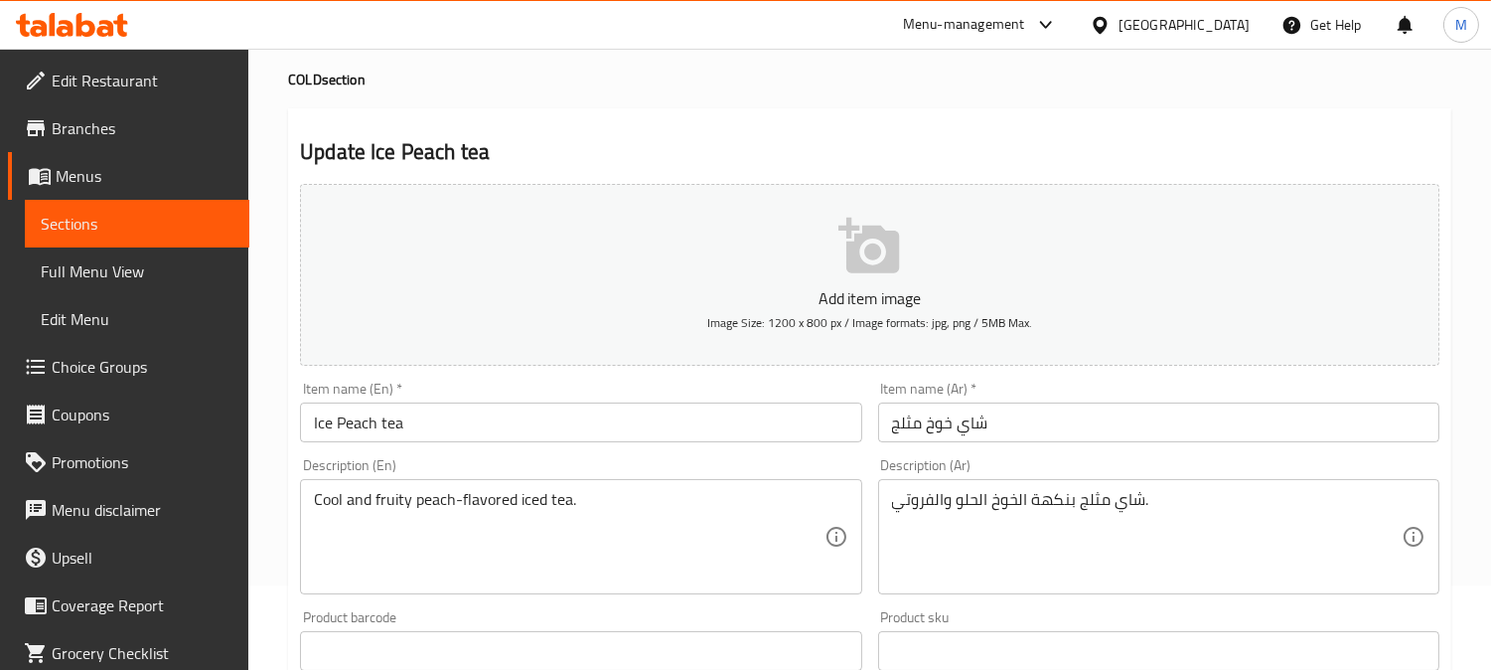
scroll to position [221, 0]
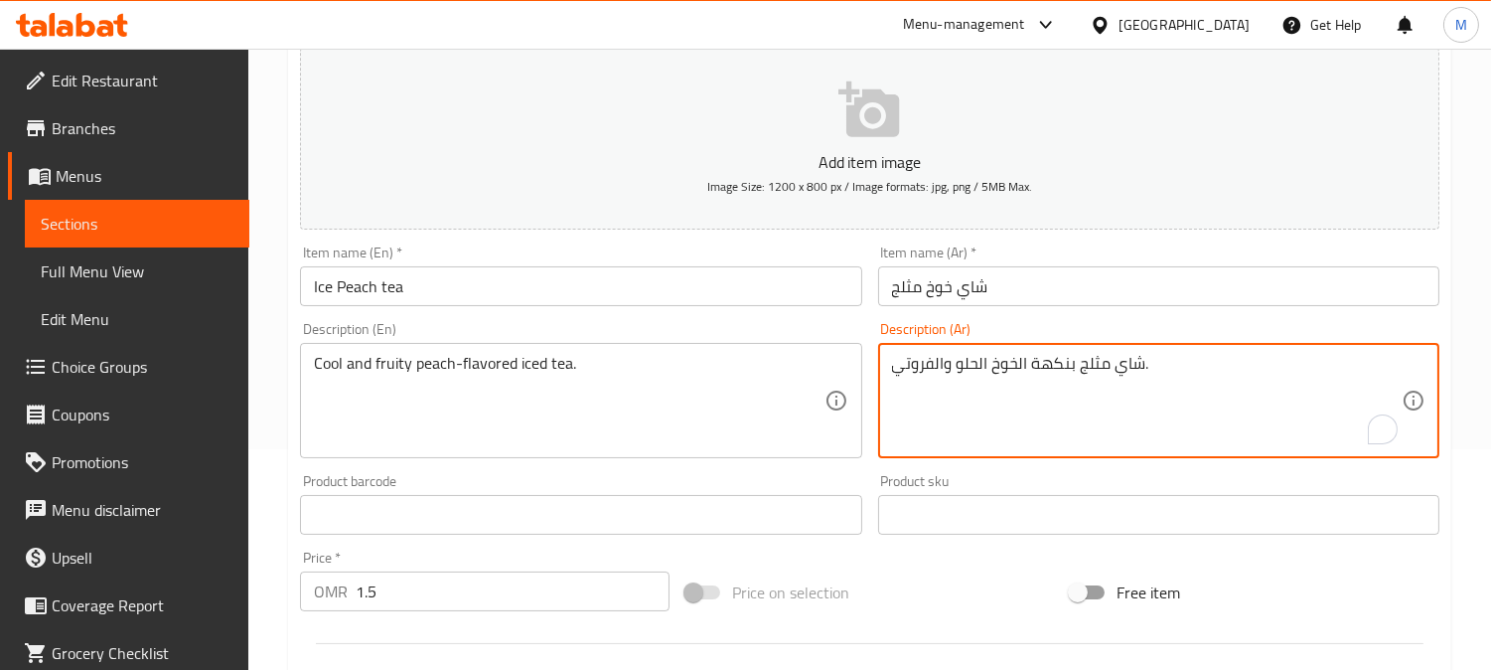
drag, startPoint x: 957, startPoint y: 366, endPoint x: 974, endPoint y: 366, distance: 16.9
click at [966, 374] on textarea "شاي مثلج بنكهة الخوخ الحلو والفروتي." at bounding box center [1147, 401] width 510 height 94
drag, startPoint x: 955, startPoint y: 369, endPoint x: 976, endPoint y: 368, distance: 20.9
click at [976, 368] on textarea "شاي مثلج بنكهة الخوخ الحلو والفروتي." at bounding box center [1147, 401] width 510 height 94
type textarea "شاي مثلج بنكهة الخوخ البارد والفروتي."
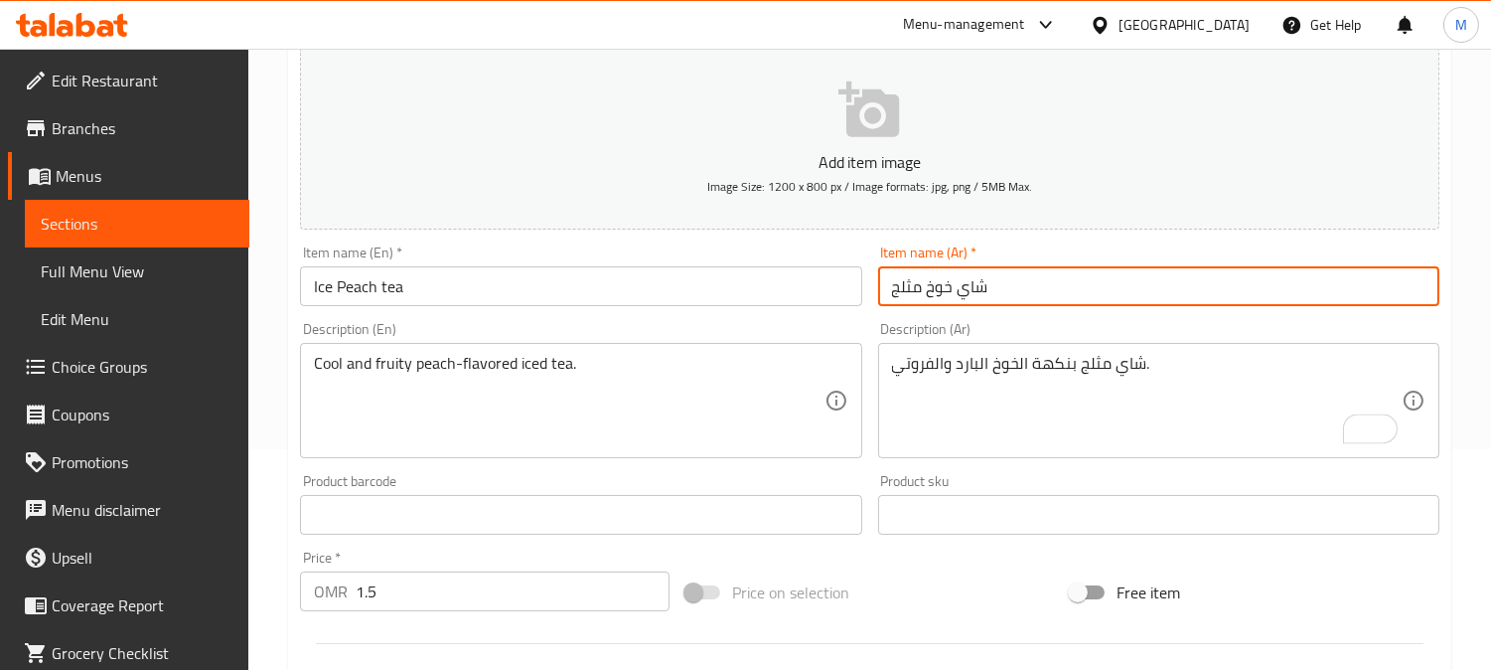
click at [1024, 278] on input "شاي خوخ مثلج" at bounding box center [1158, 286] width 561 height 40
click at [123, 127] on span "Branches" at bounding box center [143, 128] width 182 height 24
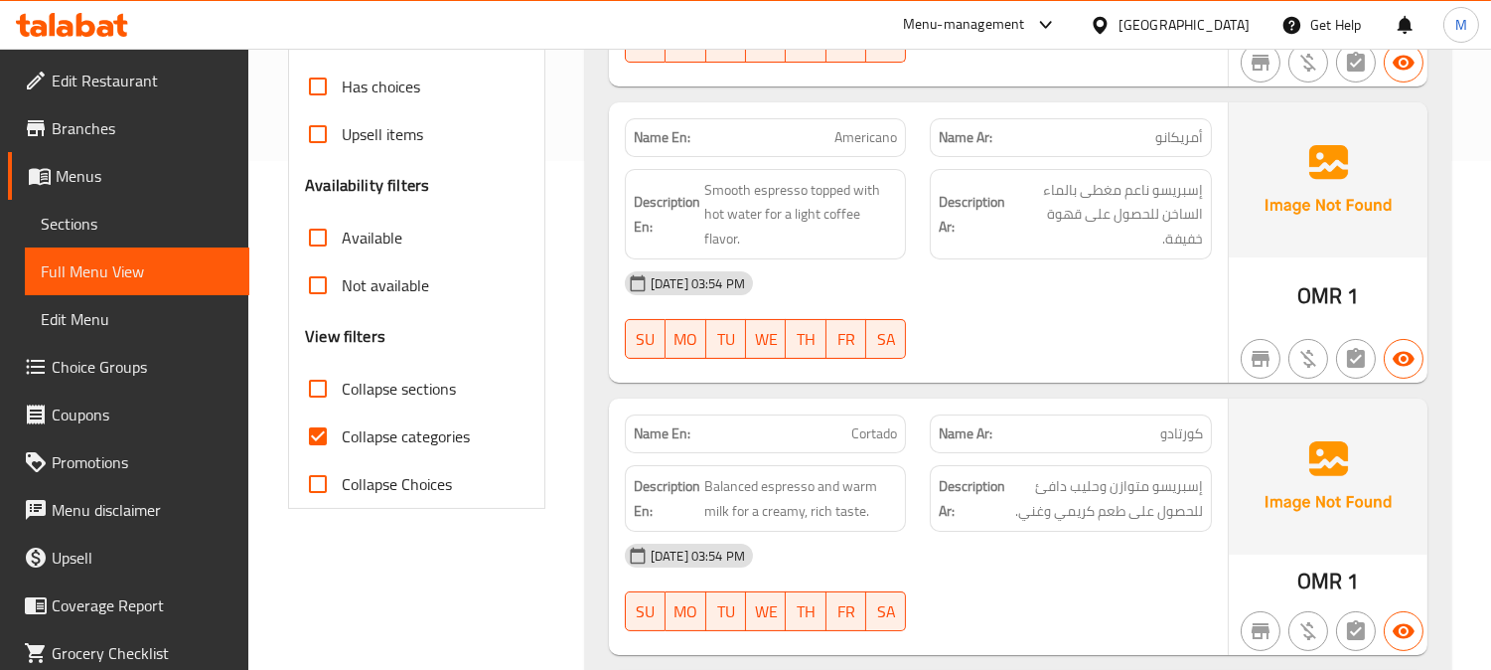
scroll to position [772, 0]
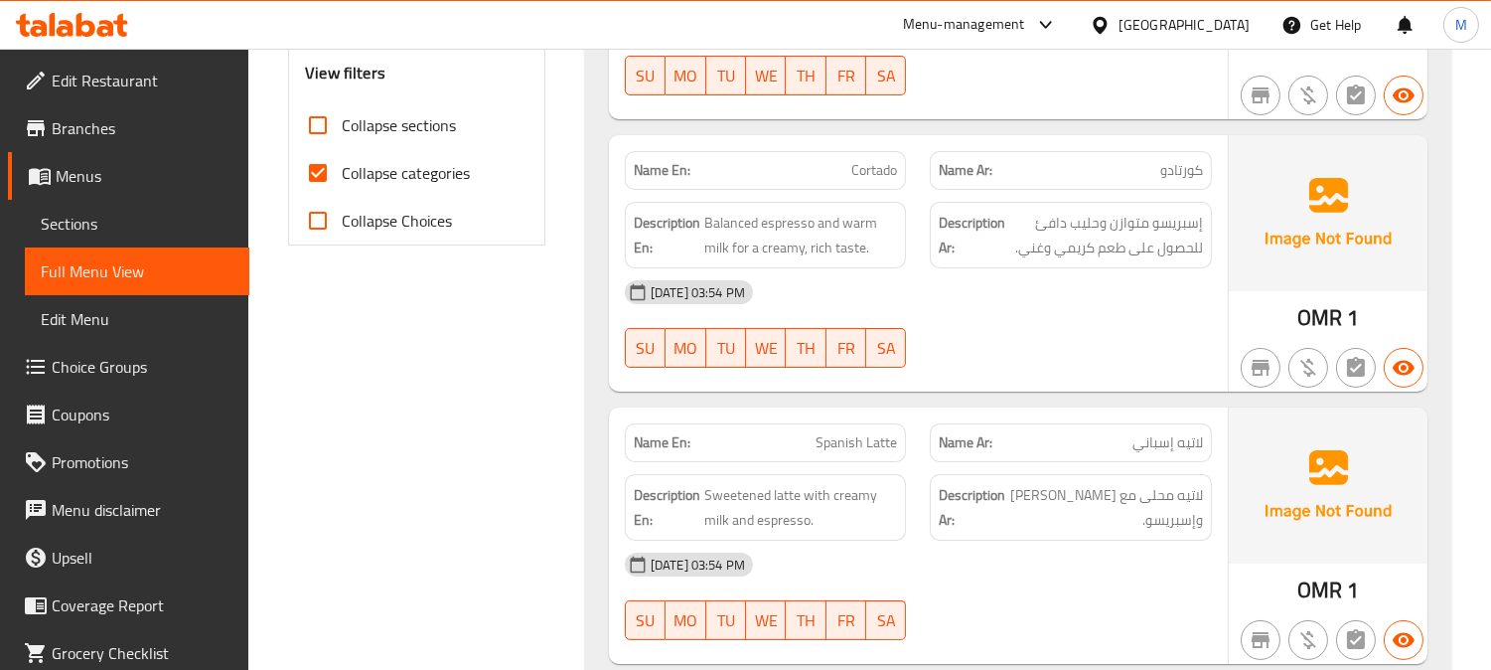
drag, startPoint x: 322, startPoint y: 179, endPoint x: 802, endPoint y: 81, distance: 489.6
click at [322, 179] on input "Collapse categories" at bounding box center [318, 173] width 48 height 48
checkbox input "false"
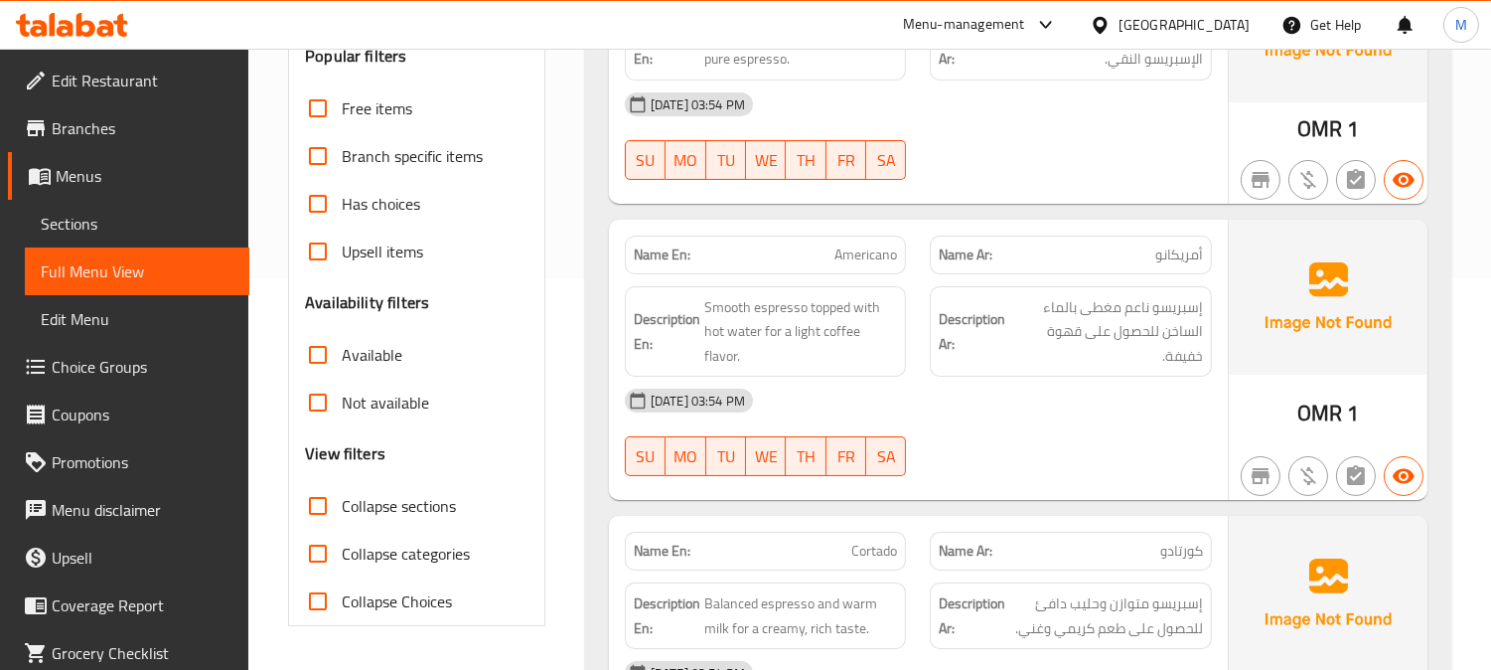
scroll to position [0, 0]
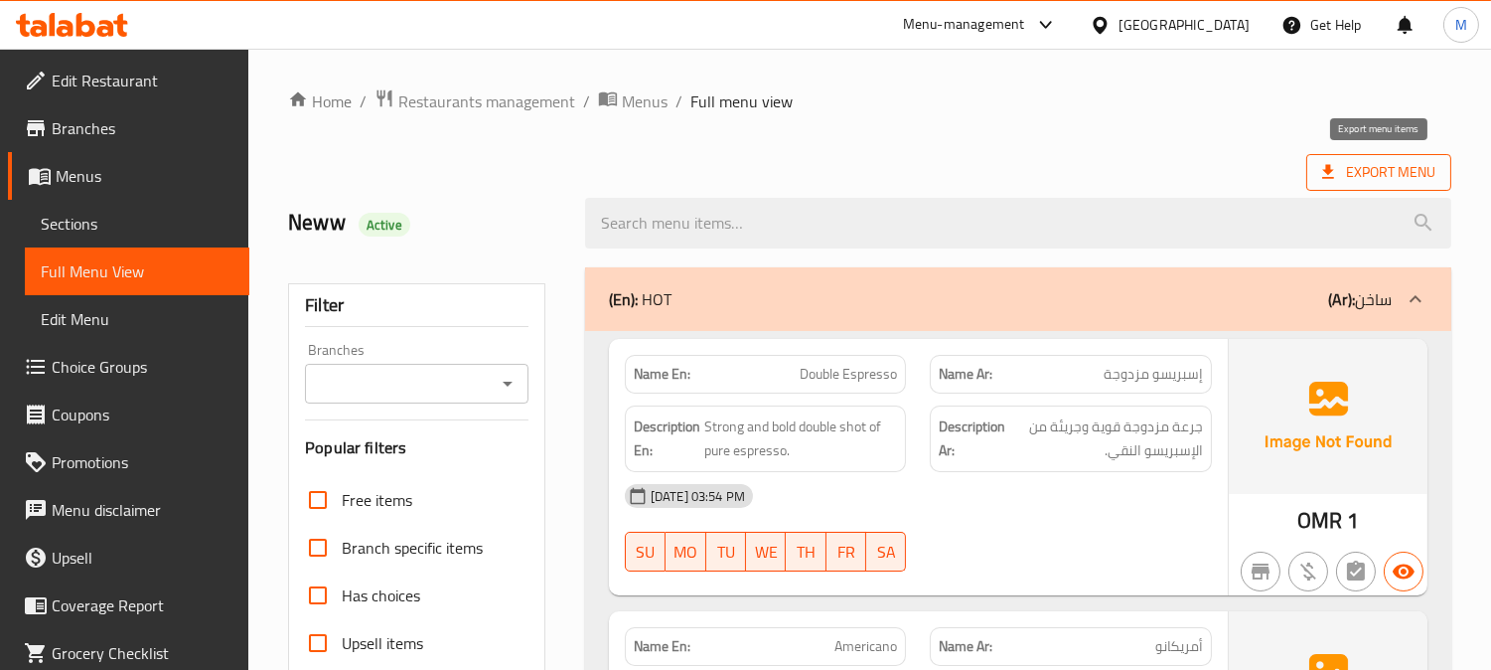
click at [1424, 180] on span "Export Menu" at bounding box center [1378, 172] width 113 height 25
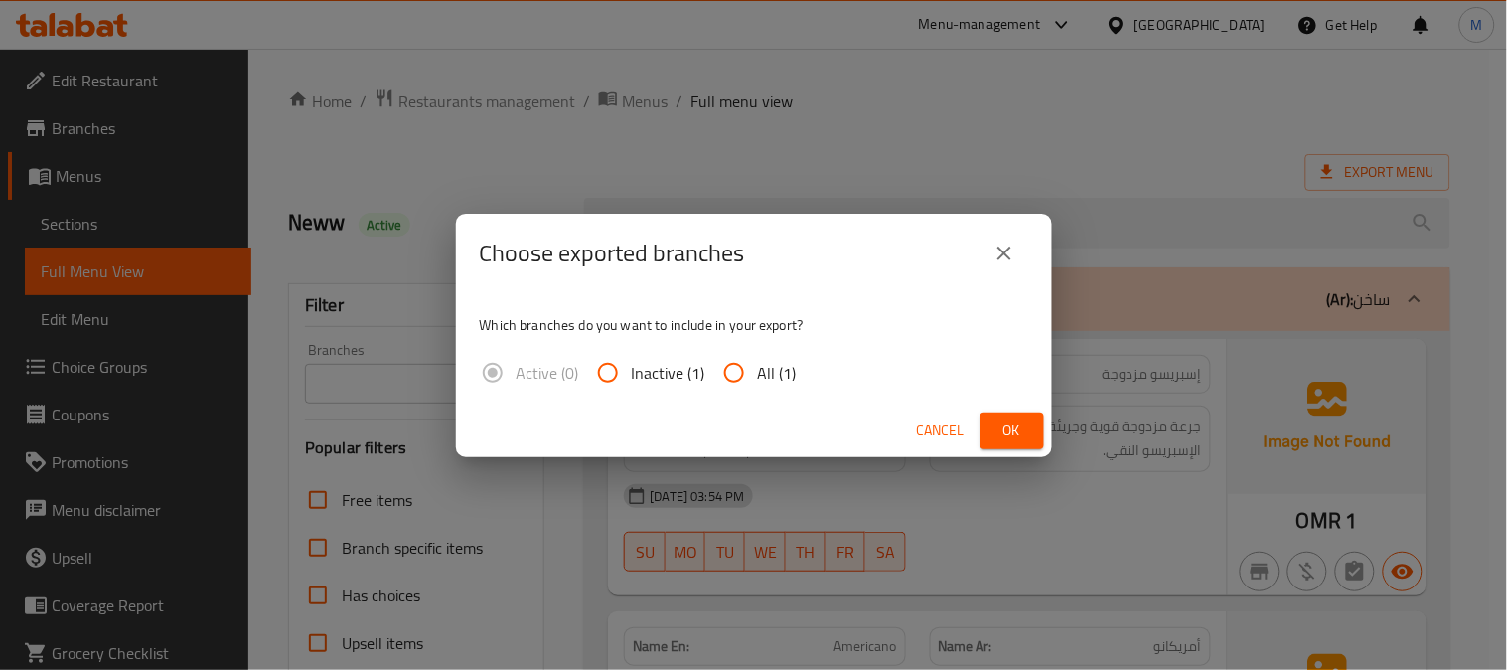
click at [728, 372] on input "All (1)" at bounding box center [734, 373] width 48 height 48
radio input "true"
click at [1004, 430] on span "Ok" at bounding box center [1012, 430] width 32 height 25
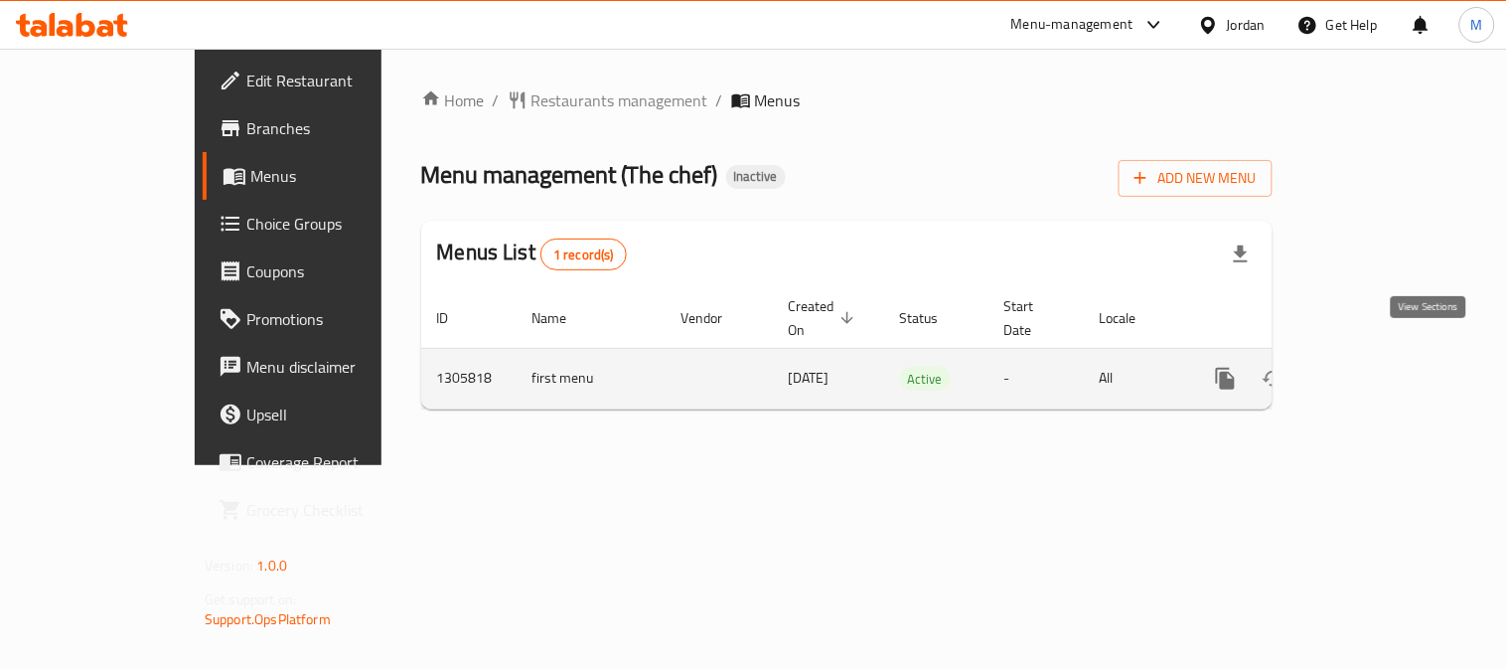
click at [1381, 367] on icon "enhanced table" at bounding box center [1369, 379] width 24 height 24
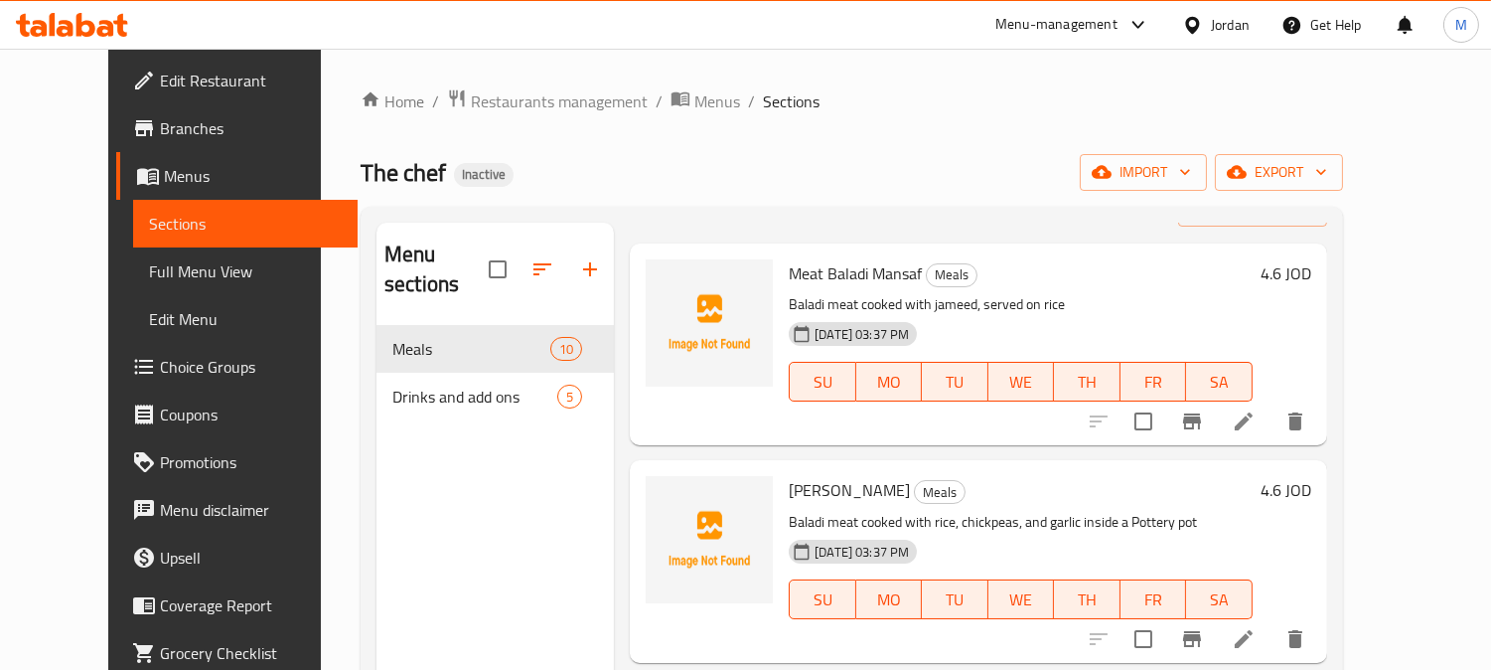
scroll to position [221, 0]
